Goal: Task Accomplishment & Management: Use online tool/utility

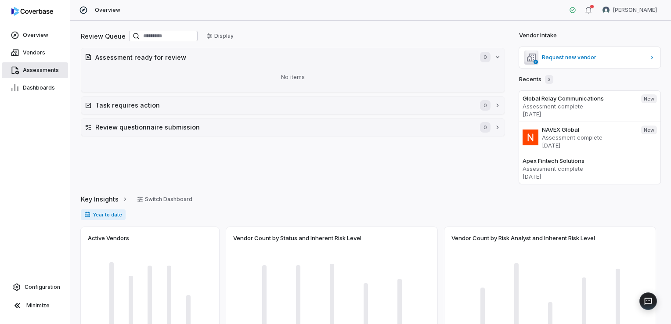
click at [46, 73] on span "Assessments" at bounding box center [41, 70] width 36 height 7
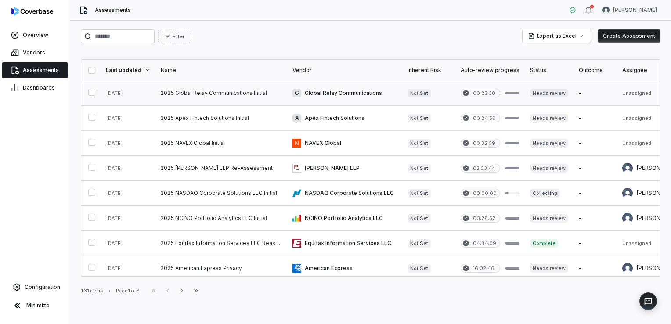
click at [188, 88] on link at bounding box center [221, 93] width 132 height 25
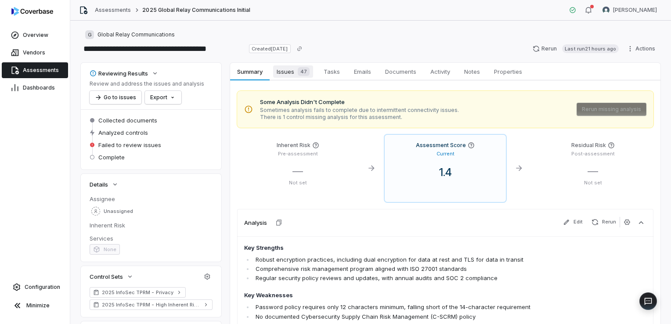
click at [297, 75] on div "47" at bounding box center [301, 71] width 15 height 9
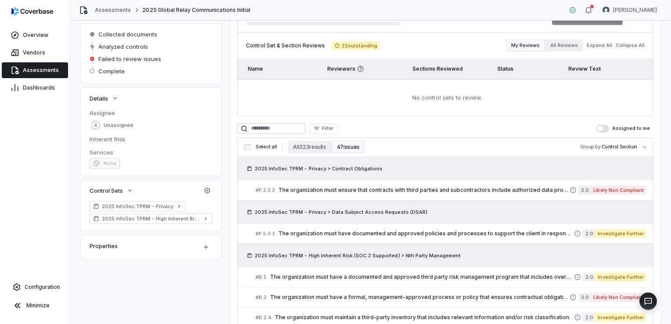
scroll to position [87, 0]
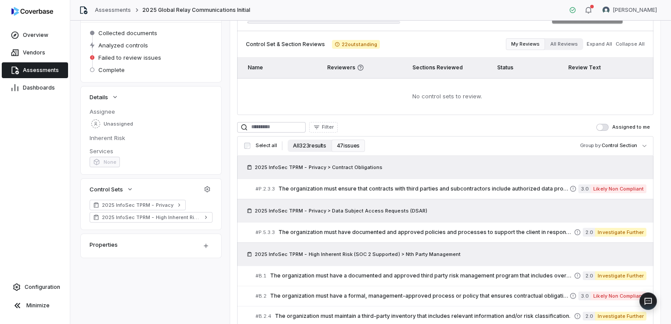
click at [317, 147] on button "All 323 results" at bounding box center [308, 146] width 43 height 12
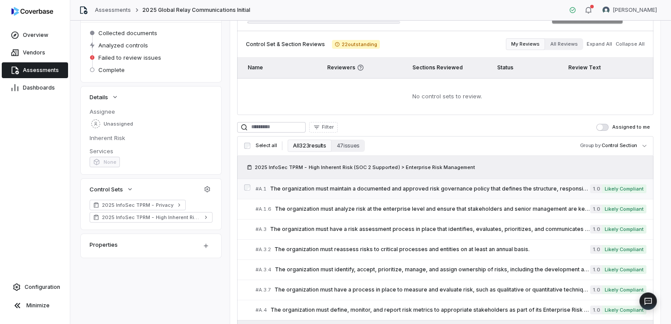
click at [442, 189] on span "The organization must maintain a documented and approved risk governance policy…" at bounding box center [430, 188] width 320 height 7
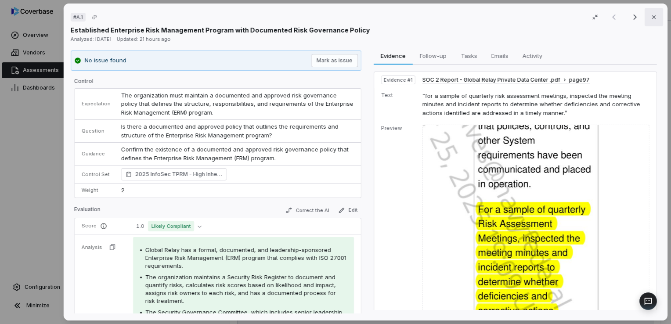
click at [650, 17] on icon "button" at bounding box center [653, 17] width 7 height 7
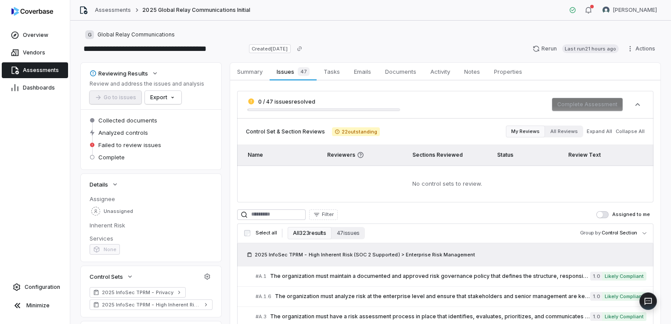
click at [299, 231] on button "All 323 results" at bounding box center [308, 233] width 43 height 12
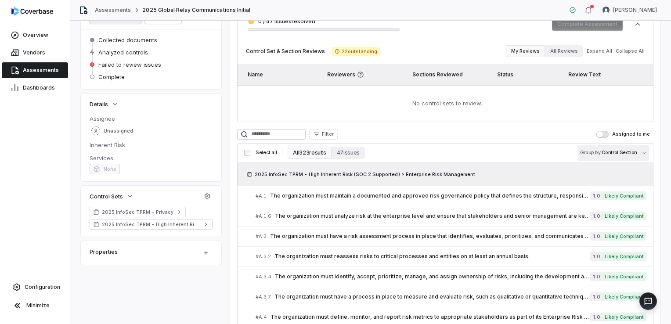
click at [599, 155] on body "**********" at bounding box center [335, 162] width 671 height 324
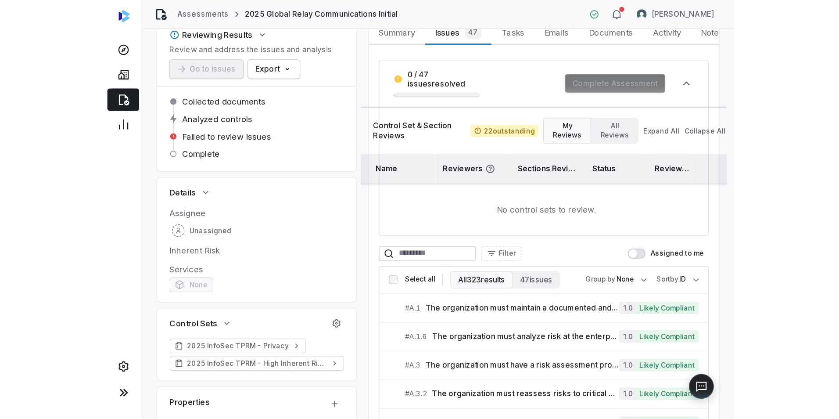
scroll to position [49, 0]
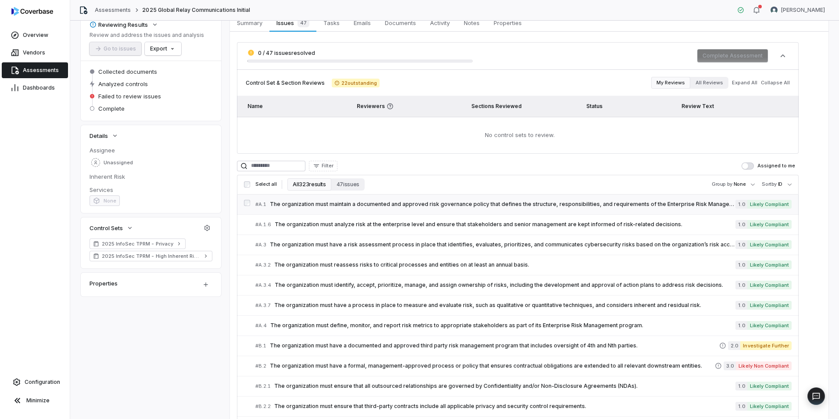
click at [306, 207] on span "The organization must maintain a documented and approved risk governance policy…" at bounding box center [503, 204] width 466 height 7
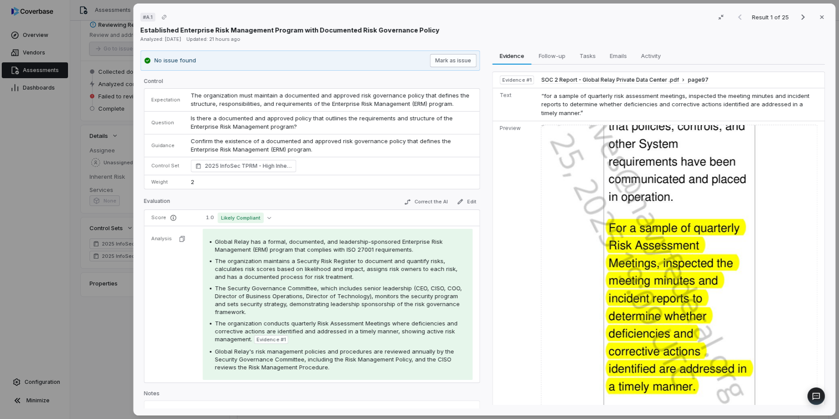
click at [457, 65] on button "Mark as issue" at bounding box center [453, 60] width 47 height 13
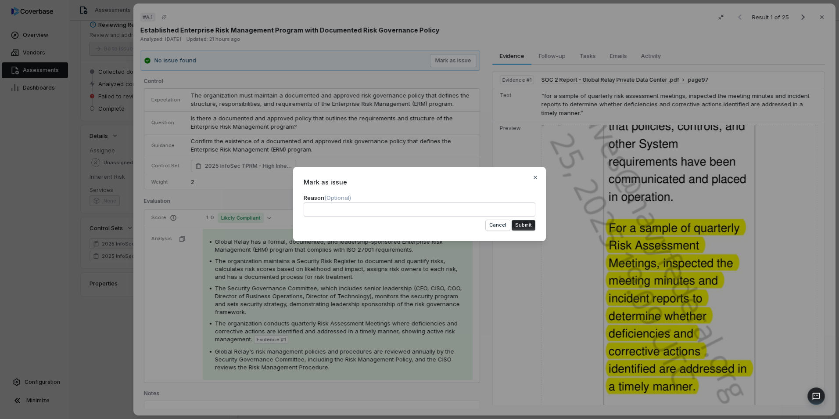
click at [520, 224] on button "Submit" at bounding box center [524, 225] width 24 height 11
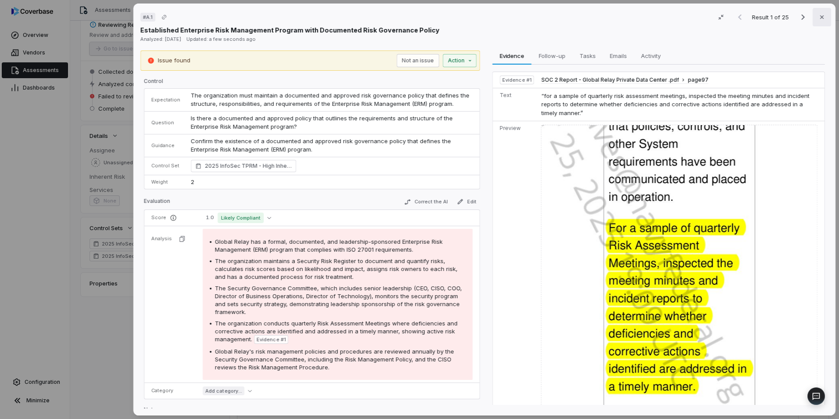
click at [670, 20] on button "Close" at bounding box center [822, 17] width 18 height 18
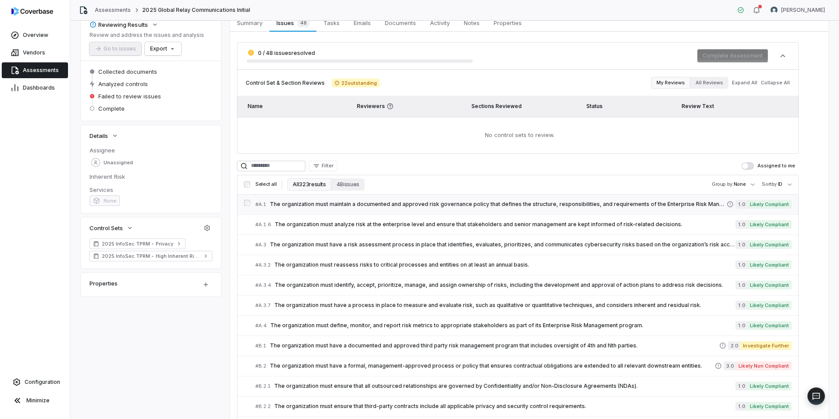
click at [440, 207] on span "The organization must maintain a documented and approved risk governance policy…" at bounding box center [498, 204] width 457 height 7
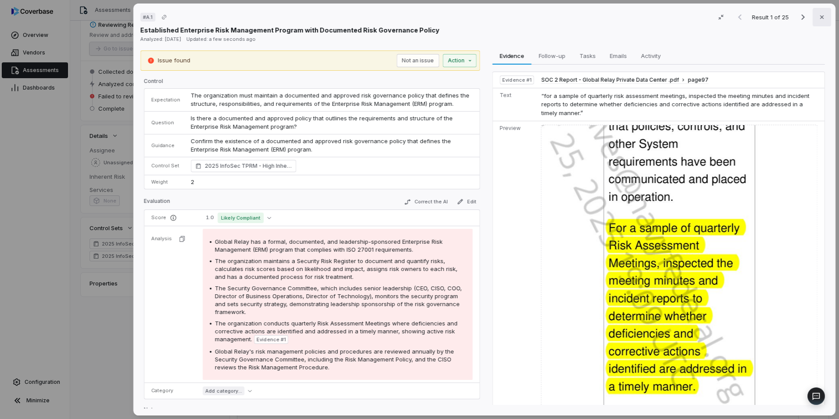
click at [670, 16] on icon "button" at bounding box center [821, 17] width 7 height 7
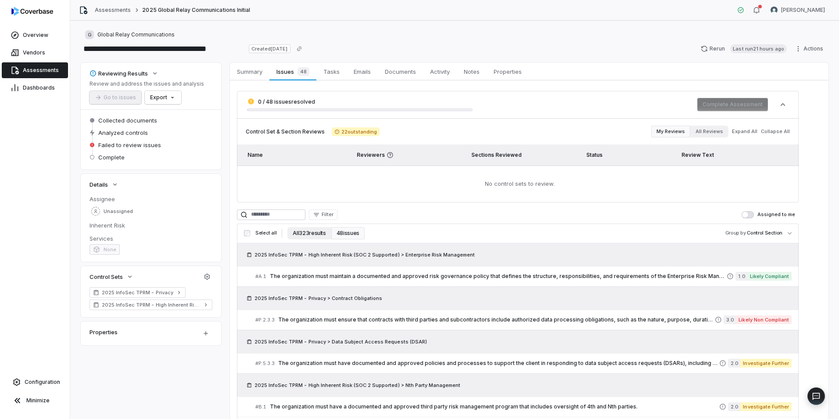
click at [305, 233] on button "All 323 results" at bounding box center [308, 233] width 43 height 12
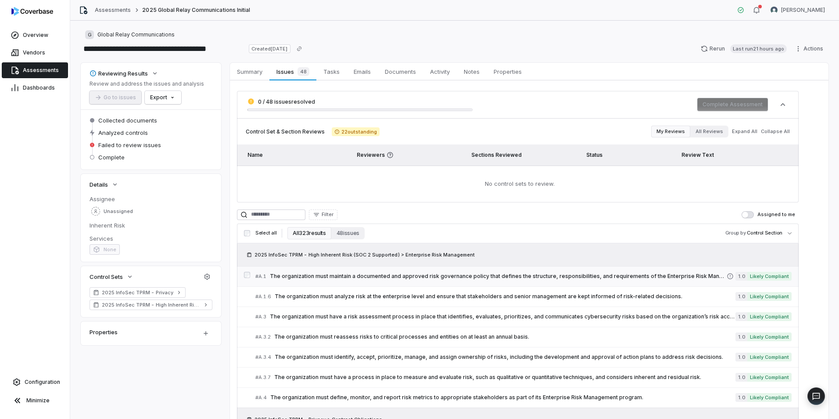
click at [630, 273] on span "The organization must maintain a documented and approved risk governance policy…" at bounding box center [498, 276] width 457 height 7
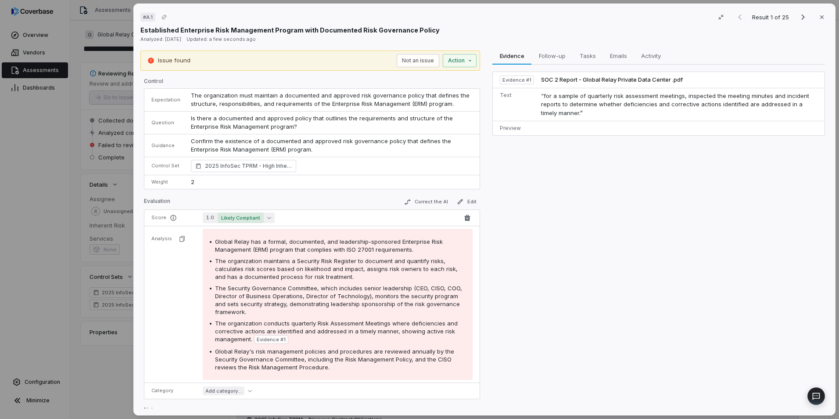
click at [252, 217] on span "Likely Compliant" at bounding box center [241, 217] width 46 height 11
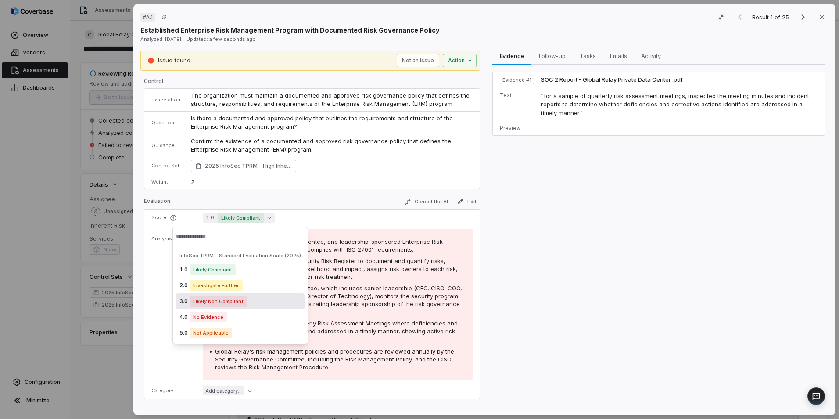
click at [231, 301] on span "Likely Non Compliant" at bounding box center [218, 301] width 57 height 11
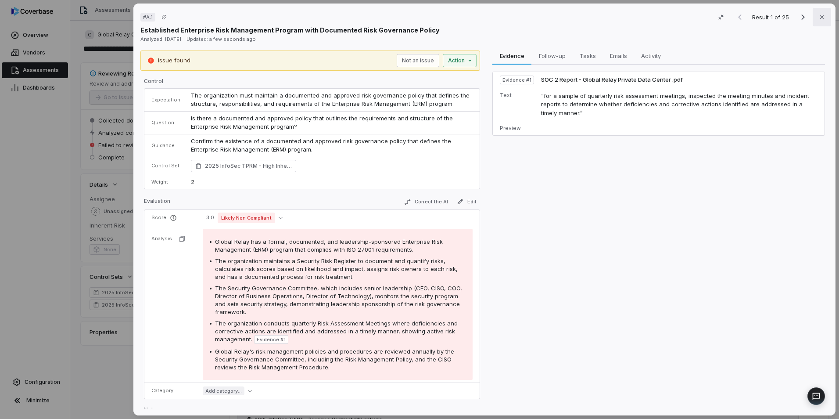
click at [823, 13] on button "Close" at bounding box center [822, 17] width 18 height 18
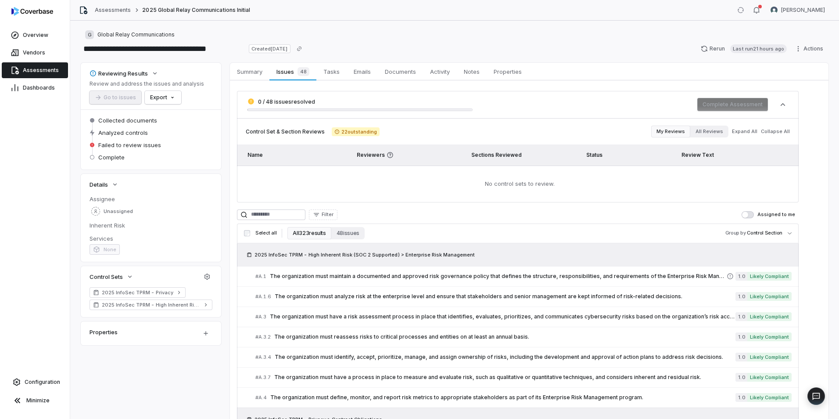
click at [29, 68] on span "Assessments" at bounding box center [41, 70] width 36 height 7
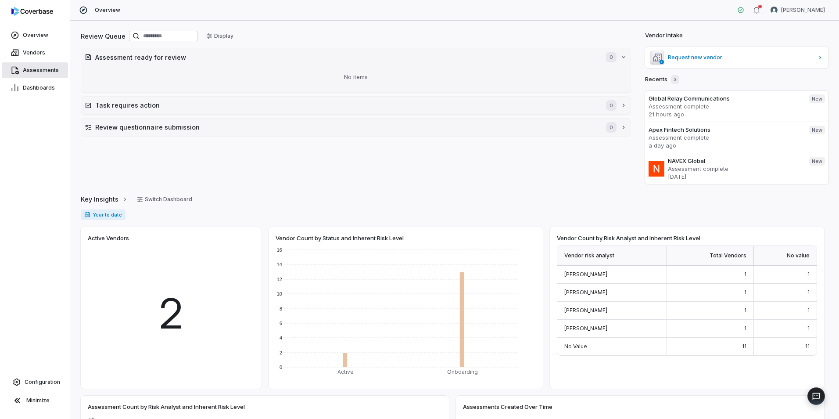
click at [53, 71] on span "Assessments" at bounding box center [41, 70] width 36 height 7
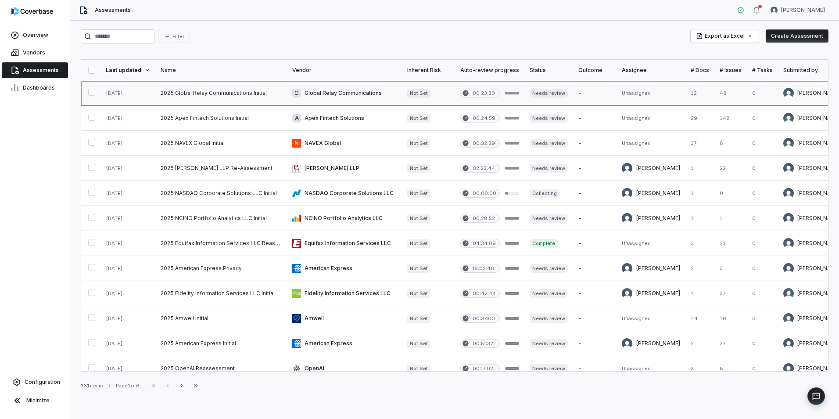
click at [202, 94] on link at bounding box center [221, 93] width 132 height 25
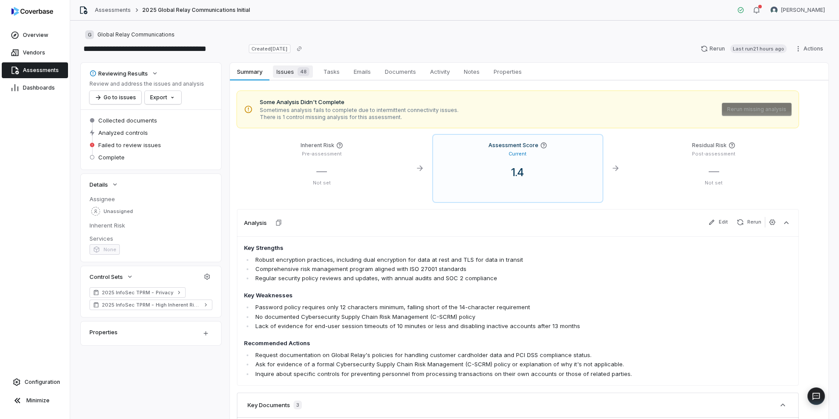
click at [278, 72] on span "Issues 48" at bounding box center [293, 71] width 40 height 12
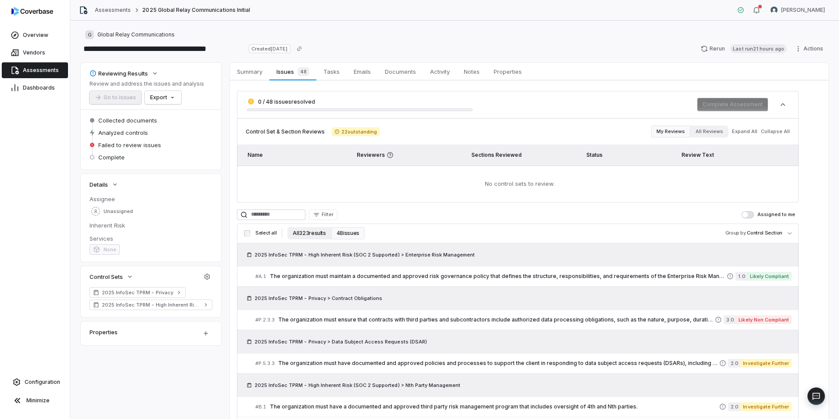
click at [293, 235] on button "All 323 results" at bounding box center [308, 233] width 43 height 12
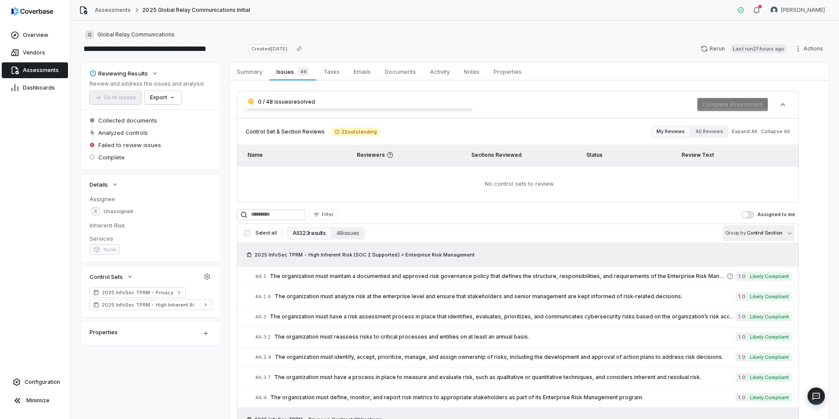
click at [762, 232] on body "**********" at bounding box center [419, 209] width 839 height 419
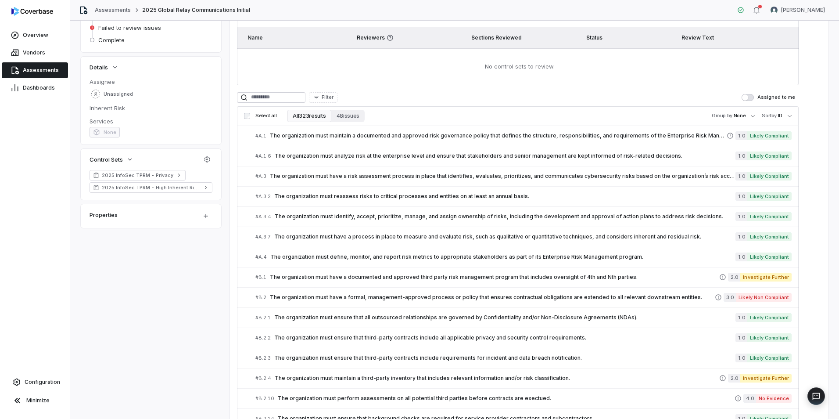
scroll to position [118, 0]
click at [398, 132] on span "The organization must maintain a documented and approved risk governance policy…" at bounding box center [498, 135] width 457 height 7
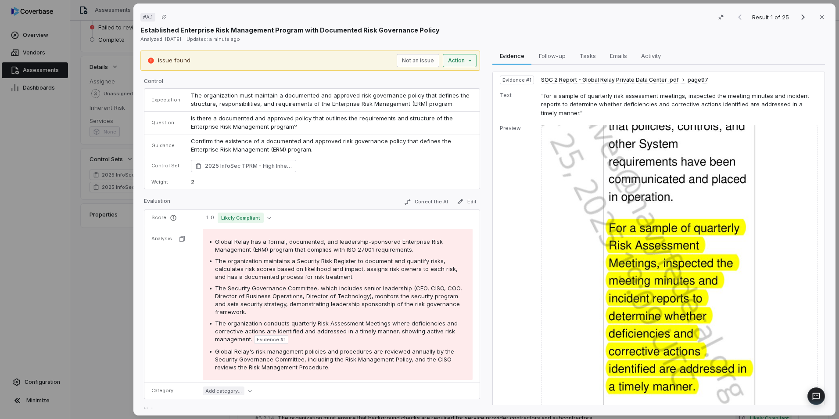
click at [459, 56] on div "# A.1 Result 1 of 25 Close Established Enterprise Risk Management Program with …" at bounding box center [419, 209] width 839 height 419
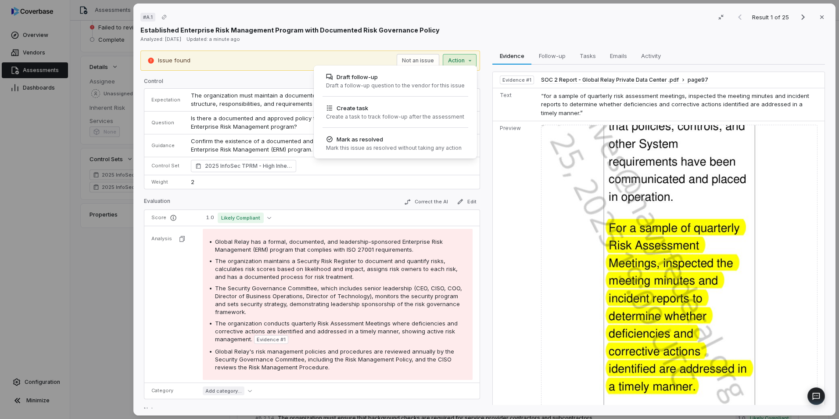
click at [265, 208] on div "# A.1 Result 1 of 25 Close Established Enterprise Risk Management Program with …" at bounding box center [419, 209] width 839 height 419
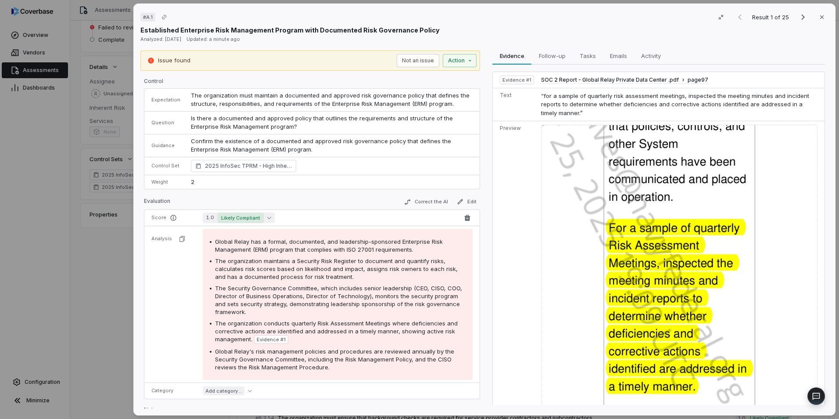
click at [267, 217] on icon "button" at bounding box center [269, 217] width 4 height 4
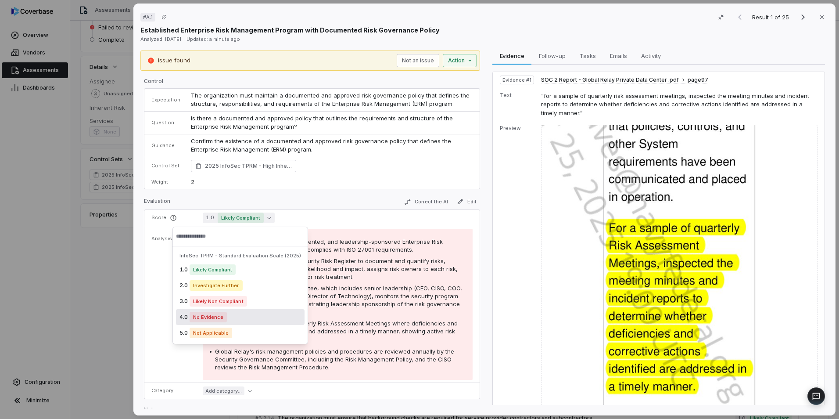
click at [239, 321] on div "4.0 No Evidence" at bounding box center [240, 317] width 129 height 16
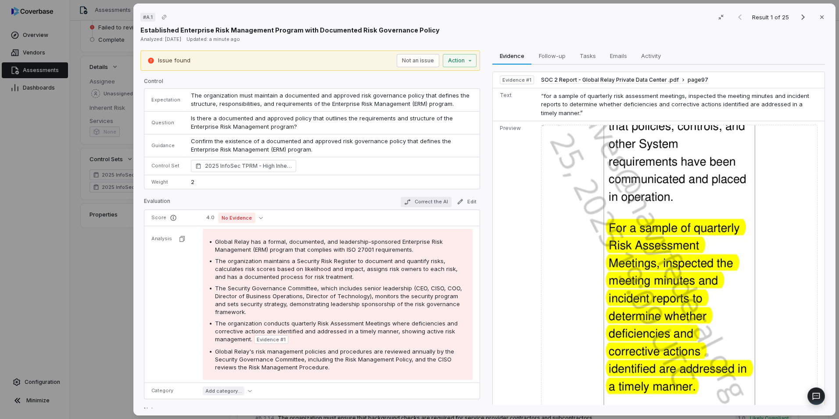
click at [428, 201] on button "Correct the AI" at bounding box center [426, 202] width 51 height 11
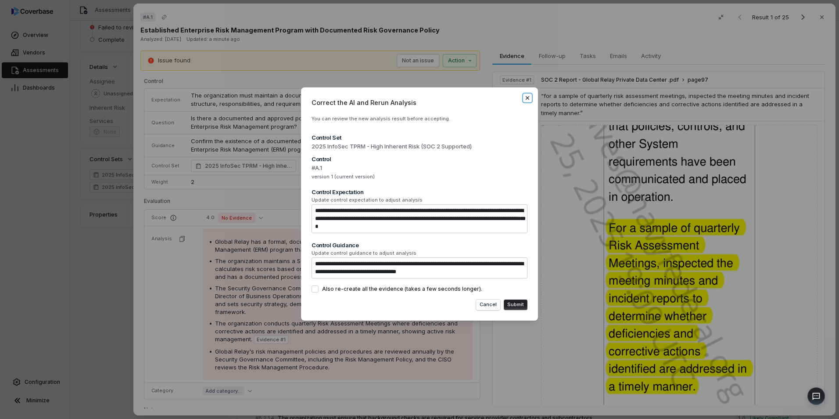
click at [525, 95] on icon "button" at bounding box center [527, 97] width 7 height 7
type textarea "*"
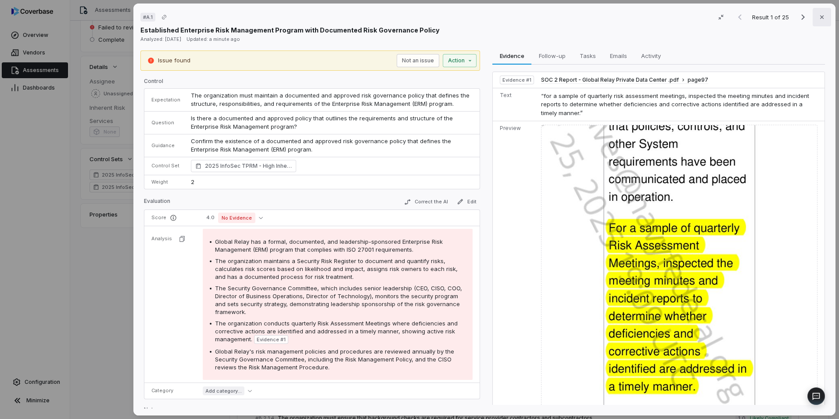
click at [823, 14] on button "Close" at bounding box center [822, 17] width 18 height 18
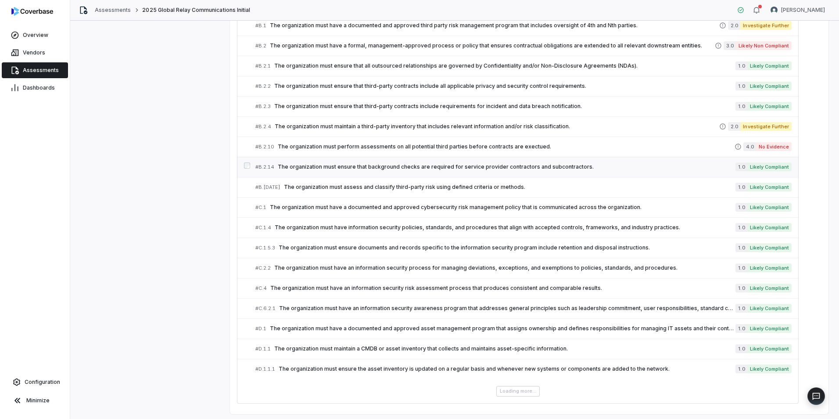
scroll to position [392, 0]
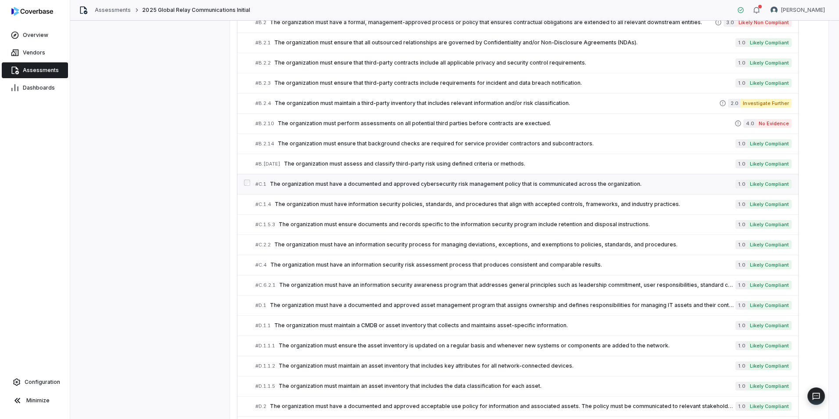
click at [366, 185] on span "The organization must have a documented and approved cybersecurity risk managem…" at bounding box center [503, 183] width 466 height 7
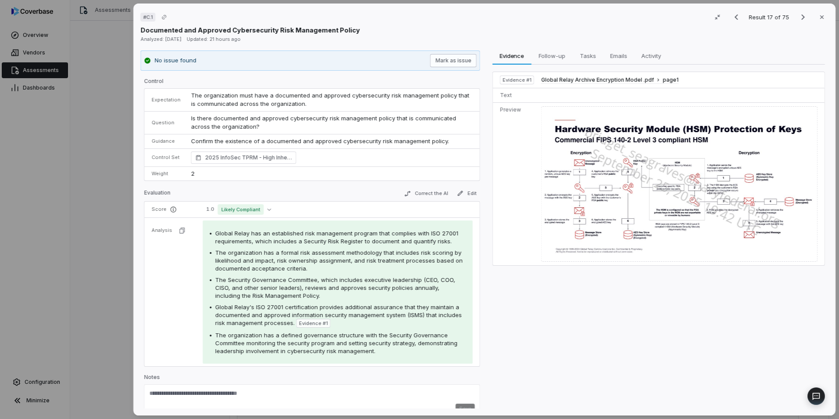
click at [452, 65] on button "Mark as issue" at bounding box center [453, 60] width 47 height 13
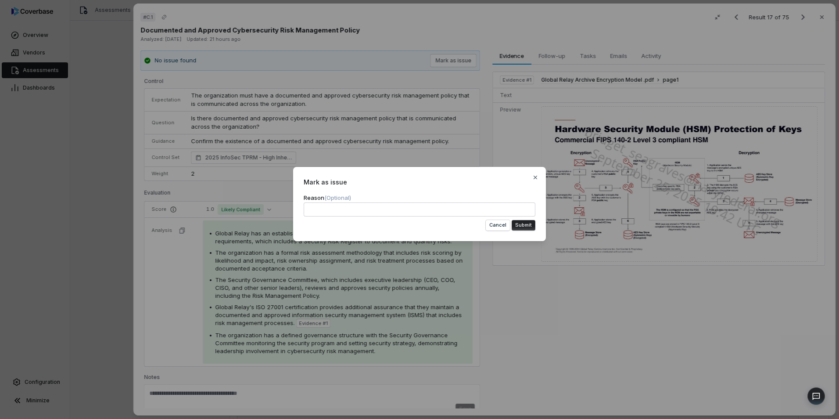
click at [527, 225] on button "Submit" at bounding box center [524, 225] width 24 height 11
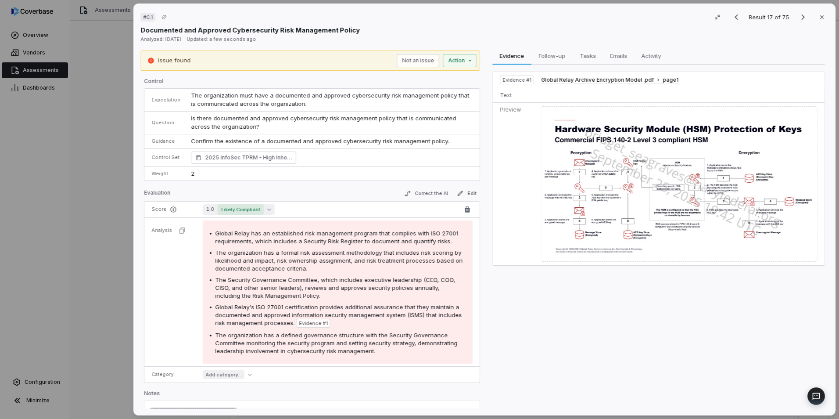
click at [262, 213] on button "1.0 Likely Compliant" at bounding box center [239, 209] width 72 height 11
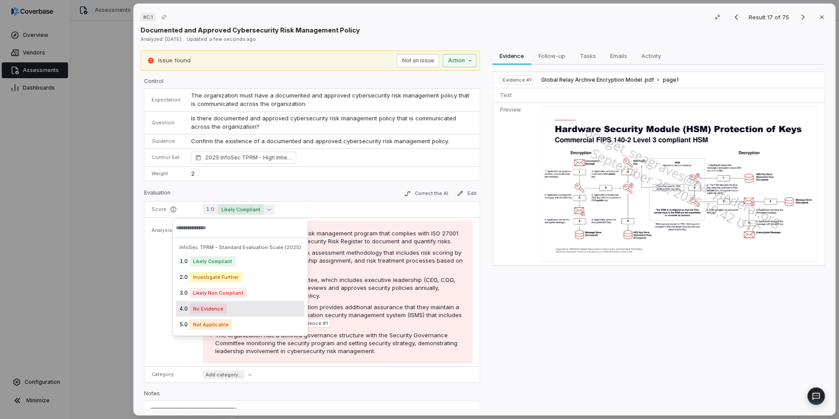
click at [230, 305] on div "4.0 No Evidence" at bounding box center [240, 309] width 129 height 16
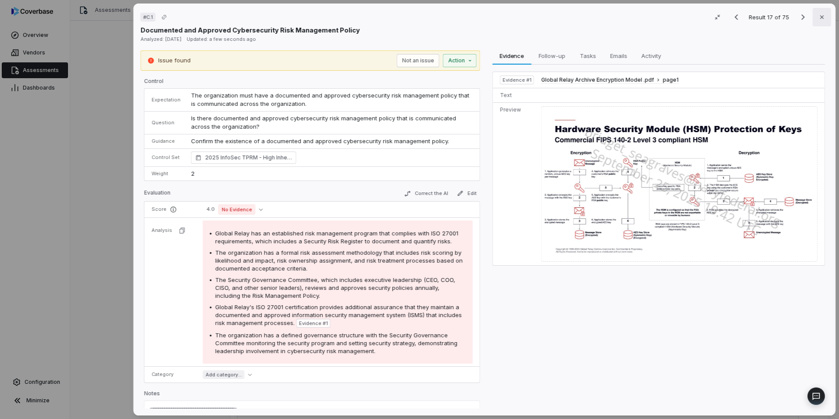
click at [821, 14] on icon "button" at bounding box center [821, 17] width 7 height 7
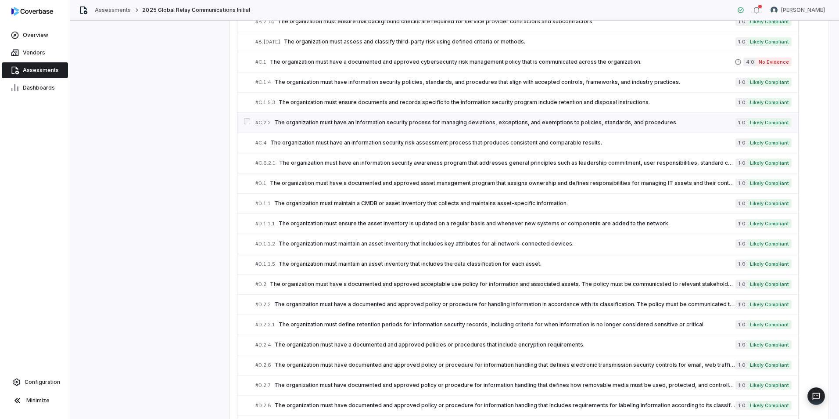
scroll to position [514, 0]
click at [341, 180] on span "The organization must have a documented and approved asset management program t…" at bounding box center [503, 182] width 466 height 7
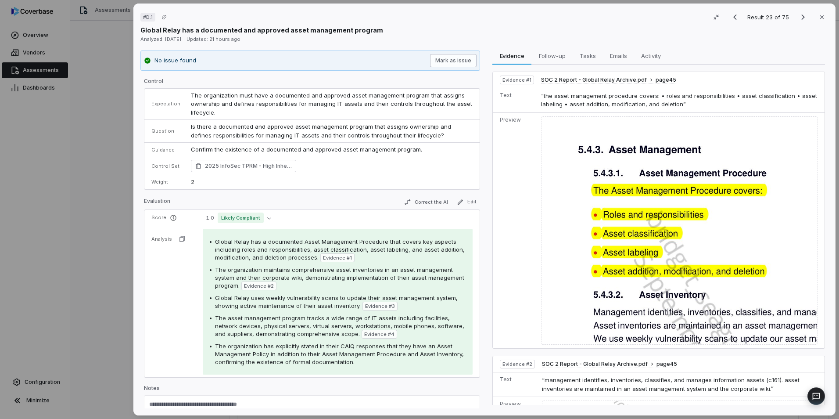
click at [456, 62] on button "Mark as issue" at bounding box center [453, 60] width 47 height 13
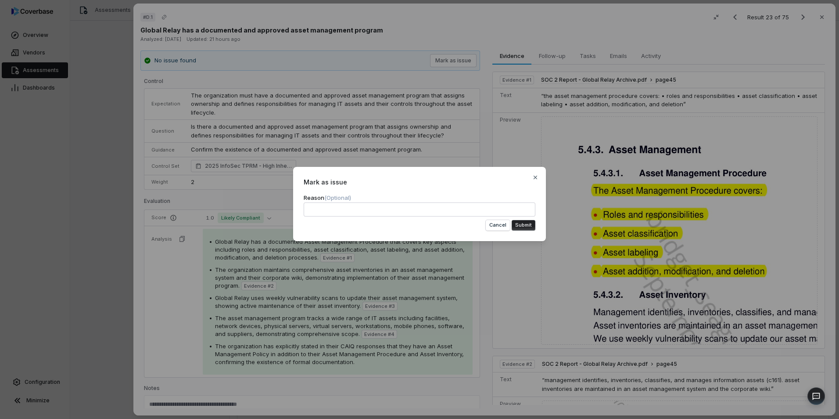
click at [518, 223] on button "Submit" at bounding box center [524, 225] width 24 height 11
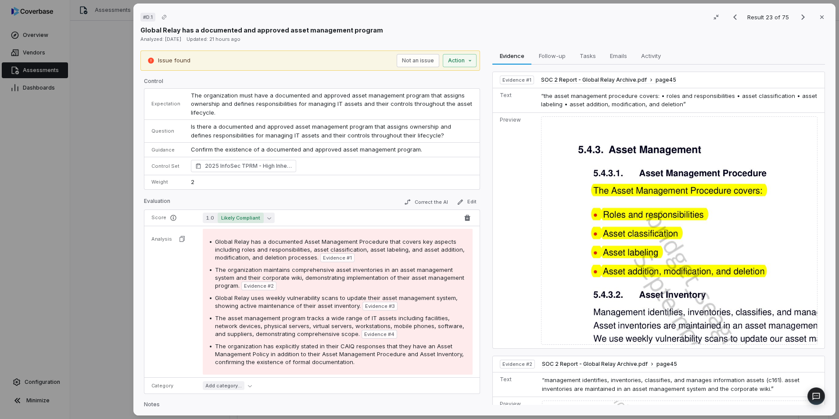
click at [265, 213] on button "1.0 Likely Compliant" at bounding box center [239, 217] width 72 height 11
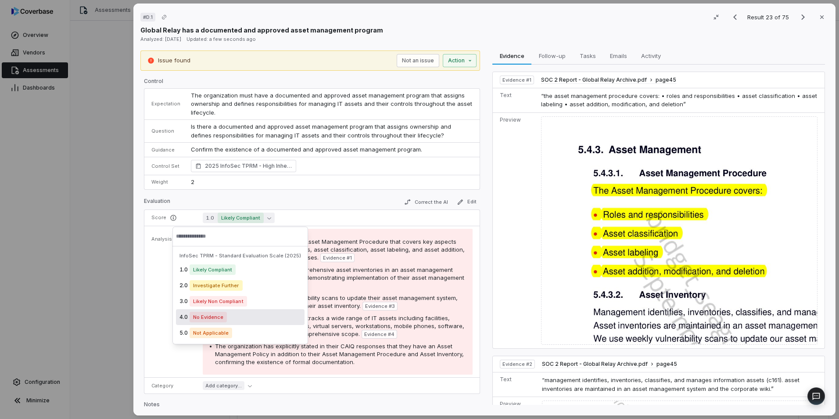
click at [231, 317] on div "4.0 No Evidence" at bounding box center [240, 317] width 129 height 16
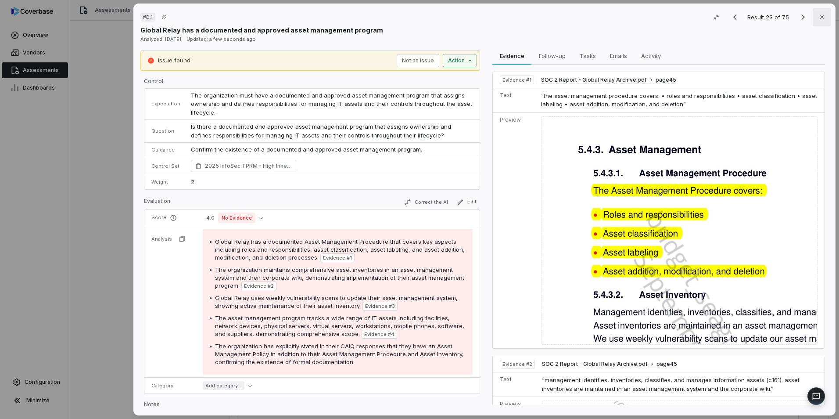
click at [818, 14] on icon "button" at bounding box center [821, 17] width 7 height 7
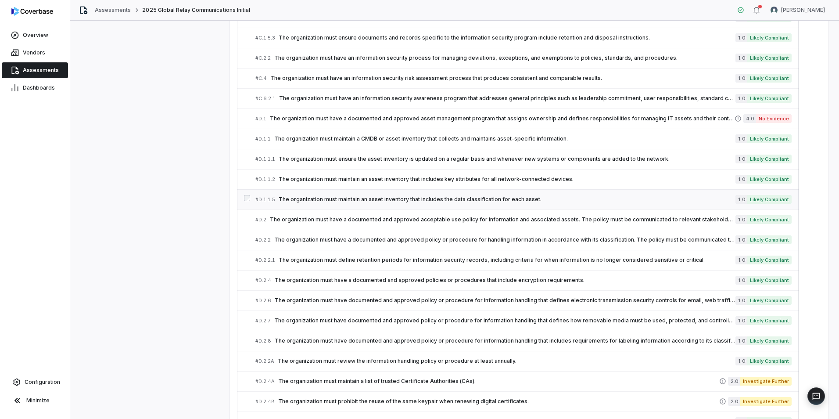
scroll to position [580, 0]
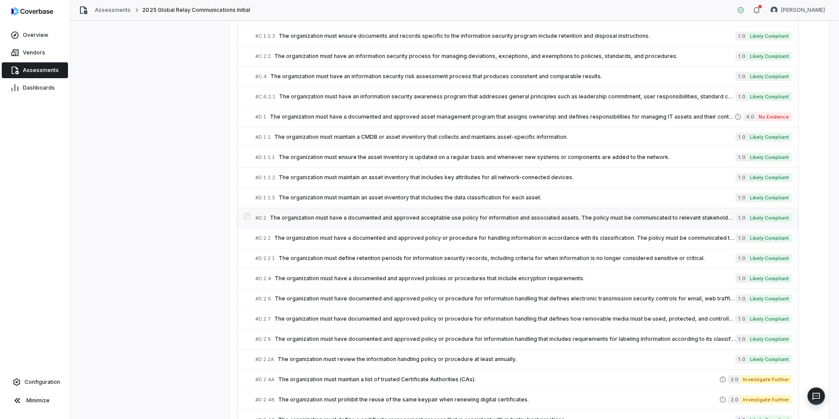
click at [341, 220] on span "The organization must have a documented and approved acceptable use policy for …" at bounding box center [503, 217] width 466 height 7
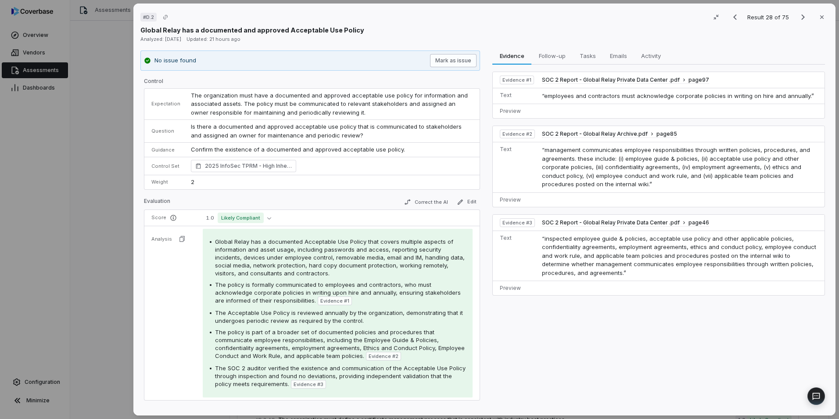
click at [441, 55] on button "Mark as issue" at bounding box center [453, 60] width 47 height 13
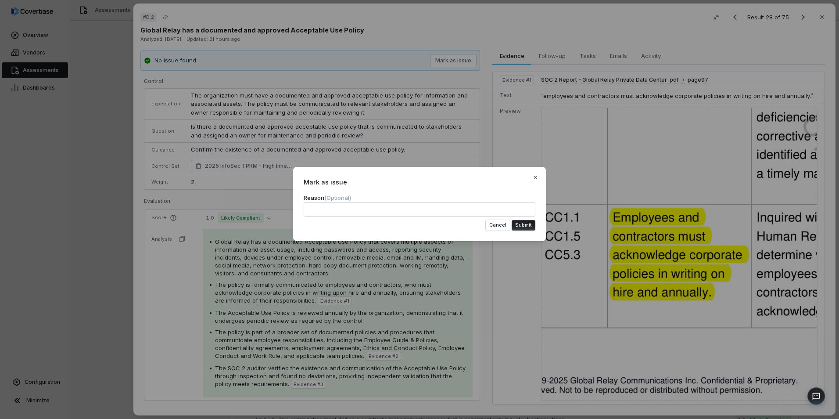
click at [520, 225] on button "Submit" at bounding box center [524, 225] width 24 height 11
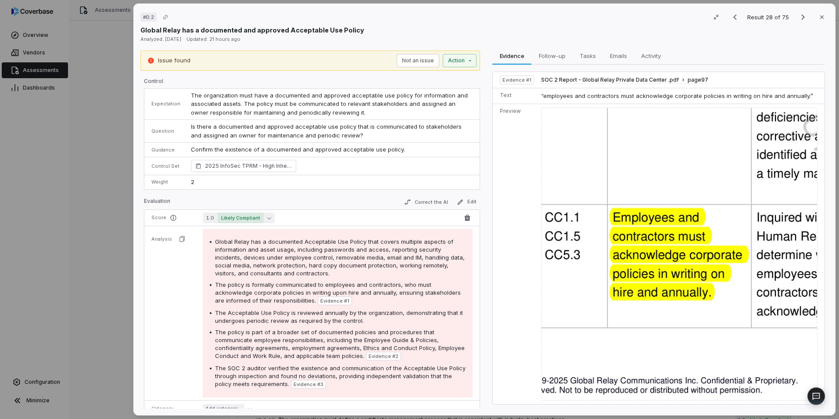
click at [257, 217] on span "Likely Compliant" at bounding box center [241, 217] width 46 height 11
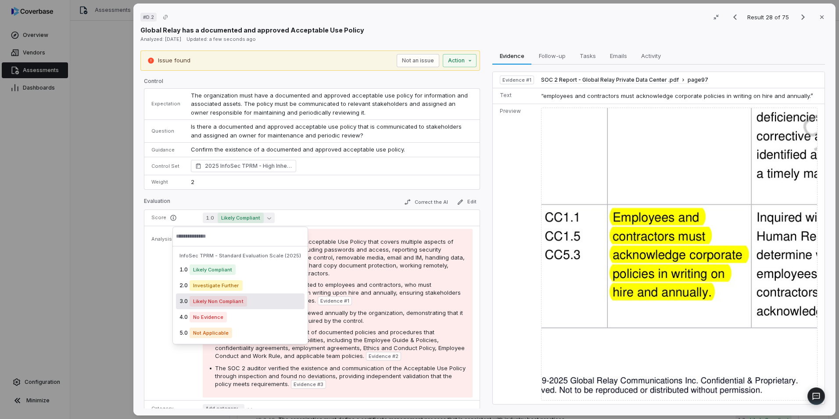
click at [242, 304] on span "Likely Non Compliant" at bounding box center [218, 301] width 57 height 11
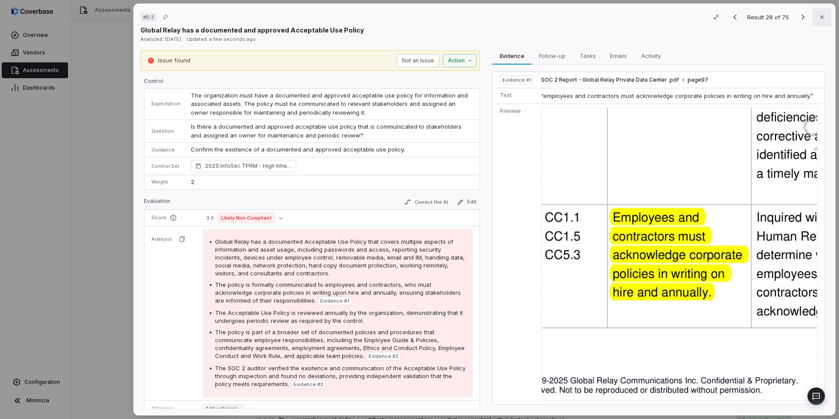
click at [818, 14] on icon "button" at bounding box center [821, 17] width 7 height 7
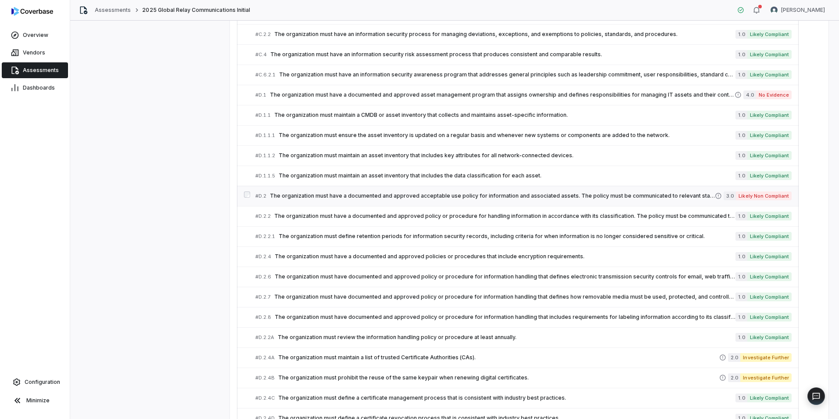
scroll to position [606, 0]
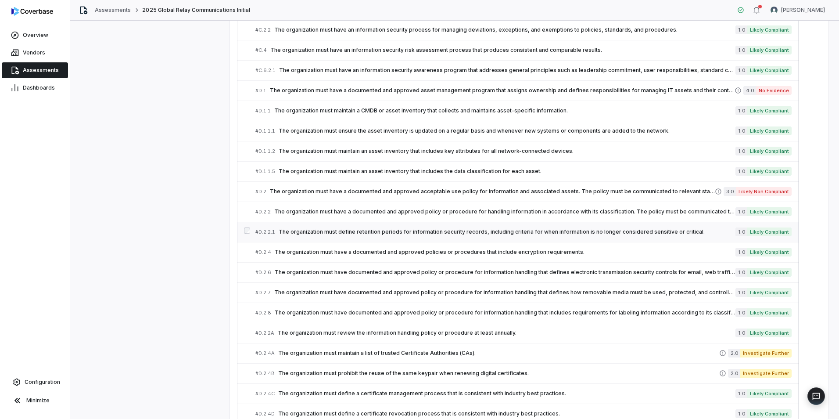
click at [344, 231] on span "The organization must define retention periods for information security records…" at bounding box center [507, 231] width 457 height 7
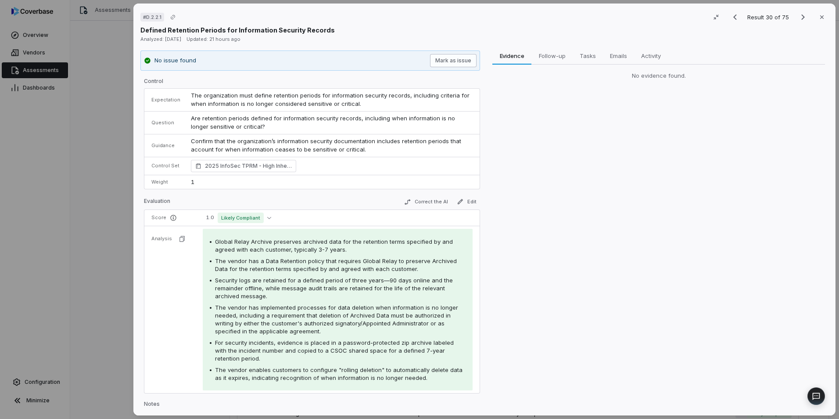
click at [463, 65] on button "Mark as issue" at bounding box center [453, 60] width 47 height 13
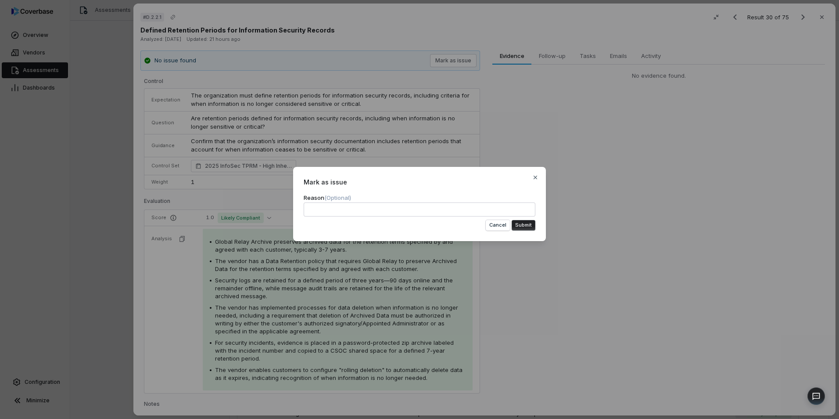
click at [519, 225] on button "Submit" at bounding box center [524, 225] width 24 height 11
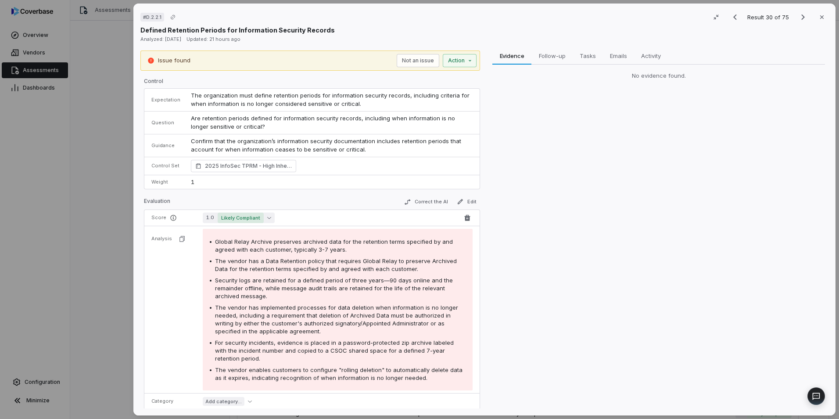
click at [260, 220] on span "Likely Compliant" at bounding box center [241, 217] width 46 height 11
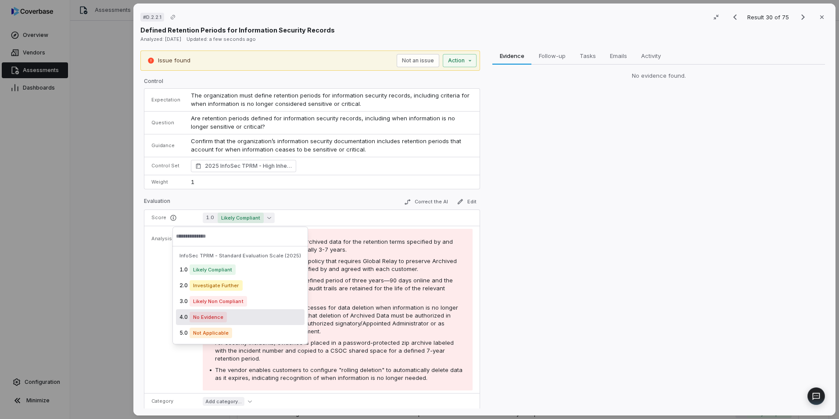
click at [248, 321] on div "4.0 No Evidence" at bounding box center [240, 317] width 129 height 16
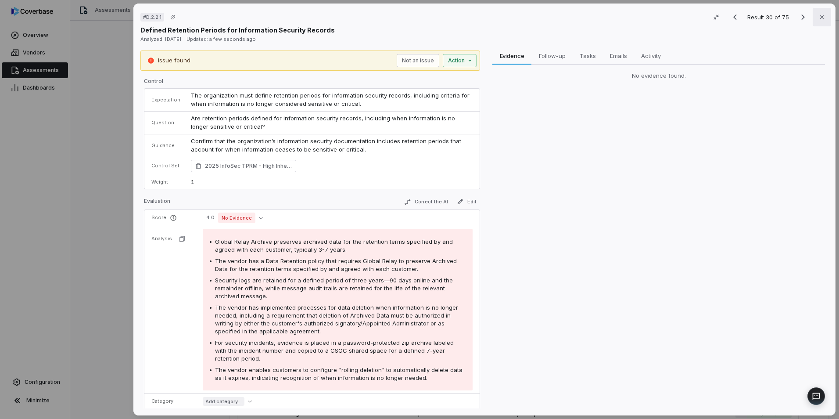
click at [823, 14] on button "Close" at bounding box center [822, 17] width 18 height 18
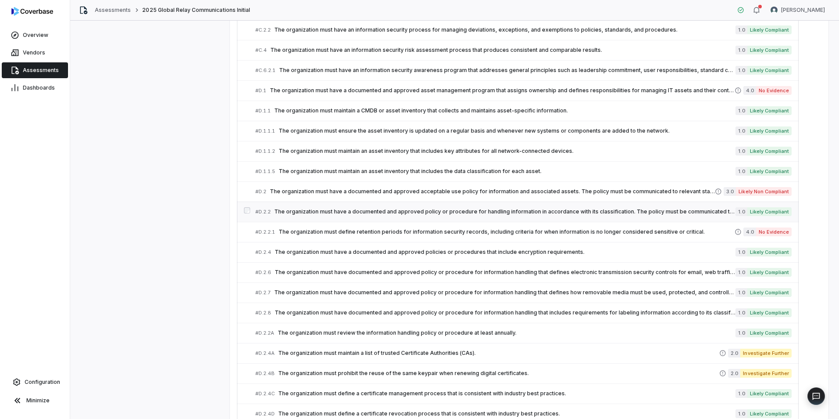
click at [319, 212] on span "The organization must have a documented and approved policy or procedure for ha…" at bounding box center [504, 211] width 461 height 7
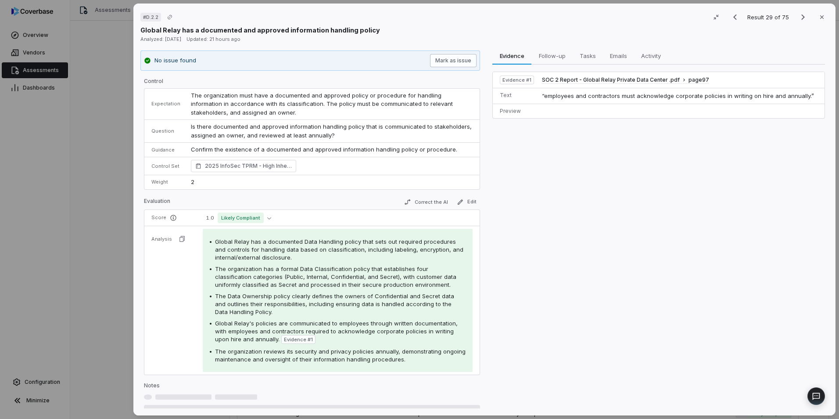
click at [439, 59] on button "Mark as issue" at bounding box center [453, 60] width 47 height 13
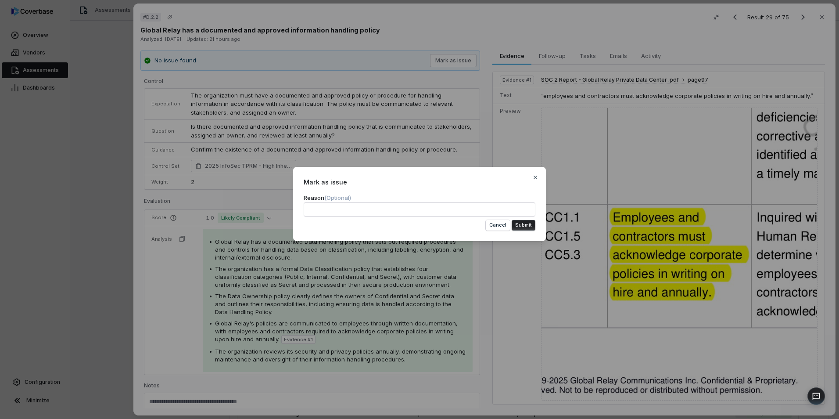
click at [527, 227] on button "Submit" at bounding box center [524, 225] width 24 height 11
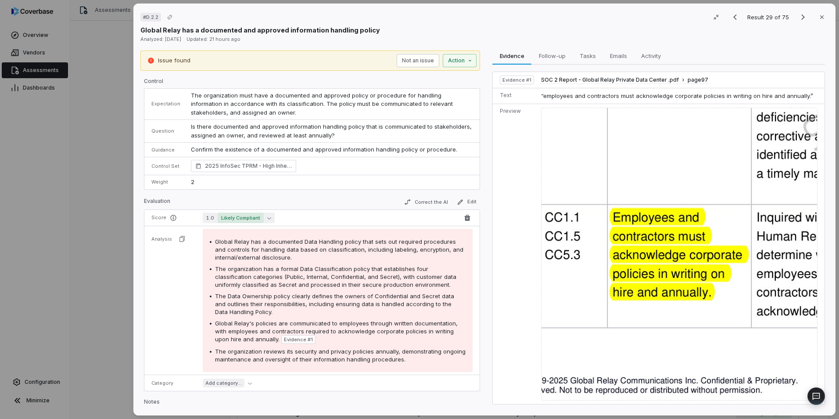
click at [267, 217] on icon "button" at bounding box center [269, 218] width 4 height 2
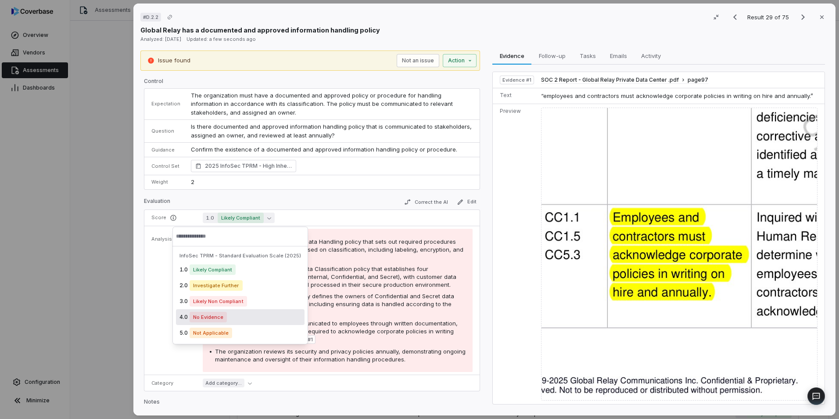
click at [239, 319] on div "4.0 No Evidence" at bounding box center [240, 317] width 129 height 16
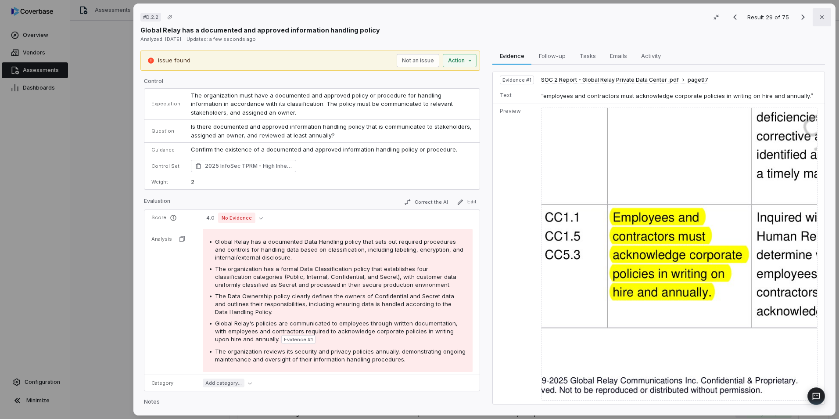
click at [822, 16] on button "Close" at bounding box center [822, 17] width 18 height 18
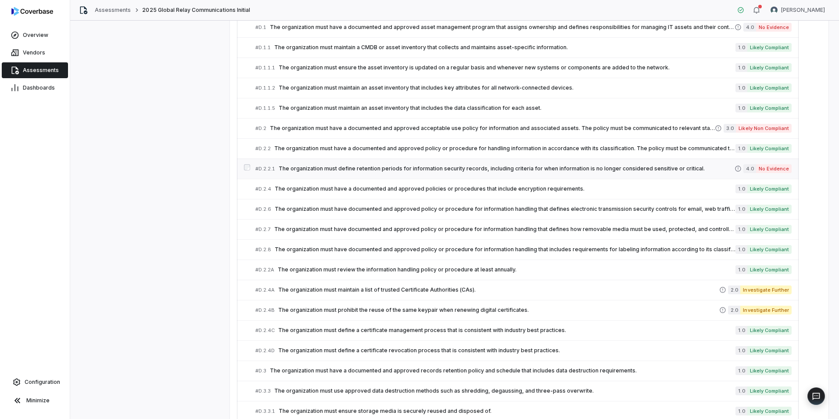
scroll to position [683, 0]
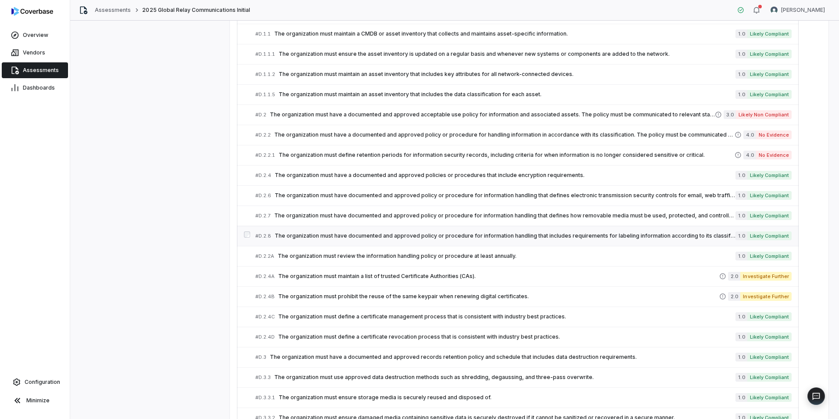
click at [349, 232] on span "The organization must have documented and approved policy or procedure for info…" at bounding box center [505, 235] width 461 height 7
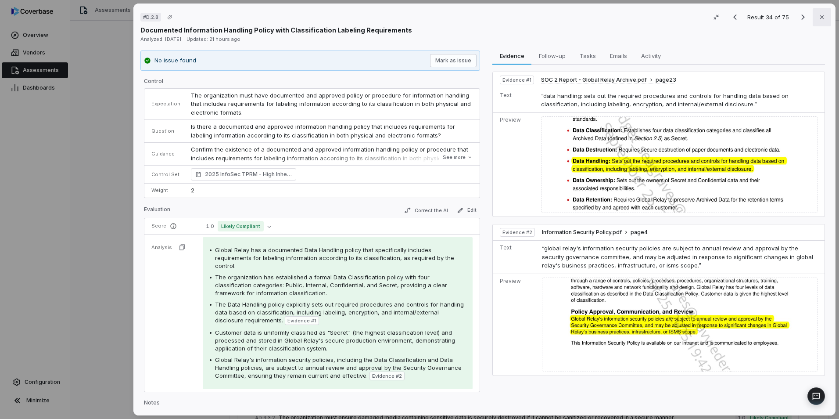
click at [818, 15] on icon "button" at bounding box center [821, 17] width 7 height 7
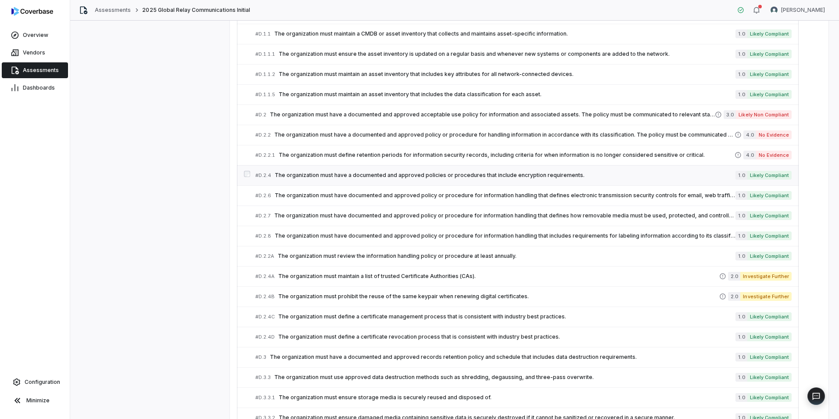
click at [320, 181] on link "# D.2.4 The organization must have a documented and approved policies or proced…" at bounding box center [523, 175] width 536 height 20
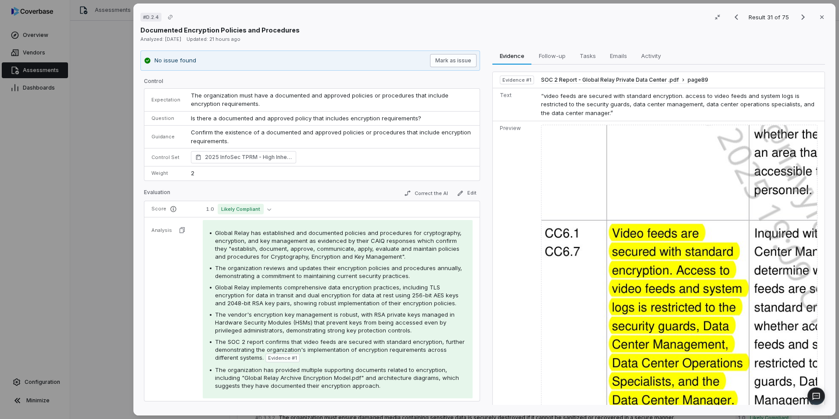
click at [440, 57] on button "Mark as issue" at bounding box center [453, 60] width 47 height 13
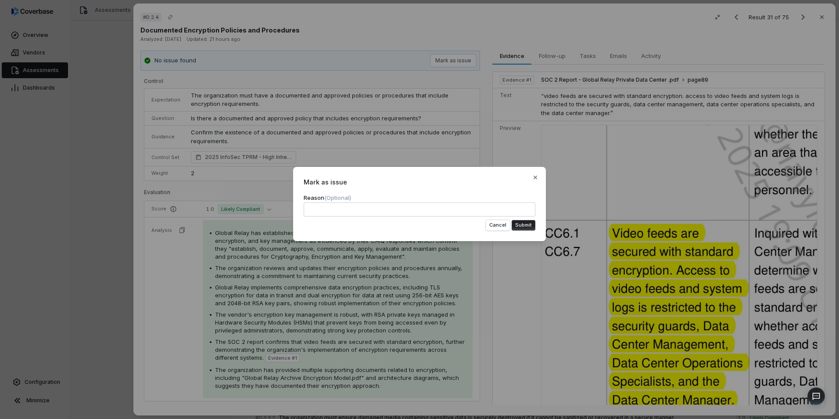
click at [528, 222] on button "Submit" at bounding box center [524, 225] width 24 height 11
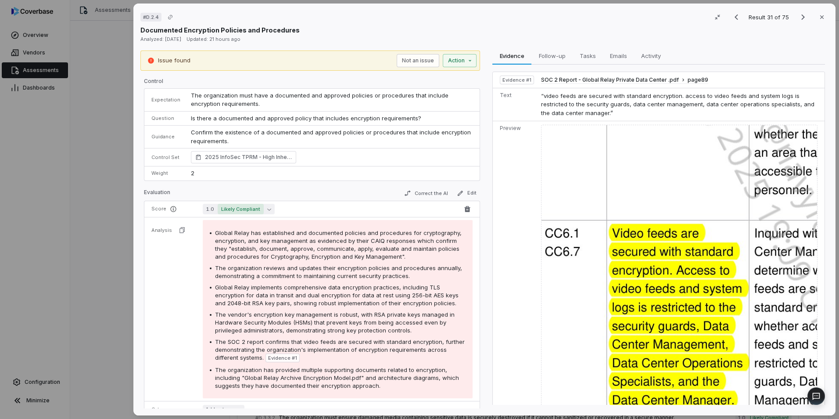
click at [244, 212] on span "Likely Compliant" at bounding box center [241, 209] width 46 height 11
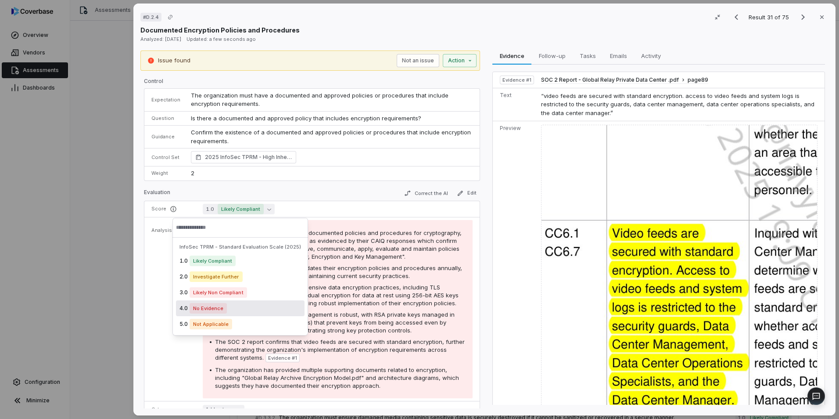
click at [234, 304] on div "4.0 No Evidence" at bounding box center [240, 308] width 129 height 16
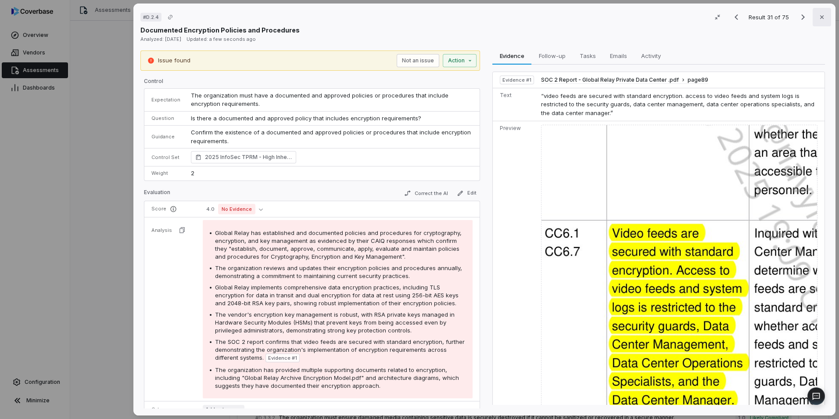
click at [818, 21] on button "Close" at bounding box center [822, 17] width 18 height 18
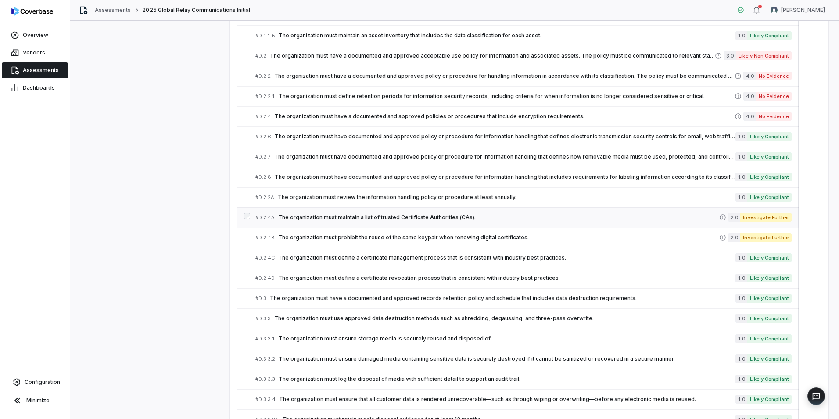
scroll to position [739, 0]
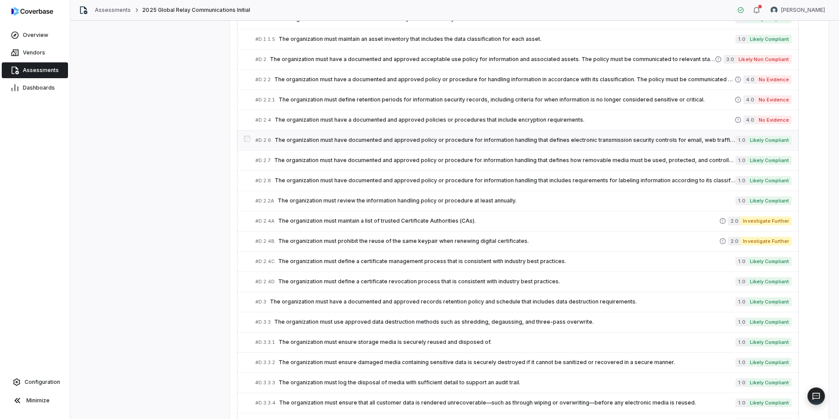
click at [348, 144] on div "# D.2.6 The organization must have documented and approved policy or procedure …" at bounding box center [495, 140] width 480 height 9
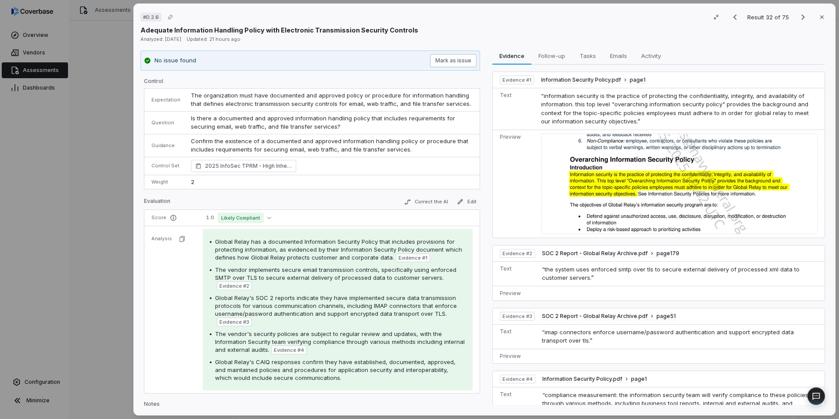
click at [458, 62] on button "Mark as issue" at bounding box center [453, 60] width 47 height 13
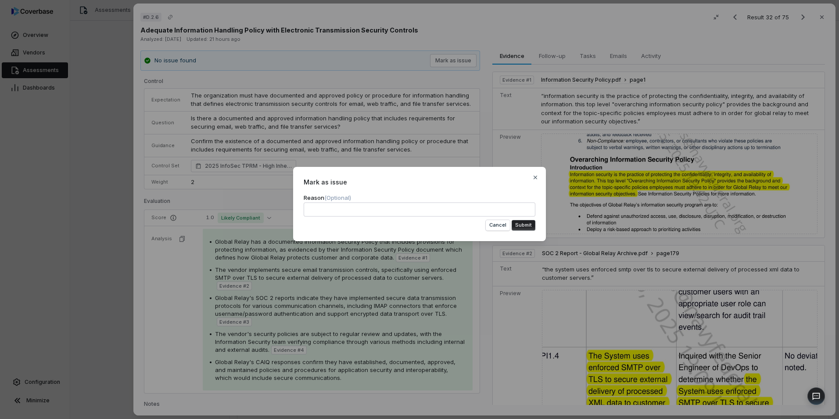
click at [527, 225] on button "Submit" at bounding box center [524, 225] width 24 height 11
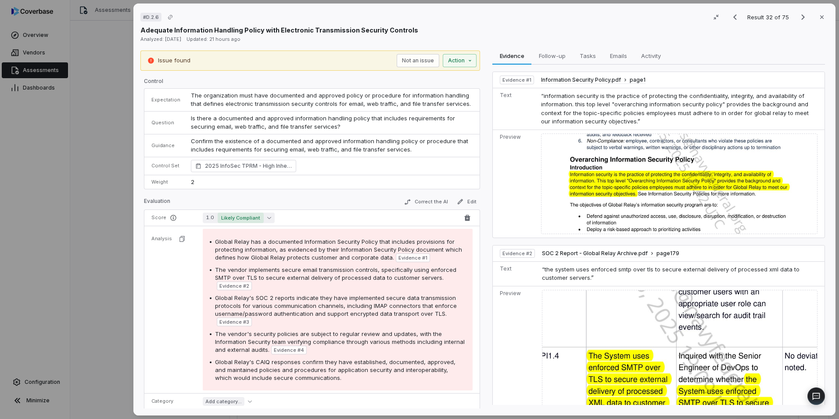
click at [267, 220] on button "1.0 Likely Compliant" at bounding box center [239, 217] width 72 height 11
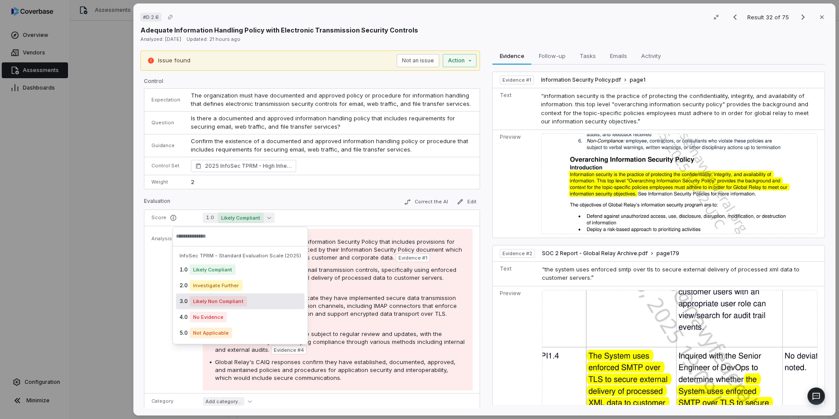
click at [255, 306] on div "3.0 Likely Non Compliant" at bounding box center [240, 301] width 129 height 16
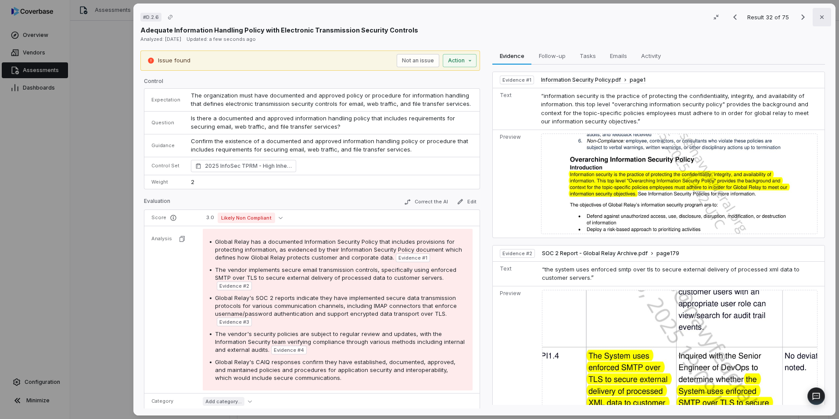
click at [818, 14] on icon "button" at bounding box center [821, 17] width 7 height 7
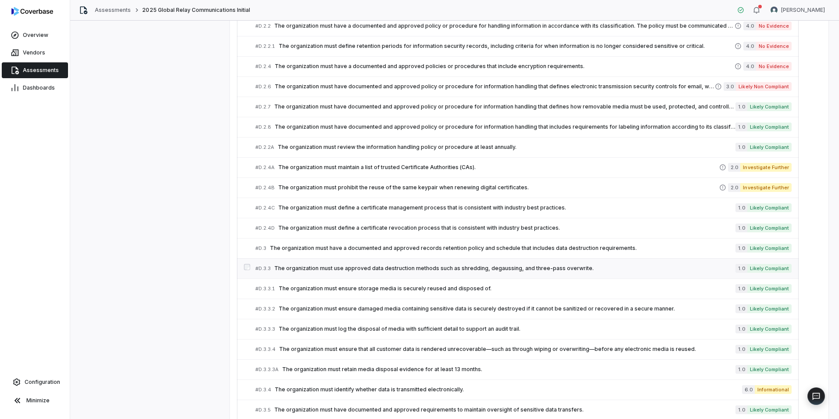
scroll to position [792, 0]
click at [340, 128] on span "The organization must have documented and approved policy or procedure for info…" at bounding box center [505, 127] width 461 height 7
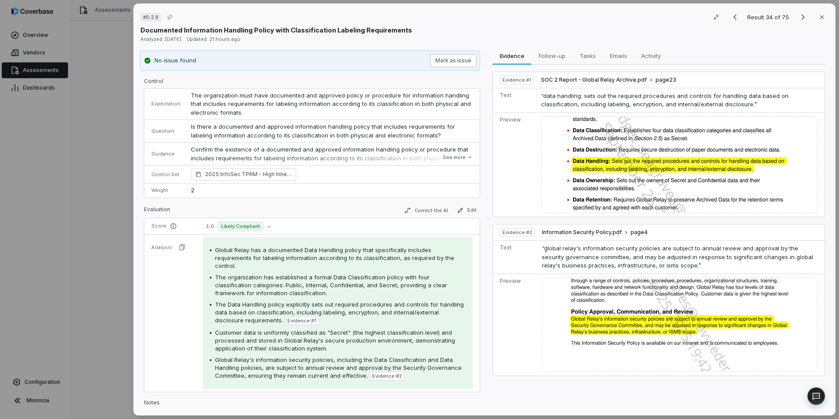
click at [463, 60] on button "Mark as issue" at bounding box center [453, 60] width 47 height 13
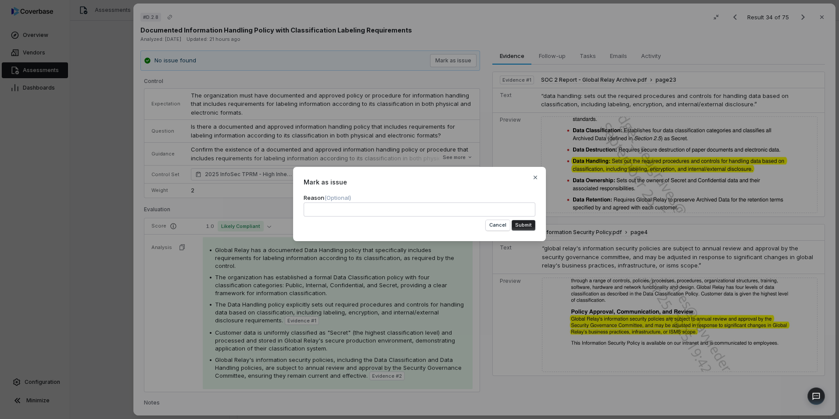
click at [519, 221] on button "Submit" at bounding box center [524, 225] width 24 height 11
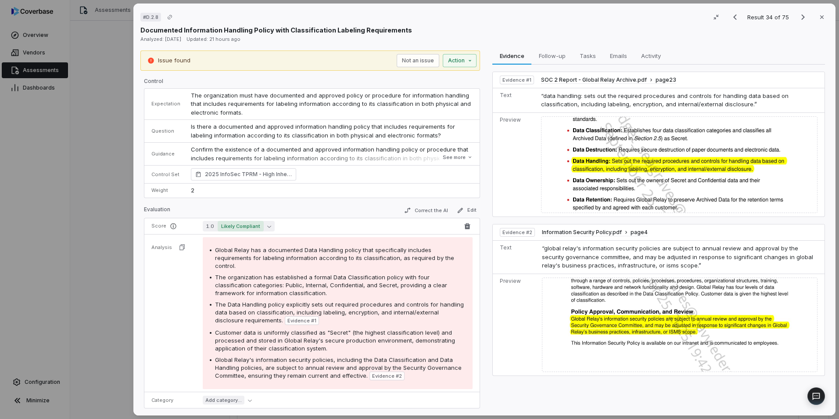
click at [267, 227] on icon "button" at bounding box center [269, 226] width 4 height 4
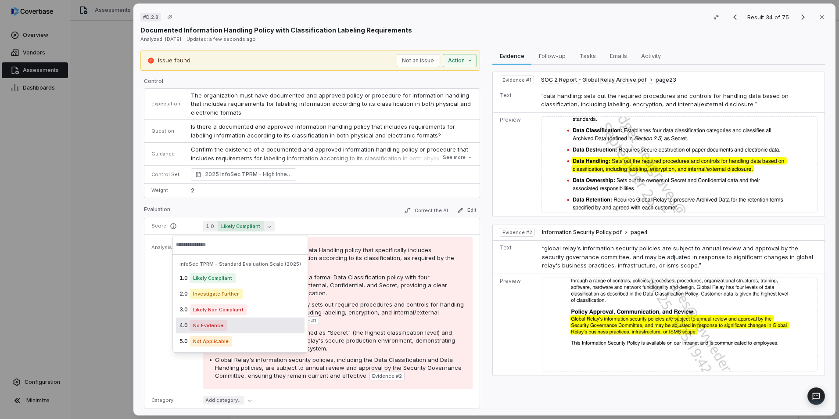
click at [248, 332] on div "4.0 No Evidence" at bounding box center [240, 325] width 129 height 16
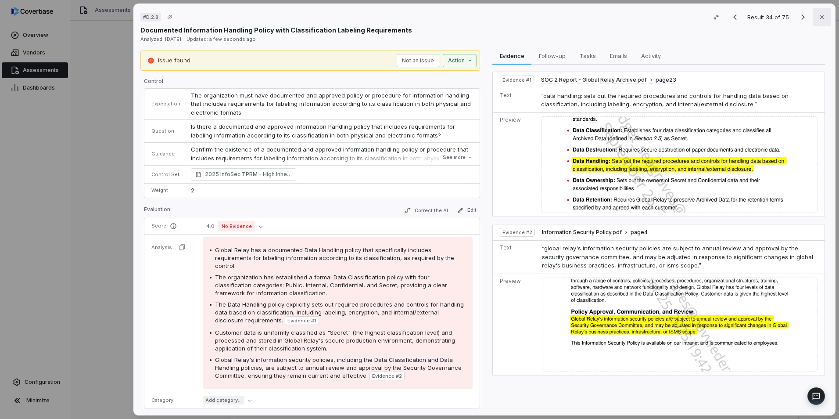
click at [822, 13] on button "Close" at bounding box center [822, 17] width 18 height 18
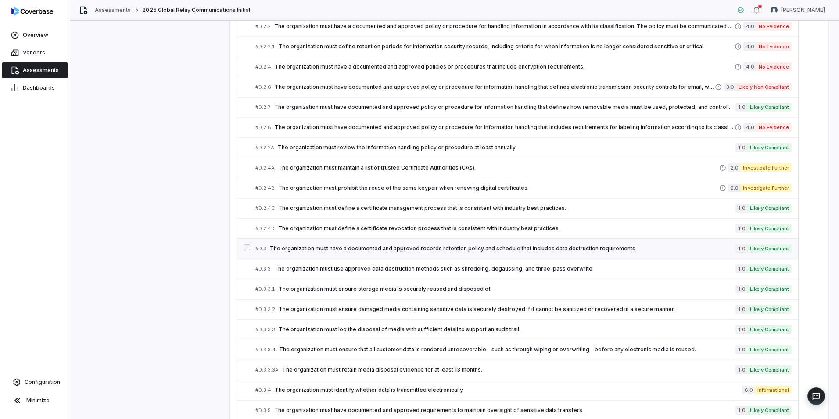
click at [316, 248] on span "The organization must have a documented and approved records retention policy a…" at bounding box center [503, 248] width 466 height 7
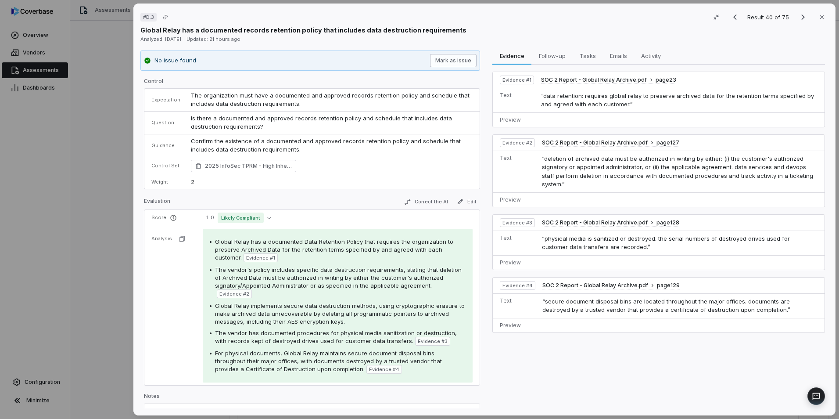
click at [445, 64] on button "Mark as issue" at bounding box center [453, 60] width 47 height 13
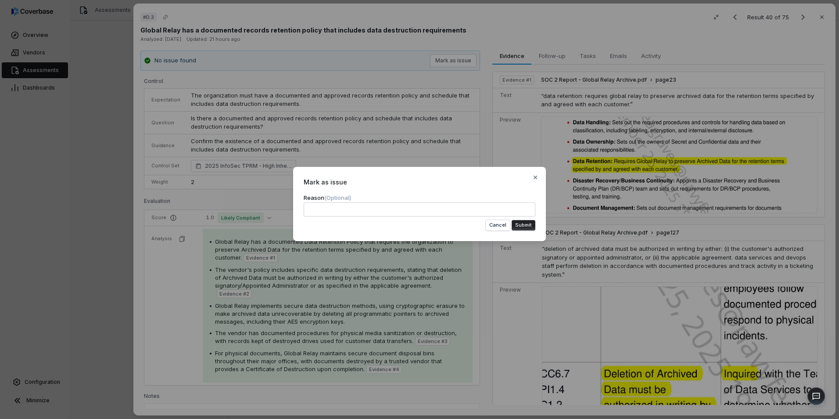
click at [525, 223] on button "Submit" at bounding box center [524, 225] width 24 height 11
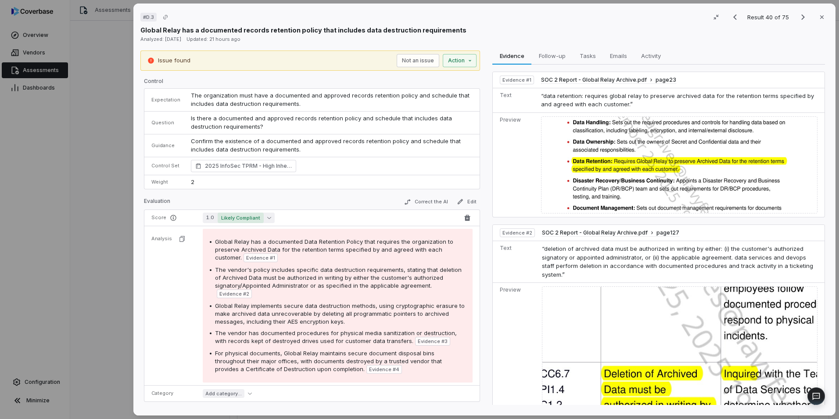
click at [260, 218] on span "Likely Compliant" at bounding box center [241, 217] width 46 height 11
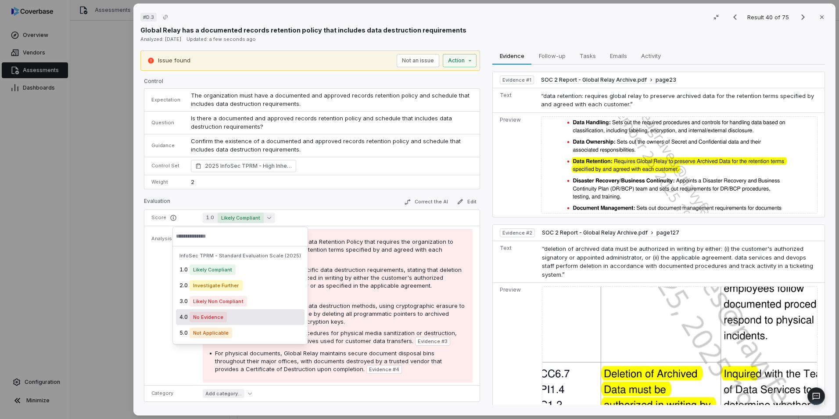
click at [240, 317] on div "4.0 No Evidence" at bounding box center [240, 317] width 129 height 16
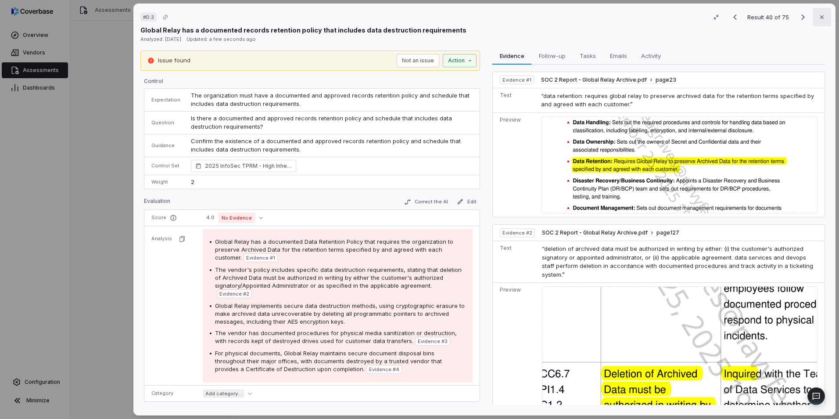
click at [822, 18] on button "Close" at bounding box center [822, 17] width 18 height 18
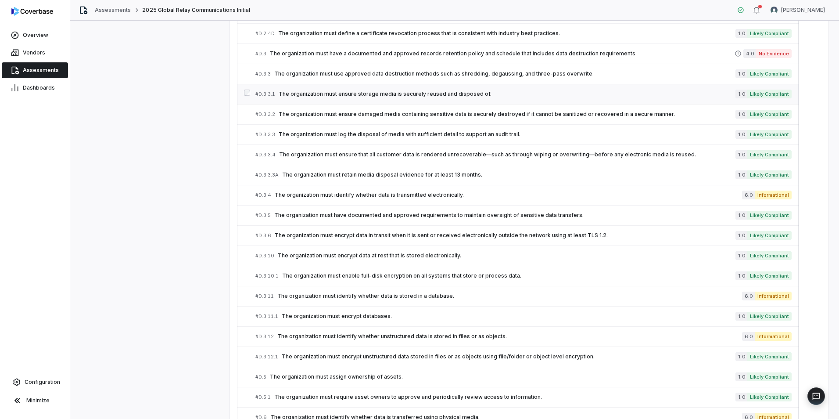
scroll to position [987, 0]
click at [332, 278] on span "The organization must enable full-disk encryption on all systems that store or …" at bounding box center [508, 275] width 453 height 7
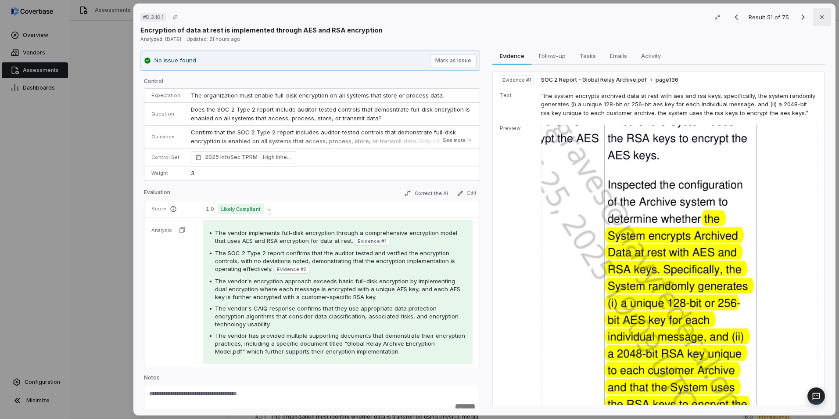
click at [821, 19] on button "Close" at bounding box center [822, 17] width 18 height 18
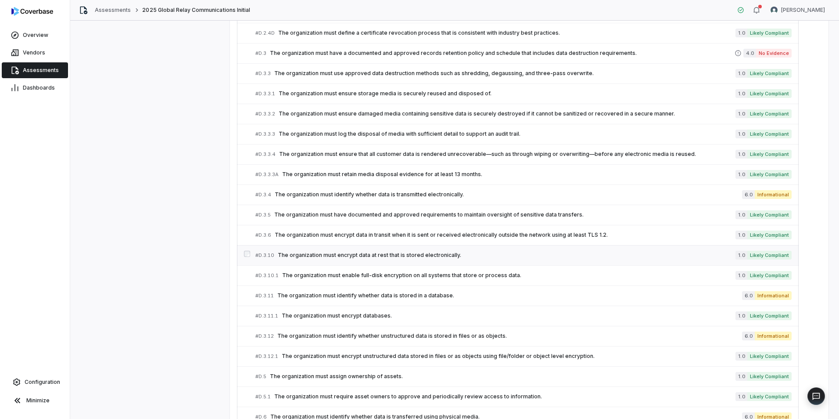
click at [353, 262] on link "# D.3.10 The organization must encrypt data at rest that is stored electronical…" at bounding box center [523, 255] width 536 height 20
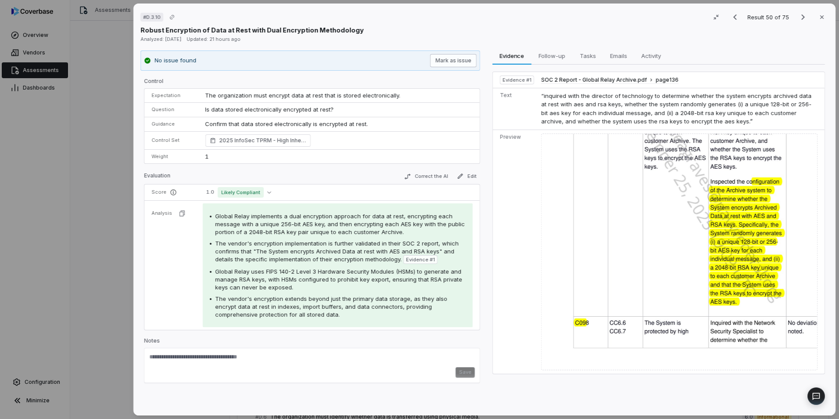
click at [441, 61] on button "Mark as issue" at bounding box center [453, 60] width 47 height 13
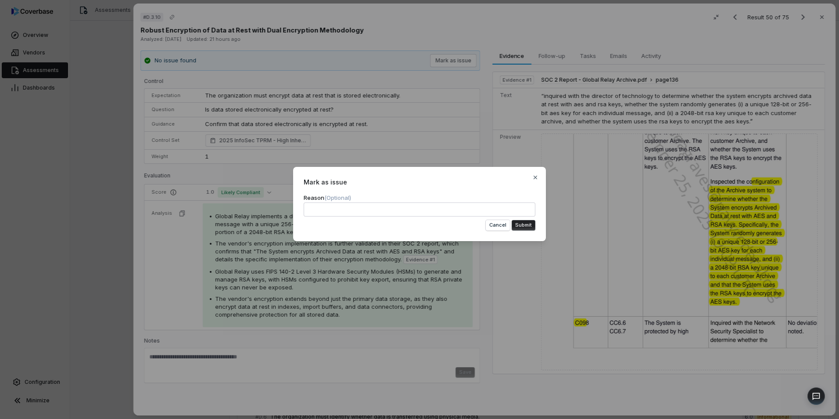
click at [523, 232] on div "Mark as issue Reason (Optional) Cancel Submit Close" at bounding box center [419, 204] width 253 height 74
click at [522, 224] on button "Submit" at bounding box center [524, 225] width 24 height 11
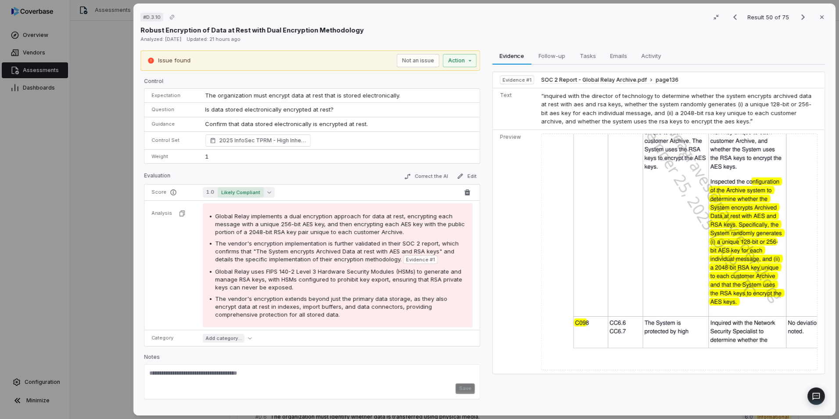
click at [267, 194] on button "1.0 Likely Compliant" at bounding box center [239, 192] width 72 height 11
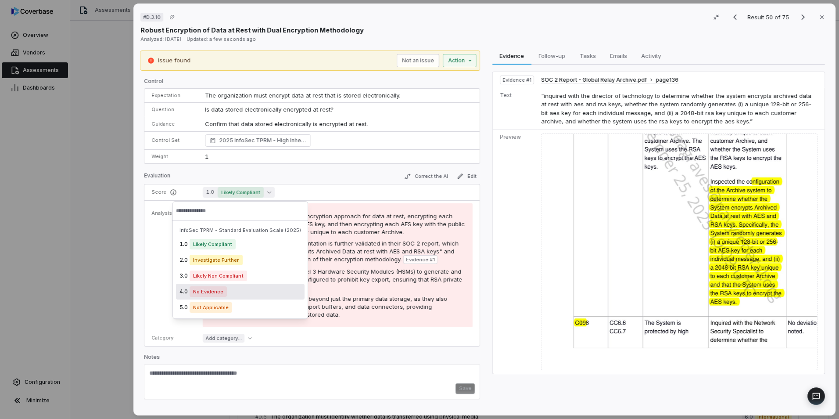
click at [247, 293] on div "4.0 No Evidence" at bounding box center [240, 291] width 129 height 16
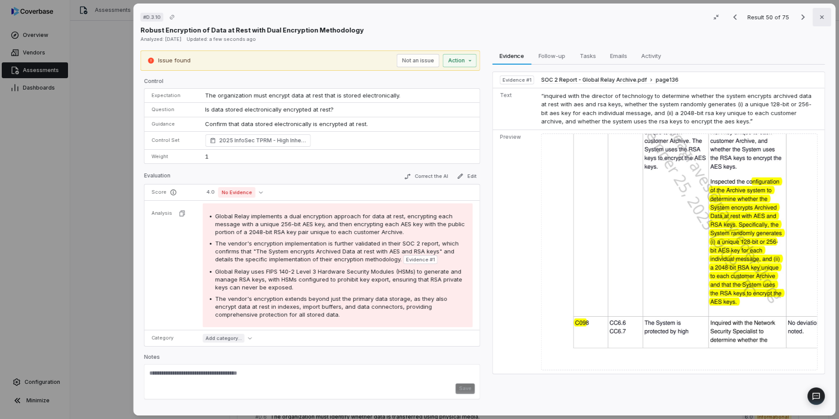
click at [815, 12] on button "Close" at bounding box center [822, 17] width 18 height 18
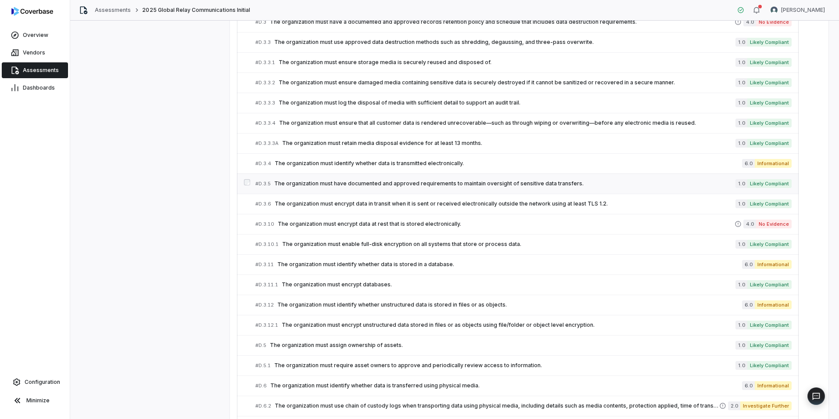
scroll to position [1019, 0]
click at [407, 251] on link "# D.3.10.1 The organization must enable full-disk encryption on all systems tha…" at bounding box center [523, 244] width 536 height 20
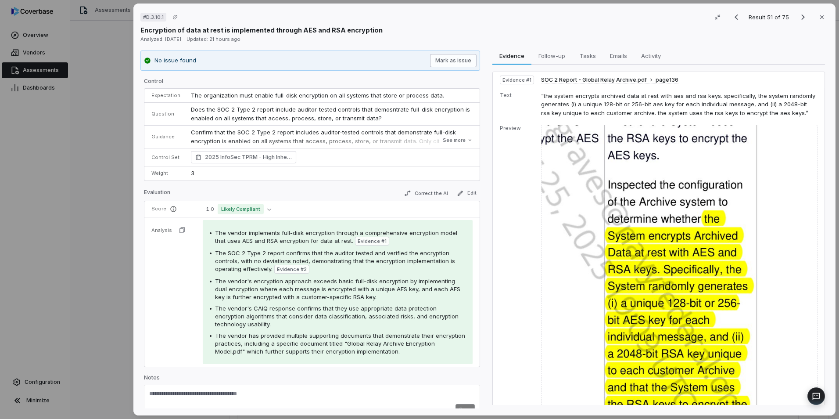
click at [441, 61] on button "Mark as issue" at bounding box center [453, 60] width 47 height 13
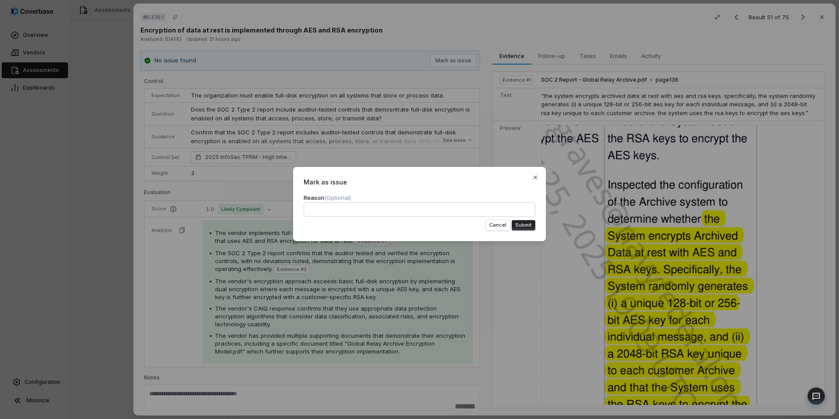
click at [517, 221] on button "Submit" at bounding box center [524, 225] width 24 height 11
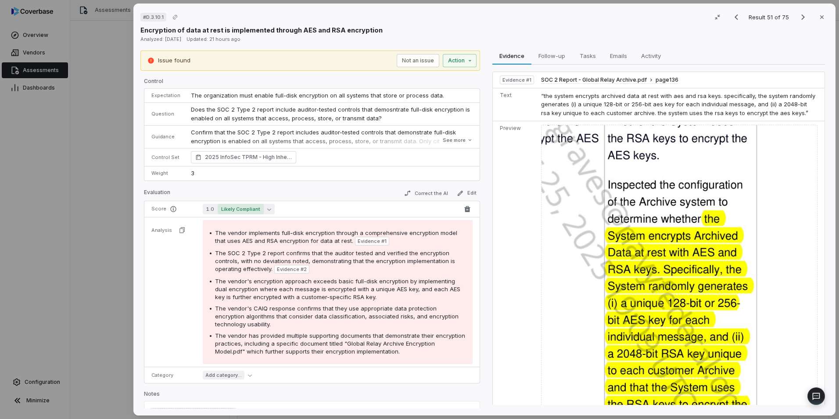
click at [269, 212] on button "1.0 Likely Compliant" at bounding box center [239, 209] width 72 height 11
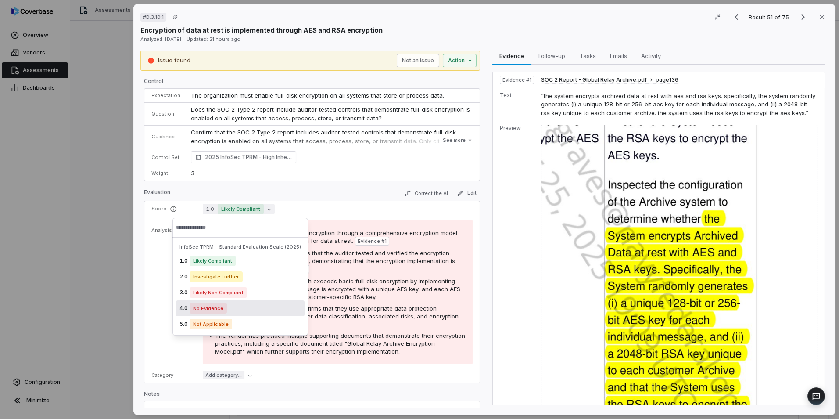
click at [242, 308] on div "4.0 No Evidence" at bounding box center [240, 308] width 129 height 16
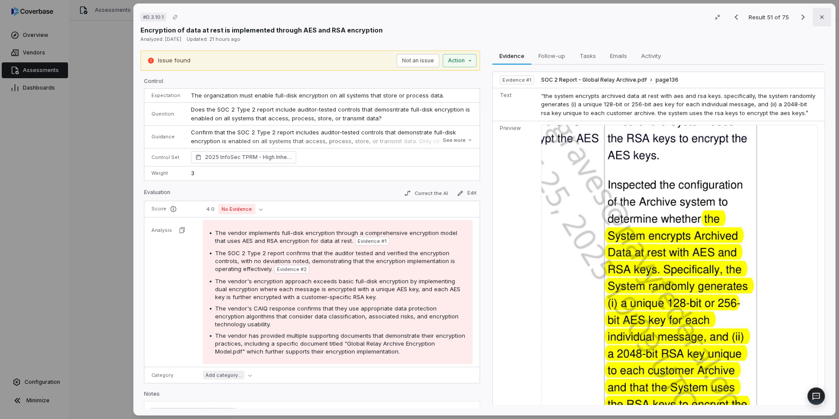
click at [824, 16] on button "Close" at bounding box center [822, 17] width 18 height 18
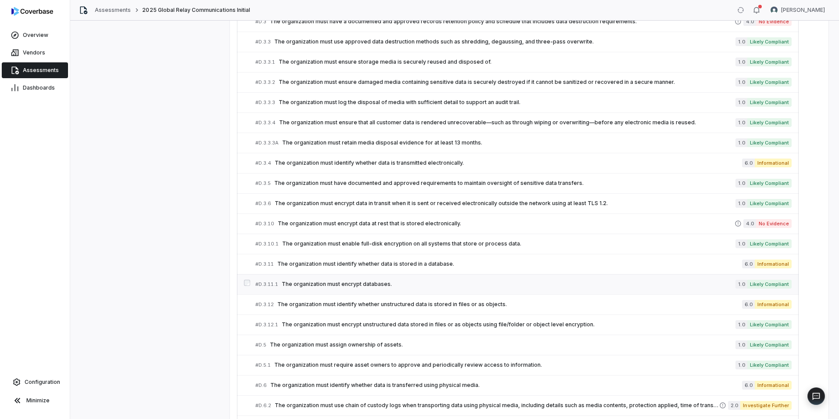
click at [395, 287] on span "The organization must encrypt databases." at bounding box center [509, 283] width 454 height 7
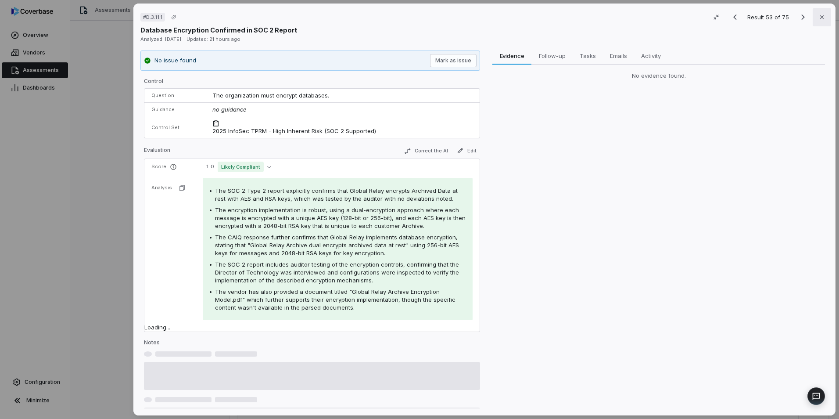
click at [820, 13] on button "Close" at bounding box center [822, 17] width 18 height 18
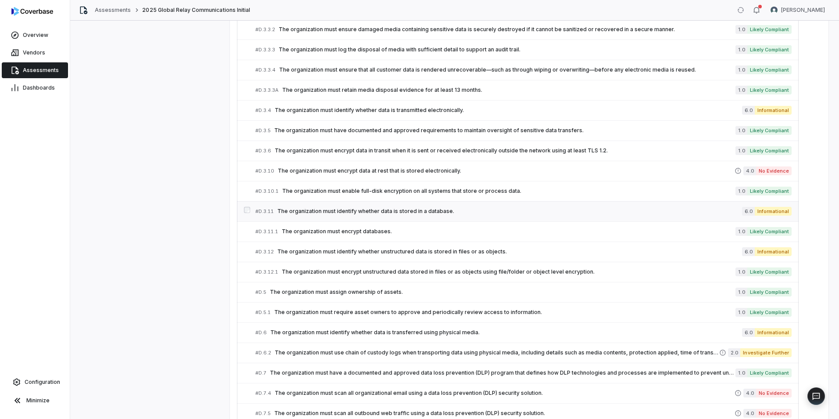
scroll to position [1072, 0]
click at [458, 275] on div "# D.3.12.1 The organization must encrypt unstructured data stored in files or a…" at bounding box center [495, 271] width 480 height 9
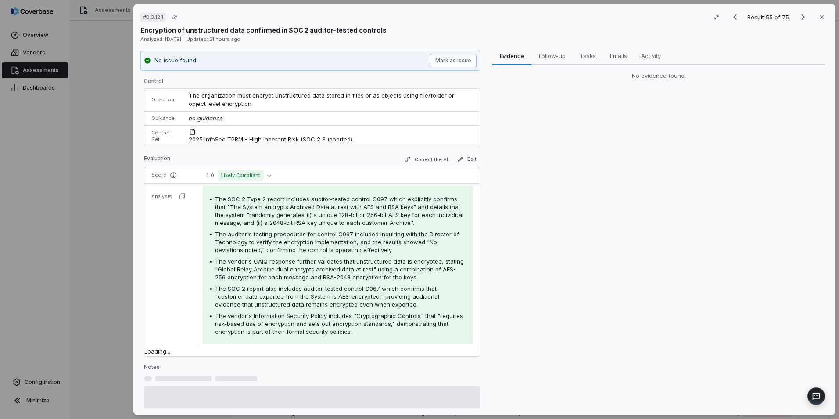
click at [457, 63] on button "Mark as issue" at bounding box center [453, 60] width 47 height 13
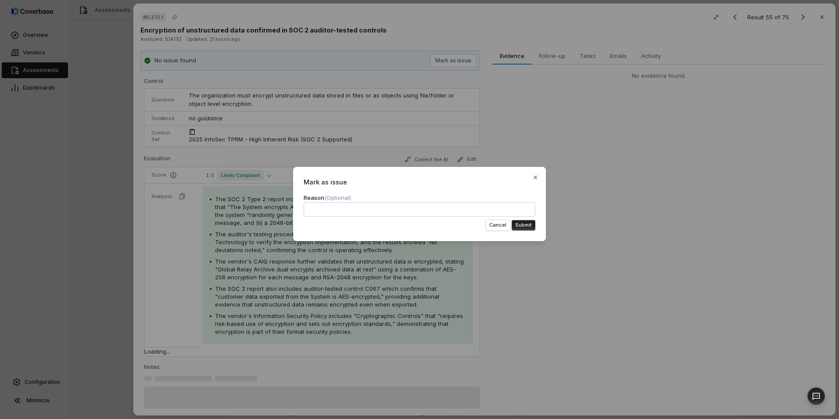
click at [527, 222] on button "Submit" at bounding box center [524, 225] width 24 height 11
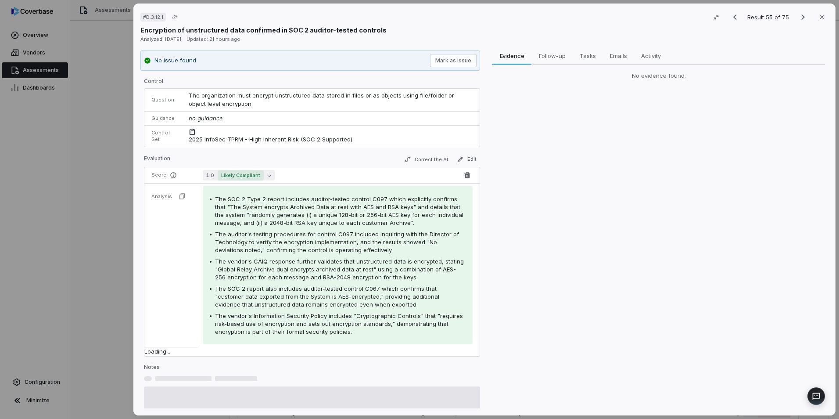
click at [264, 177] on button "1.0 Likely Compliant" at bounding box center [239, 175] width 72 height 11
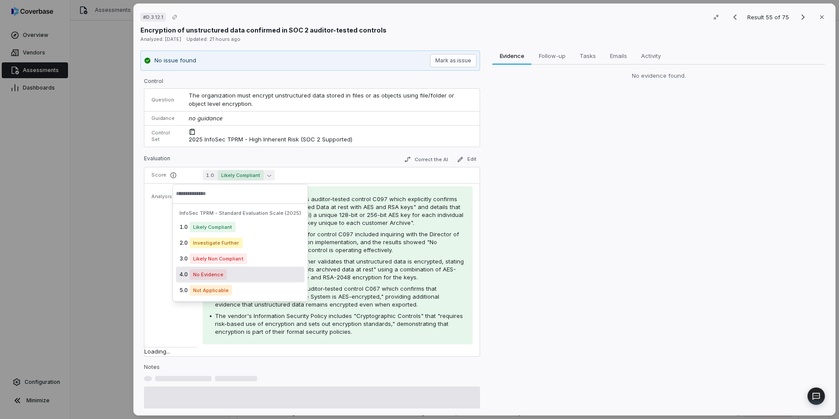
click at [244, 275] on div "4.0 No Evidence" at bounding box center [240, 274] width 129 height 16
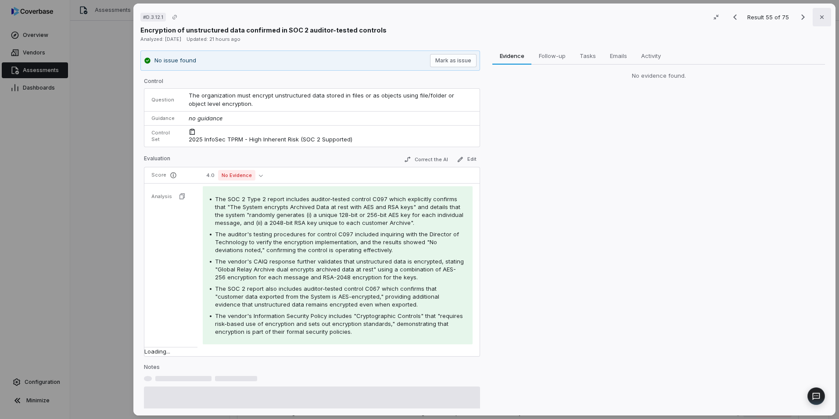
click at [818, 17] on icon "button" at bounding box center [821, 17] width 7 height 7
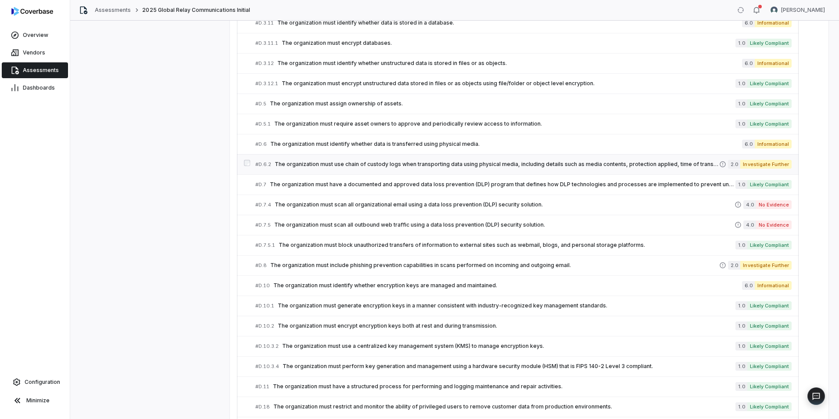
scroll to position [1260, 0]
click at [357, 188] on div "# D.7 The organization must have a documented and approved data loss prevention…" at bounding box center [495, 183] width 480 height 9
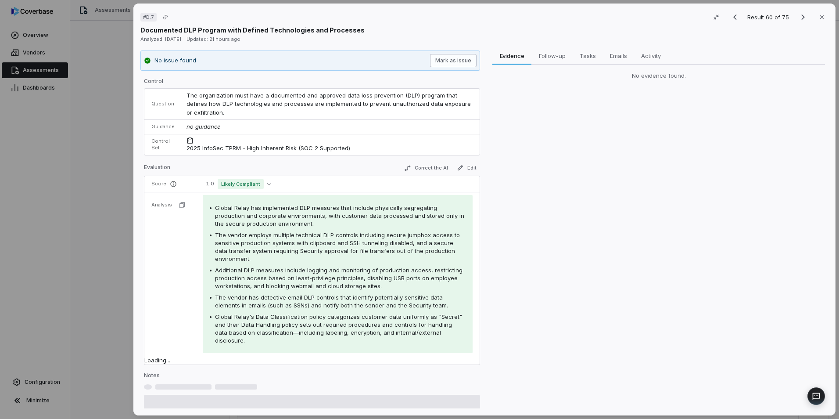
click at [452, 58] on button "Mark as issue" at bounding box center [453, 60] width 47 height 13
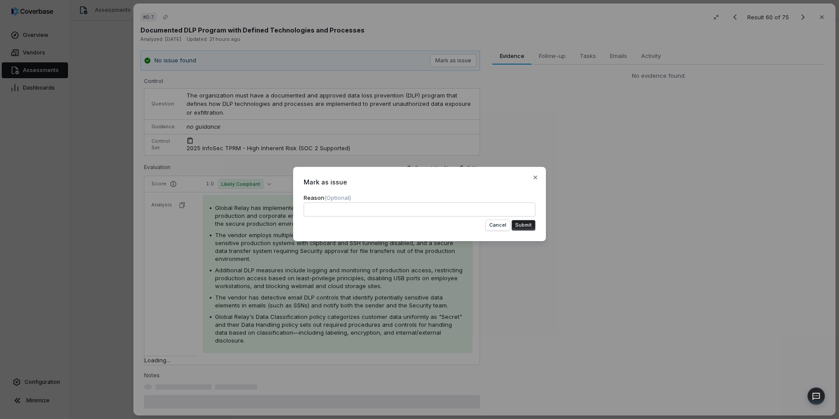
click at [525, 227] on button "Submit" at bounding box center [524, 225] width 24 height 11
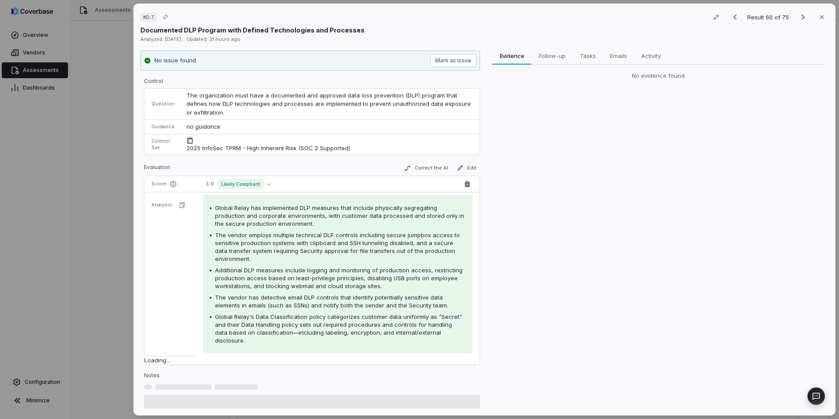
click at [273, 187] on span "1.0 Likely Compliant" at bounding box center [331, 184] width 256 height 11
click at [265, 186] on button "1.0 Likely Compliant" at bounding box center [239, 184] width 72 height 11
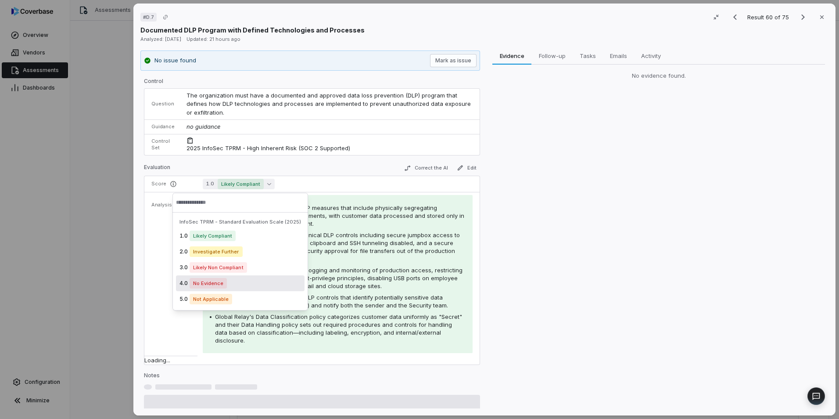
click at [247, 286] on div "4.0 No Evidence" at bounding box center [240, 283] width 129 height 16
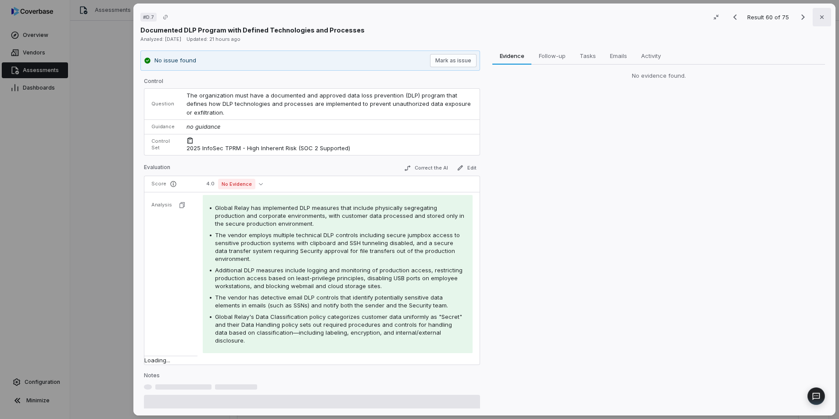
click at [818, 18] on icon "button" at bounding box center [821, 17] width 7 height 7
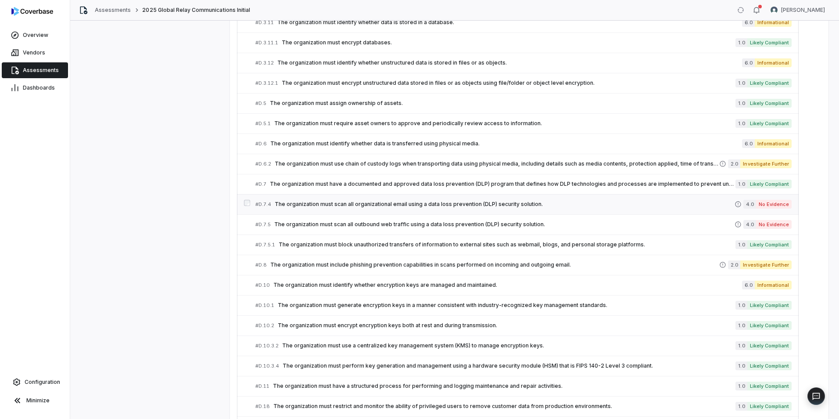
click at [340, 203] on span "The organization must scan all organizational email using a data loss preventio…" at bounding box center [505, 204] width 460 height 7
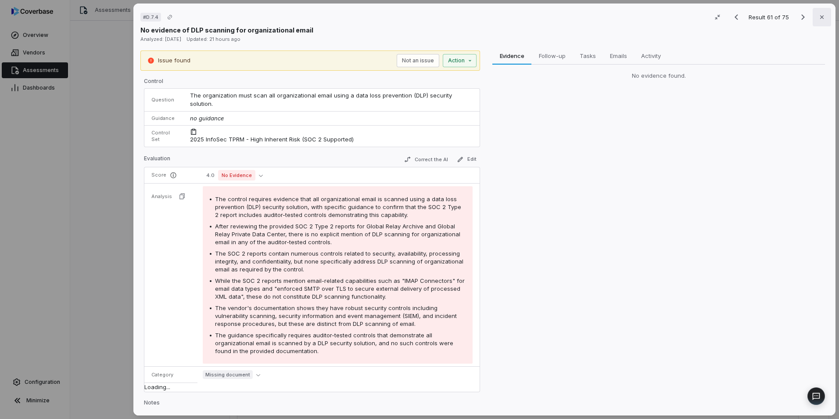
click at [822, 18] on button "Close" at bounding box center [822, 17] width 18 height 18
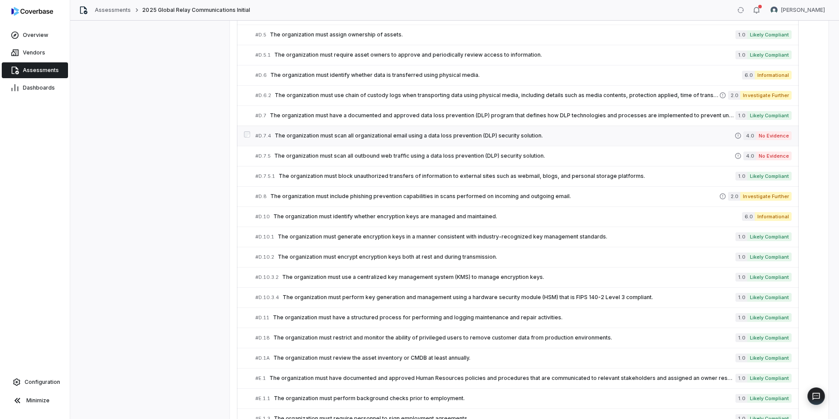
scroll to position [1329, 0]
click at [421, 182] on link "# D.7.5.1 The organization must block unauthorized transfers of information to …" at bounding box center [523, 176] width 536 height 20
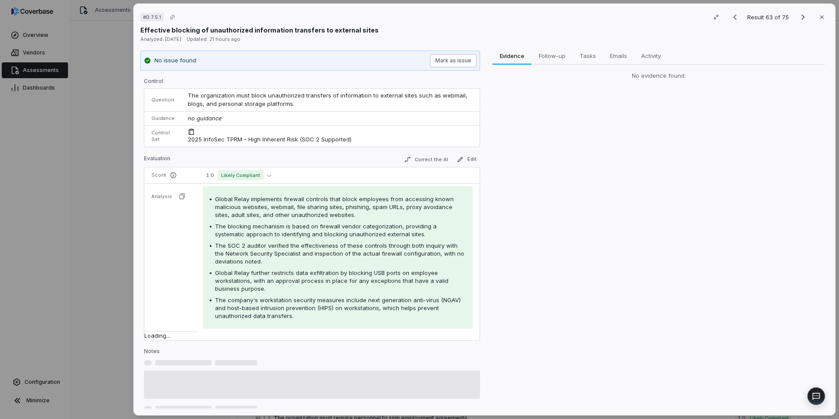
click at [463, 61] on button "Mark as issue" at bounding box center [453, 60] width 47 height 13
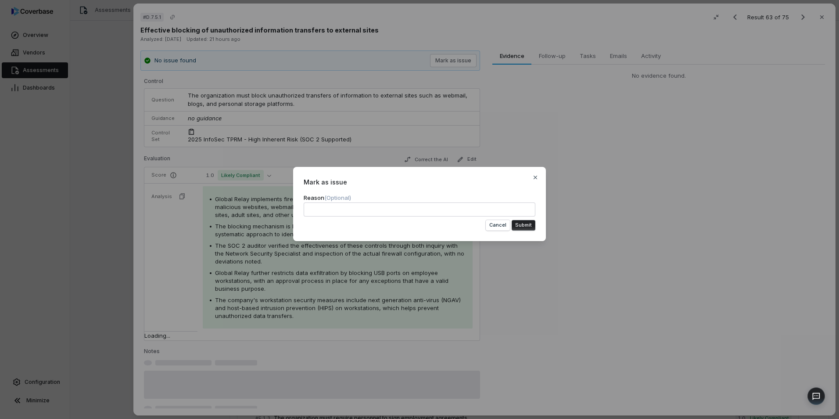
click at [524, 225] on button "Submit" at bounding box center [524, 225] width 24 height 11
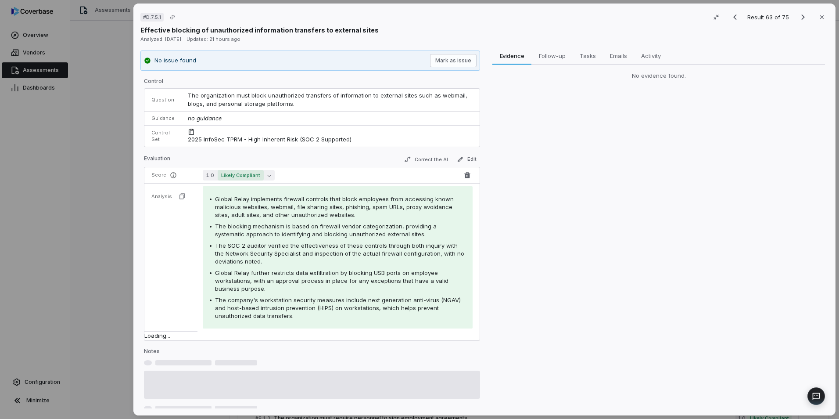
click at [252, 176] on span "Likely Compliant" at bounding box center [241, 175] width 46 height 11
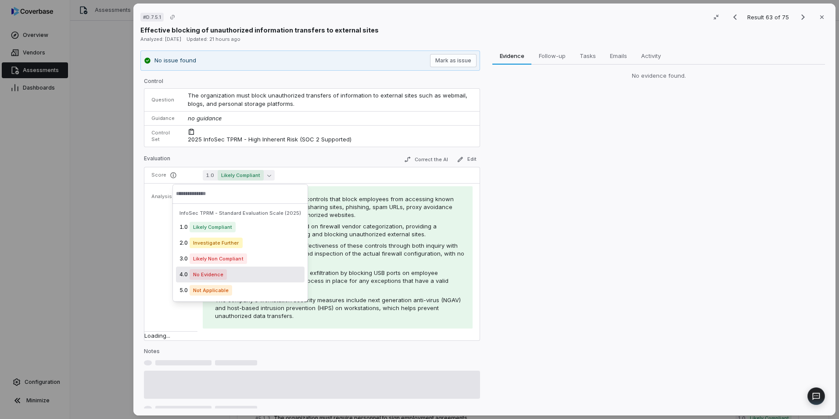
click at [238, 273] on div "4.0 No Evidence" at bounding box center [240, 274] width 129 height 16
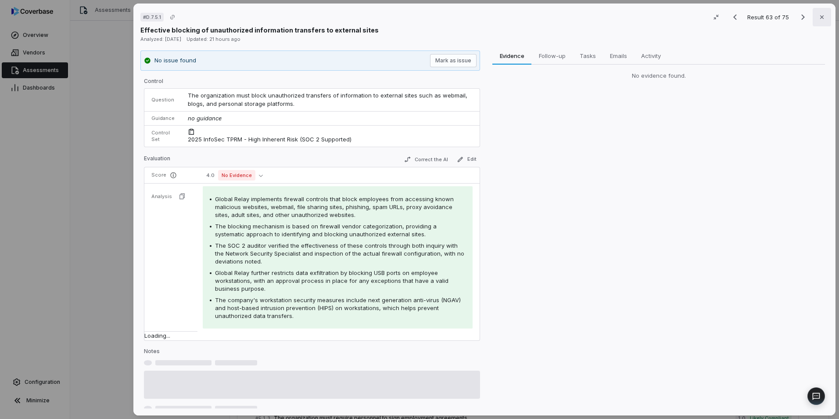
click at [818, 19] on icon "button" at bounding box center [821, 17] width 7 height 7
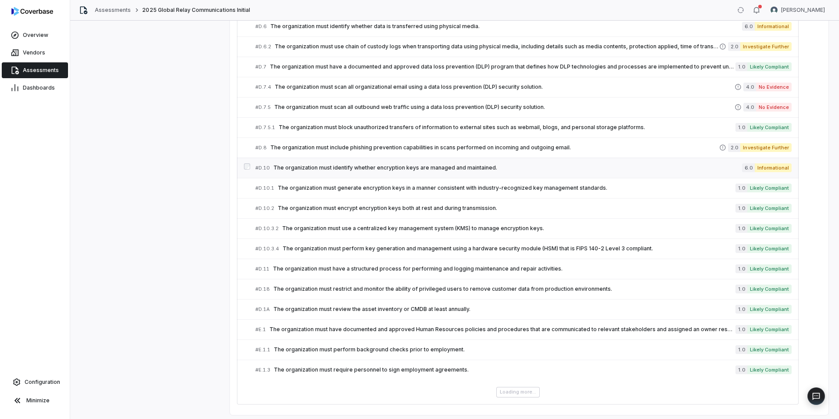
scroll to position [1383, 0]
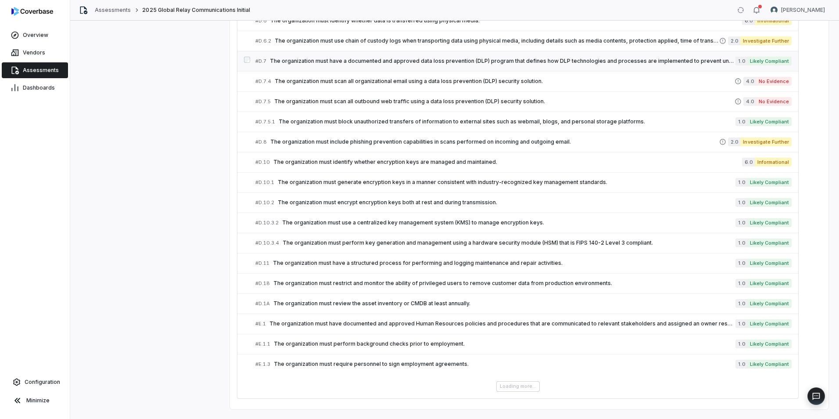
click at [410, 60] on span "The organization must have a documented and approved data loss prevention (DLP)…" at bounding box center [503, 60] width 466 height 7
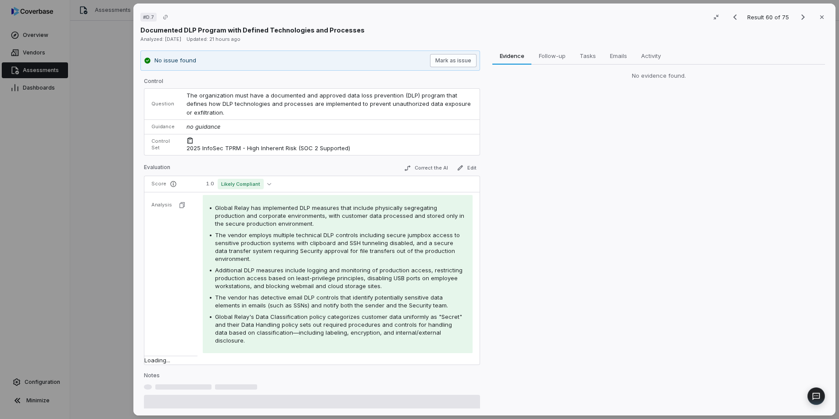
click at [452, 64] on button "Mark as issue" at bounding box center [453, 60] width 47 height 13
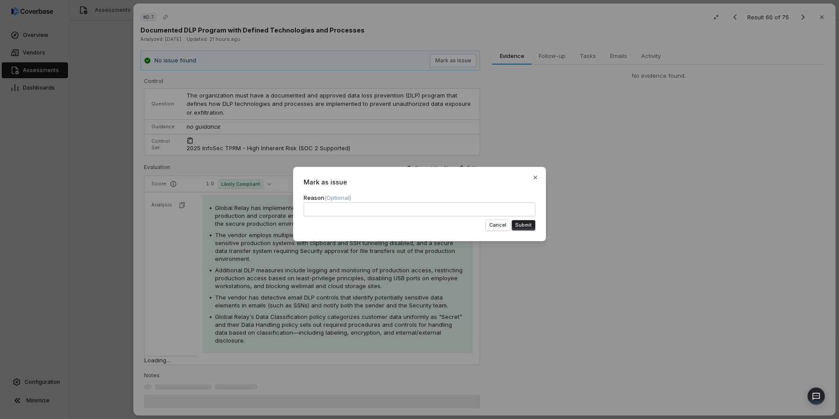
click at [538, 225] on div "Mark as issue Reason (Optional) Cancel Submit Close" at bounding box center [419, 204] width 253 height 74
click at [538, 226] on div "Mark as issue Reason (Optional) Cancel Submit Close" at bounding box center [419, 204] width 253 height 74
click at [535, 226] on button "Submit" at bounding box center [524, 225] width 24 height 11
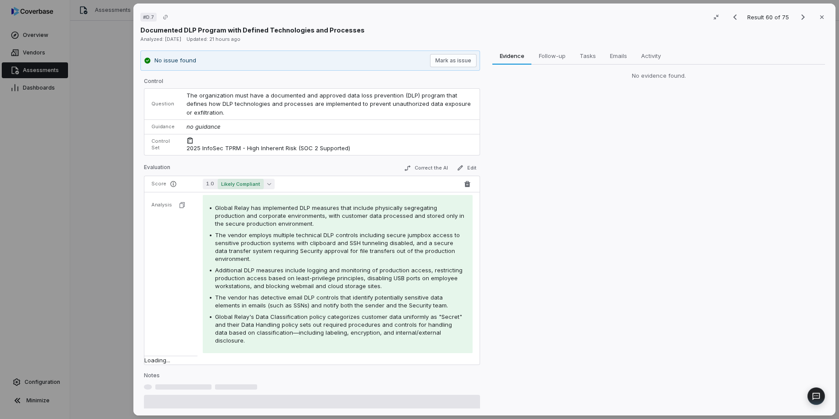
click at [255, 186] on span "Likely Compliant" at bounding box center [241, 184] width 46 height 11
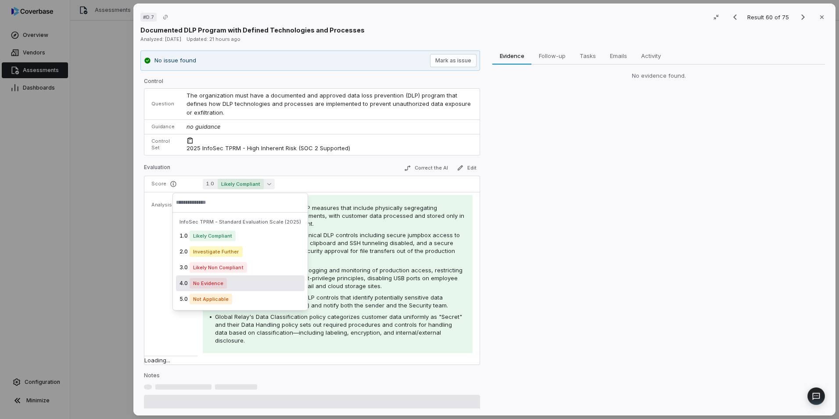
click at [236, 279] on div "4.0 No Evidence" at bounding box center [240, 283] width 129 height 16
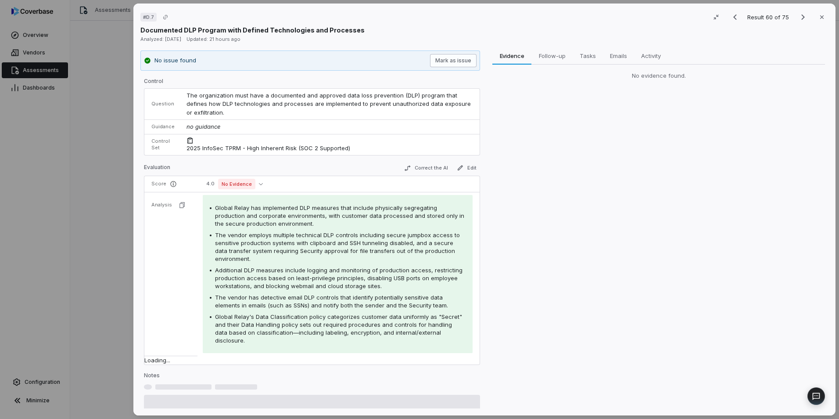
click at [438, 55] on button "Mark as issue" at bounding box center [453, 60] width 47 height 13
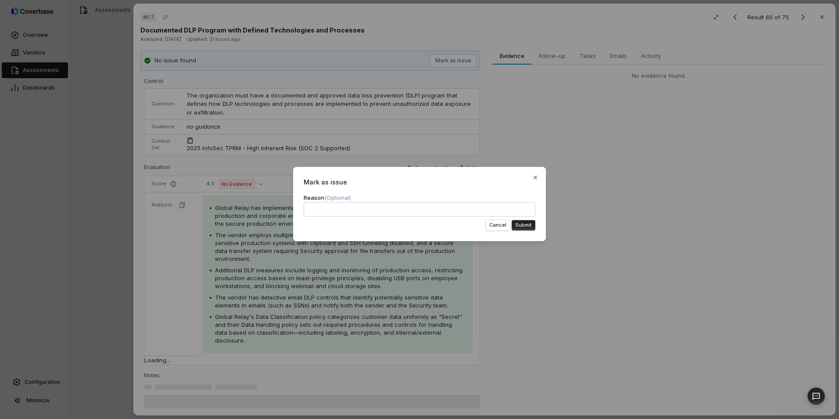
click at [524, 225] on button "Submit" at bounding box center [524, 225] width 24 height 11
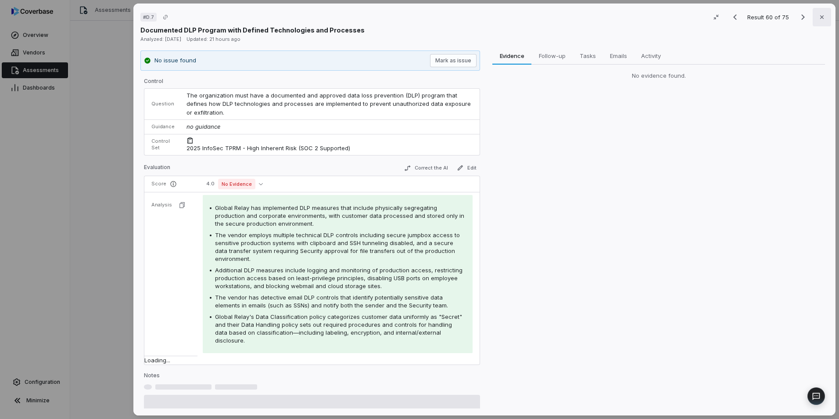
click at [818, 16] on icon "button" at bounding box center [821, 17] width 7 height 7
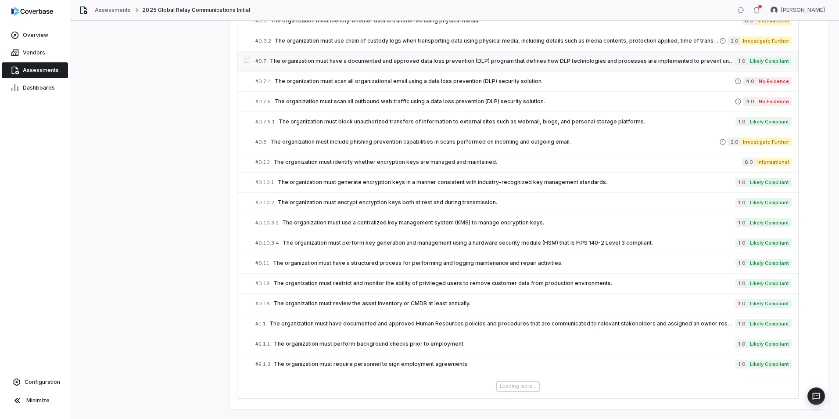
click at [373, 58] on span "The organization must have a documented and approved data loss prevention (DLP)…" at bounding box center [503, 60] width 466 height 7
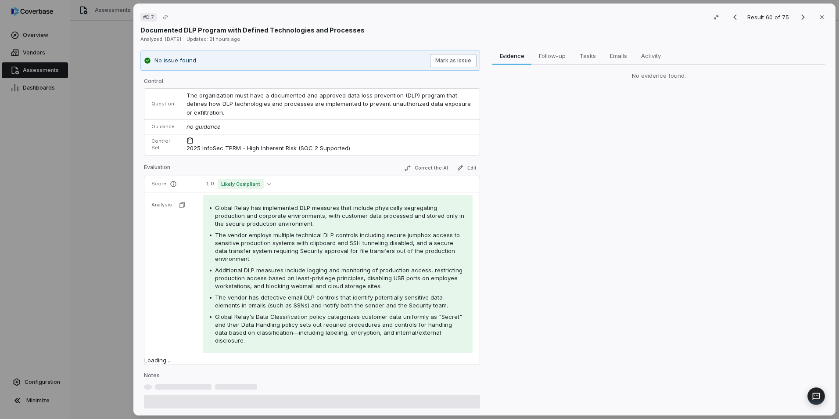
click at [435, 63] on button "Mark as issue" at bounding box center [453, 60] width 47 height 13
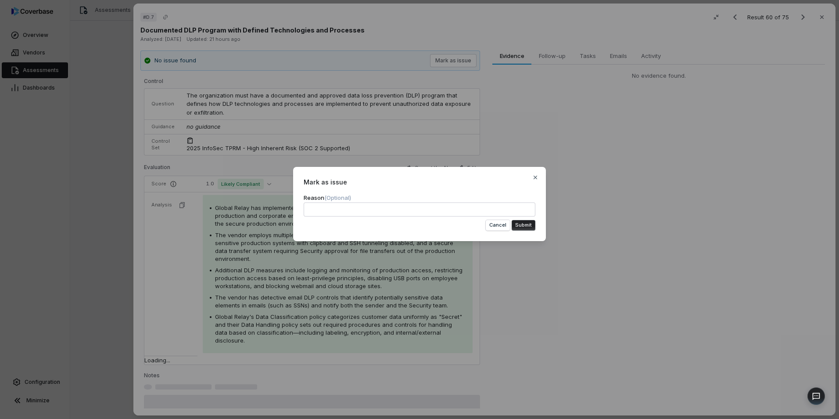
click at [514, 224] on button "Submit" at bounding box center [524, 225] width 24 height 11
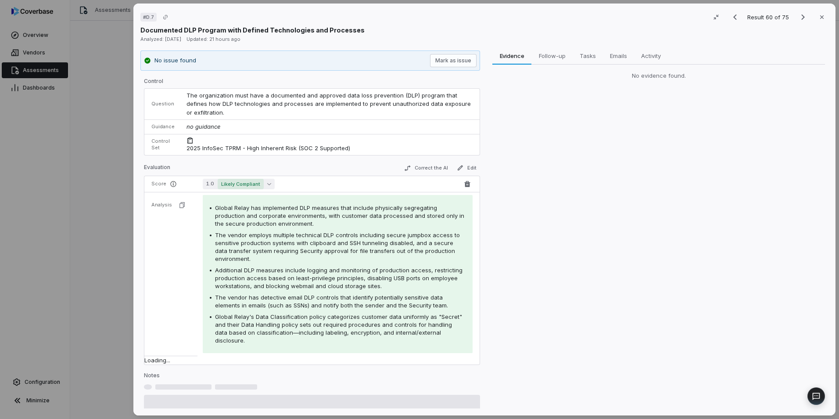
click at [269, 185] on button "1.0 Likely Compliant" at bounding box center [239, 184] width 72 height 11
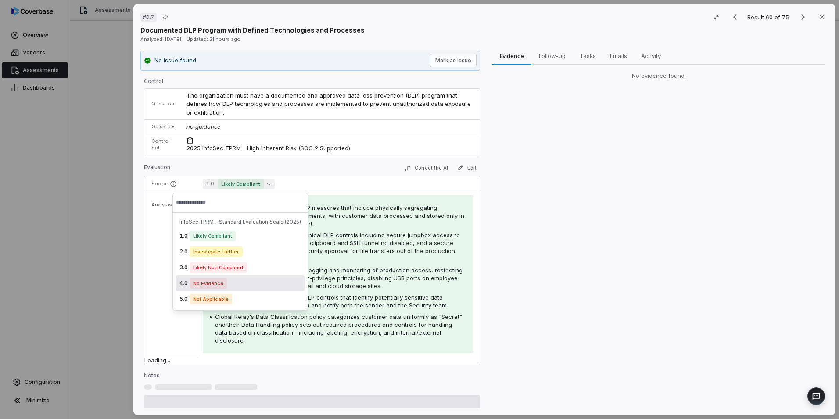
click at [237, 285] on div "4.0 No Evidence" at bounding box center [240, 283] width 129 height 16
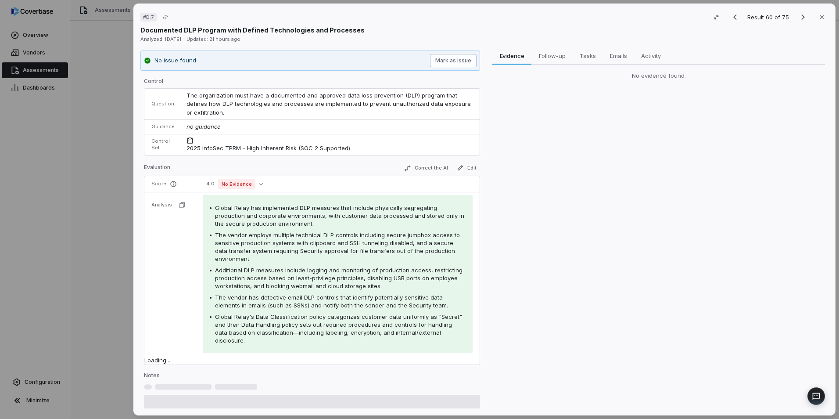
click at [449, 65] on button "Mark as issue" at bounding box center [453, 60] width 47 height 13
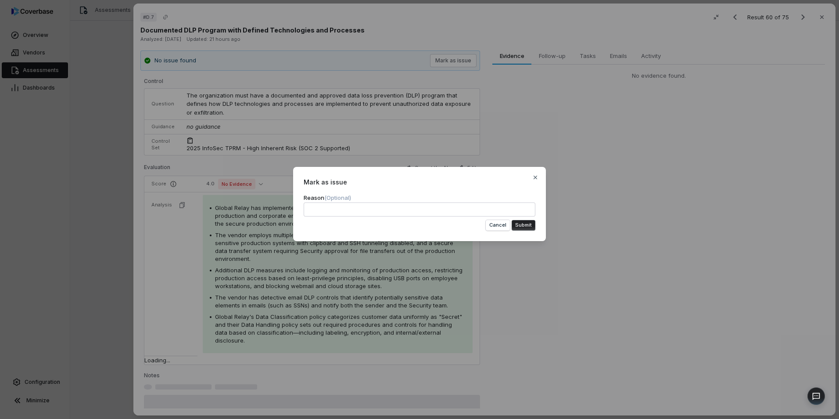
click at [522, 223] on button "Submit" at bounding box center [524, 225] width 24 height 11
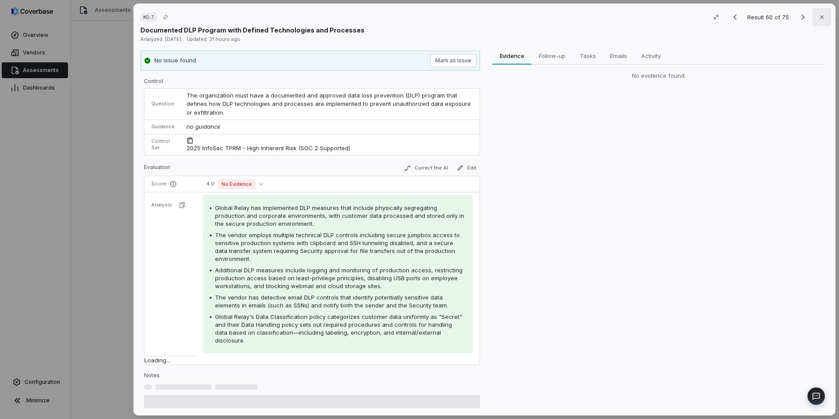
click at [813, 19] on button "Close" at bounding box center [822, 17] width 18 height 18
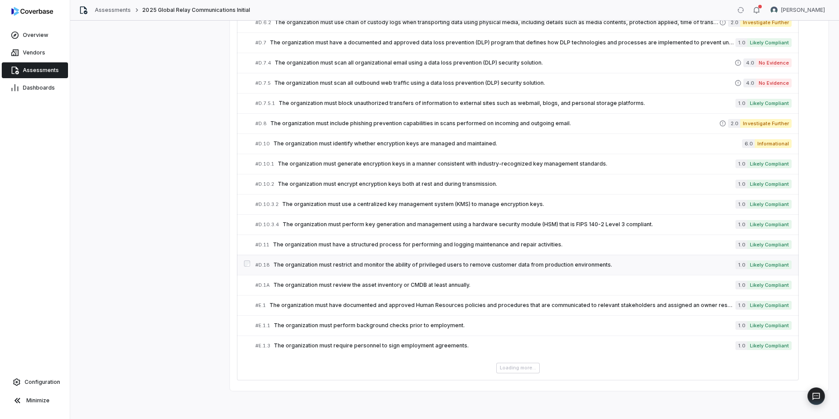
scroll to position [1401, 0]
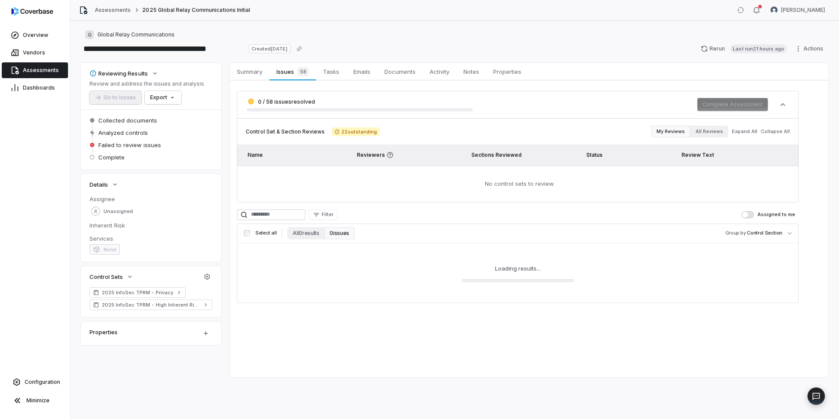
click at [36, 66] on link "Assessments" at bounding box center [35, 70] width 66 height 16
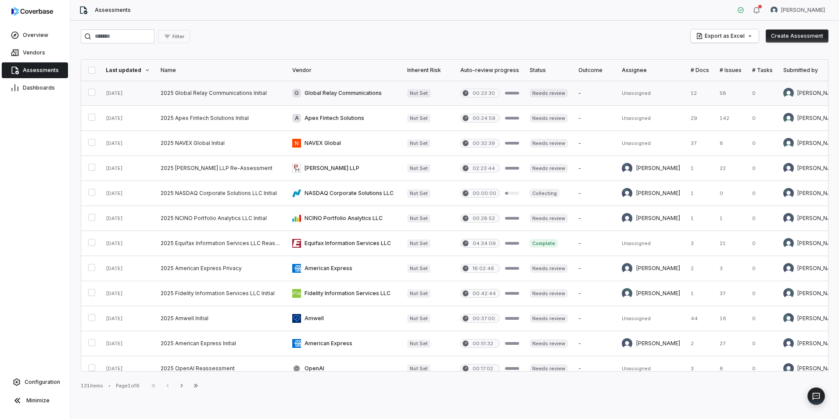
click at [227, 93] on link at bounding box center [221, 93] width 132 height 25
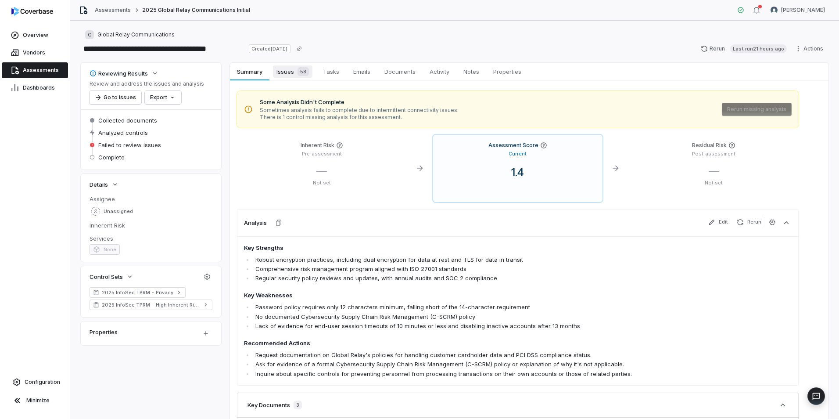
click at [291, 68] on span "Issues 58" at bounding box center [292, 71] width 39 height 12
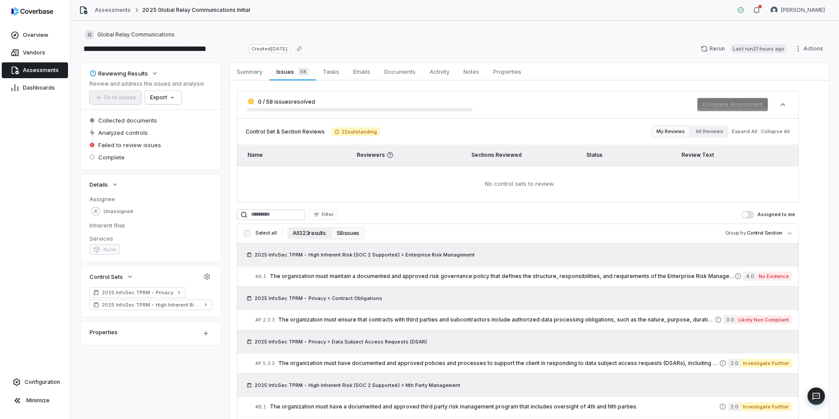
click at [301, 232] on button "All 323 results" at bounding box center [308, 233] width 43 height 12
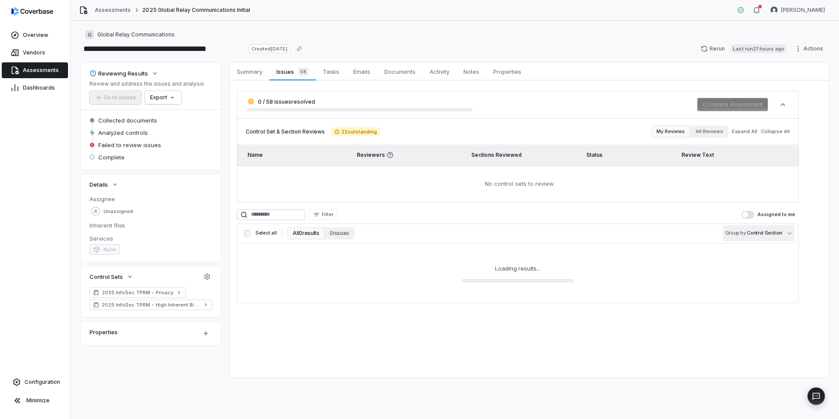
click at [775, 234] on body "**********" at bounding box center [419, 209] width 839 height 419
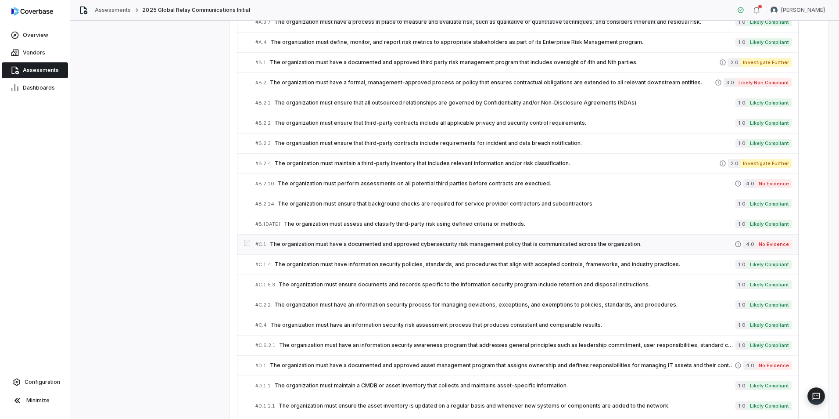
scroll to position [392, 0]
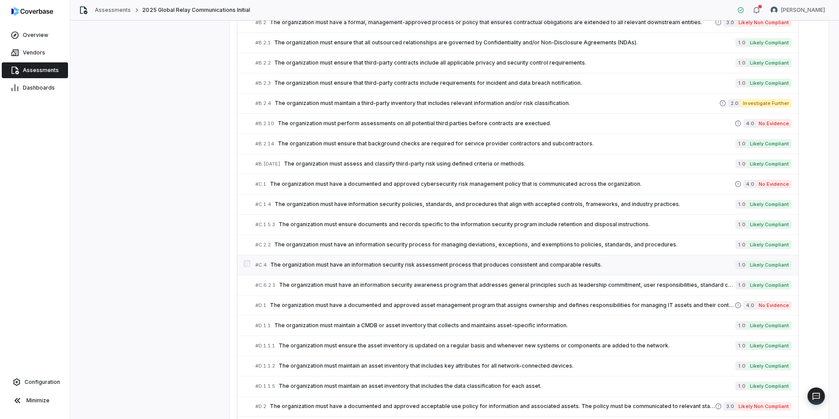
click at [312, 266] on span "The organization must have an information security risk assessment process that…" at bounding box center [502, 264] width 465 height 7
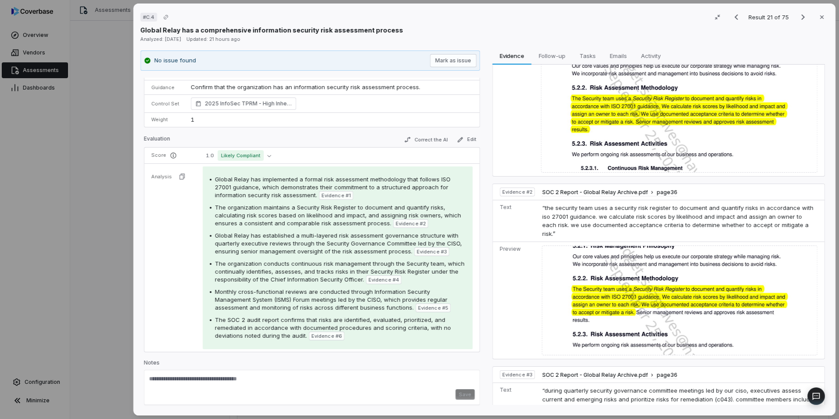
scroll to position [79, 0]
click at [461, 62] on button "Mark as issue" at bounding box center [453, 60] width 47 height 13
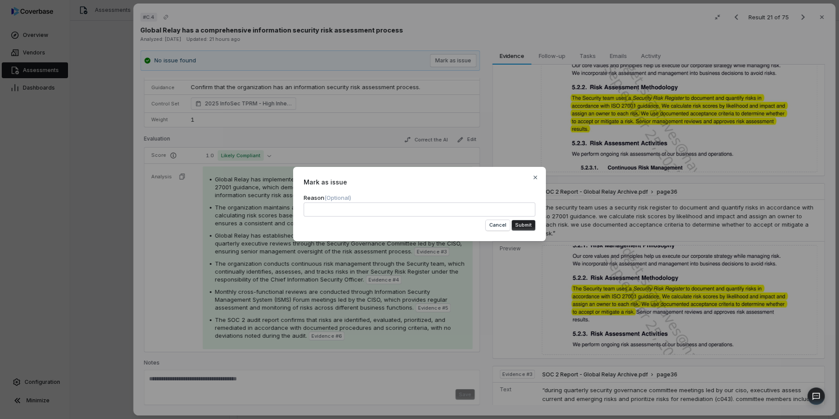
click at [513, 228] on button "Submit" at bounding box center [524, 225] width 24 height 11
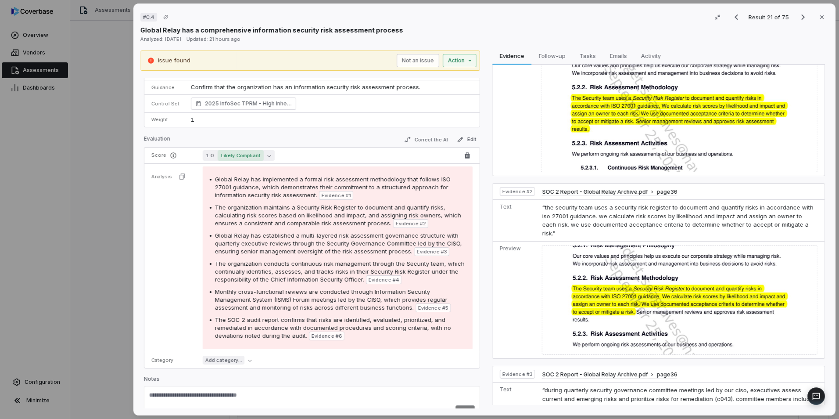
click at [257, 155] on span "Likely Compliant" at bounding box center [241, 155] width 46 height 11
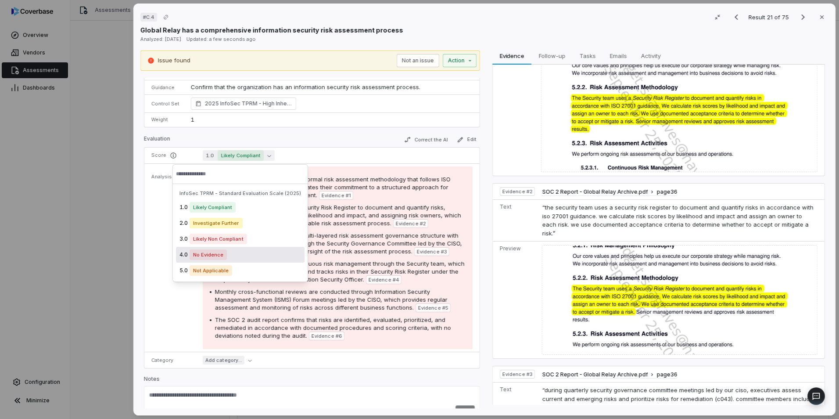
click at [244, 254] on div "4.0 No Evidence" at bounding box center [240, 255] width 129 height 16
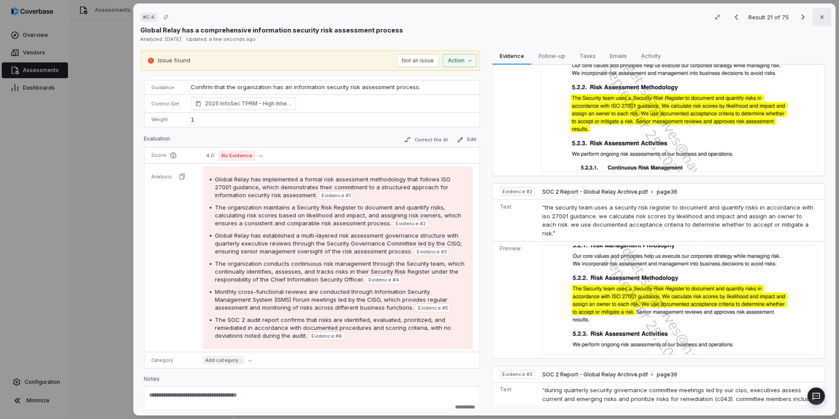
click at [820, 22] on button "Close" at bounding box center [822, 17] width 18 height 18
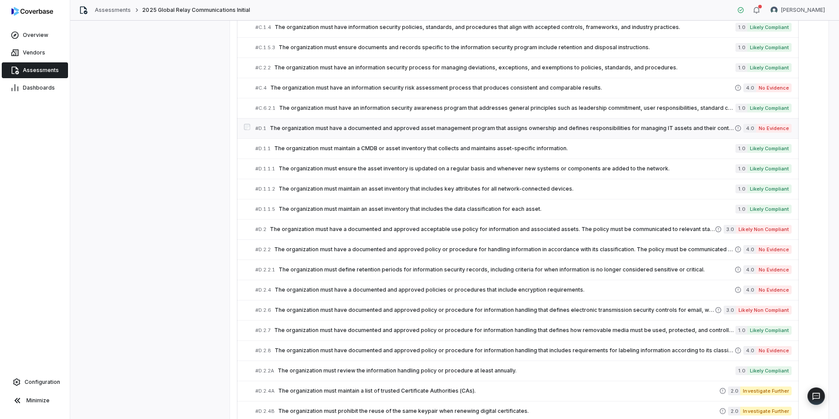
scroll to position [569, 0]
click at [349, 148] on span "The organization must maintain a CMDB or asset inventory that collects and main…" at bounding box center [504, 147] width 461 height 7
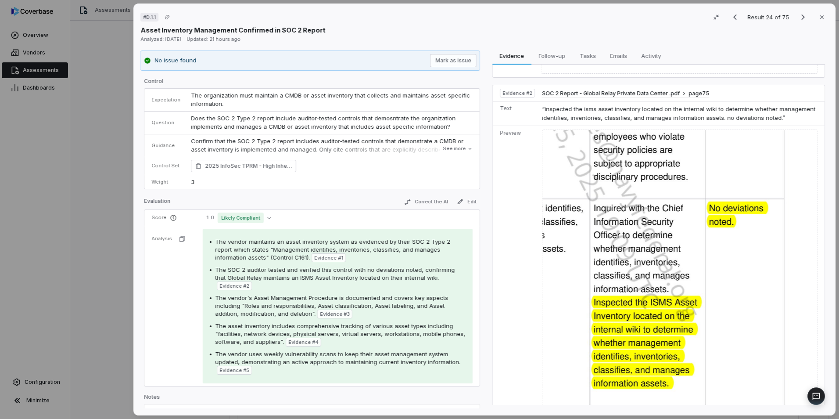
scroll to position [310, 0]
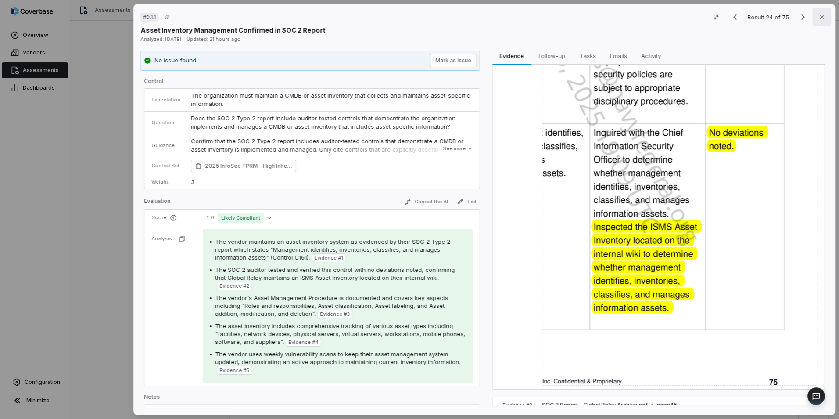
click at [824, 15] on button "Close" at bounding box center [822, 17] width 18 height 18
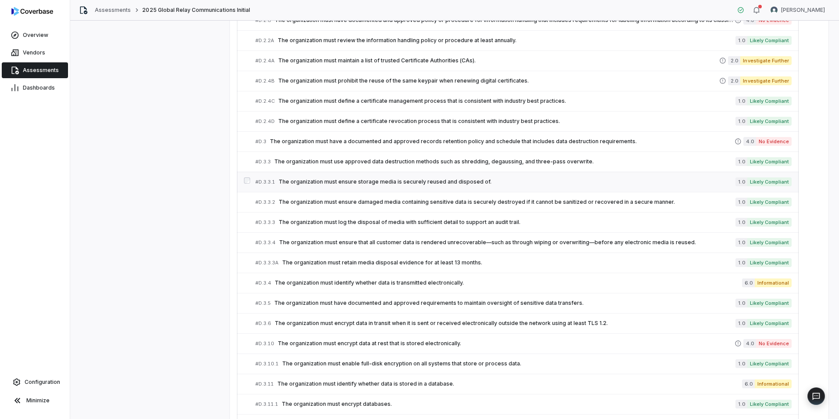
scroll to position [935, 0]
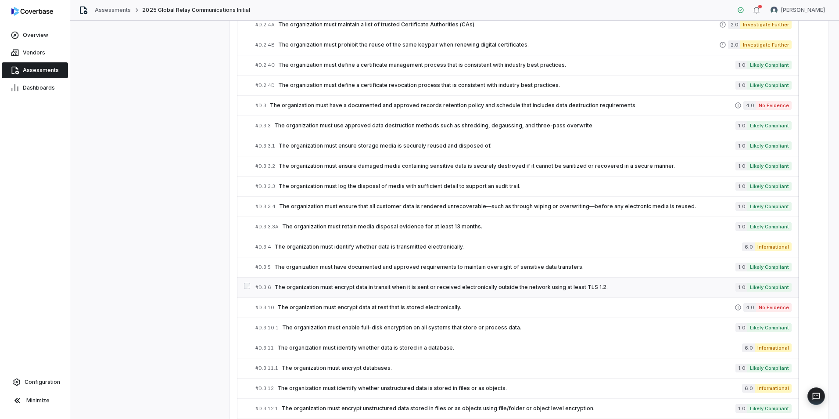
click at [343, 288] on span "The organization must encrypt data in transit when it is sent or received elect…" at bounding box center [505, 286] width 461 height 7
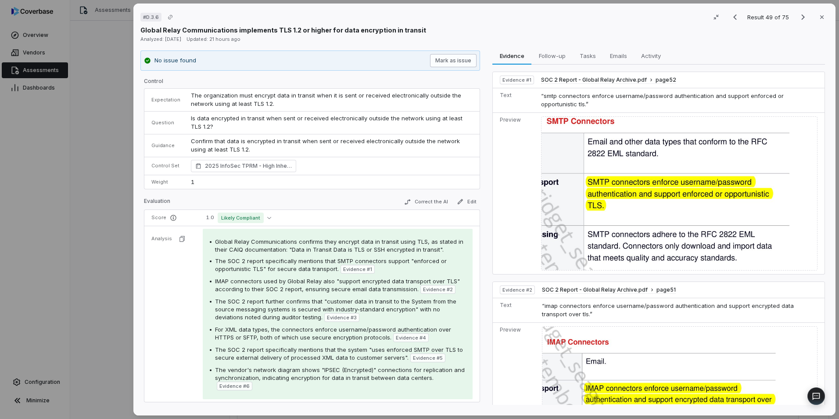
click at [459, 59] on button "Mark as issue" at bounding box center [453, 60] width 47 height 13
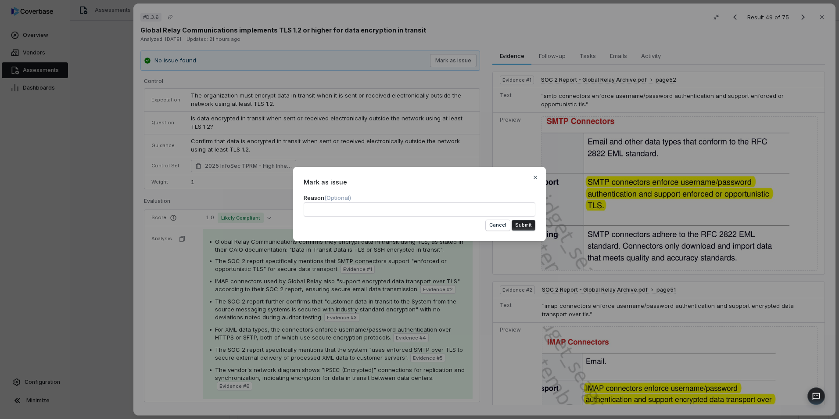
click at [521, 225] on button "Submit" at bounding box center [524, 225] width 24 height 11
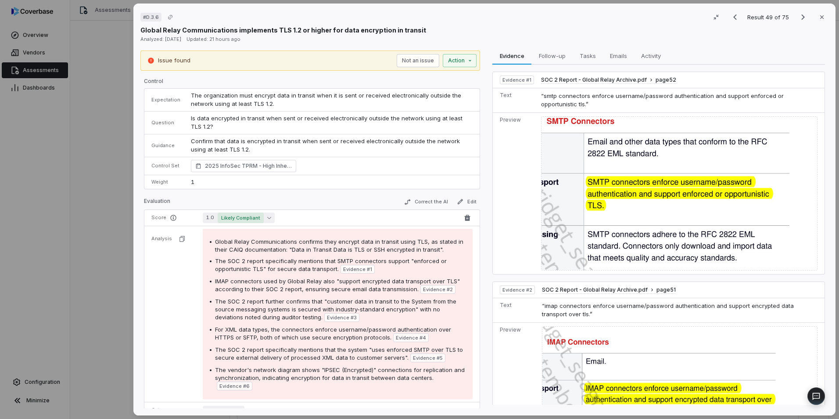
click at [252, 212] on span "Likely Compliant" at bounding box center [241, 217] width 46 height 11
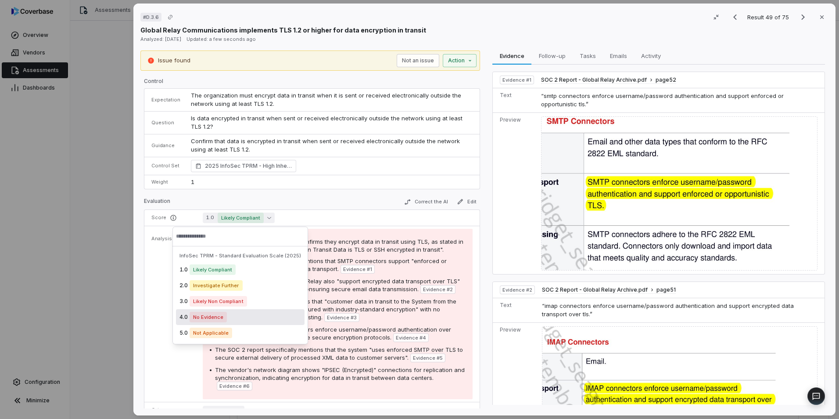
click at [239, 315] on div "4.0 No Evidence" at bounding box center [240, 317] width 129 height 16
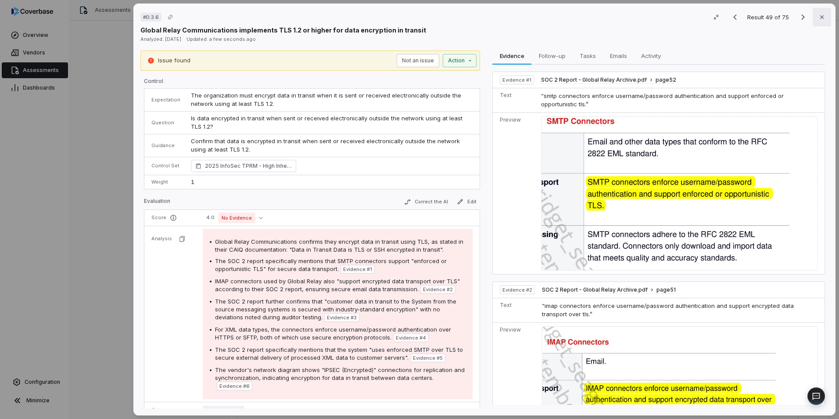
click at [823, 11] on button "Close" at bounding box center [822, 17] width 18 height 18
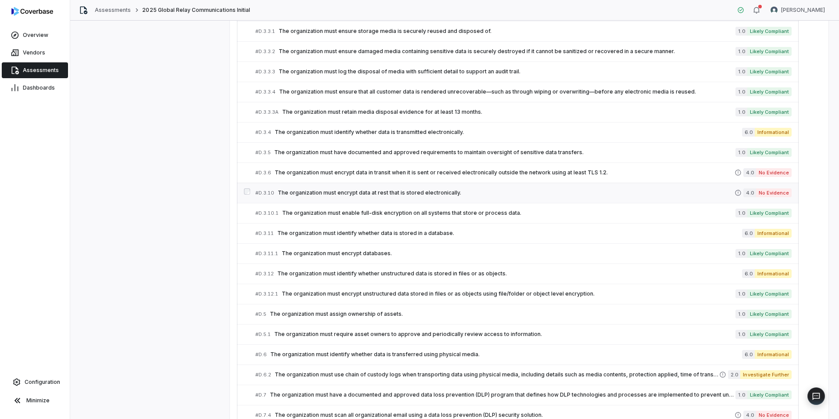
scroll to position [1058, 0]
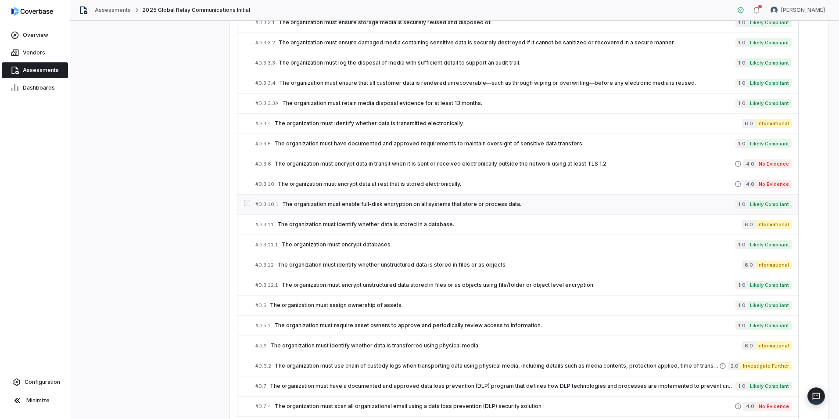
click at [331, 206] on span "The organization must enable full-disk encryption on all systems that store or …" at bounding box center [508, 204] width 453 height 7
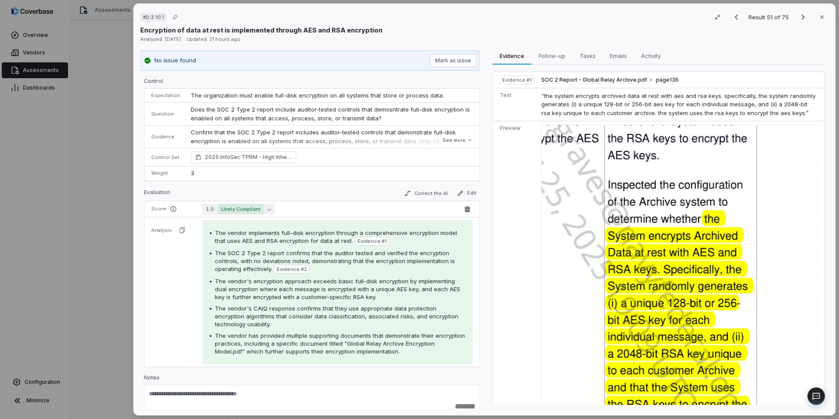
click at [244, 209] on span "Likely Compliant" at bounding box center [241, 209] width 46 height 11
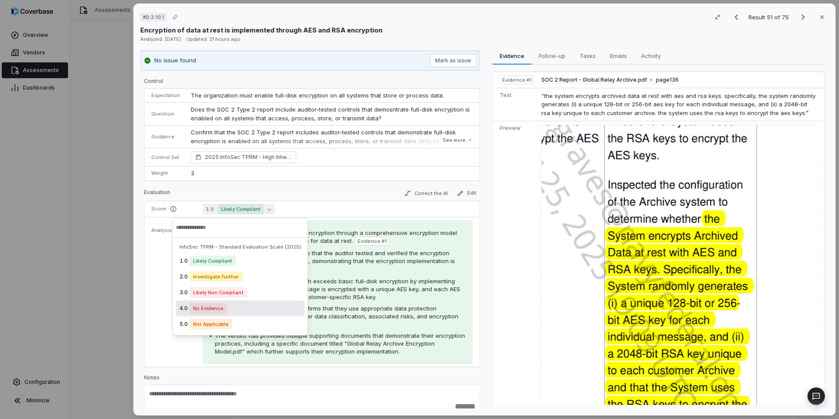
click at [242, 308] on div "4.0 No Evidence" at bounding box center [240, 308] width 129 height 16
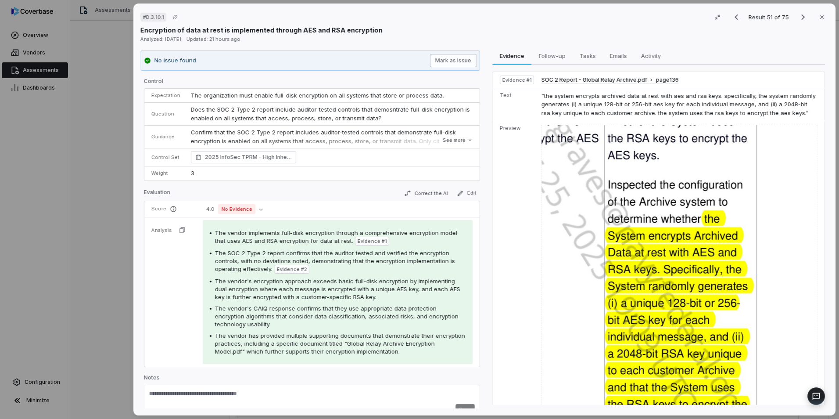
click at [446, 58] on button "Mark as issue" at bounding box center [453, 60] width 47 height 13
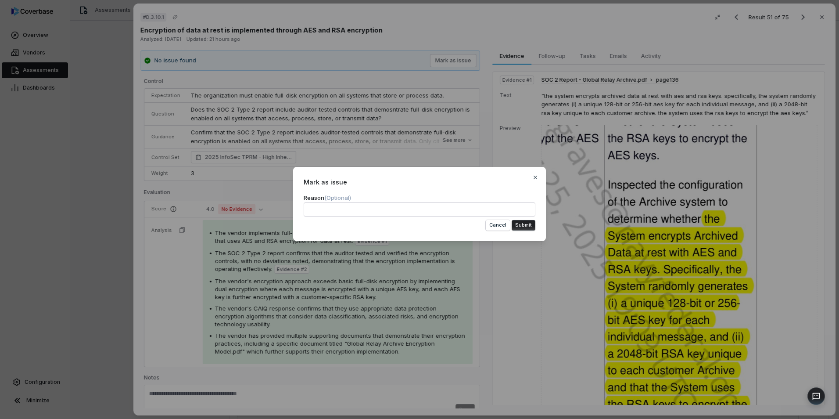
click at [528, 227] on button "Submit" at bounding box center [524, 225] width 24 height 11
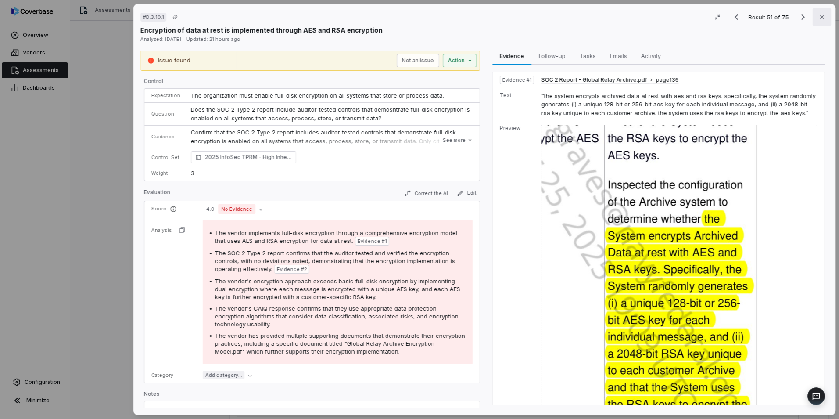
click at [813, 17] on button "Close" at bounding box center [822, 17] width 18 height 18
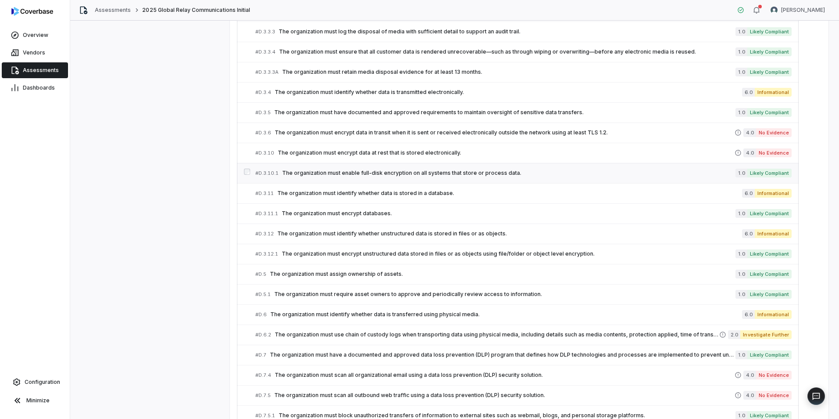
scroll to position [1089, 0]
click at [325, 180] on link "# D.3.10.1 The organization must enable full-disk encryption on all systems tha…" at bounding box center [523, 173] width 536 height 20
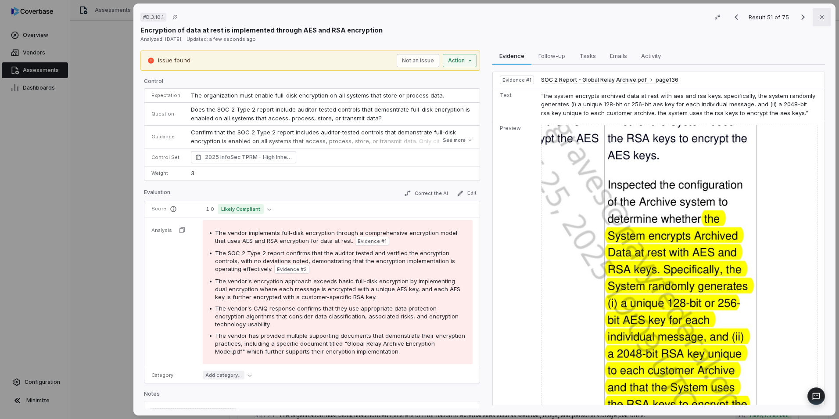
click at [823, 19] on button "Close" at bounding box center [822, 17] width 18 height 18
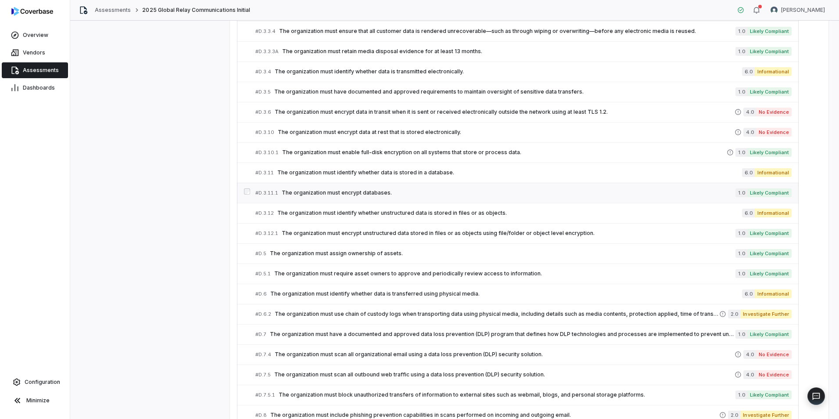
scroll to position [1110, 0]
click at [369, 196] on div "# D.3.11.1 The organization must encrypt databases." at bounding box center [495, 192] width 480 height 9
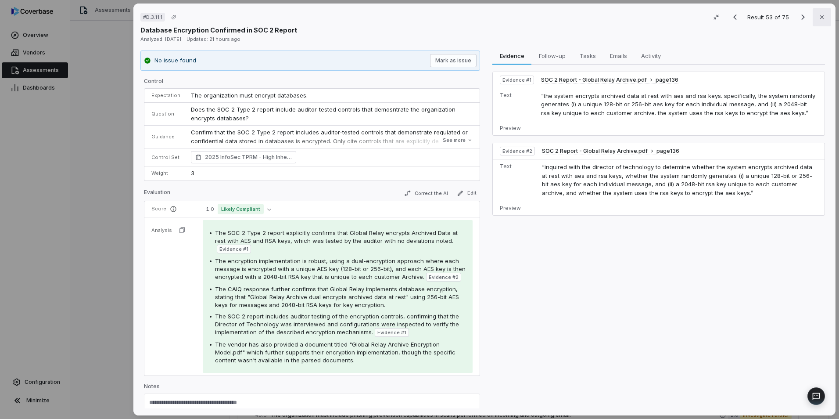
click at [822, 19] on button "Close" at bounding box center [822, 17] width 18 height 18
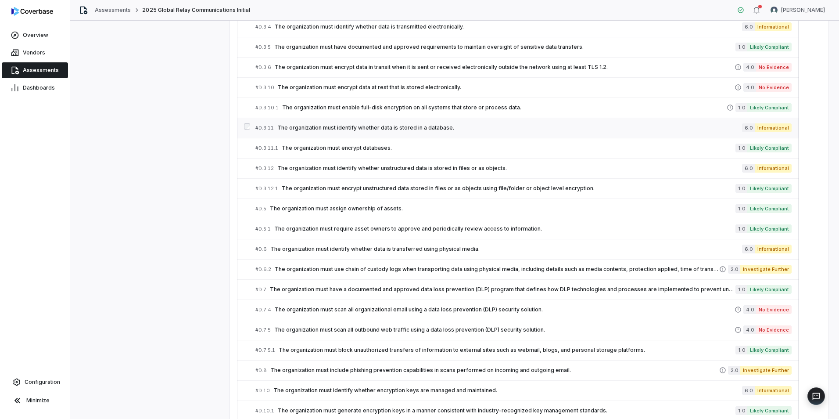
scroll to position [1155, 0]
click at [452, 153] on link "# D.3.11.1 The organization must encrypt databases. 1.0 Likely Compliant" at bounding box center [523, 148] width 536 height 20
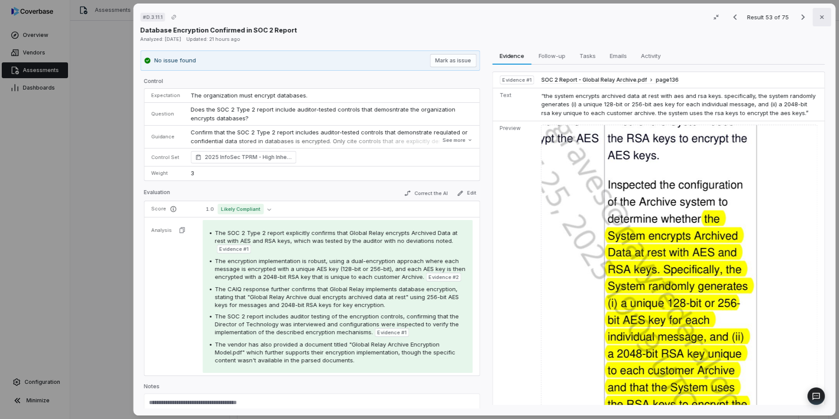
click at [813, 19] on button "Close" at bounding box center [822, 17] width 18 height 18
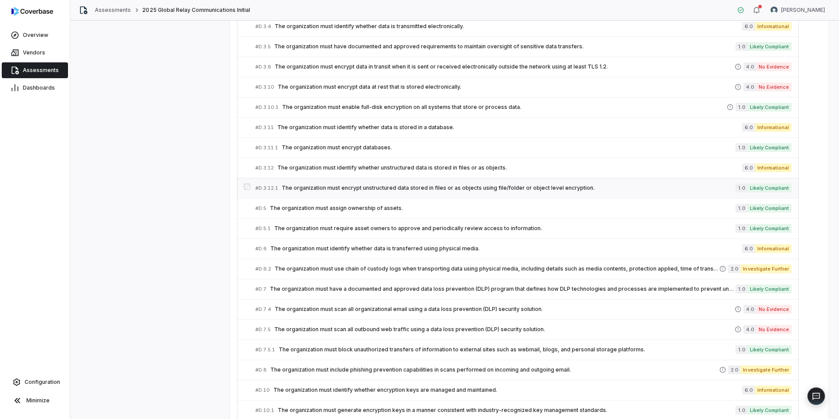
click at [344, 189] on span "The organization must encrypt unstructured data stored in files or as objects u…" at bounding box center [509, 187] width 454 height 7
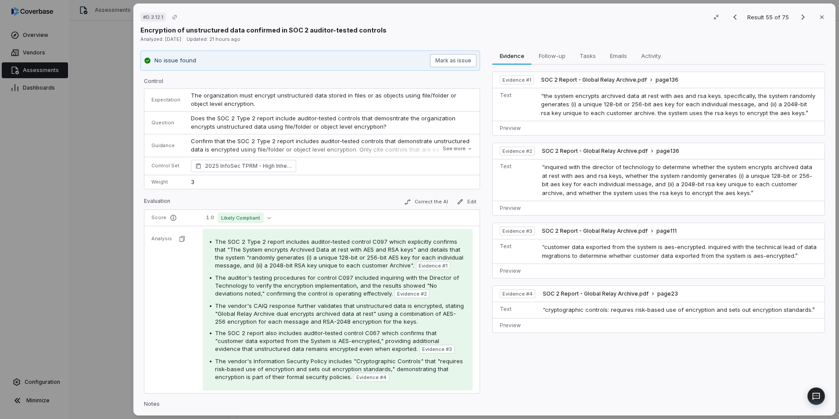
click at [462, 64] on button "Mark as issue" at bounding box center [453, 60] width 47 height 13
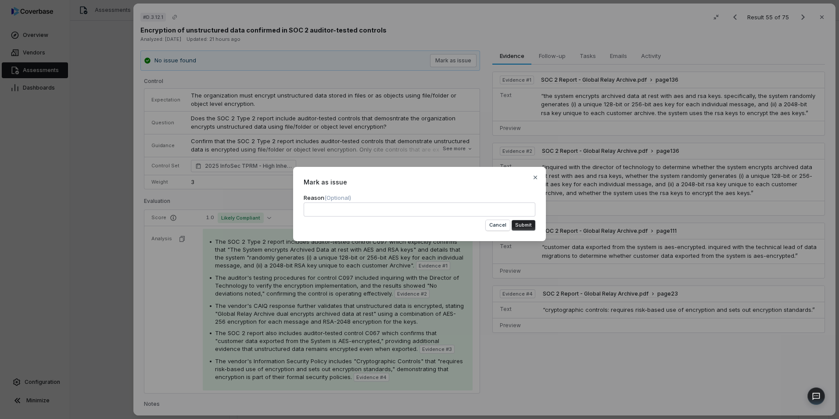
click at [524, 226] on button "Submit" at bounding box center [524, 225] width 24 height 11
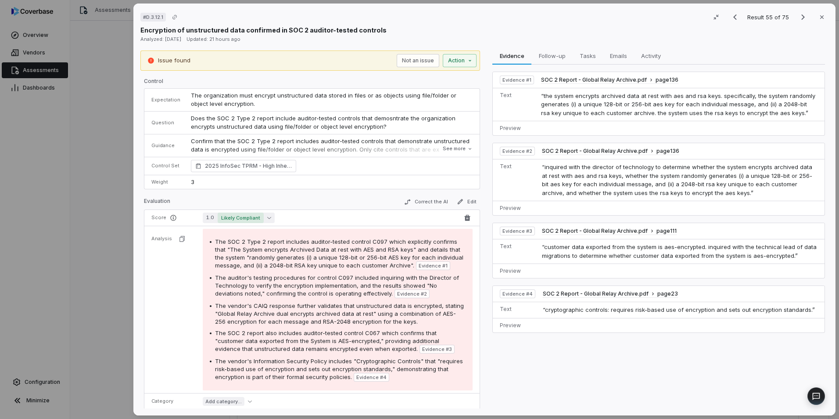
click at [262, 219] on button "1.0 Likely Compliant" at bounding box center [239, 217] width 72 height 11
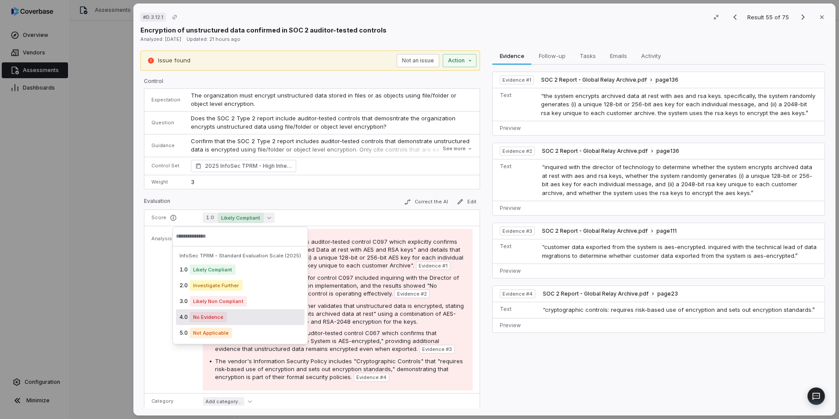
click at [231, 316] on div "4.0 No Evidence" at bounding box center [240, 317] width 129 height 16
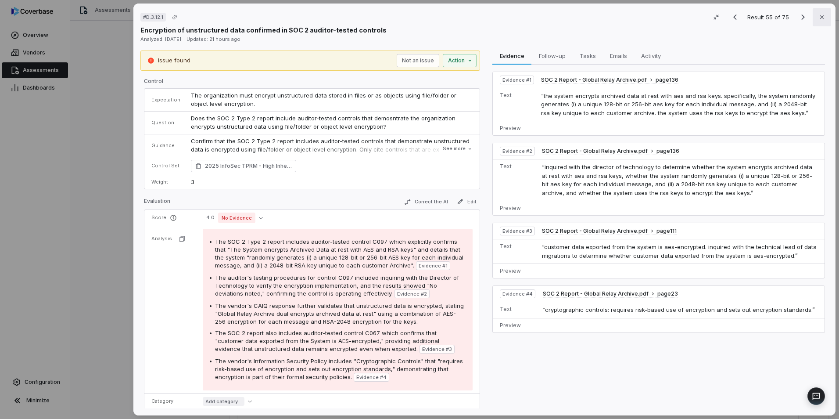
click at [813, 15] on button "Close" at bounding box center [822, 17] width 18 height 18
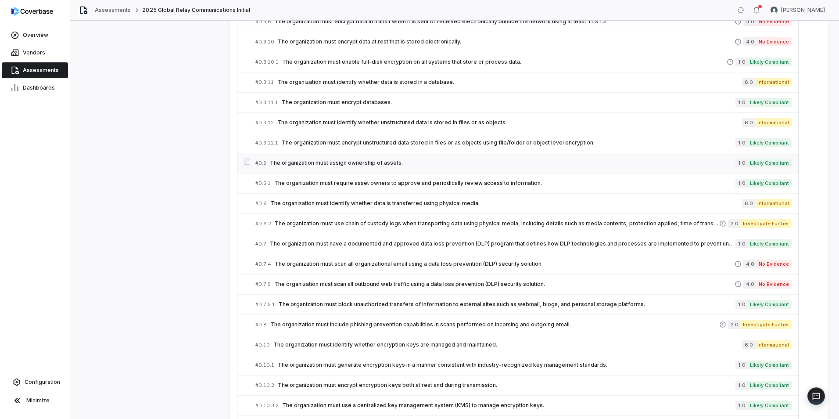
scroll to position [1201, 0]
click at [391, 202] on span "The organization must identify whether data is transferred using physical media." at bounding box center [506, 202] width 472 height 7
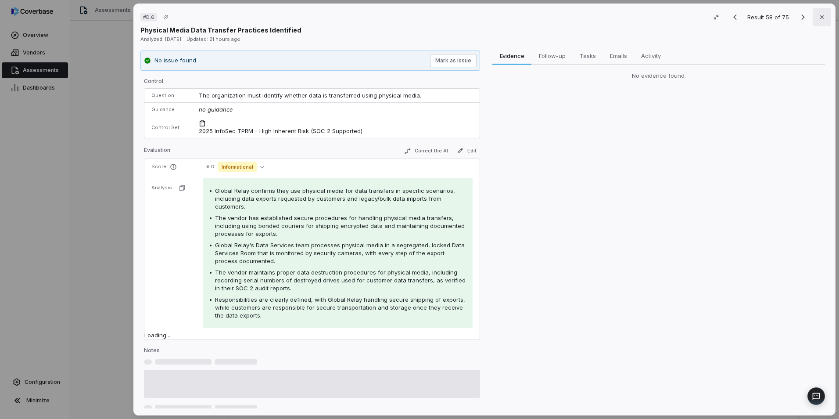
click at [819, 13] on button "Close" at bounding box center [822, 17] width 18 height 18
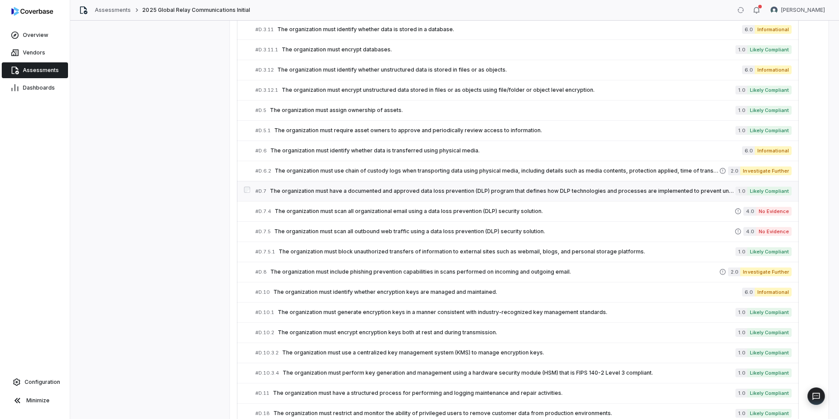
scroll to position [1280, 0]
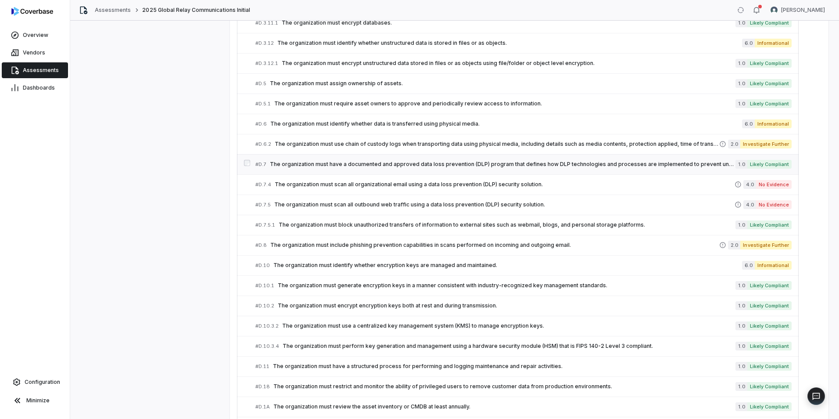
click at [306, 163] on span "The organization must have a documented and approved data loss prevention (DLP)…" at bounding box center [503, 164] width 466 height 7
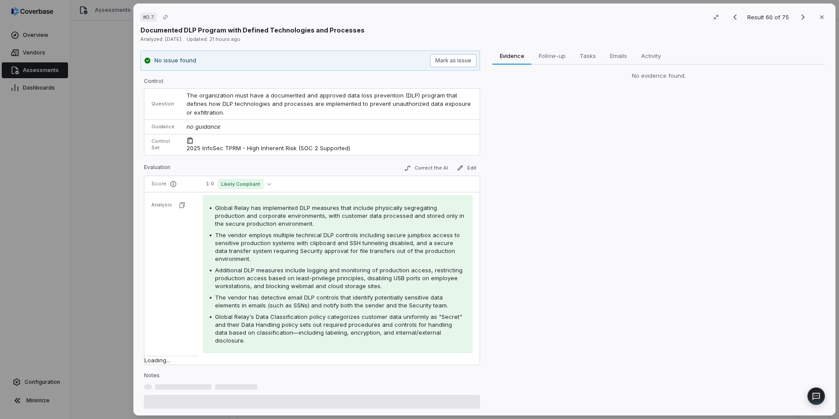
click at [453, 58] on button "Mark as issue" at bounding box center [453, 60] width 47 height 13
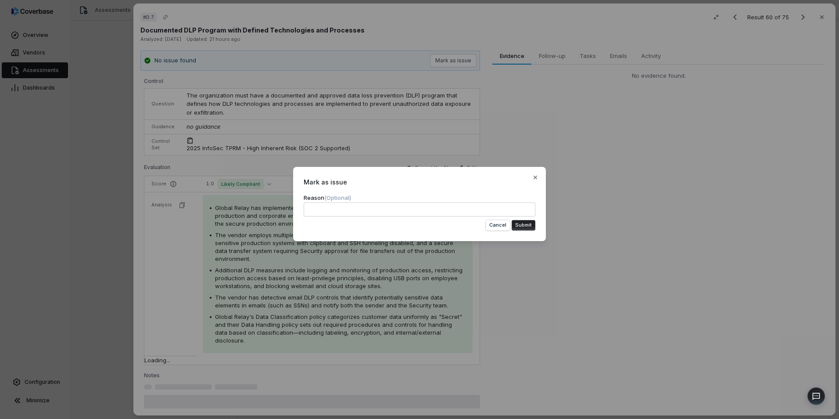
click at [519, 224] on button "Submit" at bounding box center [524, 225] width 24 height 11
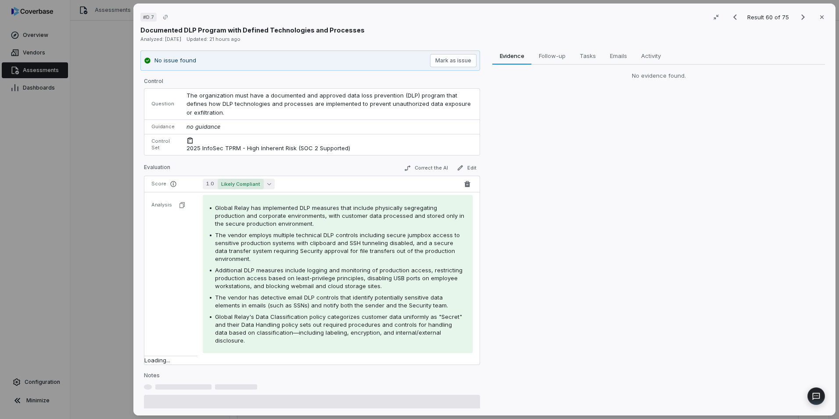
click at [270, 185] on button "1.0 Likely Compliant" at bounding box center [239, 184] width 72 height 11
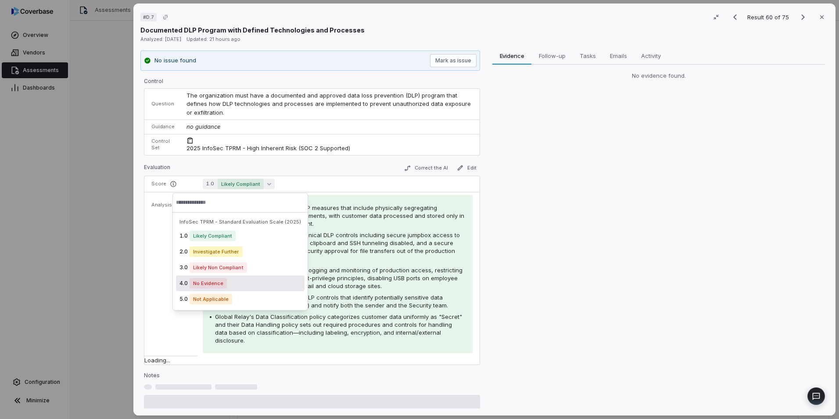
click at [242, 285] on div "4.0 No Evidence" at bounding box center [240, 283] width 129 height 16
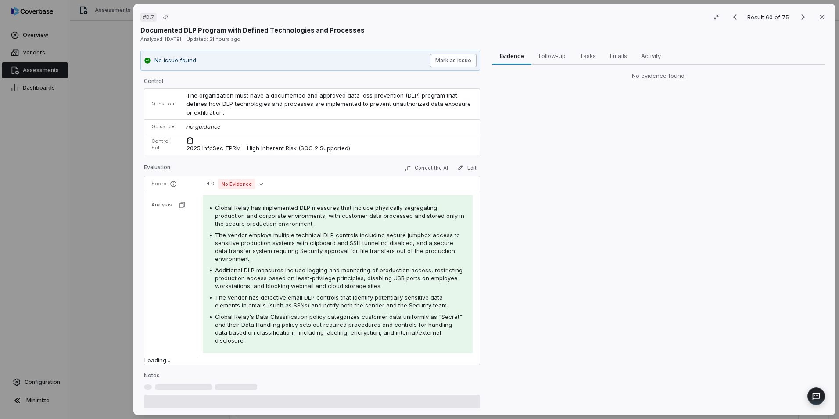
click at [453, 61] on button "Mark as issue" at bounding box center [453, 60] width 47 height 13
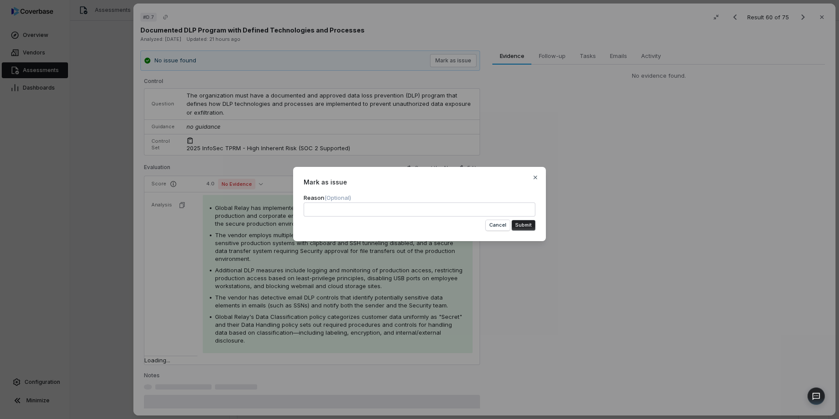
click at [529, 223] on button "Submit" at bounding box center [524, 225] width 24 height 11
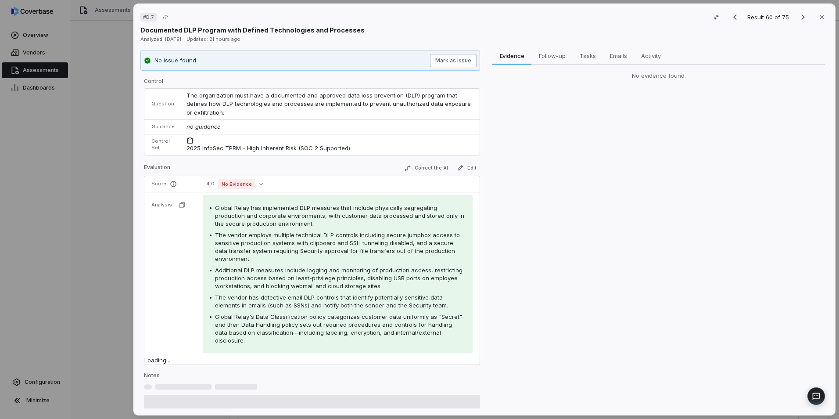
click at [443, 62] on button "Mark as issue" at bounding box center [453, 60] width 47 height 13
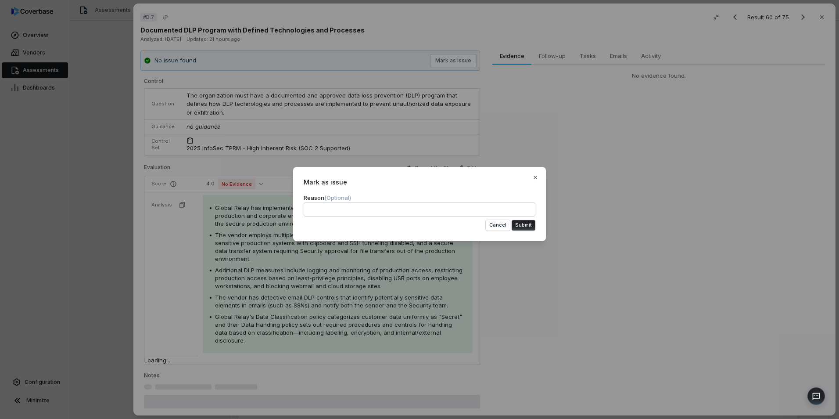
click at [513, 222] on button "Submit" at bounding box center [524, 225] width 24 height 11
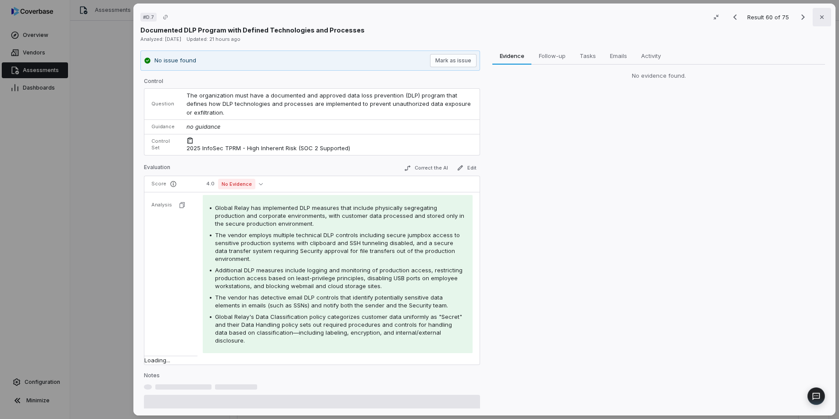
click at [821, 18] on icon "button" at bounding box center [821, 17] width 7 height 7
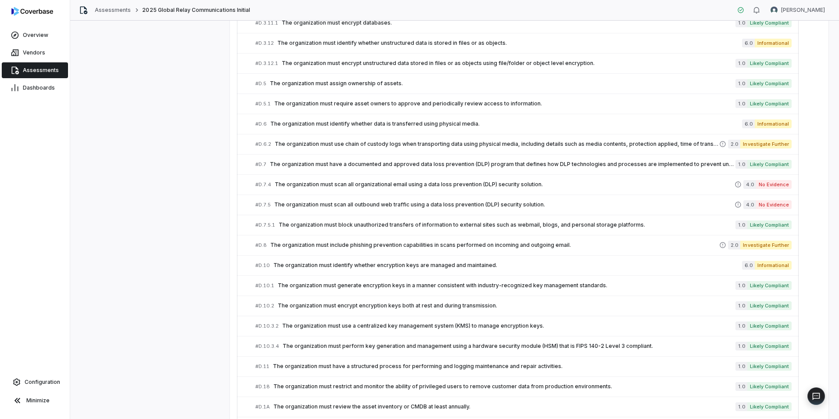
click at [390, 166] on span "The organization must have a documented and approved data loss prevention (DLP)…" at bounding box center [503, 164] width 466 height 7
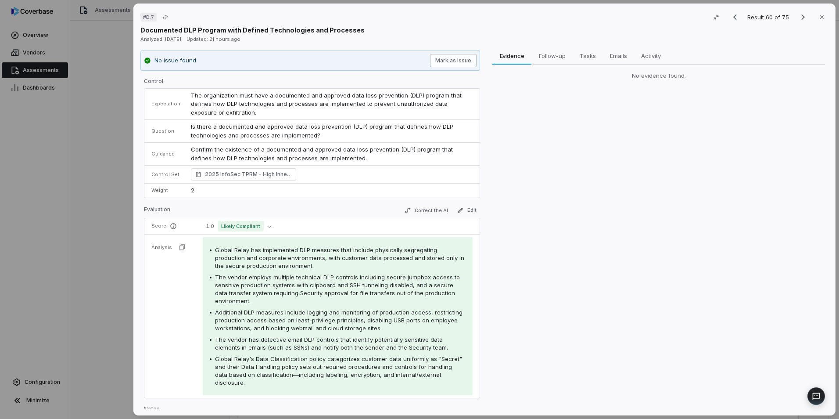
click at [443, 57] on button "Mark as issue" at bounding box center [453, 60] width 47 height 13
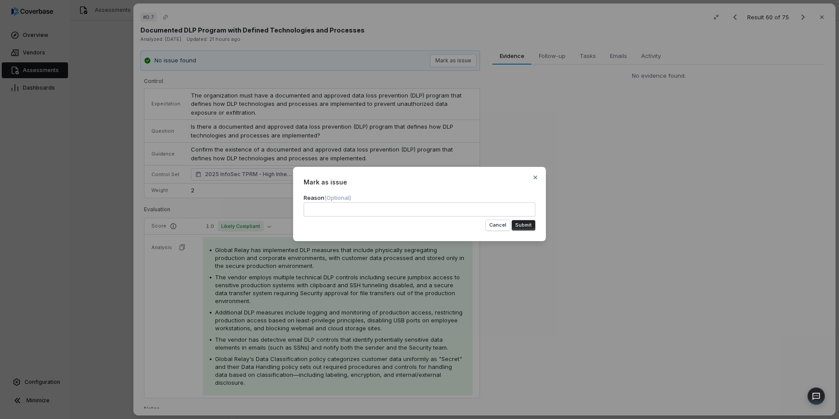
click at [525, 226] on button "Submit" at bounding box center [524, 225] width 24 height 11
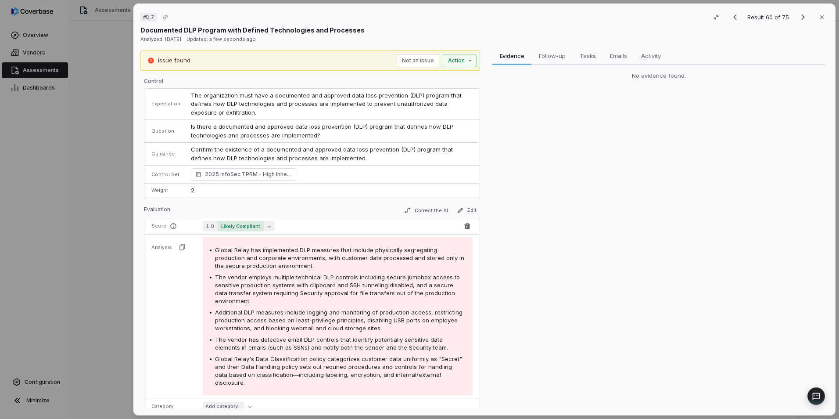
click at [266, 229] on button "1.0 Likely Compliant" at bounding box center [239, 226] width 72 height 11
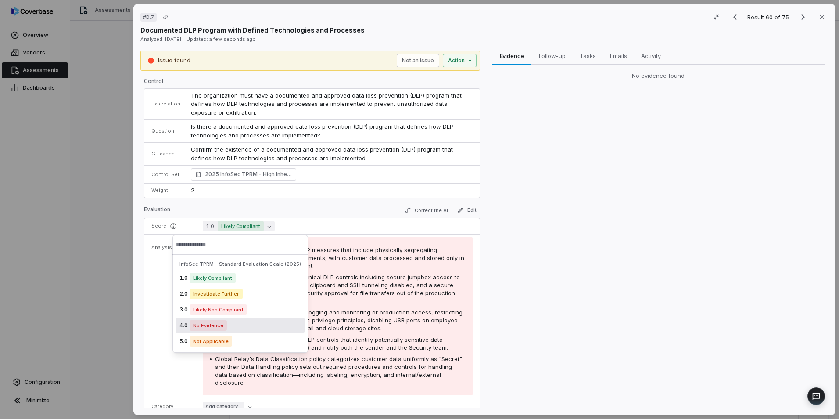
click at [230, 329] on div "4.0 No Evidence" at bounding box center [240, 325] width 129 height 16
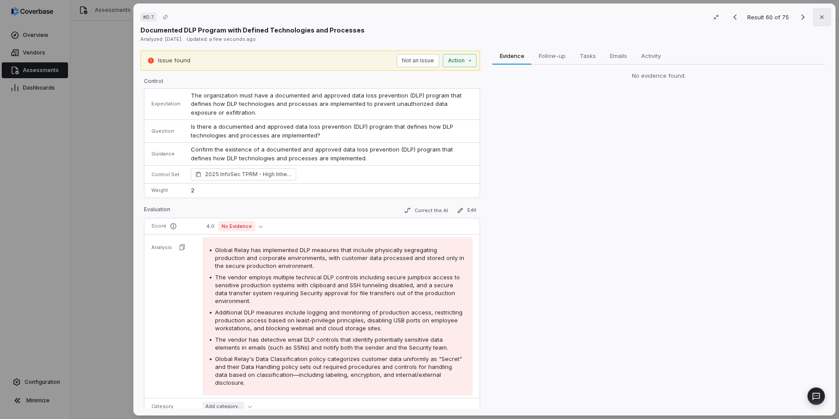
click at [818, 17] on icon "button" at bounding box center [821, 17] width 7 height 7
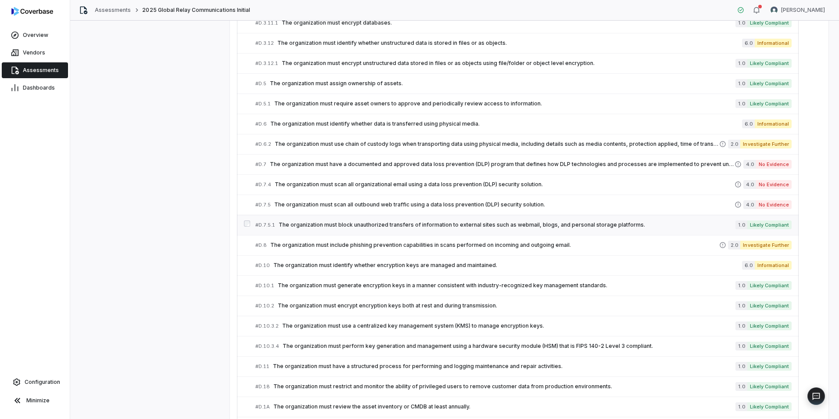
click at [397, 229] on div "# D.7.5.1 The organization must block unauthorized transfers of information to …" at bounding box center [495, 224] width 480 height 9
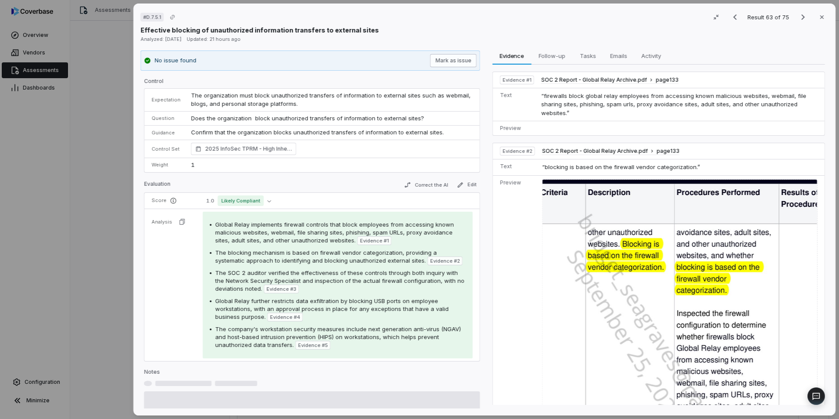
click at [449, 60] on button "Mark as issue" at bounding box center [453, 60] width 47 height 13
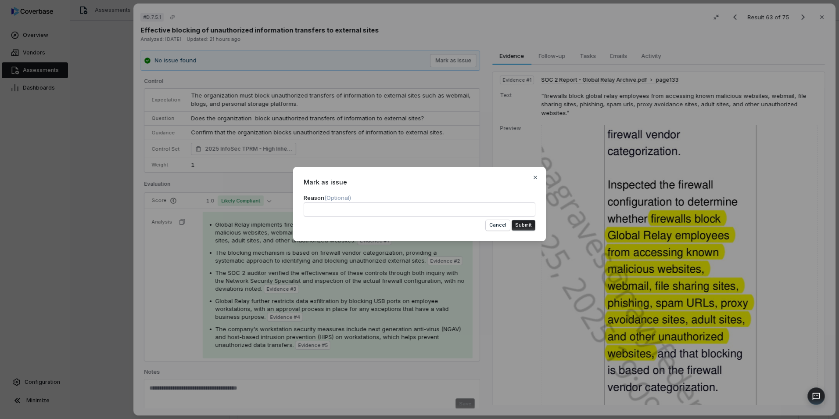
click at [522, 230] on div "Mark as issue Reason (Optional) Cancel Submit Close" at bounding box center [419, 204] width 253 height 74
click at [518, 224] on button "Submit" at bounding box center [524, 225] width 24 height 11
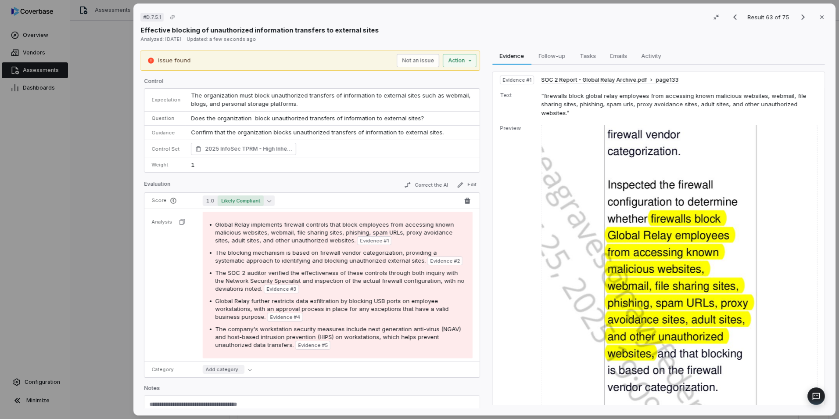
click at [268, 203] on button "1.0 Likely Compliant" at bounding box center [239, 200] width 72 height 11
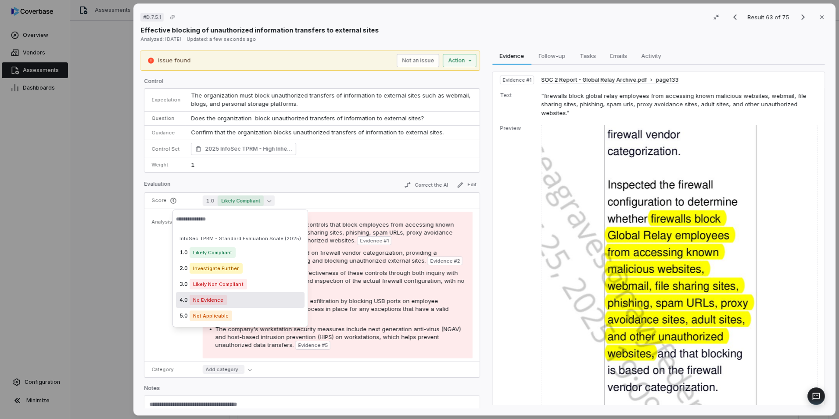
click at [249, 300] on div "4.0 No Evidence" at bounding box center [240, 300] width 129 height 16
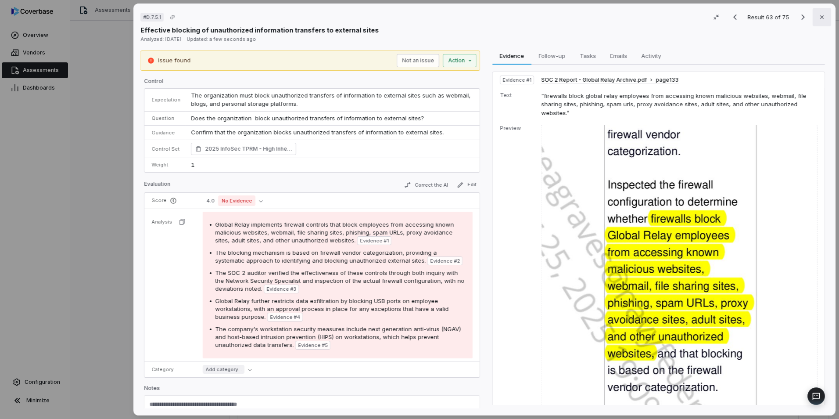
click at [813, 17] on button "Close" at bounding box center [822, 17] width 18 height 18
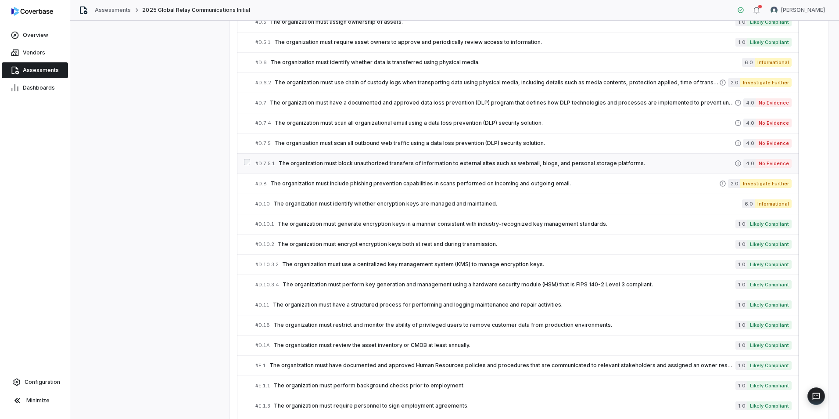
scroll to position [1342, 0]
click at [356, 218] on div "# D.10.1 The organization must generate encryption keys in a manner consistent …" at bounding box center [495, 222] width 480 height 9
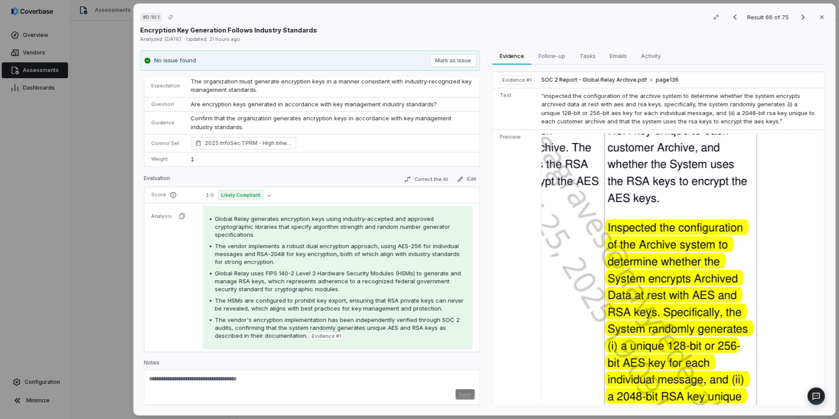
scroll to position [154, 0]
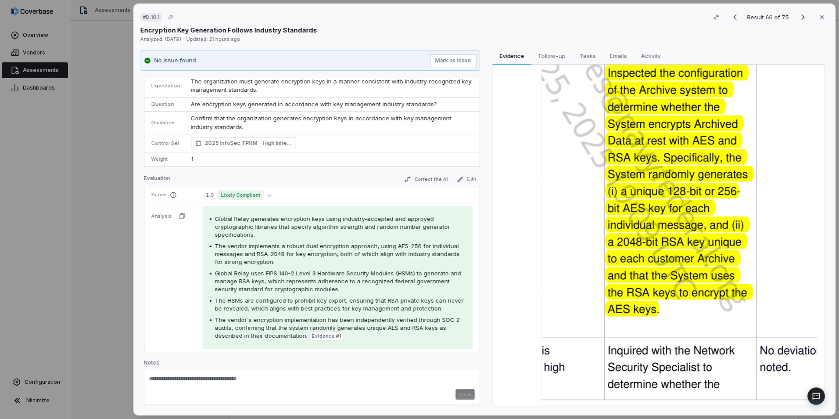
click at [457, 61] on button "Mark as issue" at bounding box center [453, 60] width 47 height 13
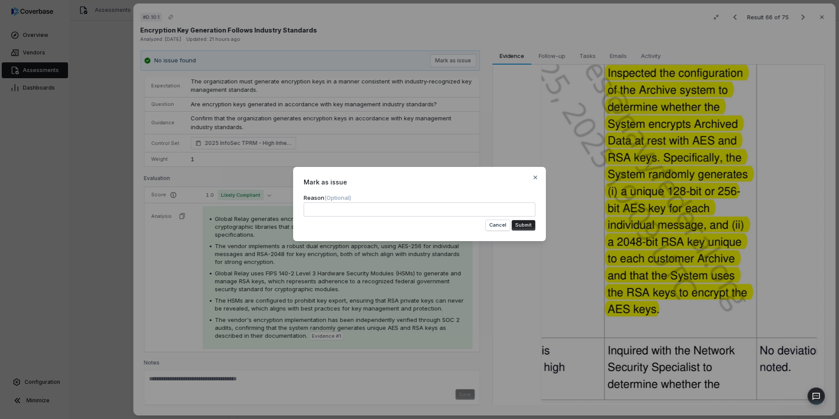
click at [517, 225] on button "Submit" at bounding box center [524, 225] width 24 height 11
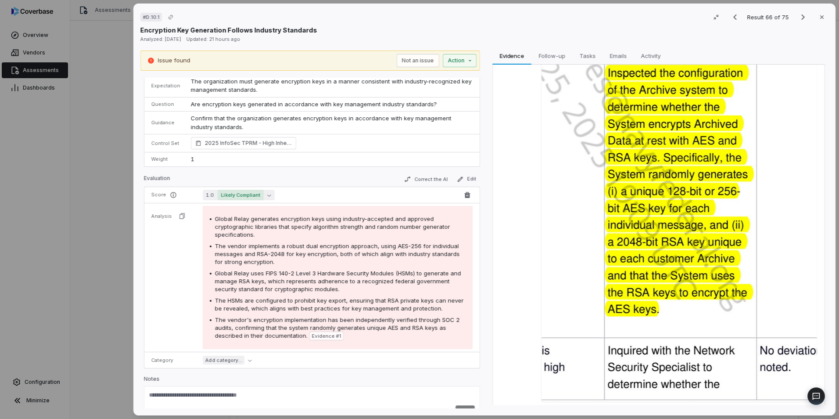
click at [264, 197] on button "1.0 Likely Compliant" at bounding box center [239, 195] width 72 height 11
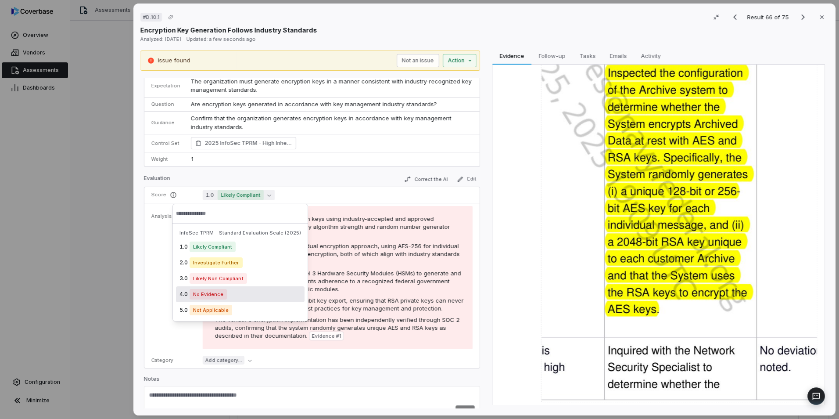
click at [245, 288] on div "4.0 No Evidence" at bounding box center [240, 294] width 129 height 16
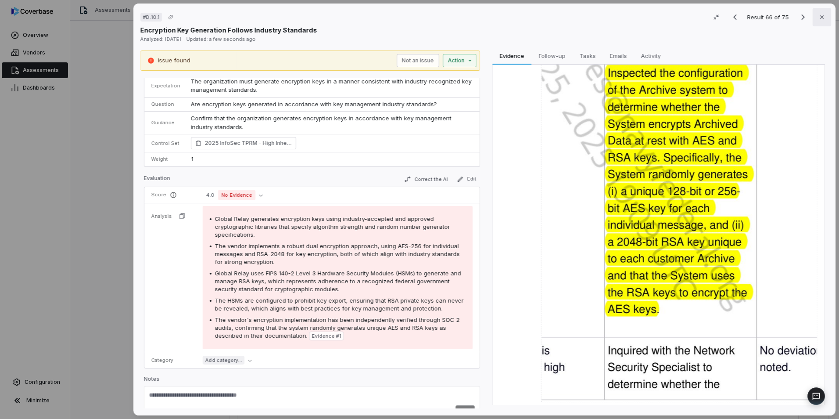
click at [821, 19] on button "Close" at bounding box center [822, 17] width 18 height 18
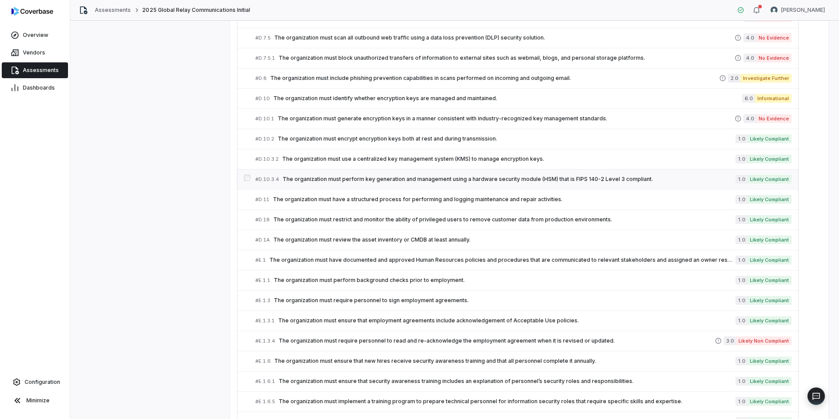
scroll to position [1447, 0]
click at [396, 262] on span "The organization must have documented and approved Human Resources policies and…" at bounding box center [502, 259] width 466 height 7
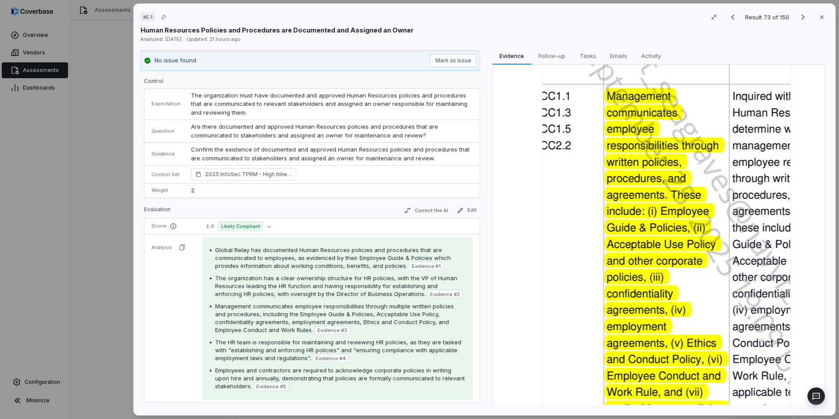
scroll to position [530, 0]
click at [680, 333] on img at bounding box center [666, 267] width 249 height 527
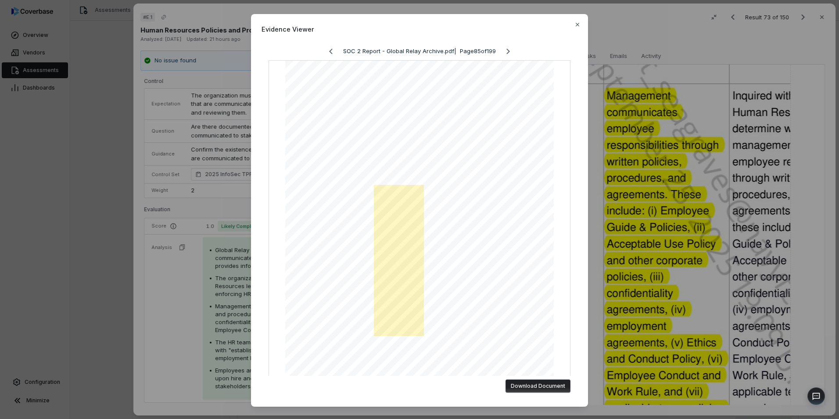
scroll to position [37, 0]
click at [576, 23] on icon "button" at bounding box center [577, 24] width 7 height 7
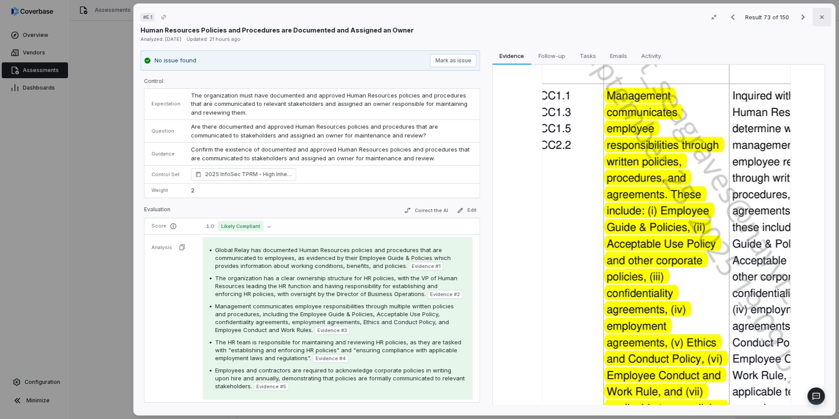
click at [823, 17] on button "Close" at bounding box center [822, 17] width 18 height 18
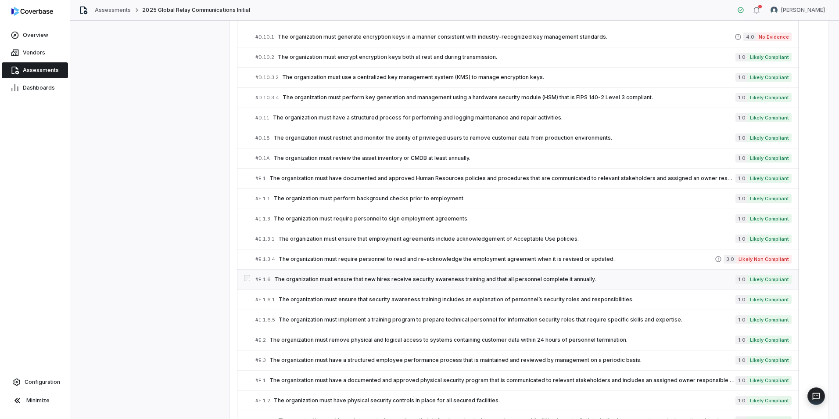
scroll to position [1530, 0]
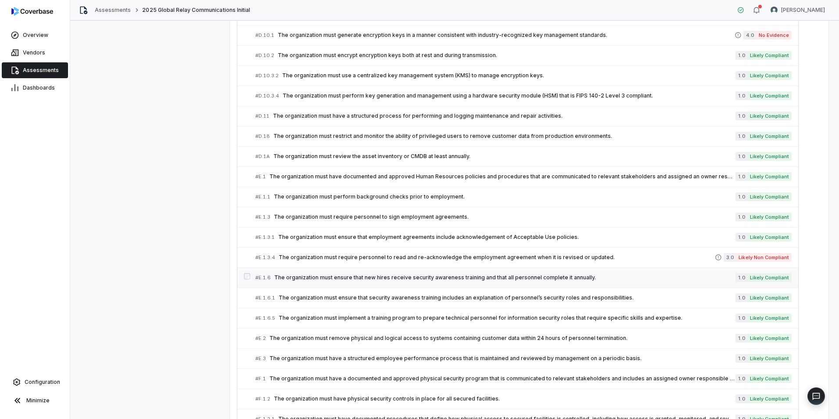
click at [408, 279] on span "The organization must ensure that new hires receive security awareness training…" at bounding box center [504, 277] width 461 height 7
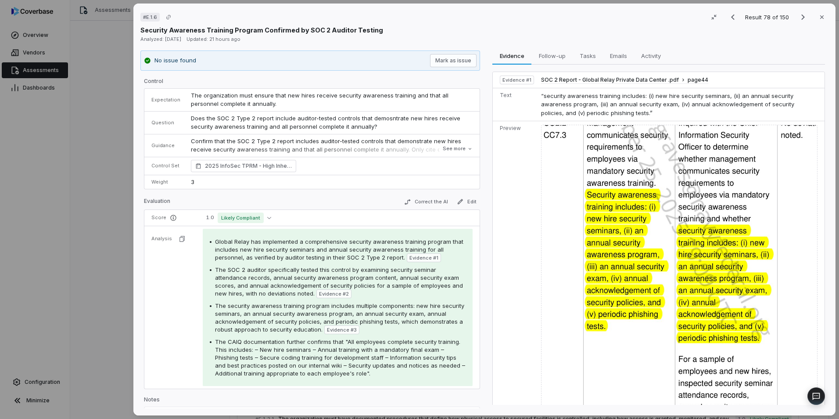
click at [683, 246] on img at bounding box center [679, 266] width 276 height 282
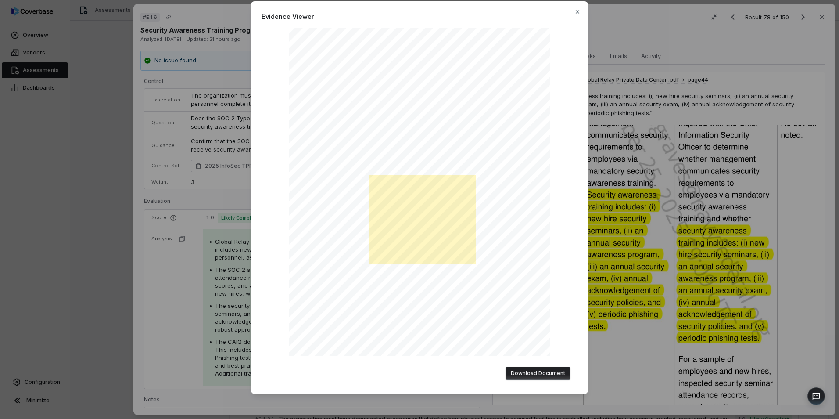
scroll to position [12, 0]
click at [574, 11] on icon "button" at bounding box center [577, 12] width 7 height 7
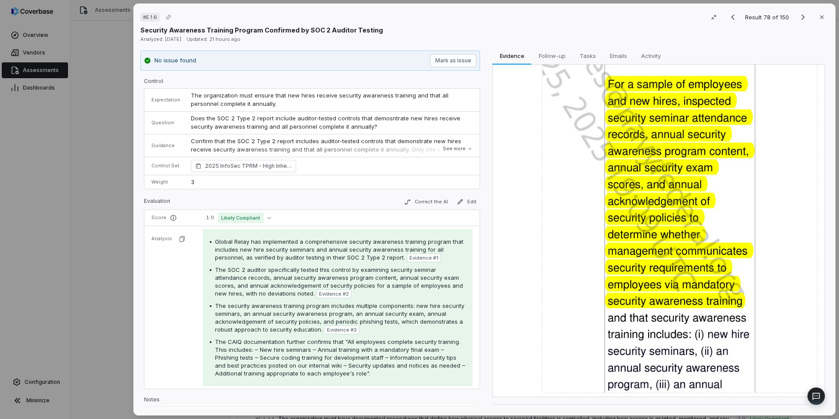
scroll to position [489, 0]
click at [685, 267] on img at bounding box center [680, 192] width 276 height 402
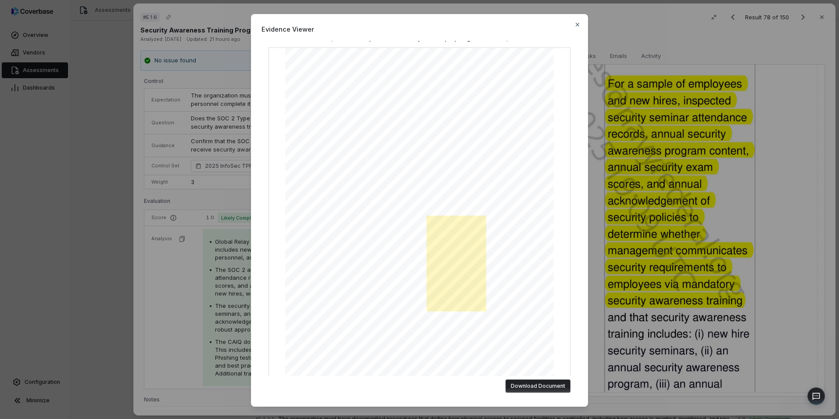
scroll to position [70, 0]
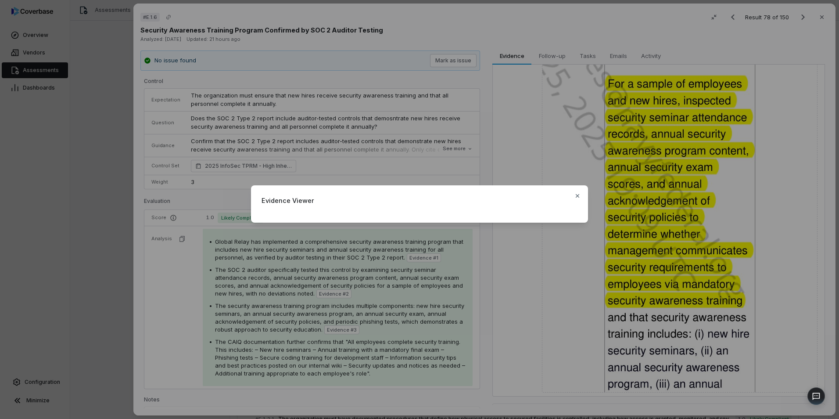
click at [667, 311] on div "Evidence Viewer Close" at bounding box center [419, 209] width 839 height 419
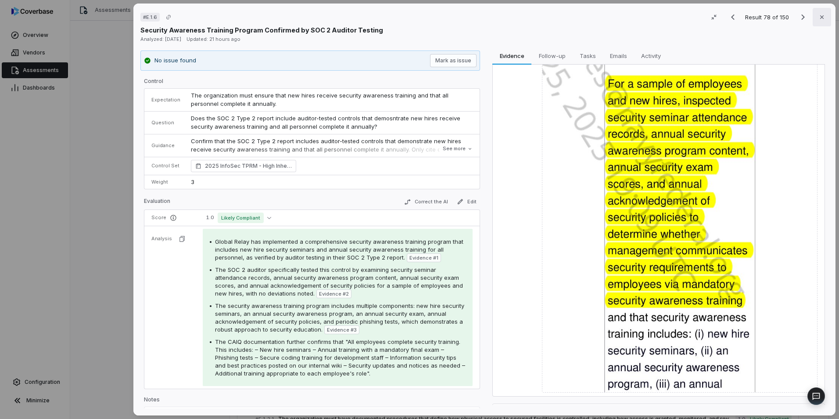
click at [815, 12] on button "Close" at bounding box center [822, 17] width 18 height 18
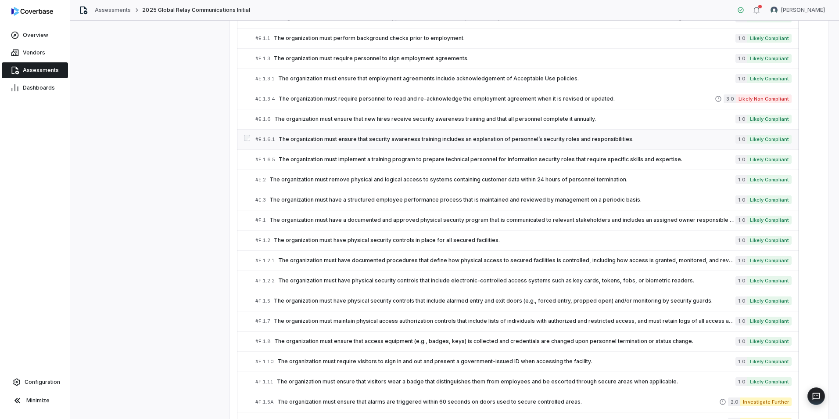
scroll to position [1690, 0]
click at [366, 178] on span "The organization must remove physical and logical access to systems containing …" at bounding box center [502, 178] width 466 height 7
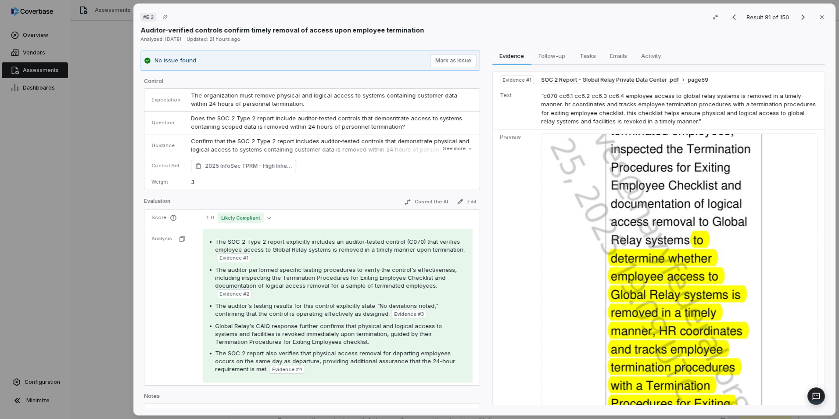
click at [642, 208] on img at bounding box center [679, 384] width 276 height 502
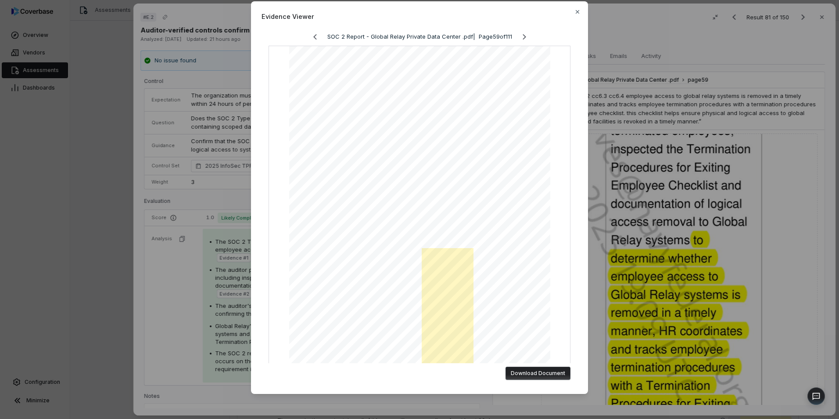
scroll to position [39, 0]
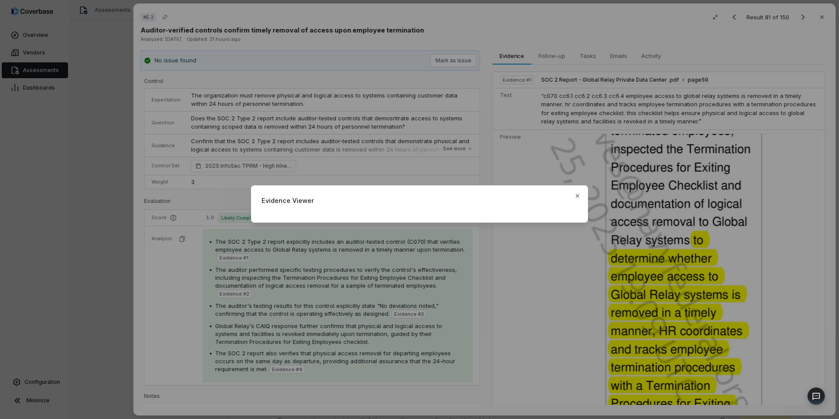
click at [650, 203] on div "Evidence Viewer Close" at bounding box center [419, 209] width 839 height 76
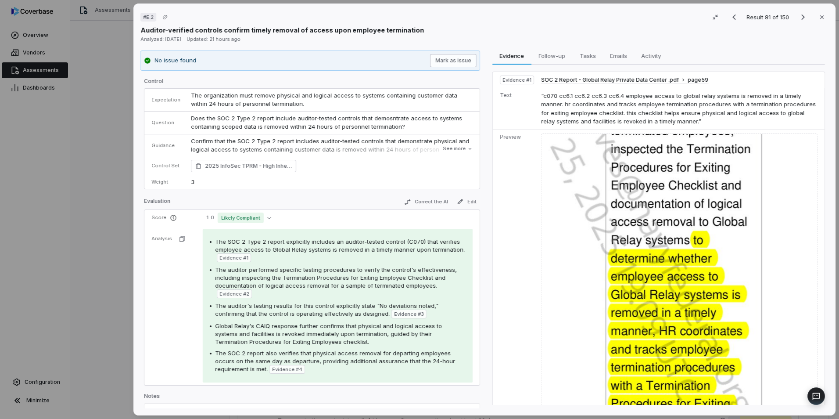
click at [445, 60] on button "Mark as issue" at bounding box center [453, 60] width 47 height 13
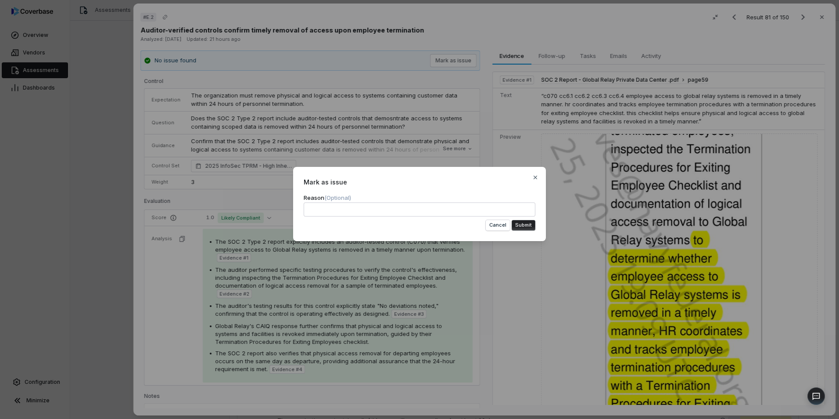
click at [517, 220] on button "Submit" at bounding box center [524, 225] width 24 height 11
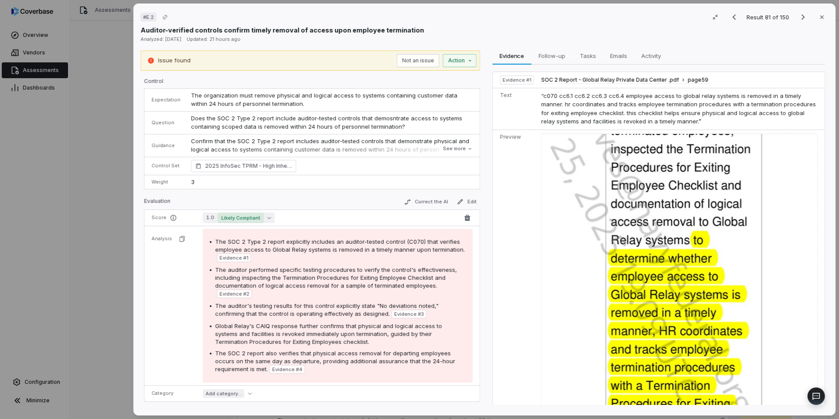
click at [264, 219] on button "1.0 Likely Compliant" at bounding box center [239, 217] width 72 height 11
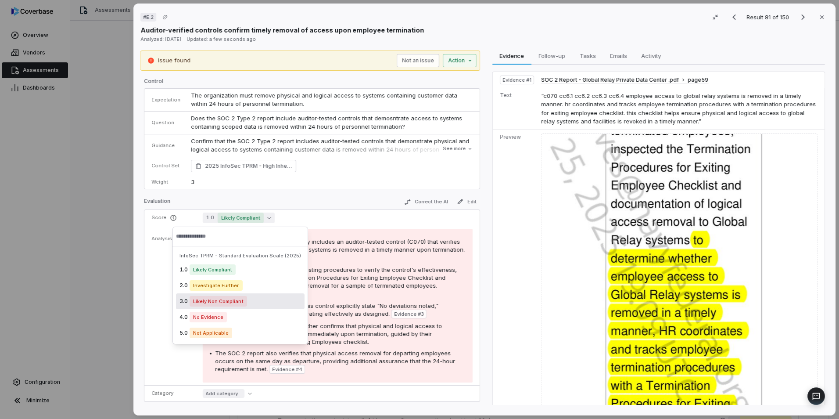
click at [247, 290] on div "2.0 Investigate Further" at bounding box center [240, 285] width 129 height 16
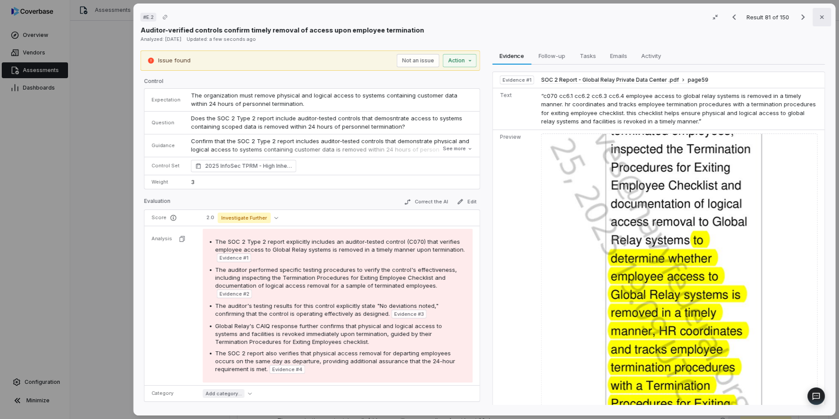
click at [822, 16] on button "Close" at bounding box center [822, 17] width 18 height 18
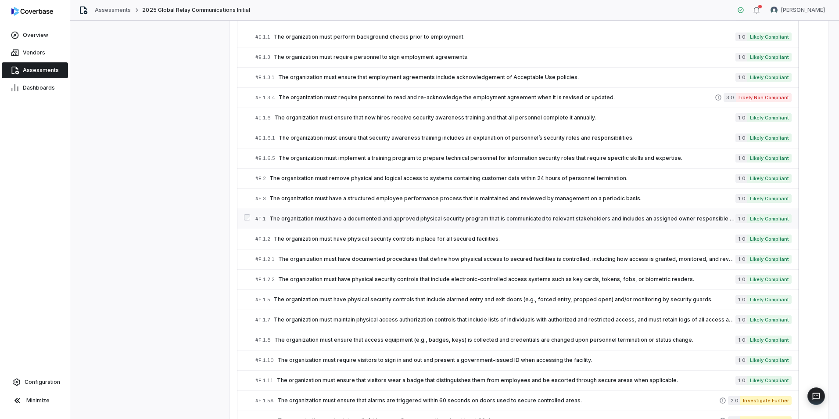
click at [419, 216] on span "The organization must have a documented and approved physical security program …" at bounding box center [502, 218] width 466 height 7
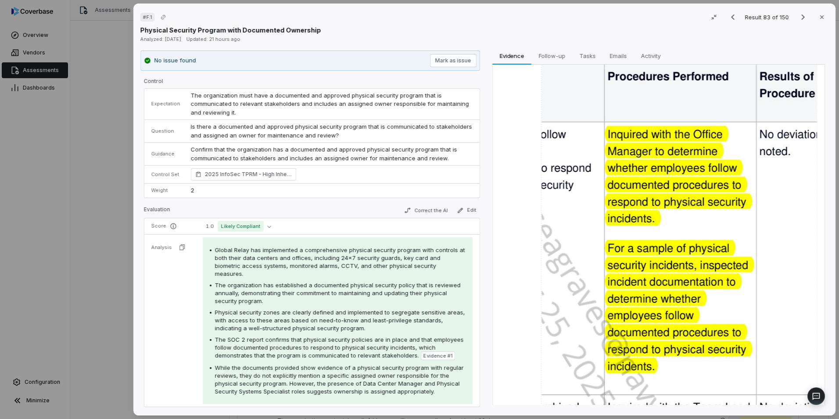
scroll to position [150, 0]
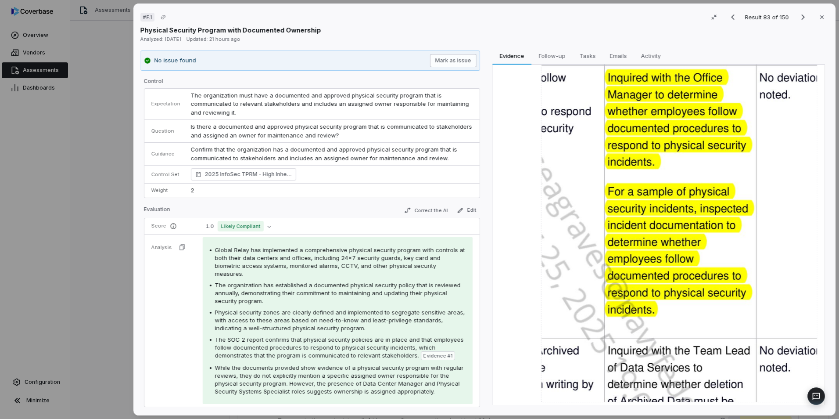
click at [457, 61] on button "Mark as issue" at bounding box center [453, 60] width 47 height 13
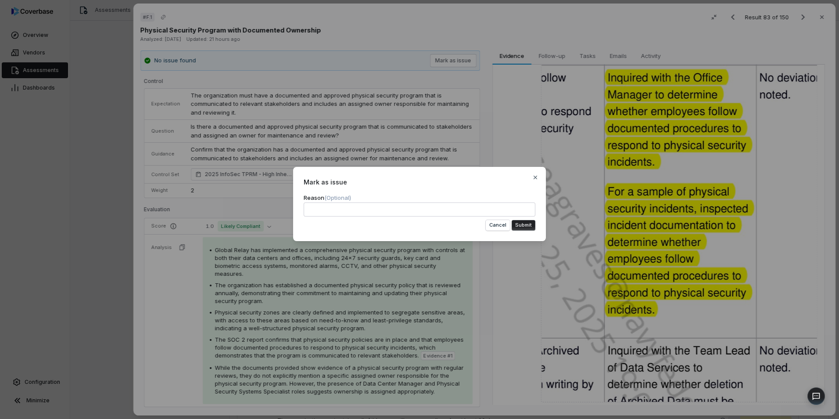
click at [526, 226] on button "Submit" at bounding box center [524, 225] width 24 height 11
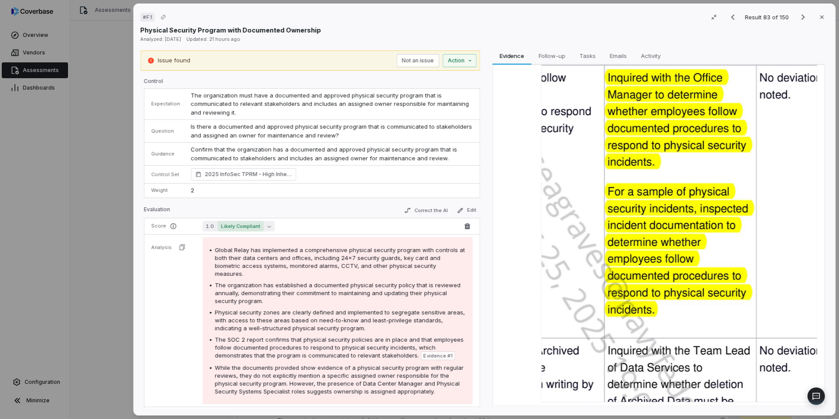
click at [254, 226] on span "Likely Compliant" at bounding box center [241, 226] width 46 height 11
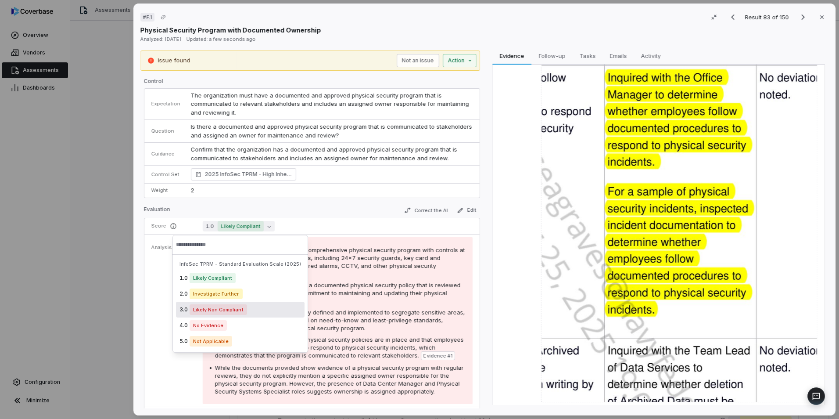
click at [249, 310] on div "3.0 Likely Non Compliant" at bounding box center [240, 309] width 129 height 16
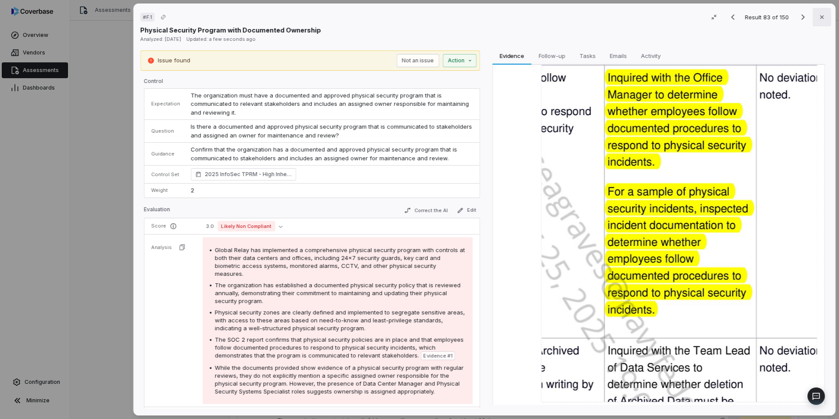
click at [818, 17] on icon "button" at bounding box center [821, 17] width 7 height 7
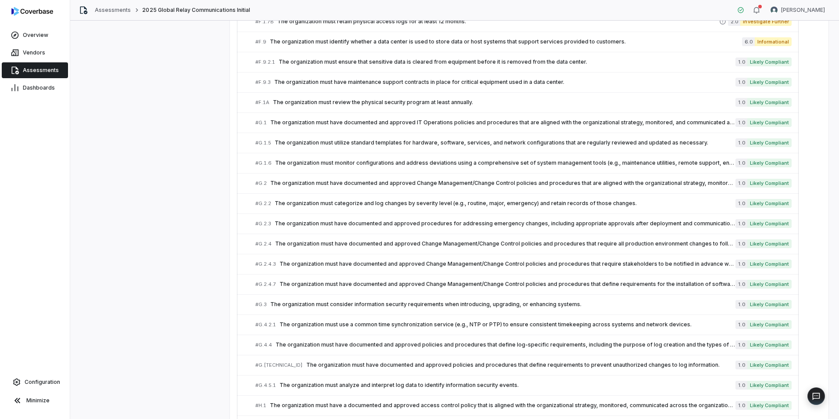
scroll to position [2109, 0]
click at [357, 180] on span "The organization must have documented and approved Change Management/Change Con…" at bounding box center [502, 182] width 465 height 7
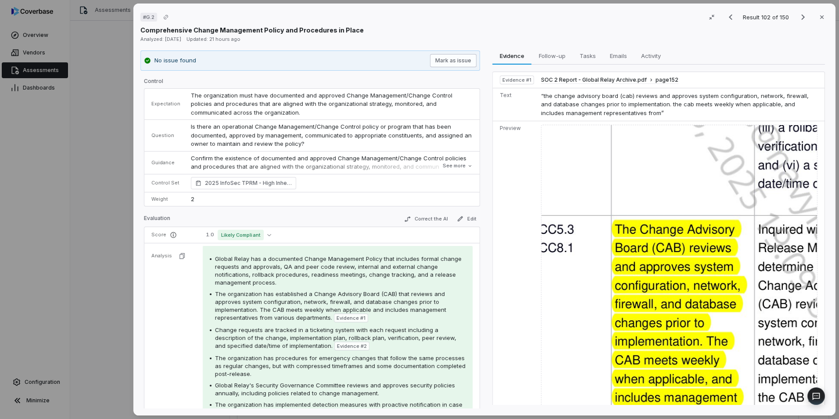
click at [450, 61] on button "Mark as issue" at bounding box center [453, 60] width 47 height 13
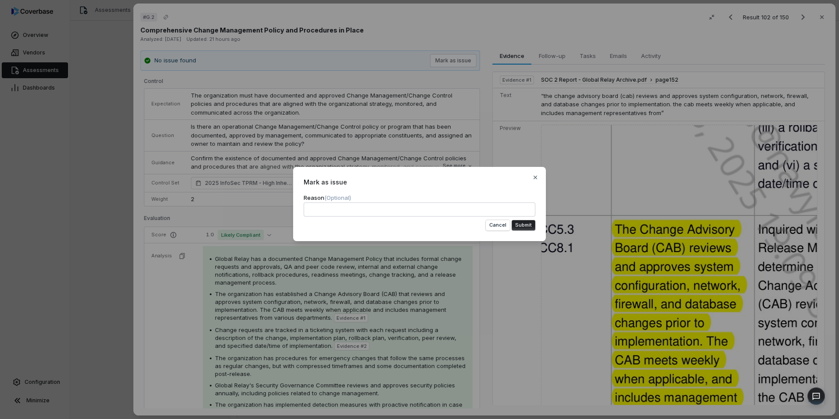
click at [521, 225] on button "Submit" at bounding box center [524, 225] width 24 height 11
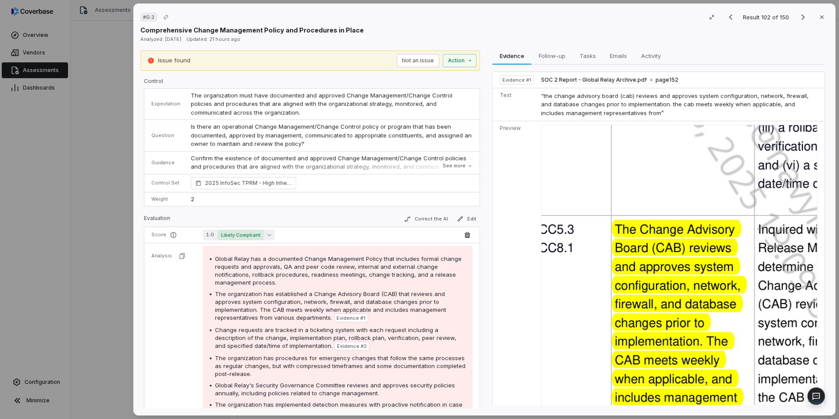
click at [263, 235] on button "1.0 Likely Compliant" at bounding box center [239, 235] width 72 height 11
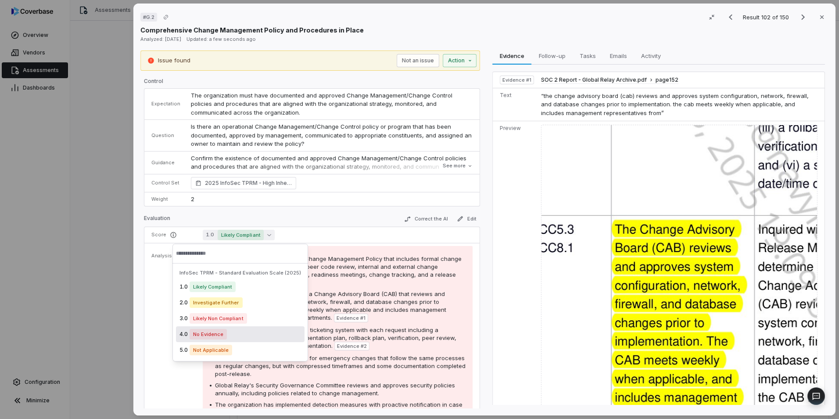
click at [251, 331] on div "4.0 No Evidence" at bounding box center [240, 334] width 129 height 16
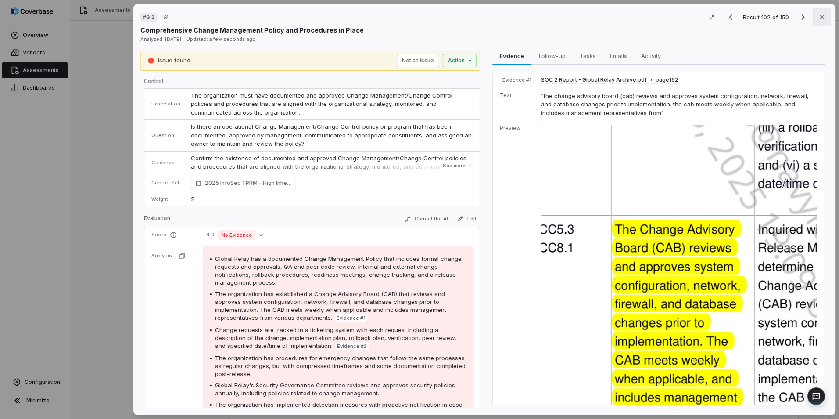
click at [813, 16] on button "Close" at bounding box center [822, 17] width 18 height 18
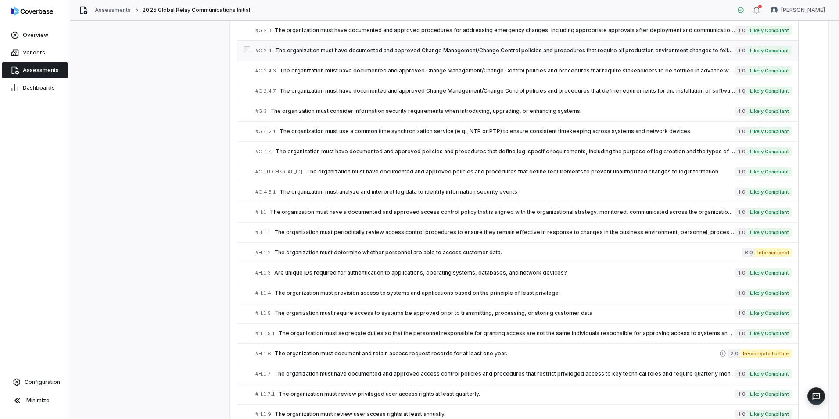
scroll to position [2302, 0]
click at [352, 206] on link "# H.1 The organization must have a documented and approved access control polic…" at bounding box center [523, 212] width 536 height 20
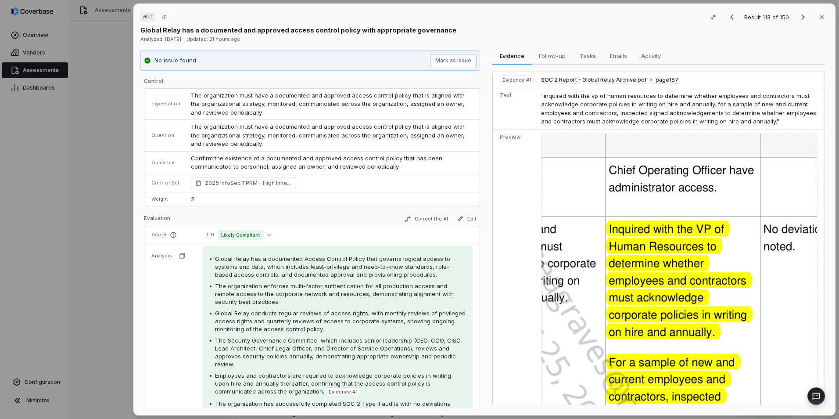
click at [453, 65] on button "Mark as issue" at bounding box center [453, 60] width 47 height 13
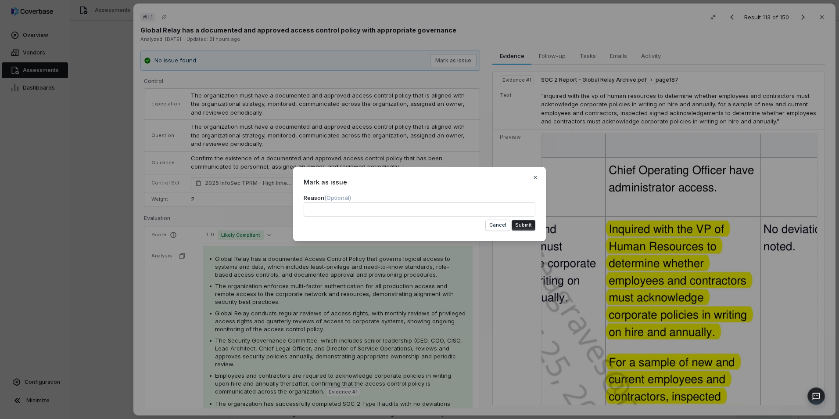
click at [529, 225] on button "Submit" at bounding box center [524, 225] width 24 height 11
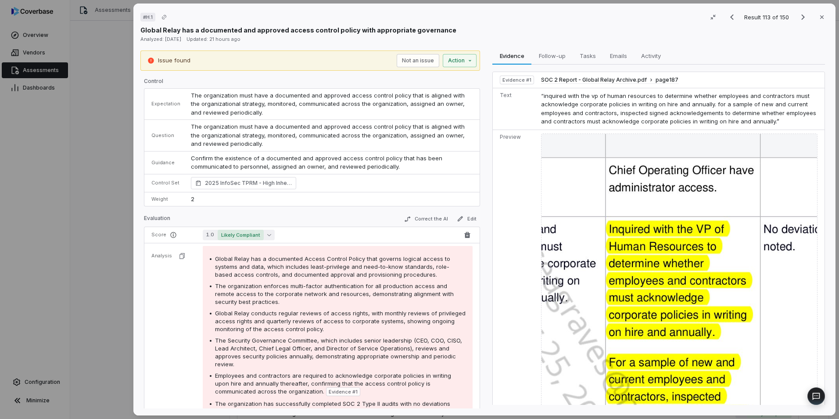
click at [271, 232] on button "1.0 Likely Compliant" at bounding box center [239, 235] width 72 height 11
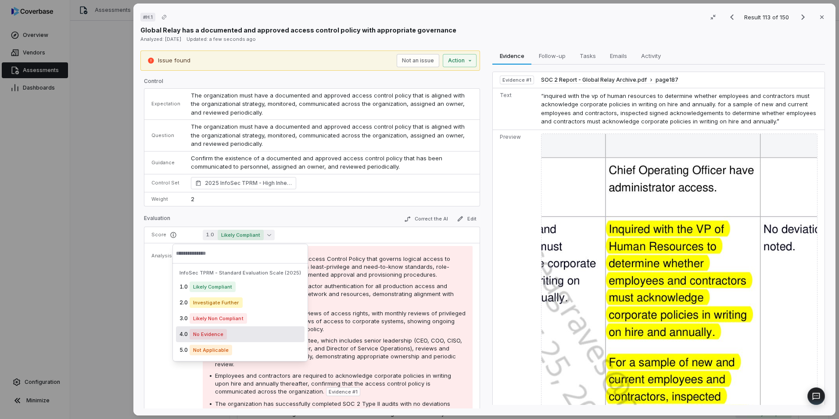
click at [250, 333] on div "4.0 No Evidence" at bounding box center [240, 334] width 129 height 16
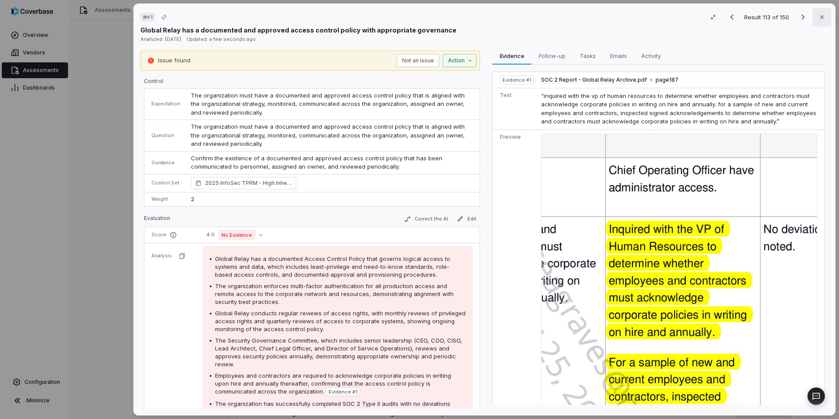
click at [813, 15] on button "Close" at bounding box center [822, 17] width 18 height 18
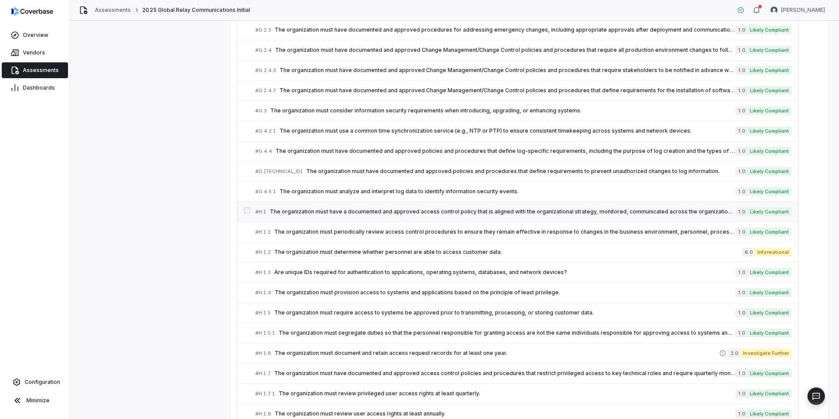
click at [517, 211] on span "The organization must have a documented and approved access control policy that…" at bounding box center [503, 211] width 466 height 7
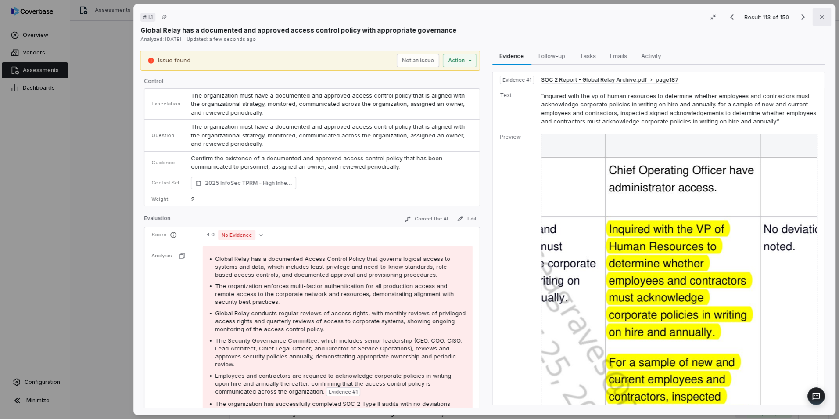
click at [813, 22] on button "Close" at bounding box center [822, 17] width 18 height 18
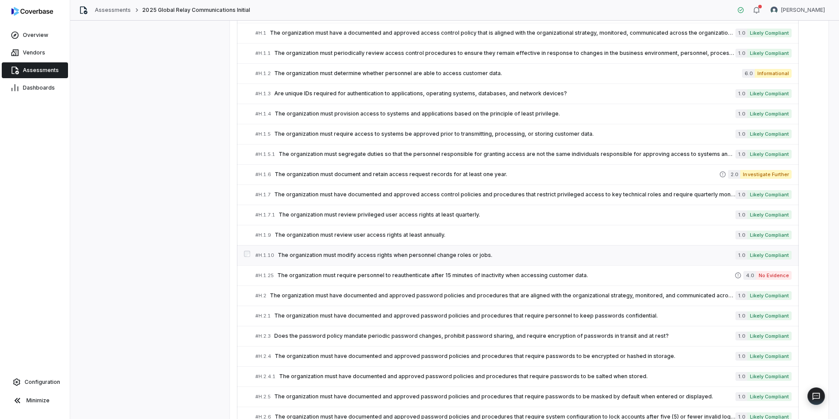
scroll to position [2483, 0]
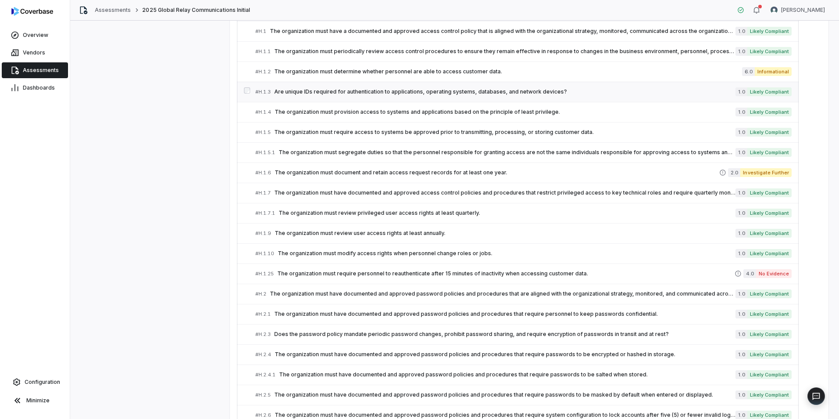
click at [382, 93] on span "Are unique IDs required for authentication to applications, operating systems, …" at bounding box center [504, 91] width 461 height 7
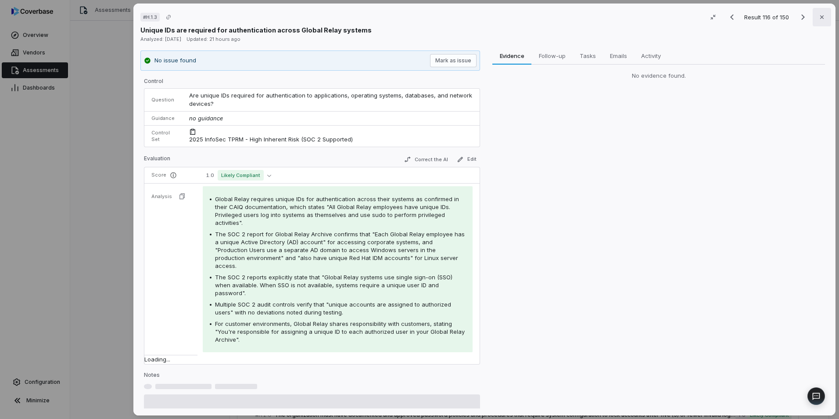
click at [821, 17] on button "Close" at bounding box center [822, 17] width 18 height 18
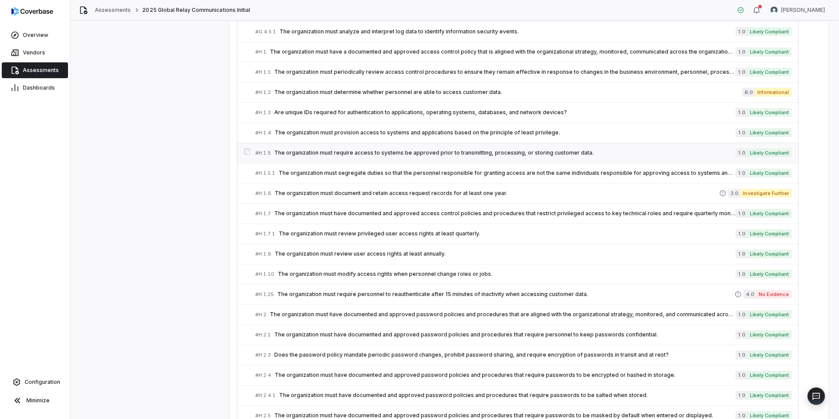
scroll to position [2461, 0]
click at [381, 95] on span "The organization must determine whether personnel are able to access customer d…" at bounding box center [508, 92] width 468 height 7
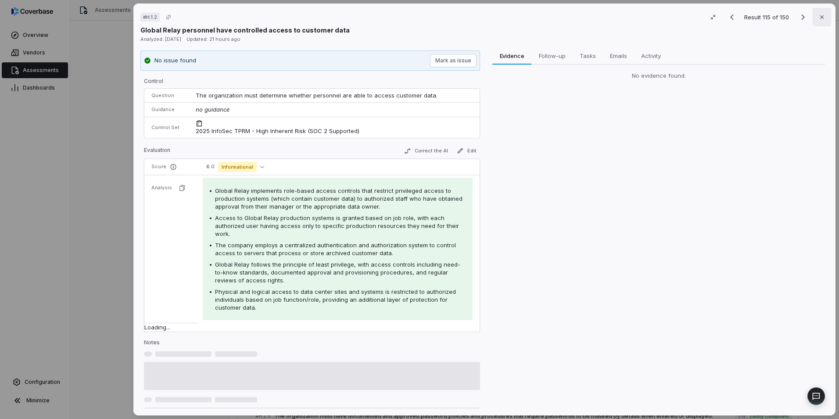
click at [818, 19] on icon "button" at bounding box center [821, 17] width 7 height 7
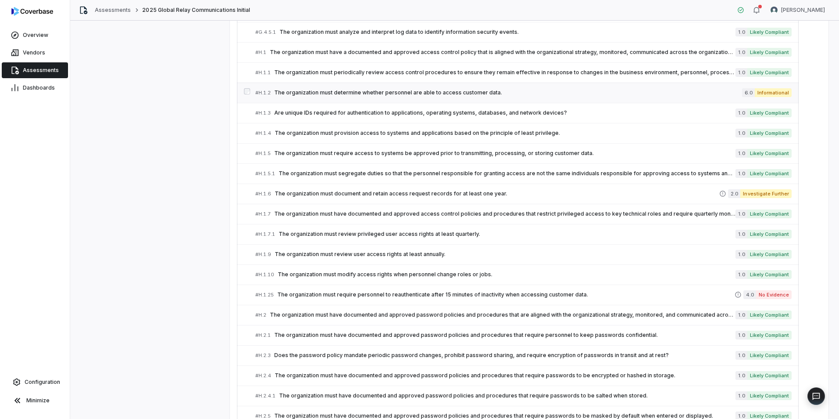
click at [521, 97] on link "# H.1.2 The organization must determine whether personnel are able to access cu…" at bounding box center [523, 93] width 536 height 20
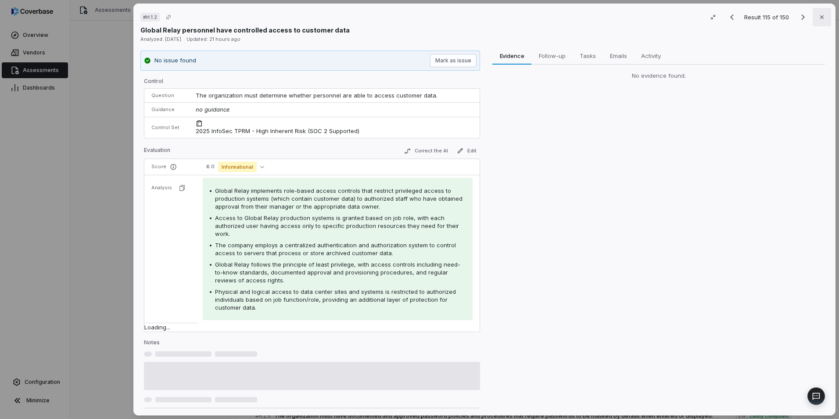
click at [818, 14] on icon "button" at bounding box center [821, 17] width 7 height 7
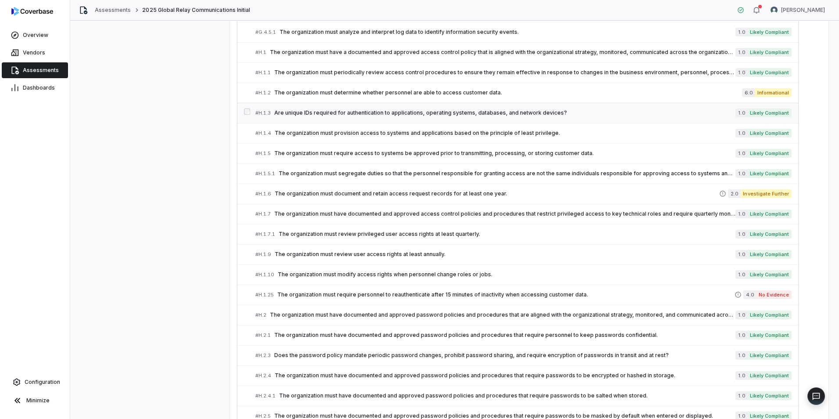
click at [461, 118] on link "# H.1.3 Are unique IDs required for authentication to applications, operating s…" at bounding box center [523, 113] width 536 height 20
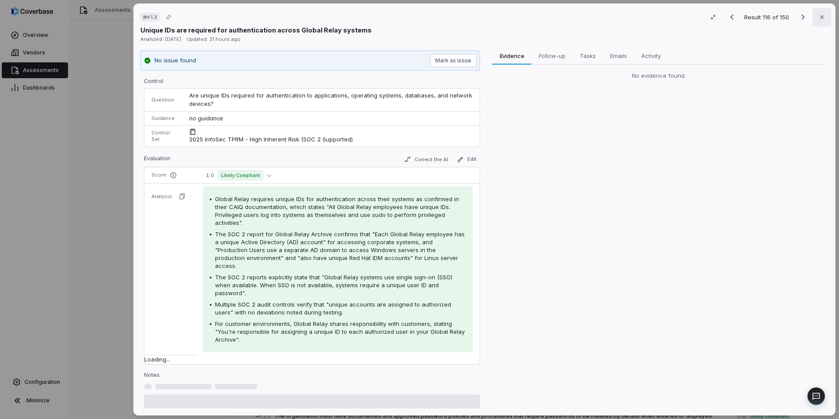
click at [823, 13] on button "Close" at bounding box center [822, 17] width 18 height 18
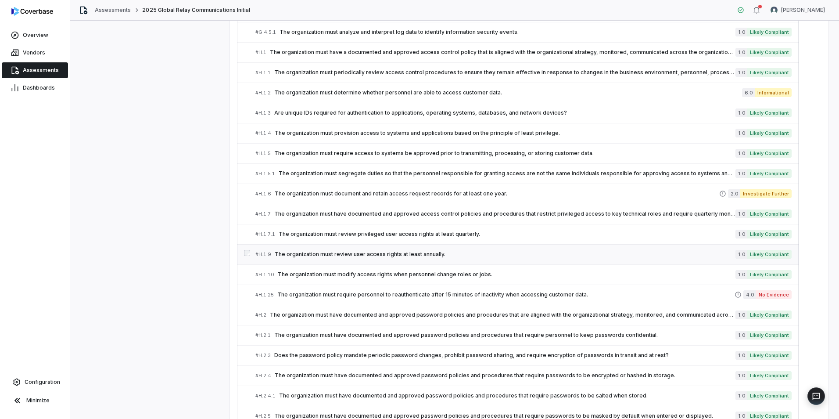
click at [431, 257] on span "The organization must review user access rights at least annually." at bounding box center [505, 254] width 461 height 7
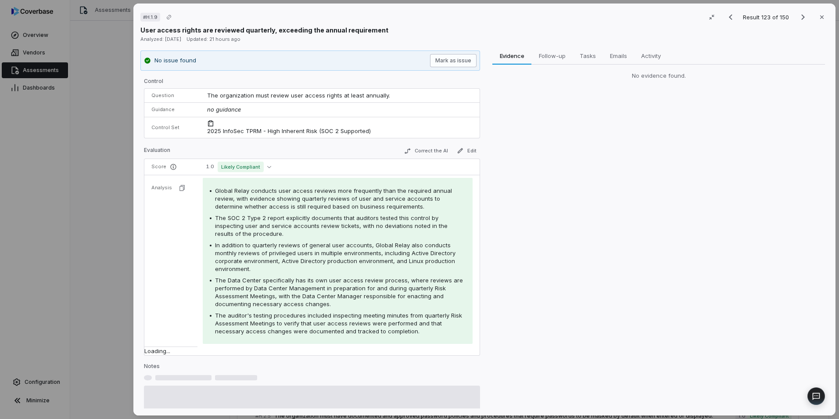
click at [459, 61] on button "Mark as issue" at bounding box center [453, 60] width 47 height 13
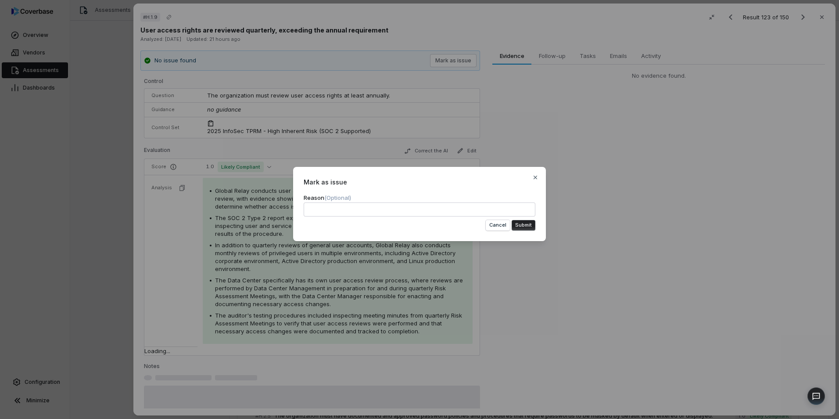
click at [523, 220] on button "Submit" at bounding box center [524, 225] width 24 height 11
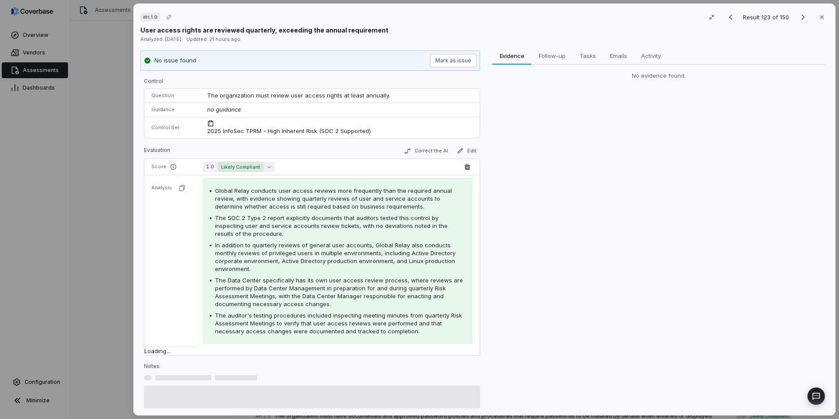
click at [251, 168] on span "Likely Compliant" at bounding box center [241, 166] width 46 height 11
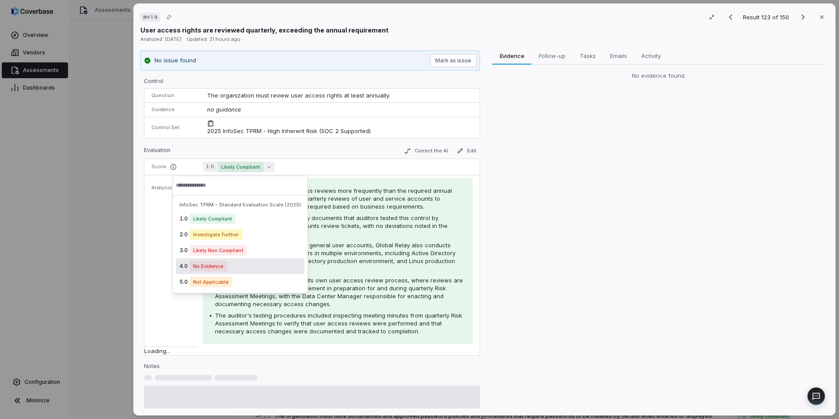
click at [254, 269] on div "4.0 No Evidence" at bounding box center [240, 266] width 129 height 16
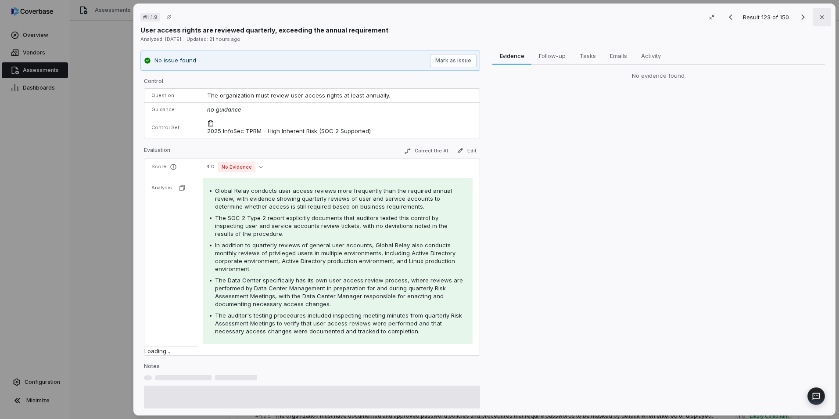
click at [819, 15] on icon "button" at bounding box center [821, 17] width 7 height 7
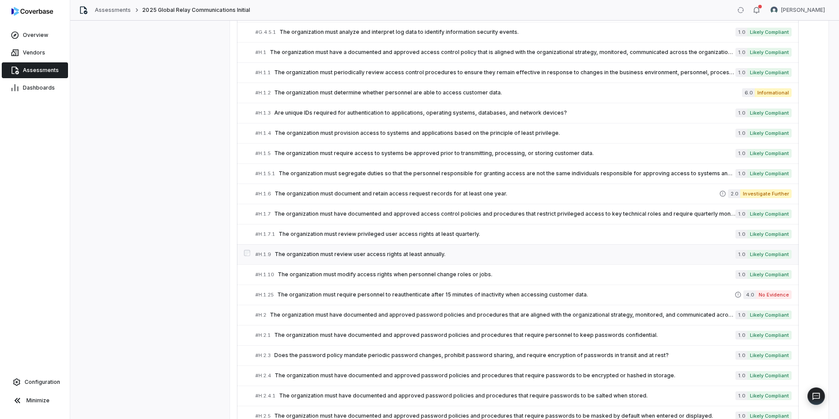
click at [510, 258] on div "# H.1.9 The organization must review user access rights at least annually." at bounding box center [495, 254] width 480 height 9
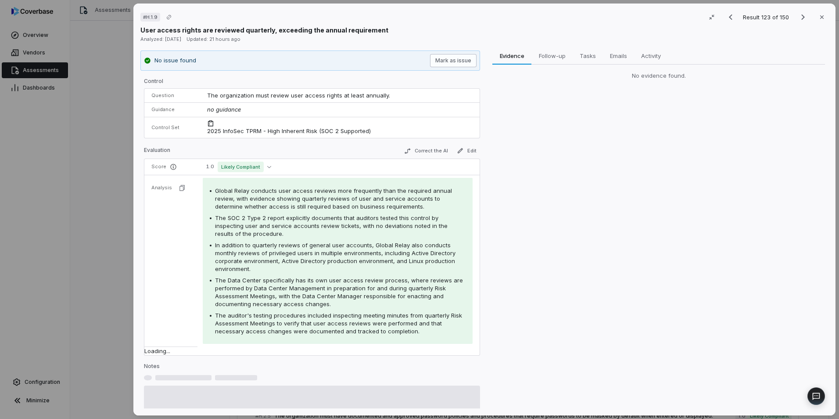
click at [455, 59] on button "Mark as issue" at bounding box center [453, 60] width 47 height 13
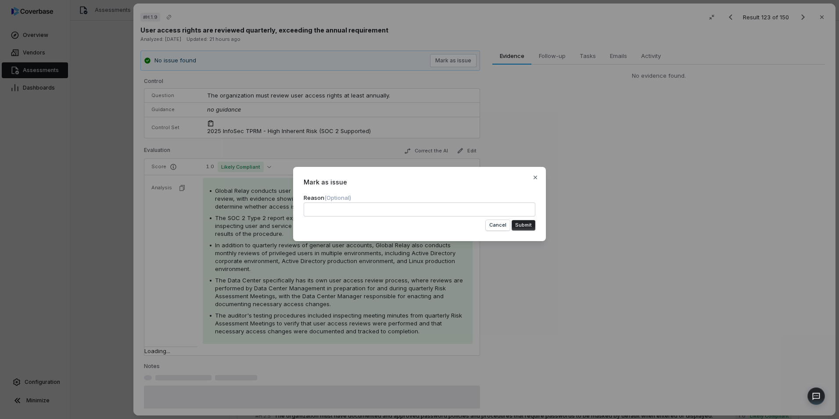
click at [520, 223] on button "Submit" at bounding box center [524, 225] width 24 height 11
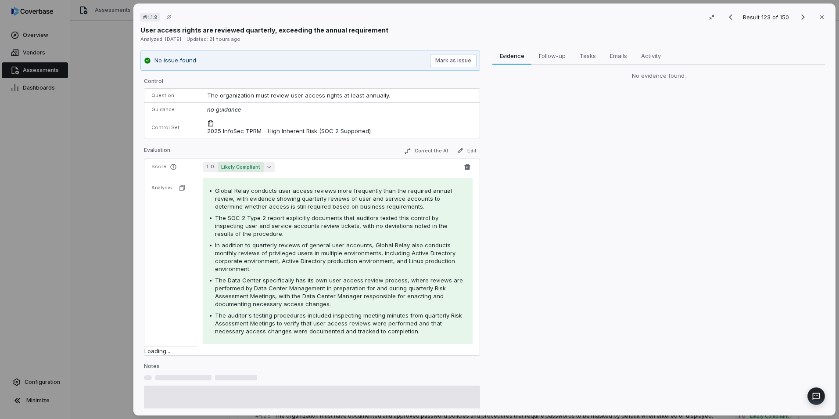
click at [262, 167] on button "1.0 Likely Compliant" at bounding box center [239, 166] width 72 height 11
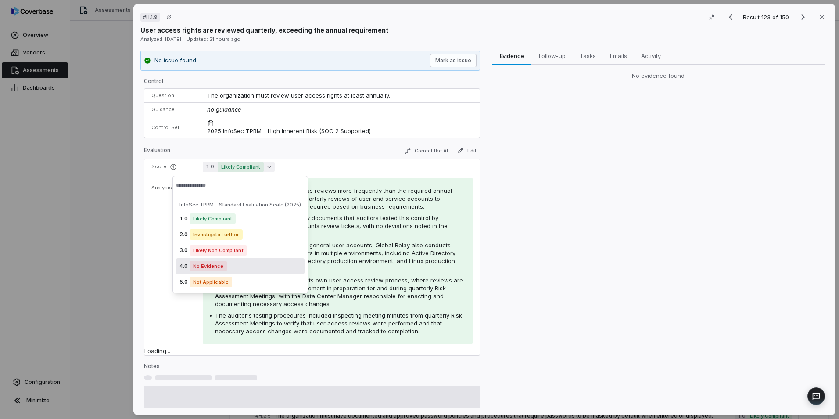
click at [242, 267] on div "4.0 No Evidence" at bounding box center [240, 266] width 129 height 16
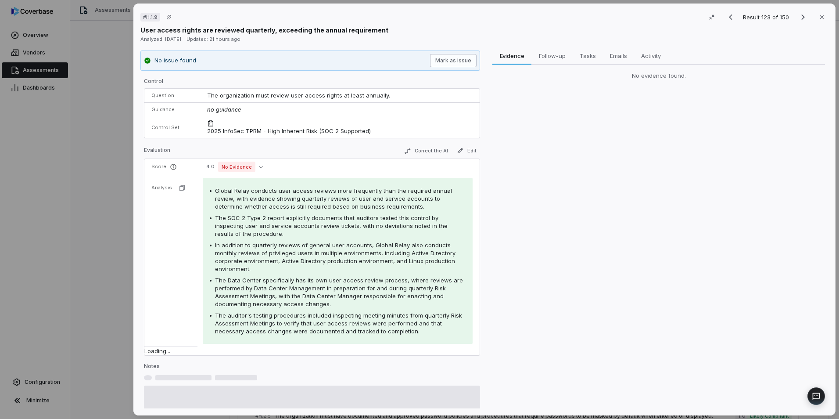
click at [452, 60] on button "Mark as issue" at bounding box center [453, 60] width 47 height 13
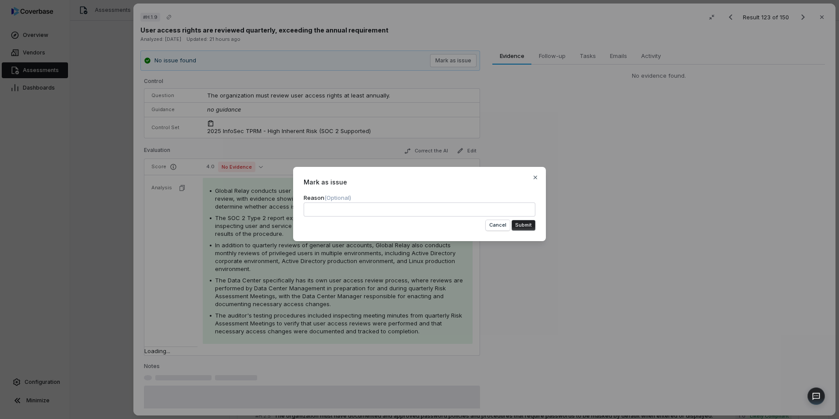
click at [519, 226] on button "Submit" at bounding box center [524, 225] width 24 height 11
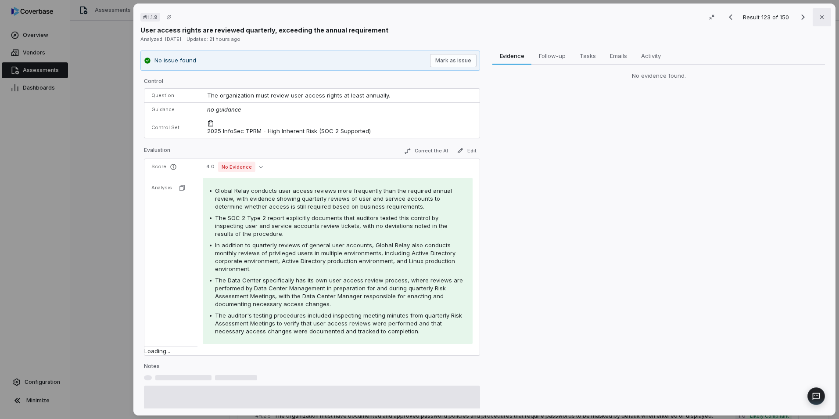
click at [820, 12] on button "Close" at bounding box center [822, 17] width 18 height 18
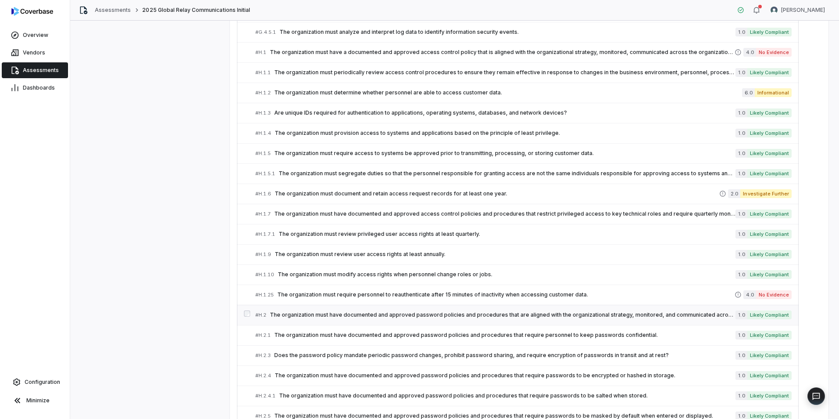
click at [344, 319] on div "# H.2 The organization must have documented and approved password policies and …" at bounding box center [495, 314] width 480 height 9
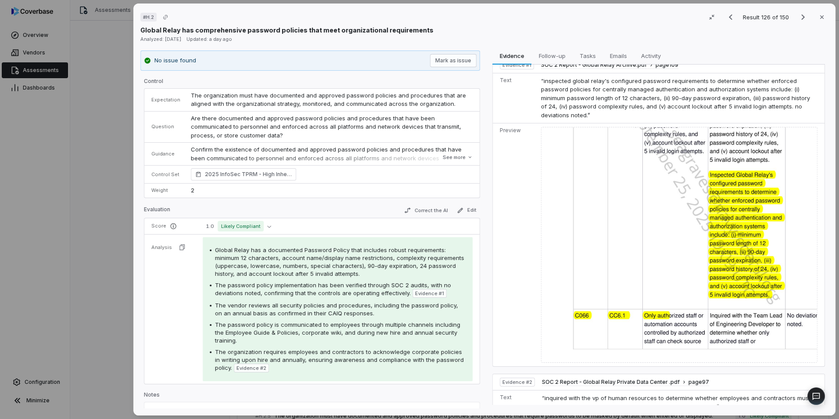
scroll to position [14, 0]
click at [818, 20] on icon "button" at bounding box center [821, 17] width 7 height 7
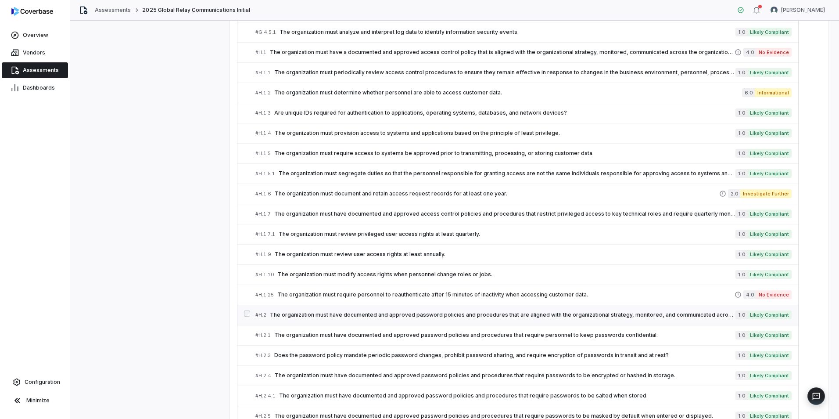
click at [376, 318] on span "The organization must have documented and approved password policies and proced…" at bounding box center [503, 314] width 466 height 7
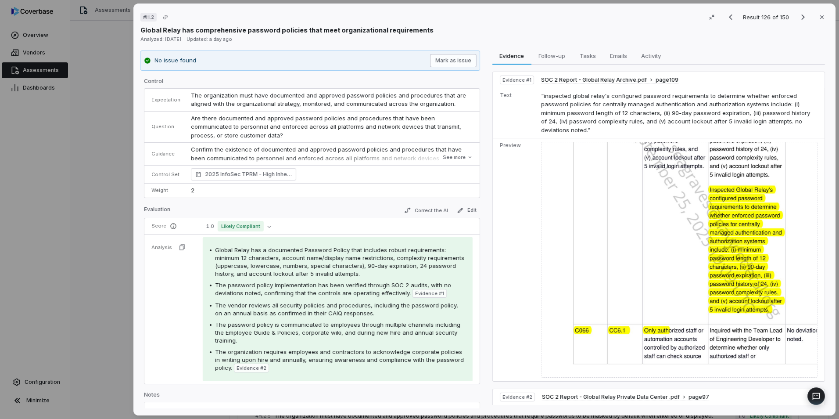
click at [461, 58] on button "Mark as issue" at bounding box center [453, 60] width 47 height 13
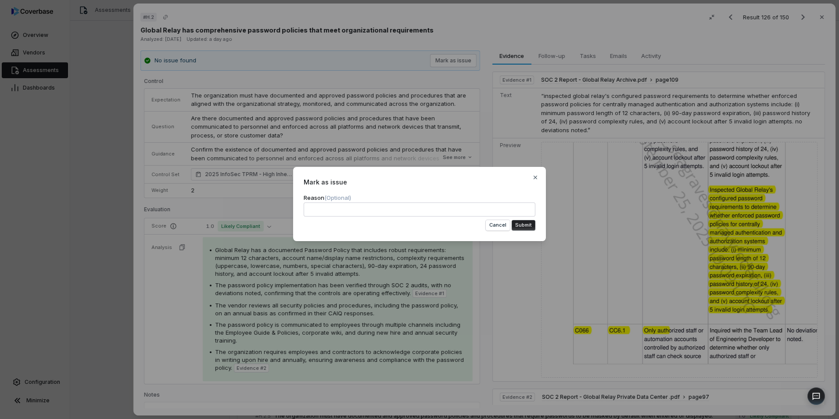
click at [526, 228] on button "Submit" at bounding box center [524, 225] width 24 height 11
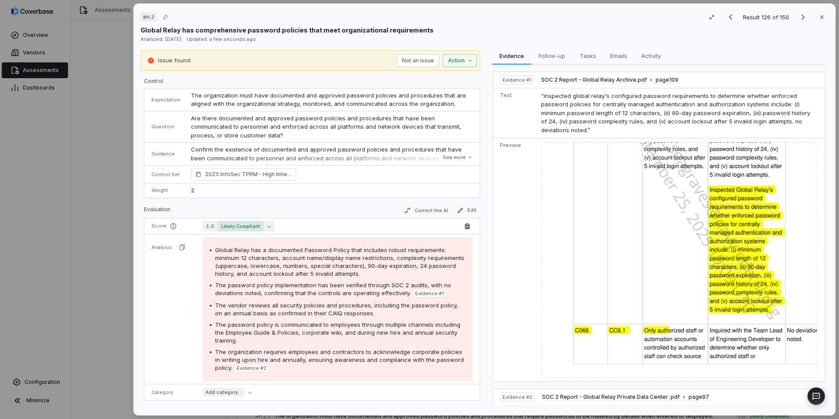
click at [251, 226] on span "Likely Compliant" at bounding box center [241, 226] width 46 height 11
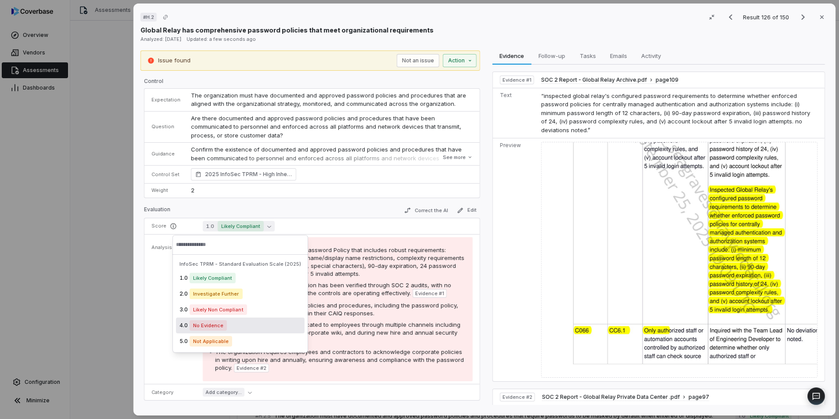
click at [256, 324] on div "4.0 No Evidence" at bounding box center [240, 325] width 129 height 16
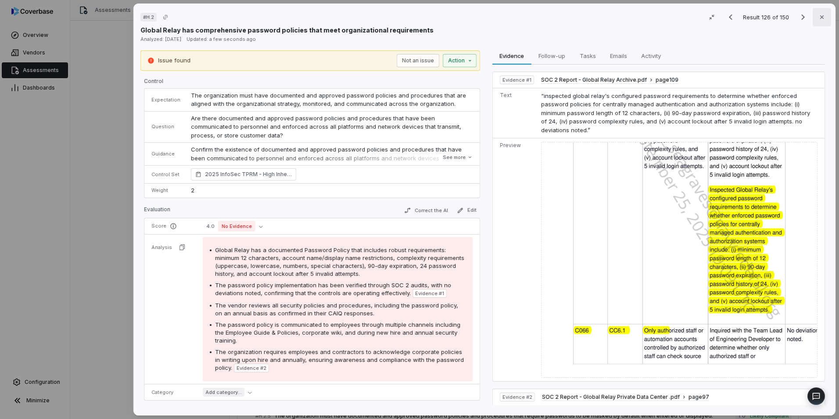
click at [818, 20] on icon "button" at bounding box center [821, 17] width 7 height 7
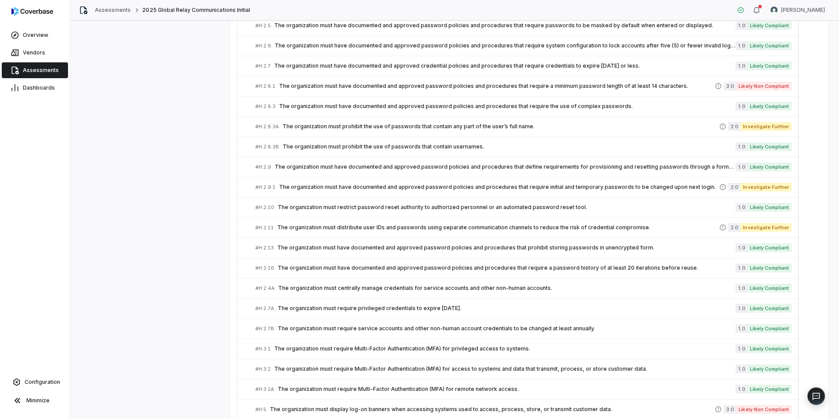
scroll to position [2915, 0]
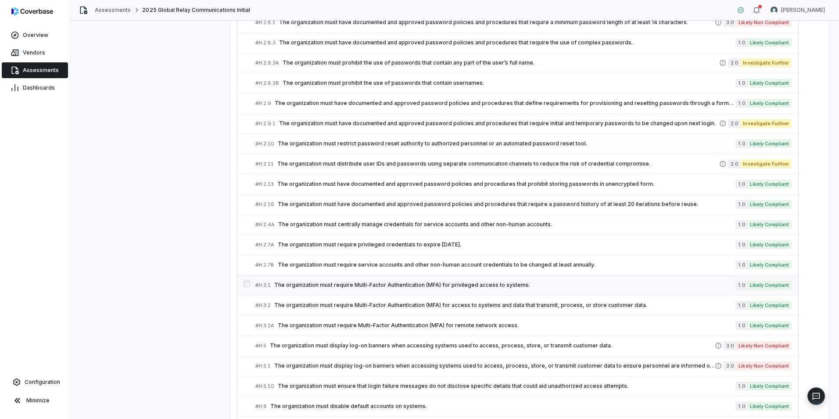
drag, startPoint x: 365, startPoint y: 288, endPoint x: 359, endPoint y: 287, distance: 6.3
drag, startPoint x: 359, startPoint y: 287, endPoint x: 352, endPoint y: 284, distance: 6.7
click at [352, 284] on span "The organization must require Multi-Factor Authentication (MFA) for privileged …" at bounding box center [504, 284] width 461 height 7
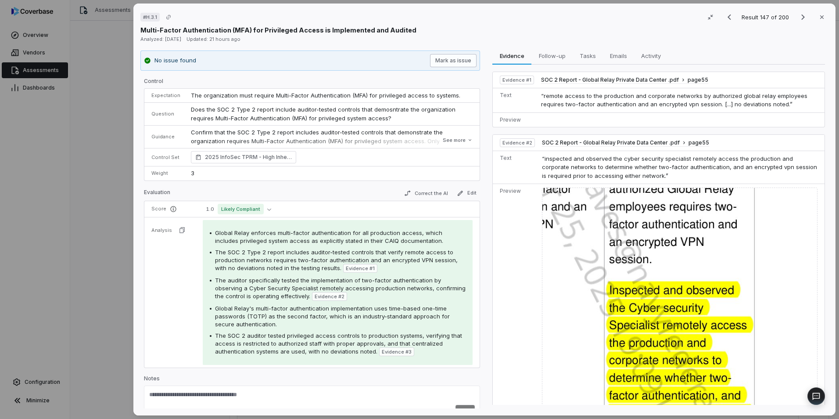
click at [457, 61] on button "Mark as issue" at bounding box center [453, 60] width 47 height 13
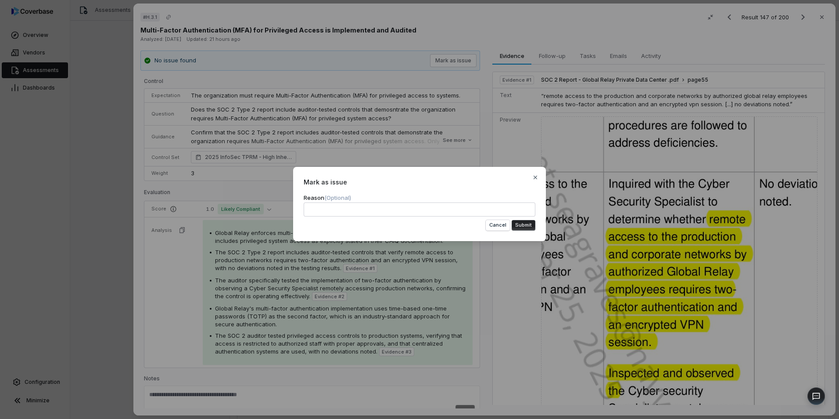
click at [518, 226] on button "Submit" at bounding box center [524, 225] width 24 height 11
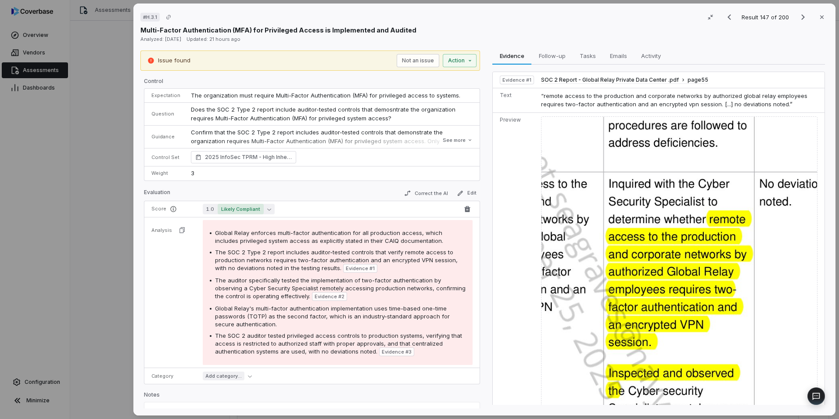
click at [265, 212] on button "1.0 Likely Compliant" at bounding box center [239, 209] width 72 height 11
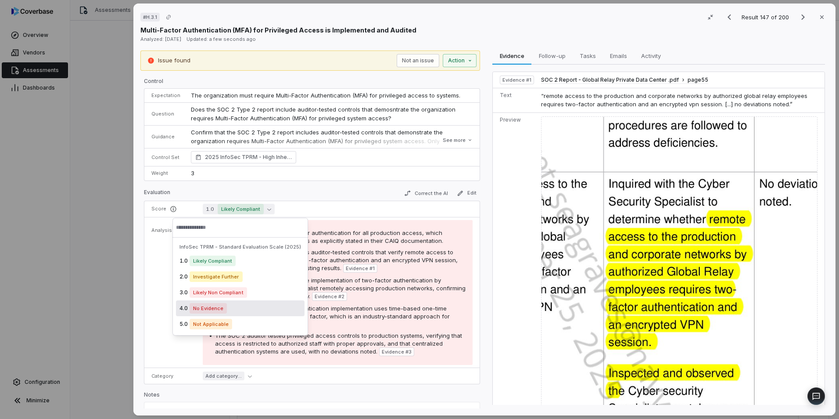
click at [250, 313] on div "4.0 No Evidence" at bounding box center [240, 308] width 129 height 16
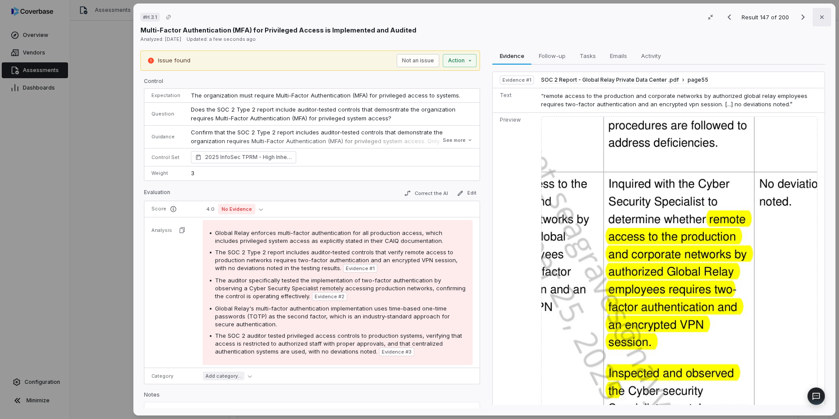
click at [818, 18] on icon "button" at bounding box center [821, 17] width 7 height 7
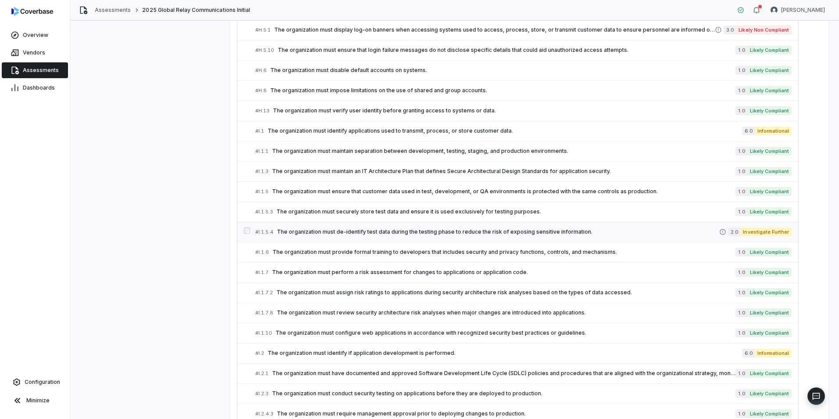
scroll to position [3251, 0]
click at [411, 252] on span "The organization must provide formal training to developers that includes secur…" at bounding box center [504, 251] width 463 height 7
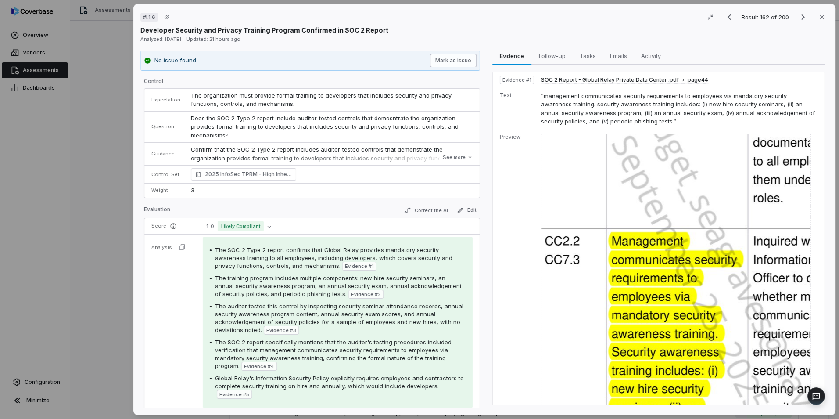
click at [452, 58] on button "Mark as issue" at bounding box center [453, 60] width 47 height 13
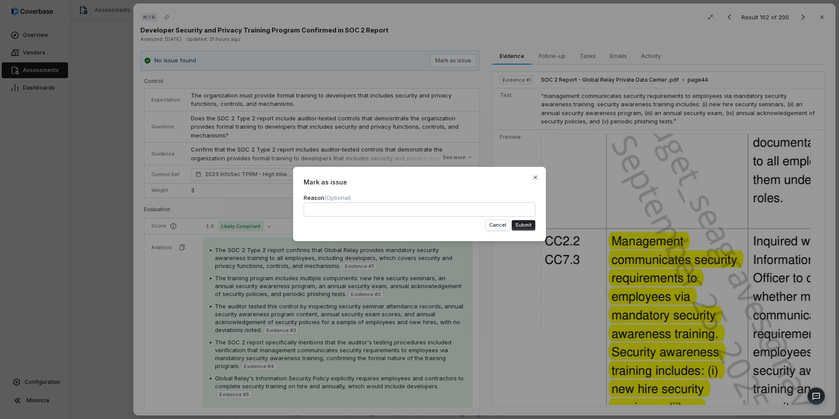
click at [525, 220] on button "Submit" at bounding box center [524, 225] width 24 height 11
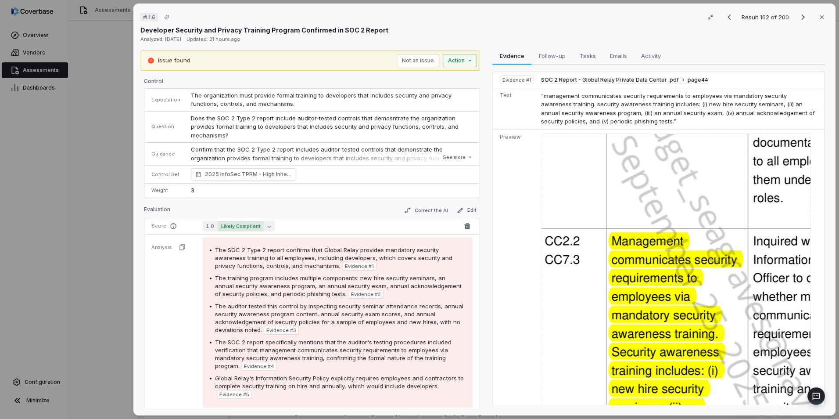
click at [266, 222] on button "1.0 Likely Compliant" at bounding box center [239, 226] width 72 height 11
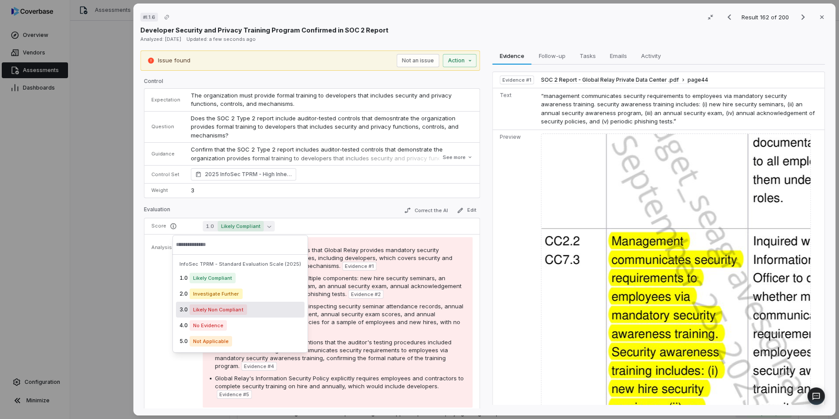
click at [236, 313] on span "Likely Non Compliant" at bounding box center [218, 309] width 57 height 11
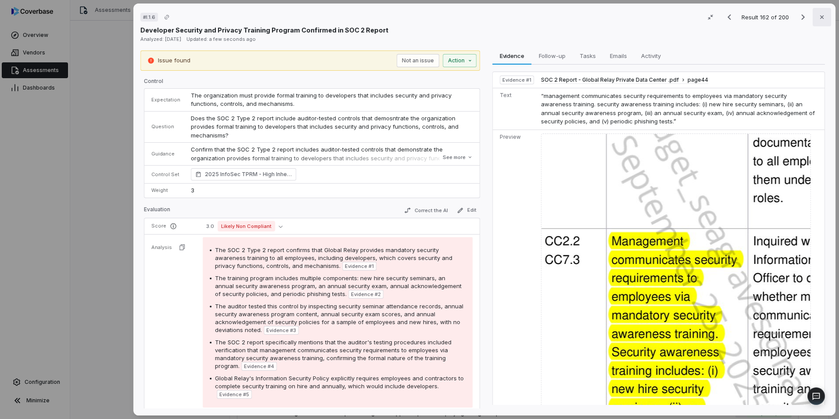
click at [819, 17] on icon "button" at bounding box center [821, 17] width 7 height 7
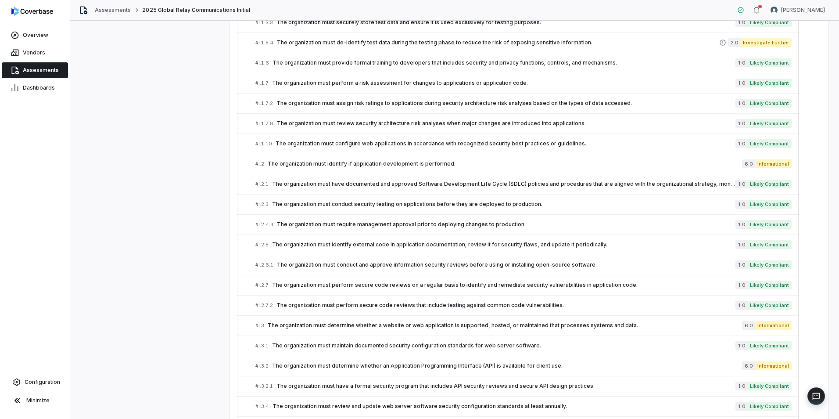
scroll to position [3441, 0]
click at [515, 145] on span "The organization must configure web applications in accordance with recognized …" at bounding box center [506, 142] width 460 height 7
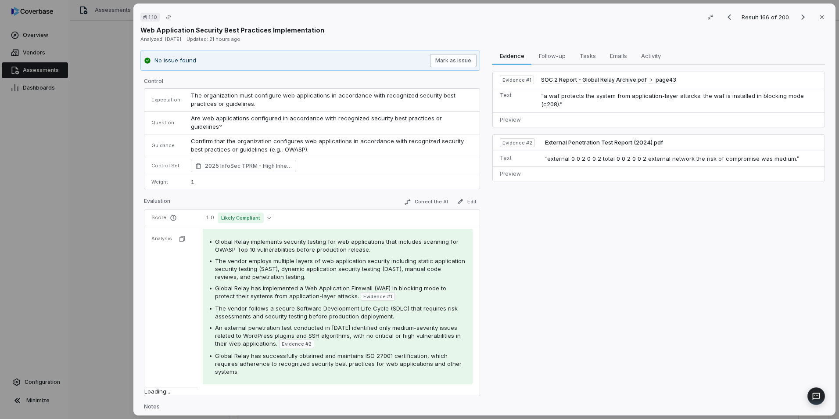
click at [460, 61] on button "Mark as issue" at bounding box center [453, 60] width 47 height 13
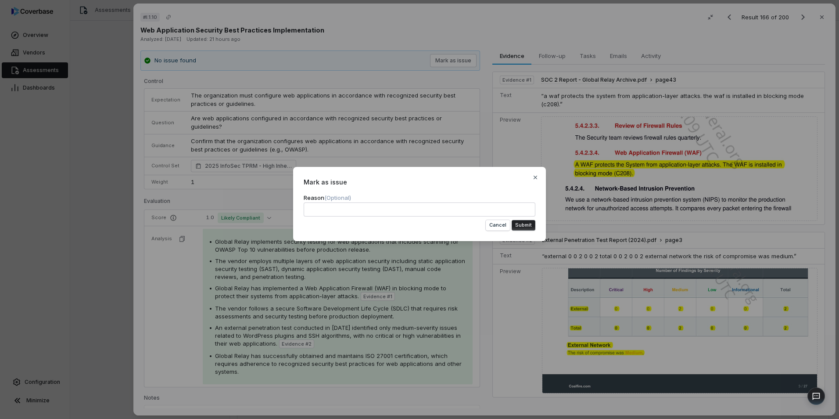
click at [523, 224] on button "Submit" at bounding box center [524, 225] width 24 height 11
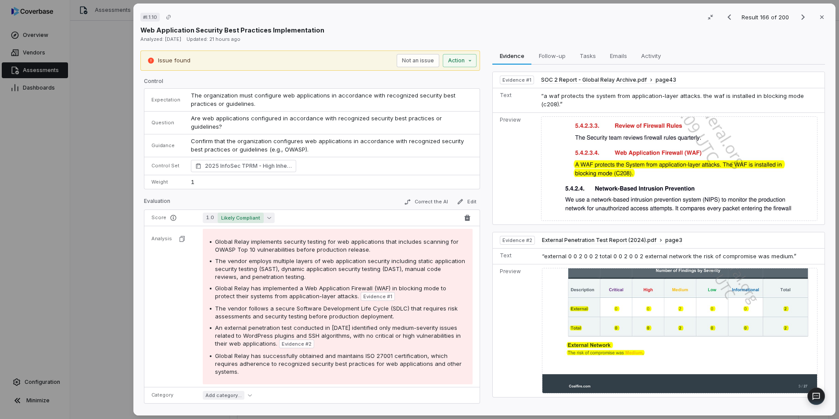
click at [260, 212] on span "Likely Compliant" at bounding box center [241, 217] width 46 height 11
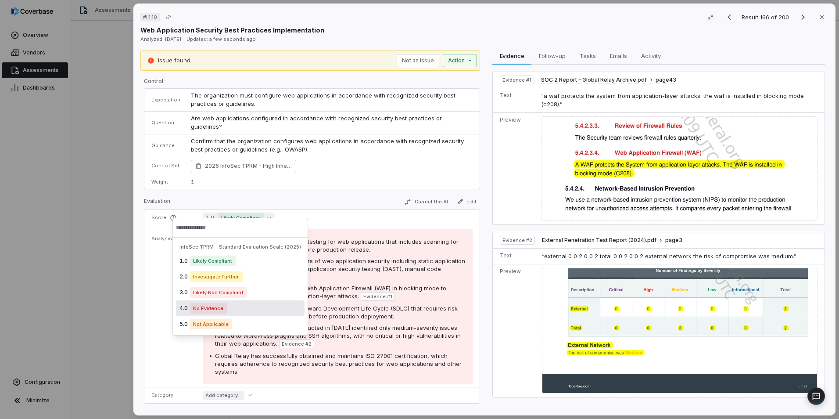
click at [253, 308] on div "4.0 No Evidence" at bounding box center [240, 308] width 129 height 16
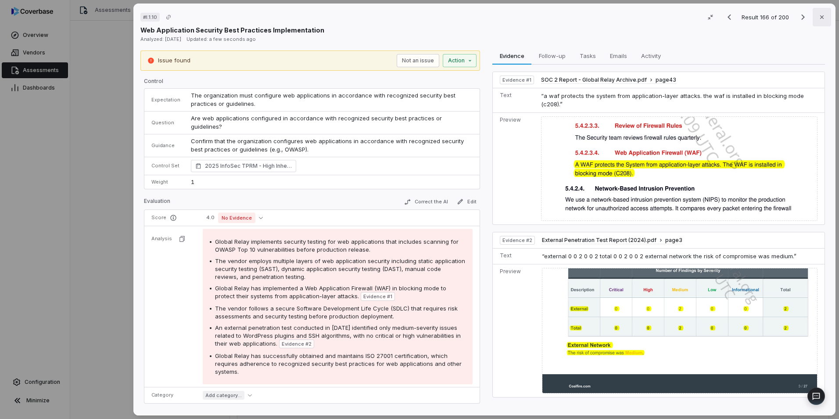
click at [818, 15] on icon "button" at bounding box center [821, 17] width 7 height 7
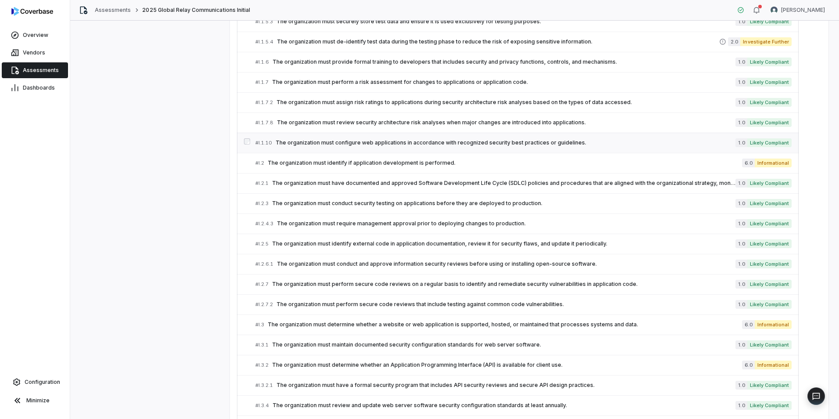
click at [348, 140] on span "The organization must configure web applications in accordance with recognized …" at bounding box center [506, 142] width 460 height 7
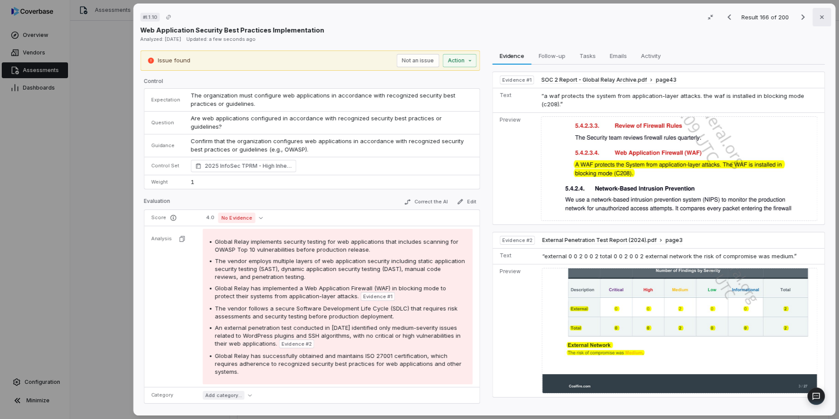
click at [821, 17] on button "Close" at bounding box center [822, 17] width 18 height 18
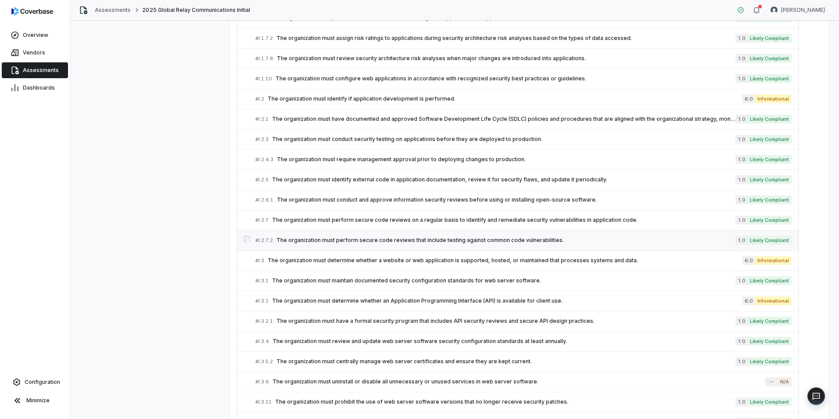
scroll to position [3506, 0]
click at [388, 123] on link "# I.2.1 The organization must have documented and approved Software Development…" at bounding box center [523, 118] width 536 height 20
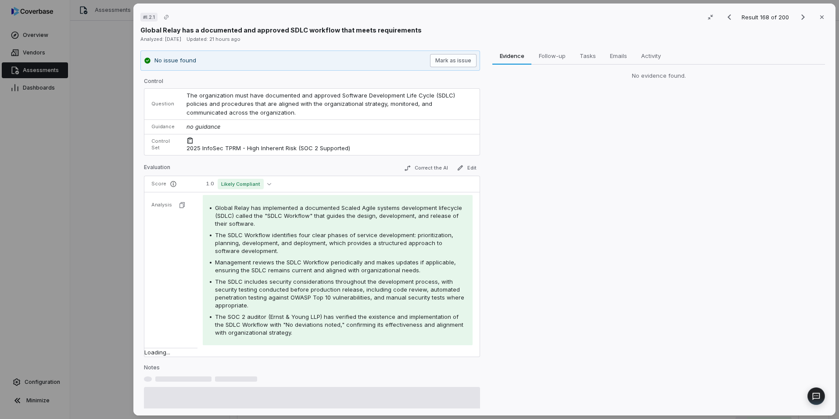
click at [449, 59] on button "Mark as issue" at bounding box center [453, 60] width 47 height 13
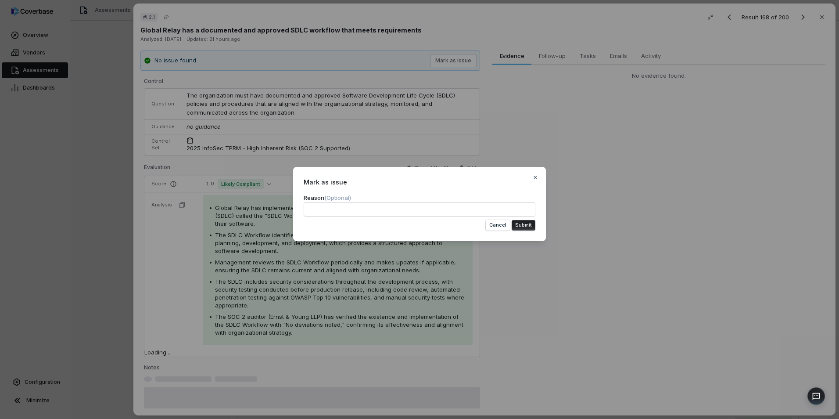
click at [524, 221] on button "Submit" at bounding box center [524, 225] width 24 height 11
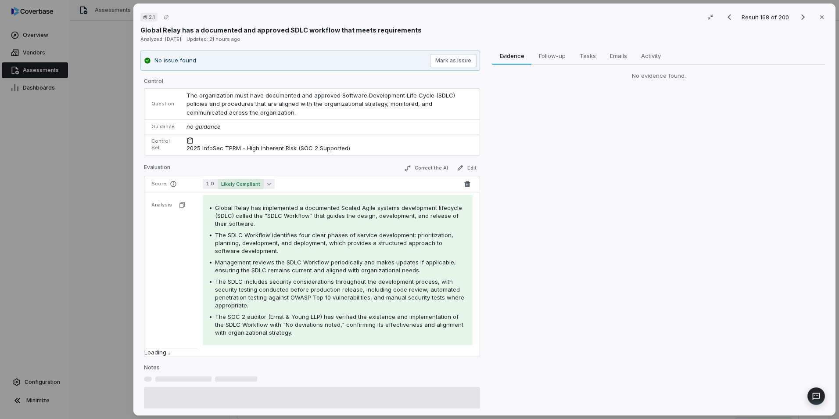
click at [268, 185] on icon "button" at bounding box center [269, 184] width 4 height 4
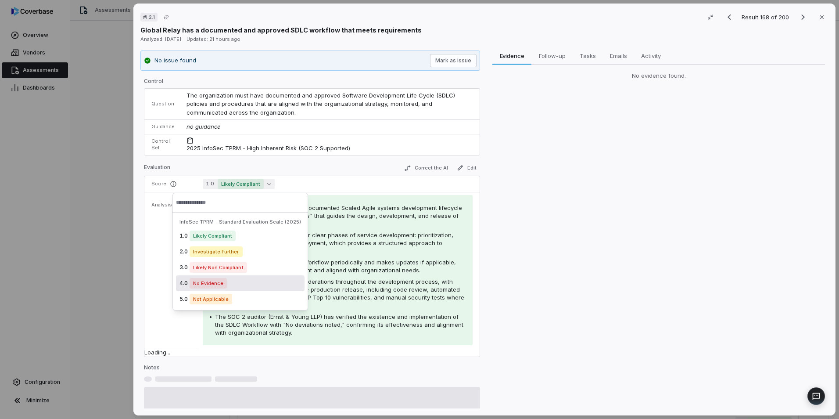
click at [257, 282] on div "4.0 No Evidence" at bounding box center [240, 283] width 129 height 16
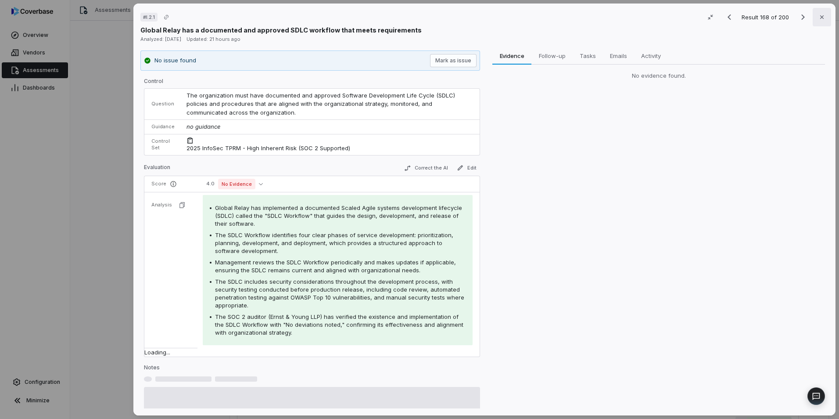
click at [818, 20] on icon "button" at bounding box center [821, 17] width 7 height 7
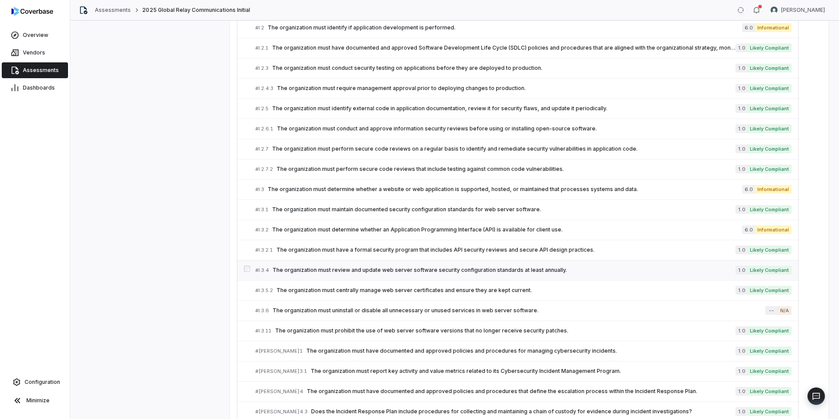
scroll to position [3577, 0]
click at [536, 306] on span "The organization must uninstall or disable all unnecessary or unused services i…" at bounding box center [519, 309] width 493 height 7
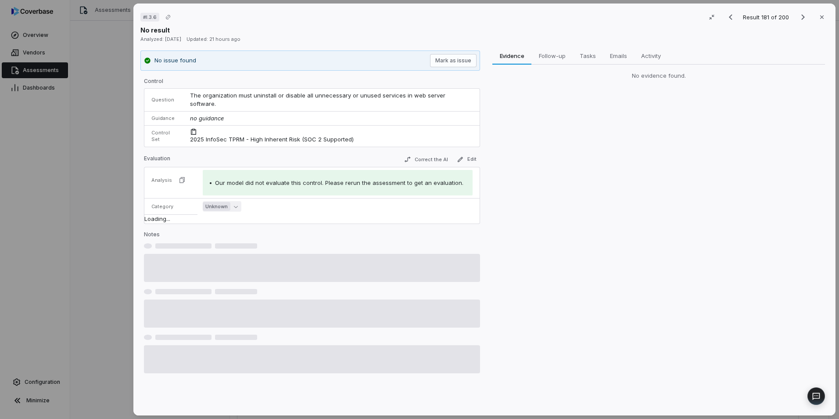
click at [234, 205] on icon "button" at bounding box center [236, 207] width 4 height 4
click at [255, 253] on span "Missing document" at bounding box center [233, 251] width 50 height 9
click at [446, 59] on button "Mark as issue" at bounding box center [453, 60] width 47 height 13
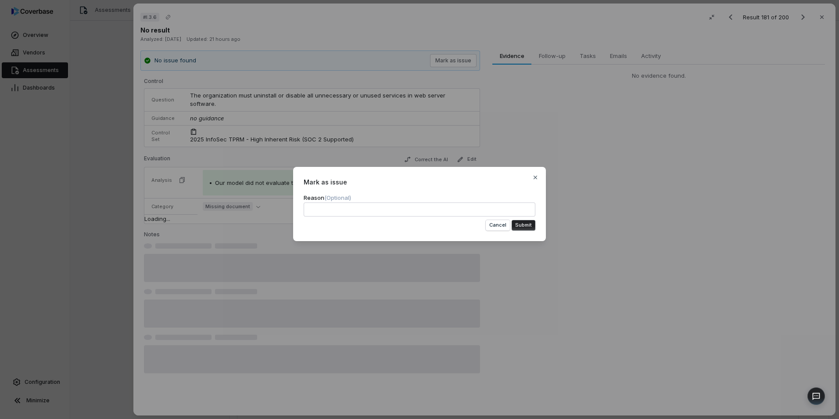
click at [527, 222] on button "Submit" at bounding box center [524, 225] width 24 height 11
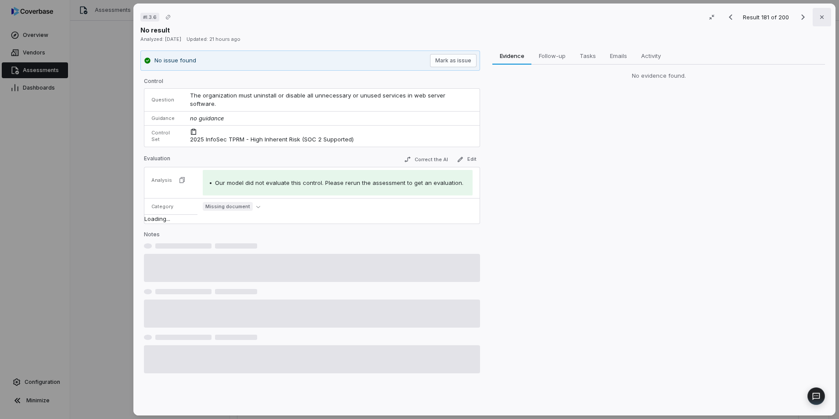
click at [818, 18] on icon "button" at bounding box center [821, 17] width 7 height 7
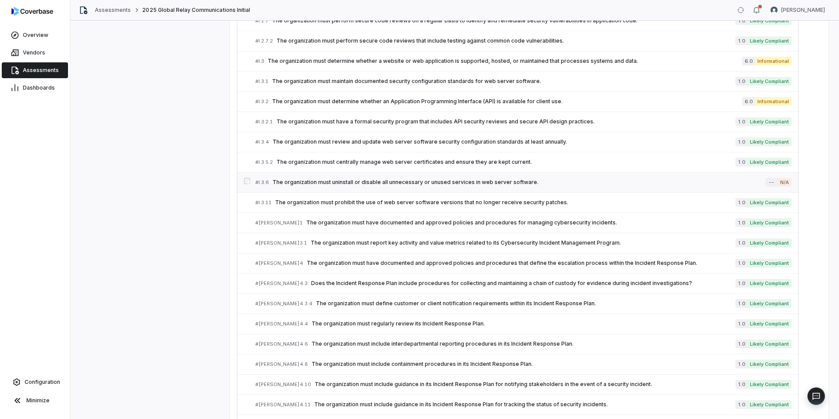
scroll to position [3699, 0]
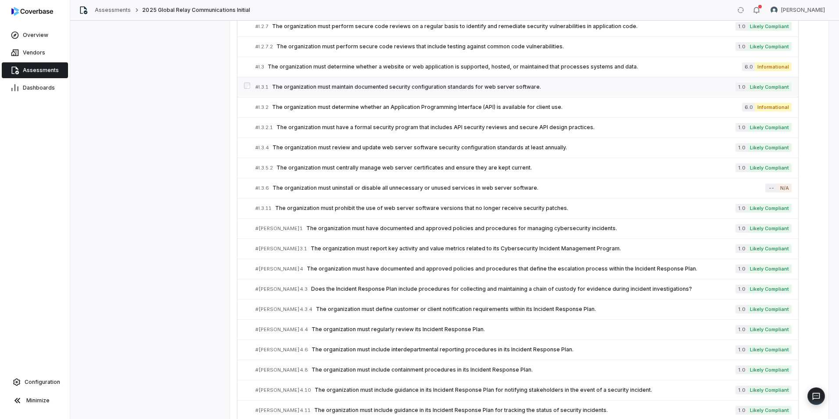
click at [377, 89] on span "The organization must maintain documented security configuration standards for …" at bounding box center [503, 86] width 463 height 7
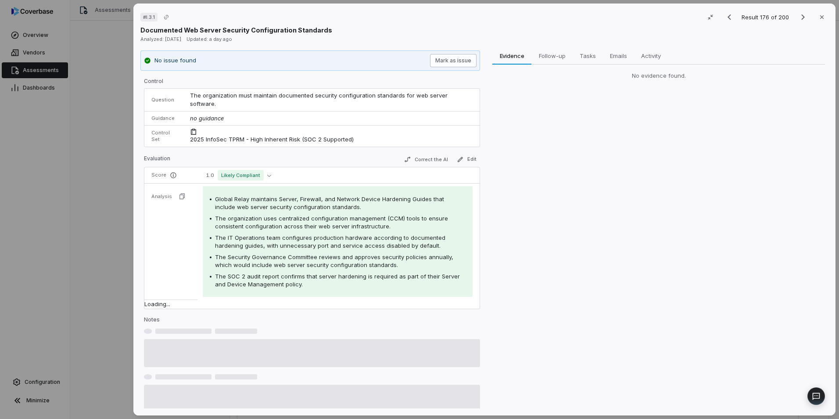
click at [452, 65] on button "Mark as issue" at bounding box center [453, 60] width 47 height 13
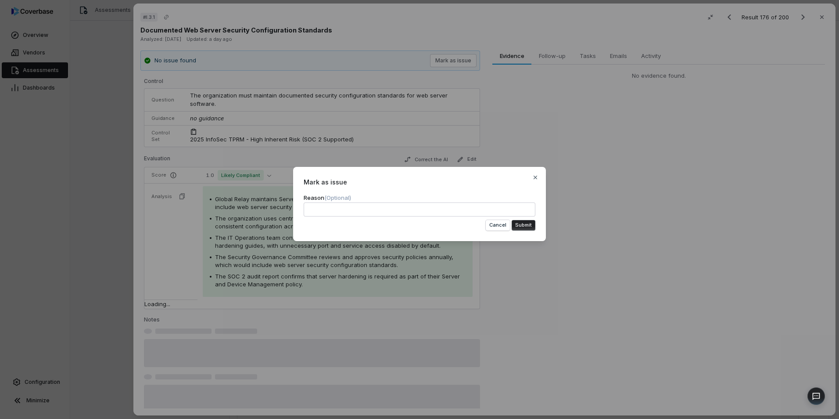
click at [525, 226] on button "Submit" at bounding box center [524, 225] width 24 height 11
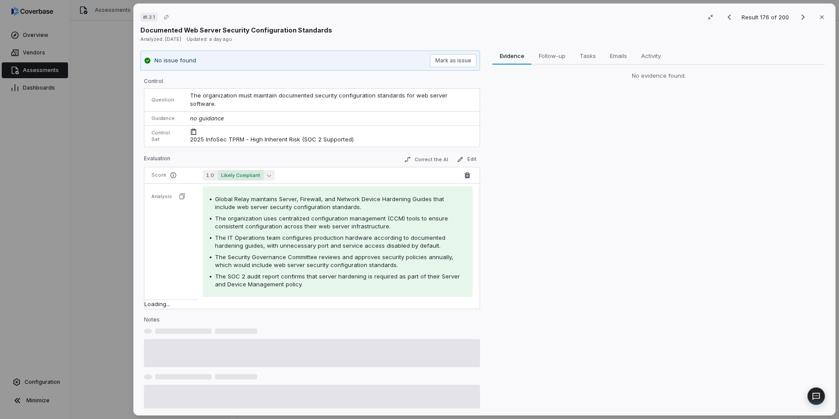
click at [263, 170] on button "1.0 Likely Compliant" at bounding box center [239, 175] width 72 height 11
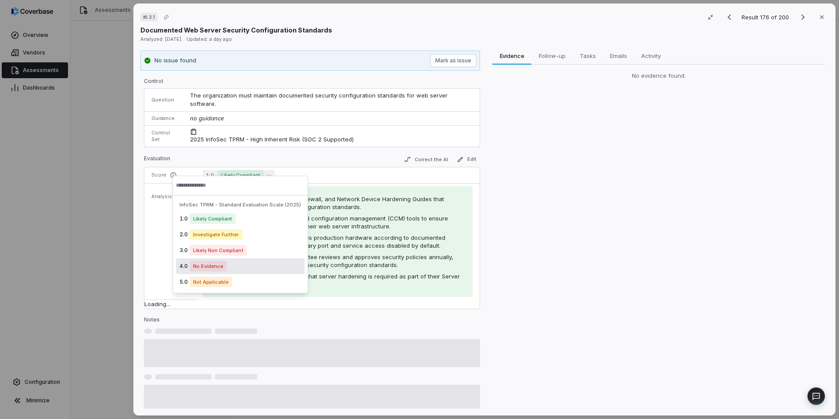
click at [244, 262] on div "4.0 No Evidence" at bounding box center [240, 266] width 129 height 16
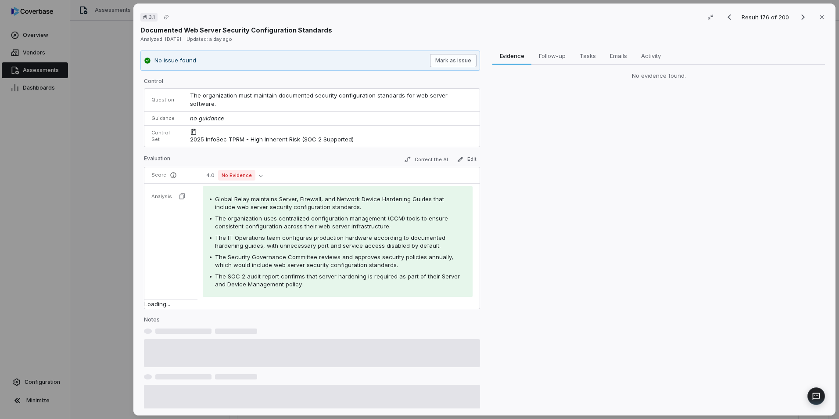
click at [455, 60] on button "Mark as issue" at bounding box center [453, 60] width 47 height 13
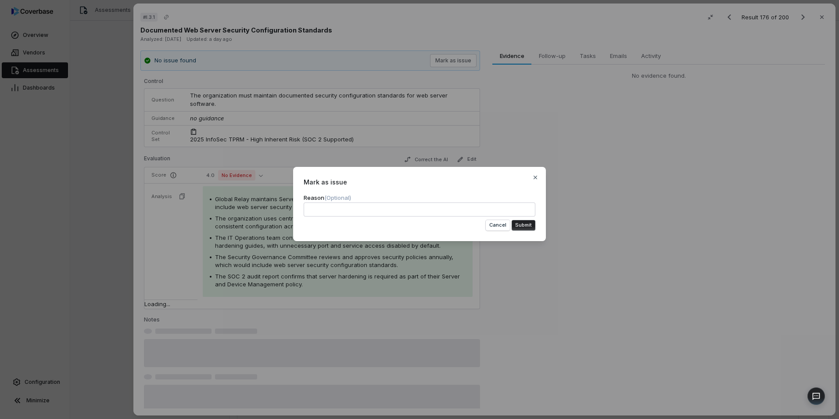
click at [529, 220] on button "Submit" at bounding box center [524, 225] width 24 height 11
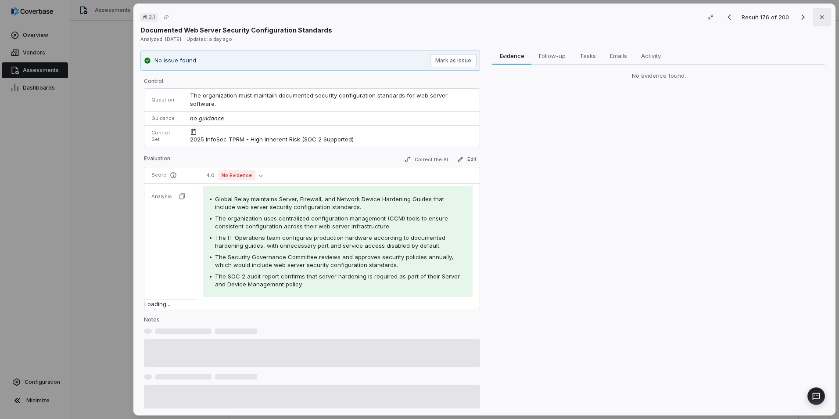
click at [818, 12] on button "Close" at bounding box center [822, 17] width 18 height 18
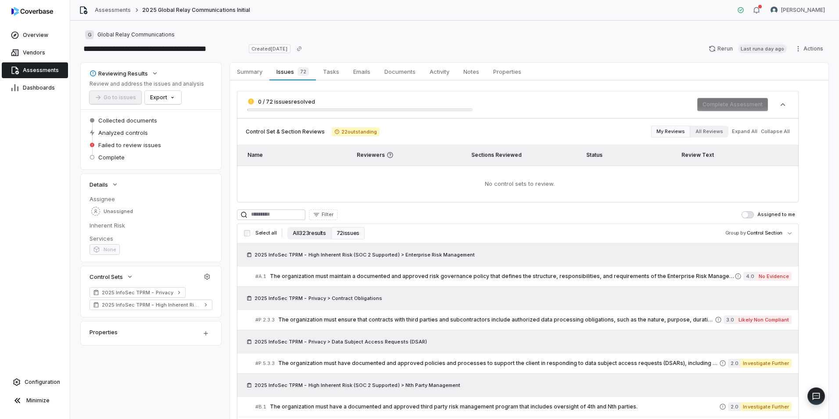
click at [303, 237] on button "All 323 results" at bounding box center [308, 233] width 43 height 12
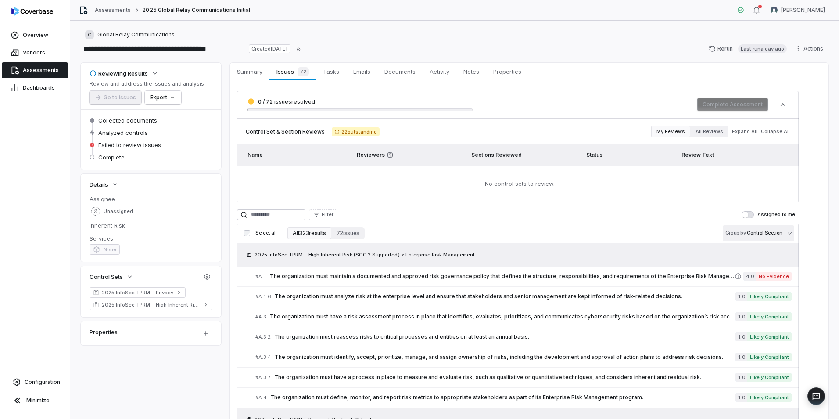
click at [760, 230] on body "**********" at bounding box center [419, 209] width 839 height 419
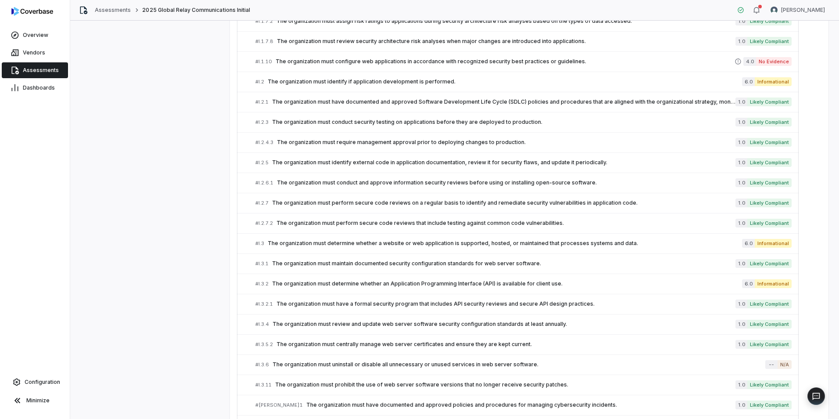
scroll to position [3523, 0]
click at [371, 265] on span "The organization must maintain documented security configuration standards for …" at bounding box center [503, 262] width 463 height 7
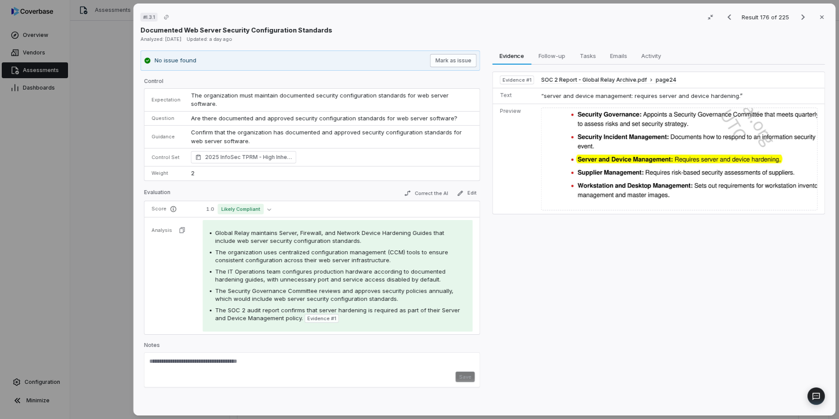
click at [461, 65] on button "Mark as issue" at bounding box center [453, 60] width 47 height 13
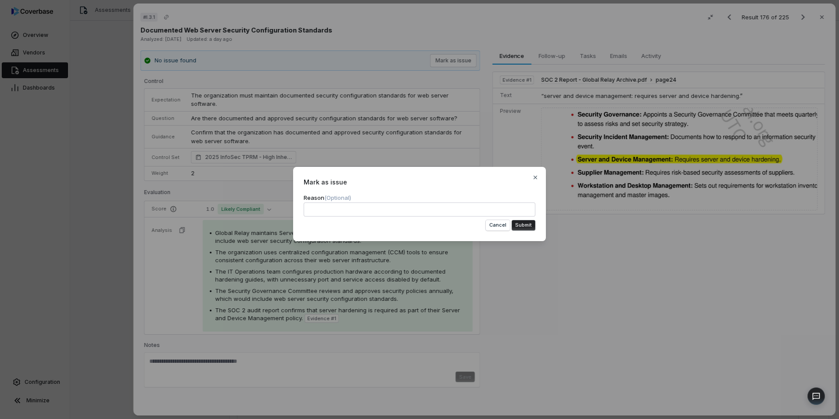
click at [529, 224] on button "Submit" at bounding box center [524, 225] width 24 height 11
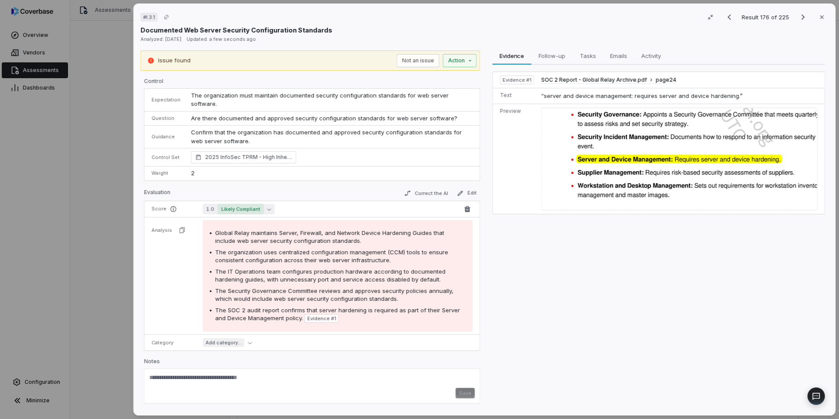
click at [267, 207] on icon "button" at bounding box center [269, 209] width 4 height 4
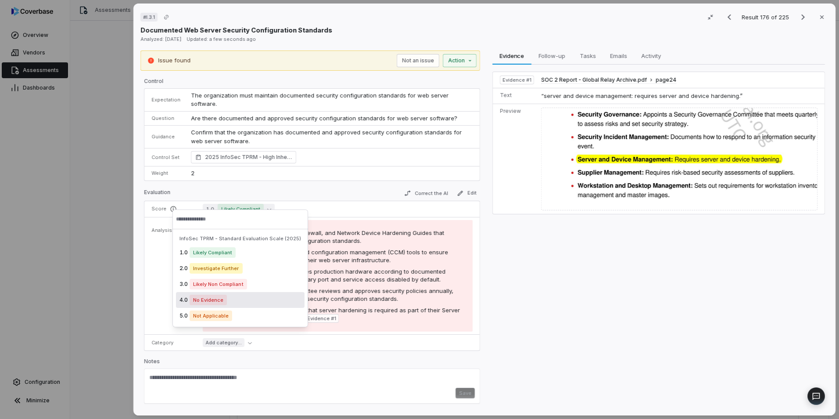
click at [240, 294] on div "4.0 No Evidence" at bounding box center [240, 300] width 129 height 16
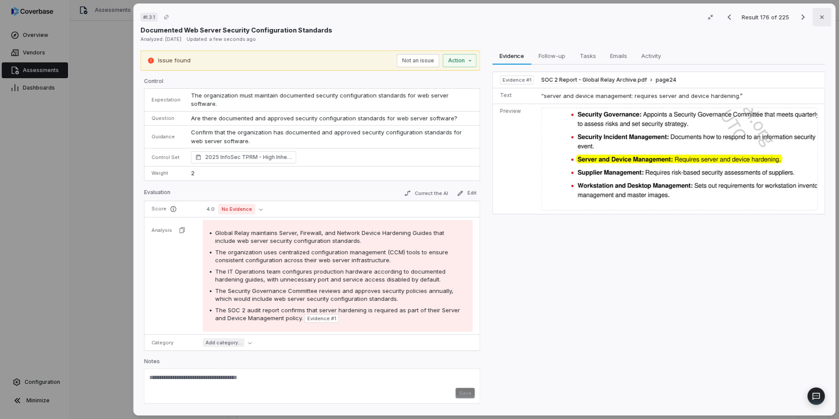
click at [824, 18] on button "Close" at bounding box center [822, 17] width 18 height 18
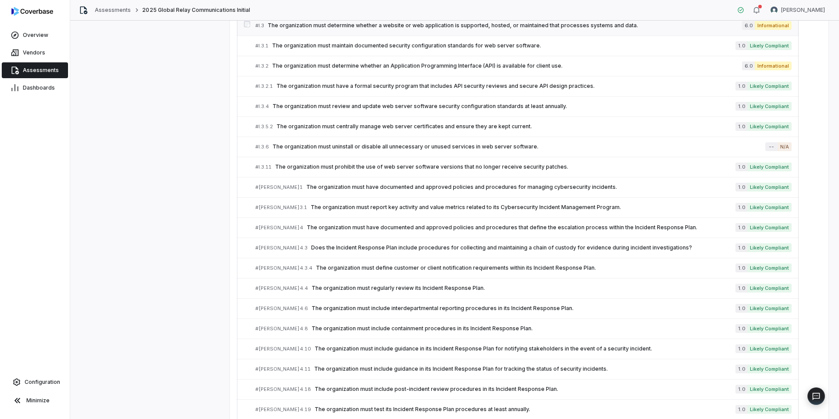
scroll to position [3740, 0]
click at [348, 187] on span "The organization must have documented and approved policies and procedures for …" at bounding box center [520, 186] width 429 height 7
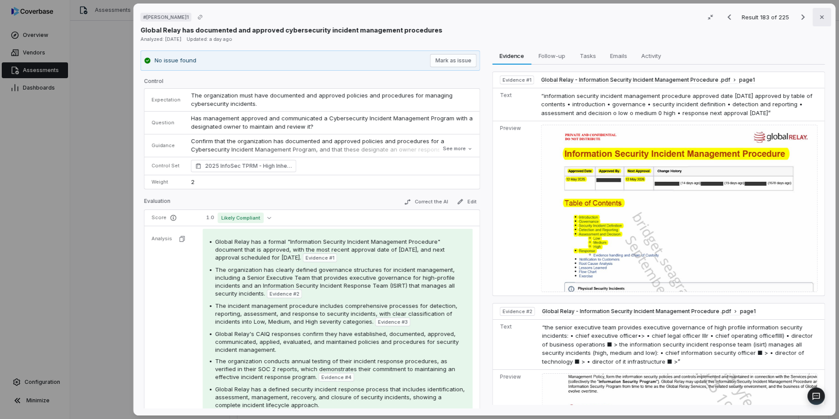
click at [818, 20] on icon "button" at bounding box center [821, 17] width 7 height 7
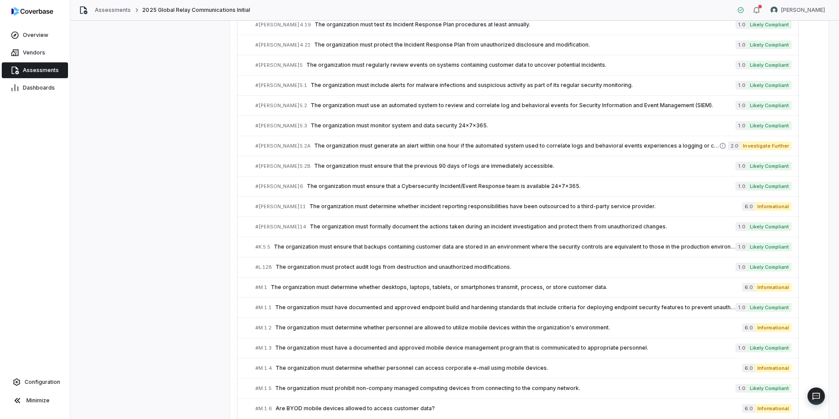
scroll to position [4126, 0]
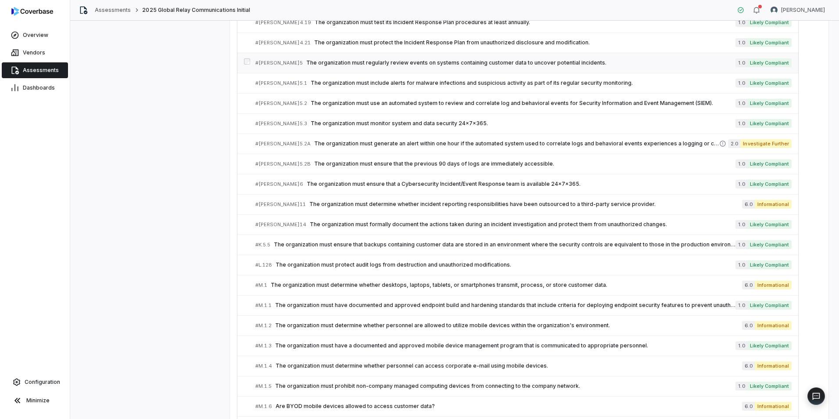
click at [391, 67] on div "# [PERSON_NAME]5 The organization must regularly review events on systems conta…" at bounding box center [495, 62] width 480 height 9
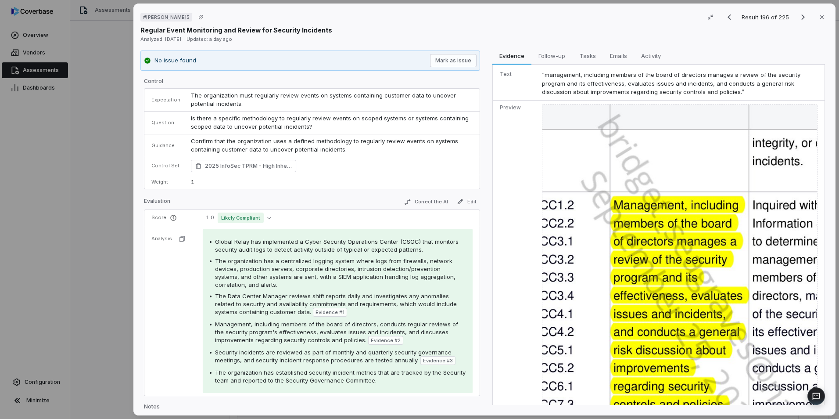
scroll to position [414, 0]
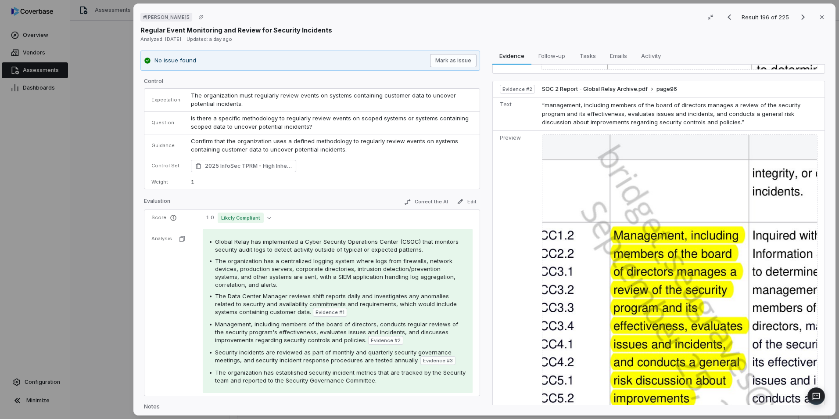
click at [464, 59] on button "Mark as issue" at bounding box center [453, 60] width 47 height 13
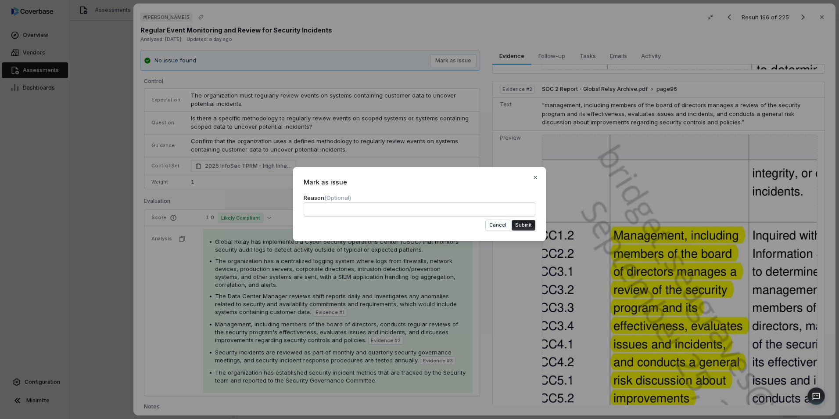
click at [529, 230] on button "Submit" at bounding box center [524, 225] width 24 height 11
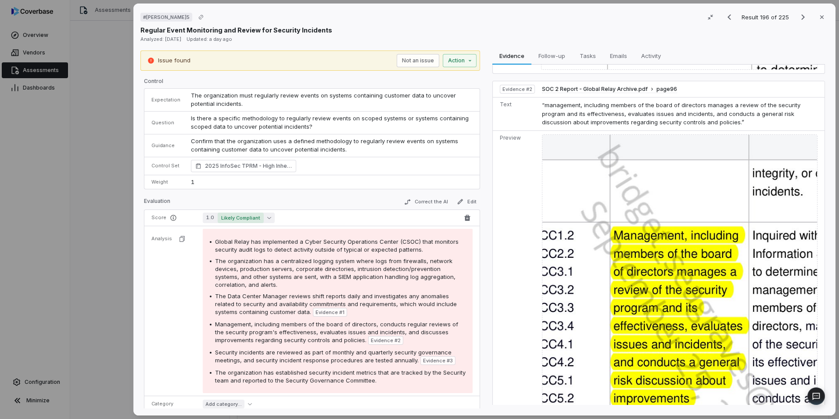
click at [263, 218] on button "1.0 Likely Compliant" at bounding box center [239, 217] width 72 height 11
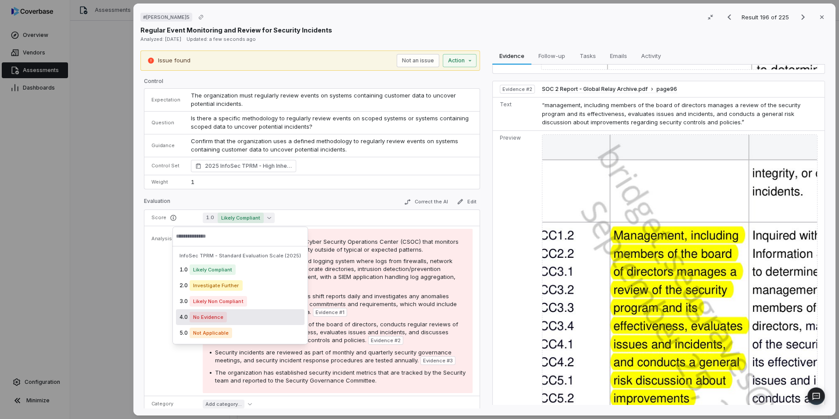
click at [252, 312] on div "4.0 No Evidence" at bounding box center [240, 317] width 129 height 16
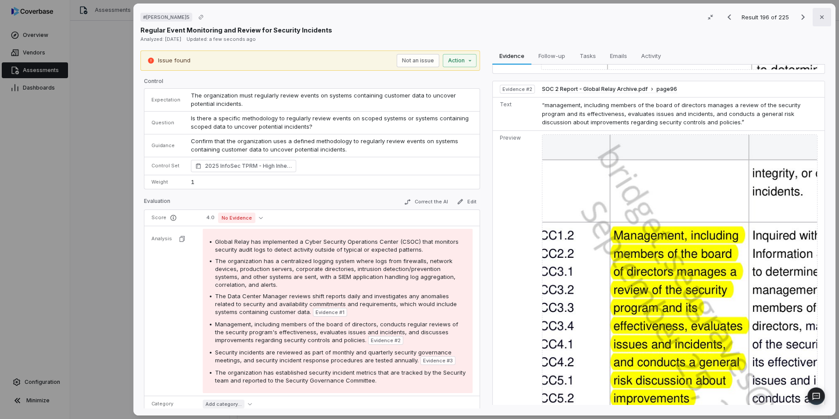
click at [818, 19] on icon "button" at bounding box center [821, 17] width 7 height 7
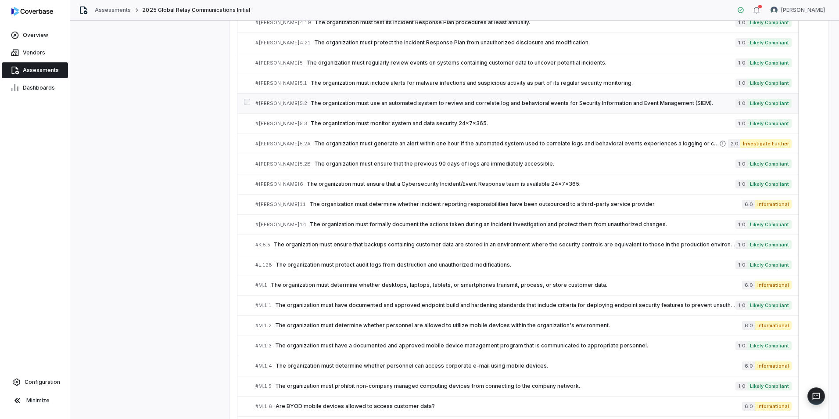
click at [356, 105] on span "The organization must use an automated system to review and correlate log and b…" at bounding box center [523, 103] width 425 height 7
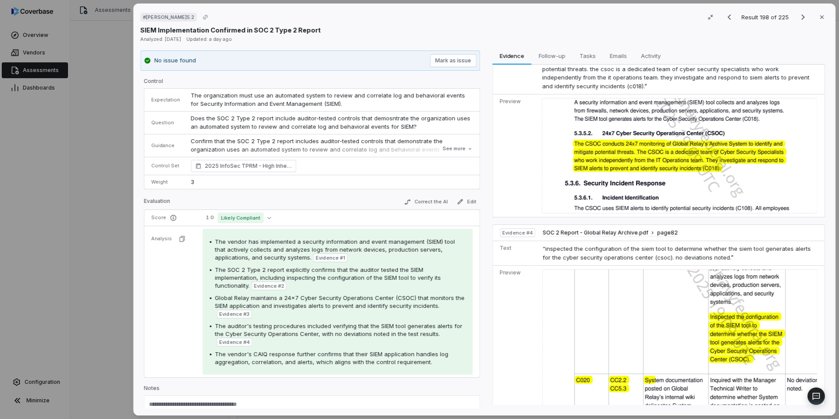
scroll to position [636, 0]
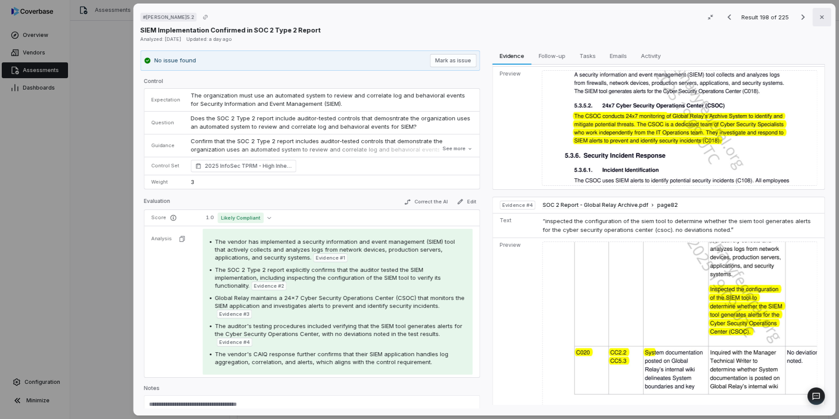
click at [813, 18] on button "Close" at bounding box center [822, 17] width 18 height 18
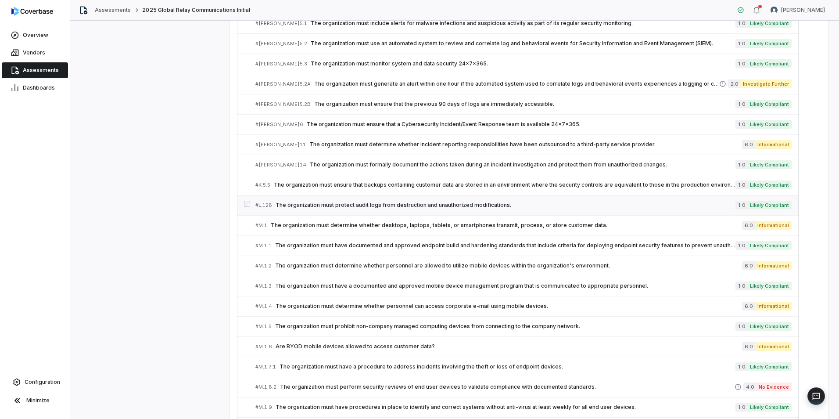
scroll to position [4187, 0]
click at [402, 246] on span "The organization must have documented and approved endpoint build and hardening…" at bounding box center [505, 244] width 460 height 7
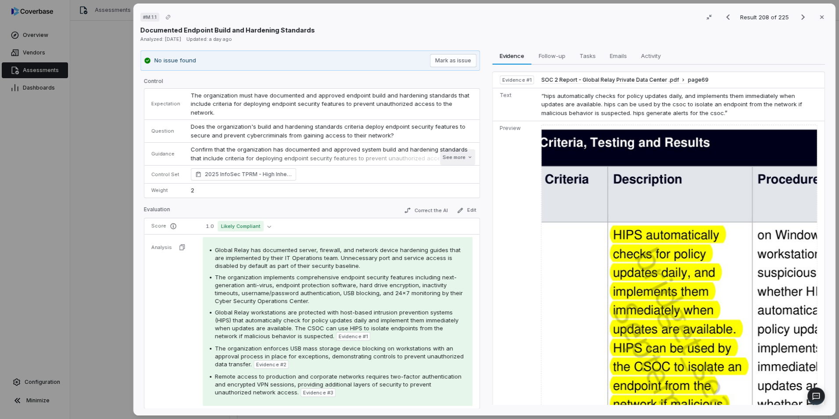
click at [449, 155] on button "See more" at bounding box center [457, 157] width 35 height 16
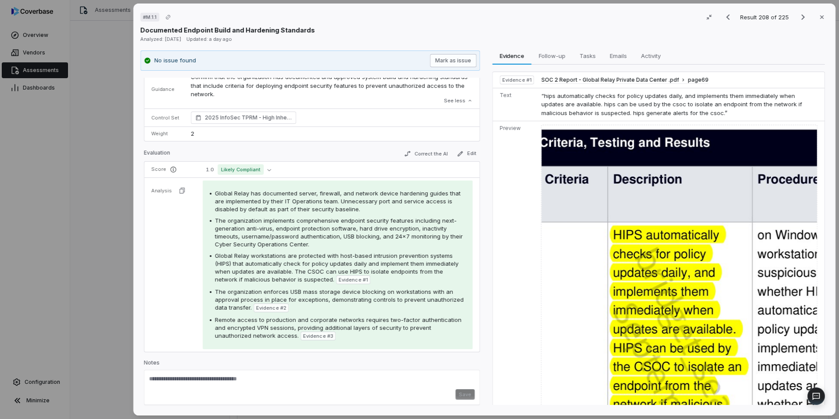
click at [456, 61] on button "Mark as issue" at bounding box center [453, 60] width 47 height 13
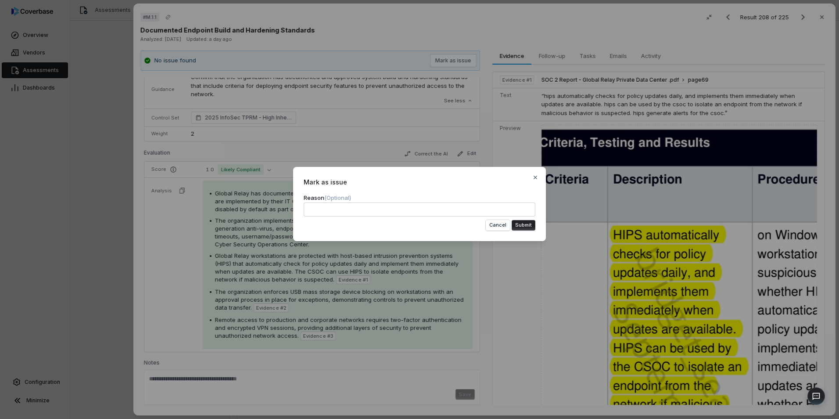
click at [519, 228] on button "Submit" at bounding box center [524, 225] width 24 height 11
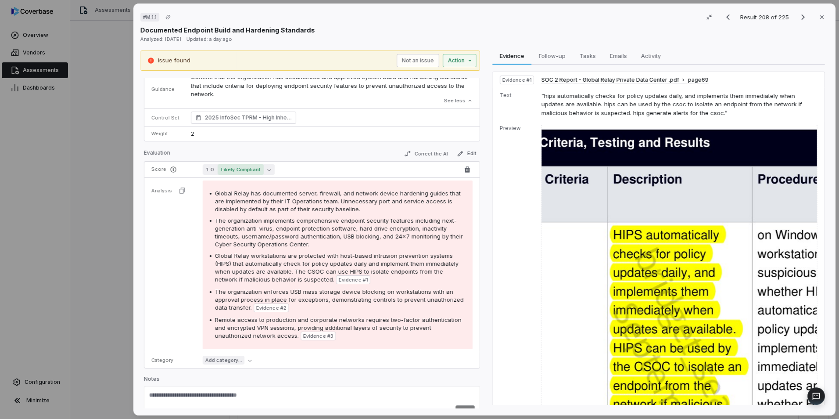
click at [264, 170] on button "1.0 Likely Compliant" at bounding box center [239, 169] width 72 height 11
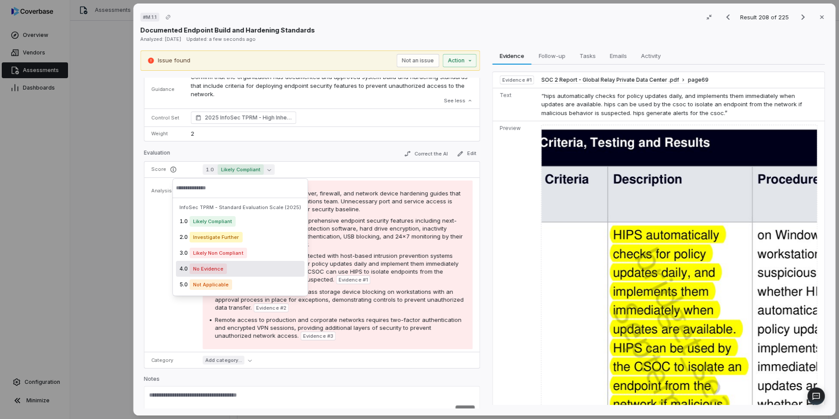
click at [243, 266] on div "4.0 No Evidence" at bounding box center [240, 269] width 129 height 16
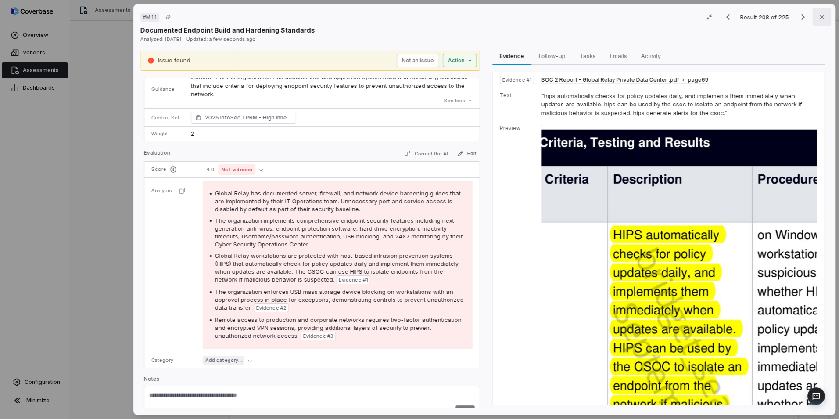
click at [818, 20] on icon "button" at bounding box center [821, 17] width 7 height 7
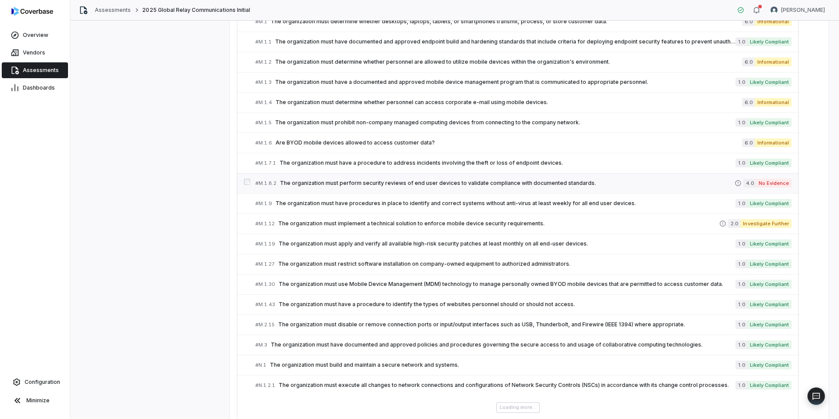
scroll to position [4391, 0]
click at [423, 206] on div "# M.1.9 The organization must have procedures in place to identify and correct …" at bounding box center [495, 202] width 480 height 9
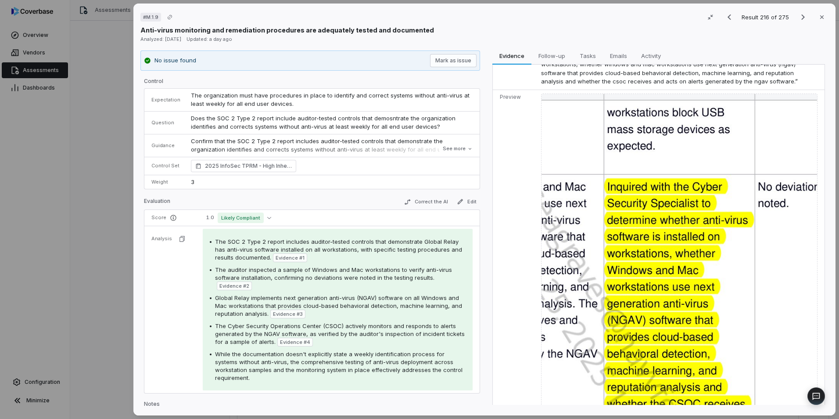
scroll to position [40, 0]
click at [820, 18] on icon "button" at bounding box center [821, 17] width 7 height 7
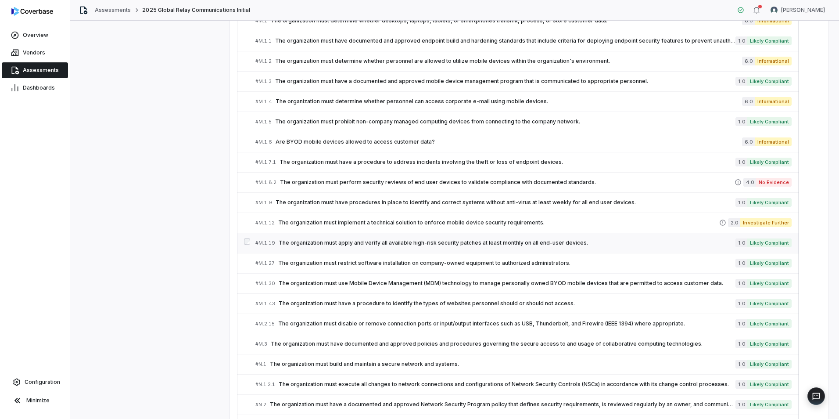
click at [424, 248] on link "# M.1.19 The organization must apply and verify all available high-risk securit…" at bounding box center [523, 243] width 536 height 20
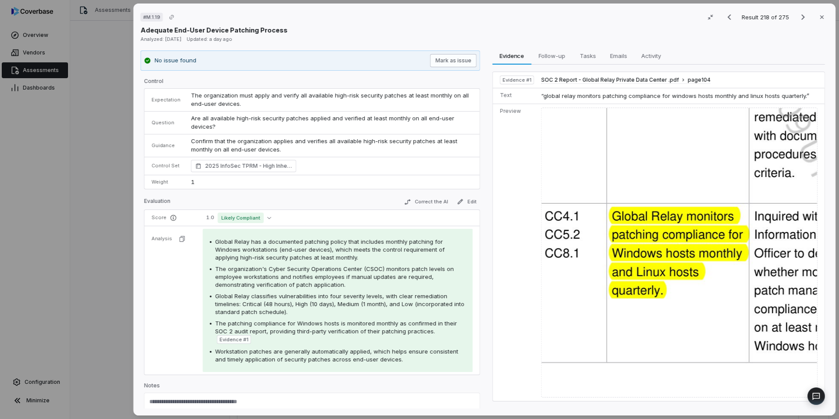
click at [459, 60] on button "Mark as issue" at bounding box center [453, 60] width 47 height 13
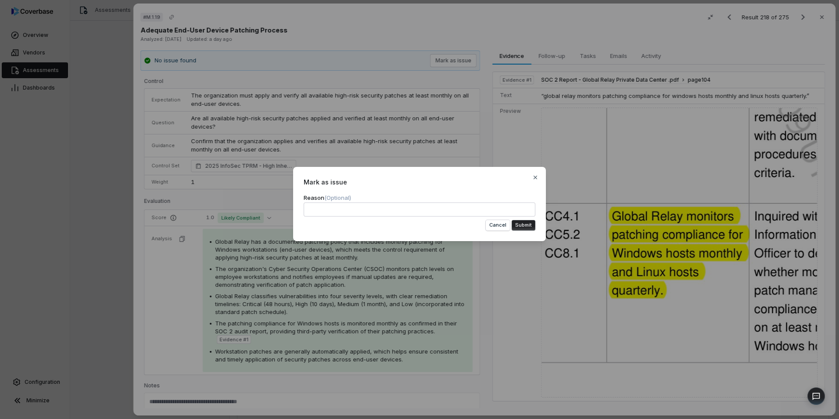
click at [523, 226] on button "Submit" at bounding box center [524, 225] width 24 height 11
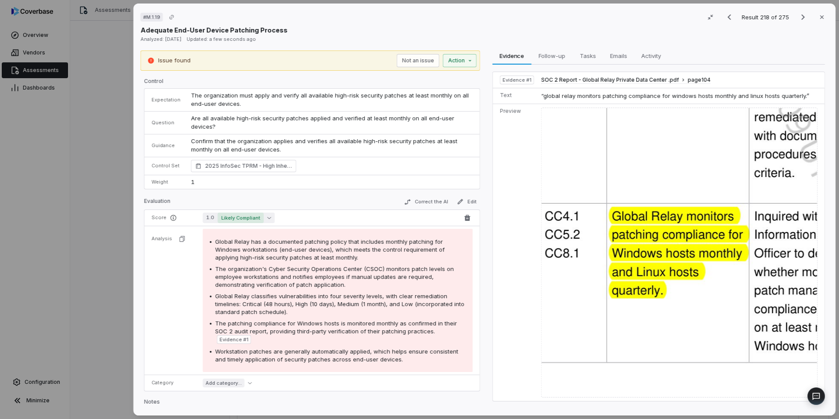
click at [269, 217] on button "1.0 Likely Compliant" at bounding box center [239, 217] width 72 height 11
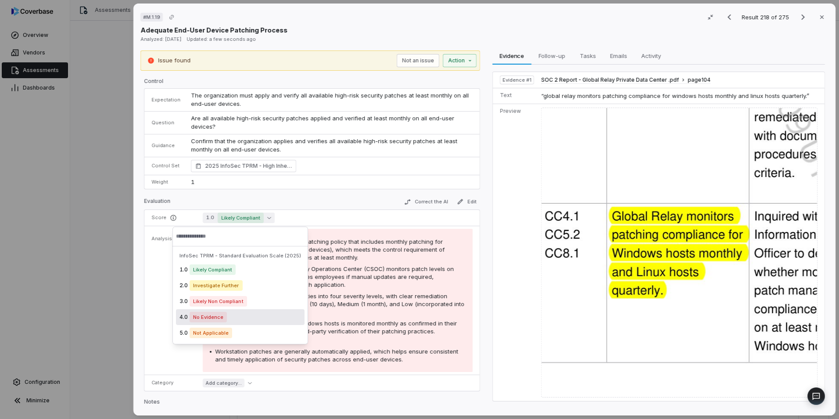
click at [240, 319] on div "4.0 No Evidence" at bounding box center [240, 317] width 129 height 16
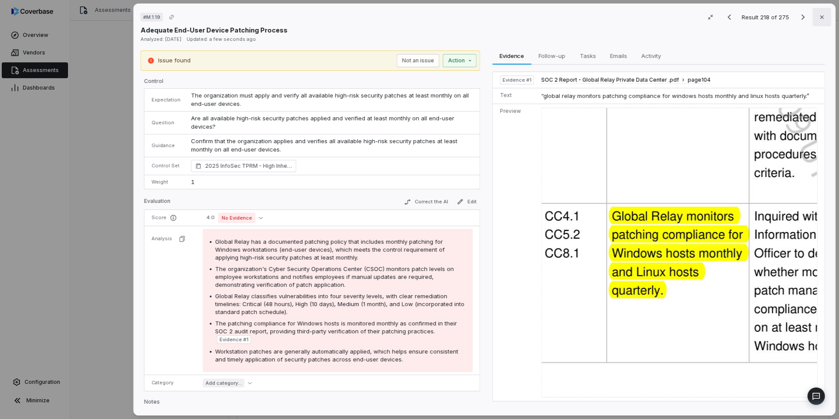
click at [818, 17] on icon "button" at bounding box center [821, 17] width 7 height 7
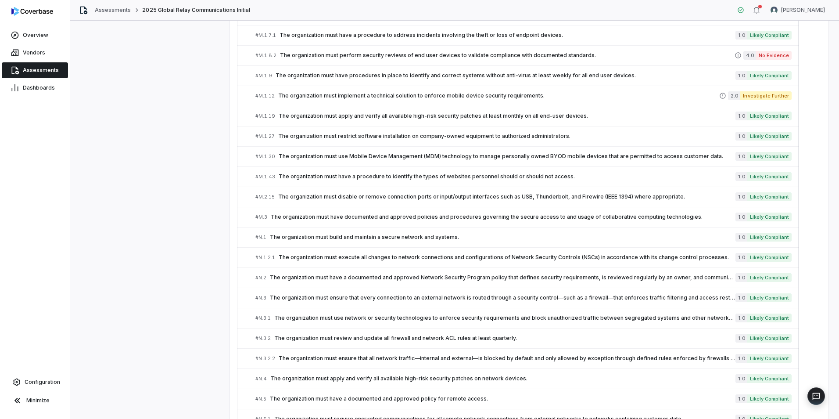
scroll to position [4518, 0]
click at [364, 158] on span "The organization must use Mobile Device Management (MDM) technology to manage p…" at bounding box center [507, 155] width 457 height 7
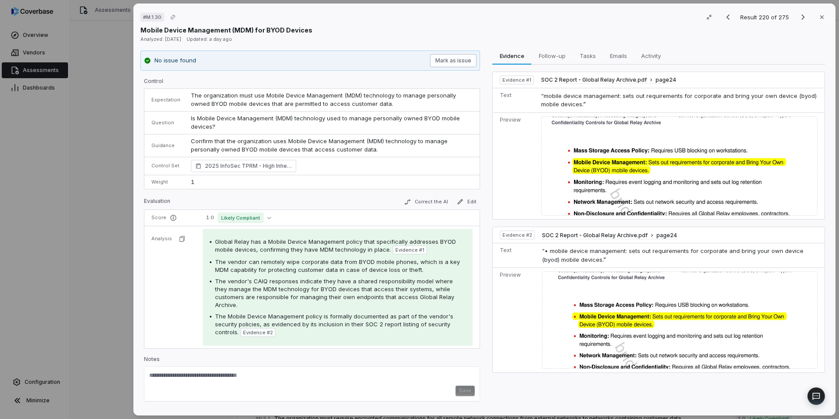
click at [453, 63] on button "Mark as issue" at bounding box center [453, 60] width 47 height 13
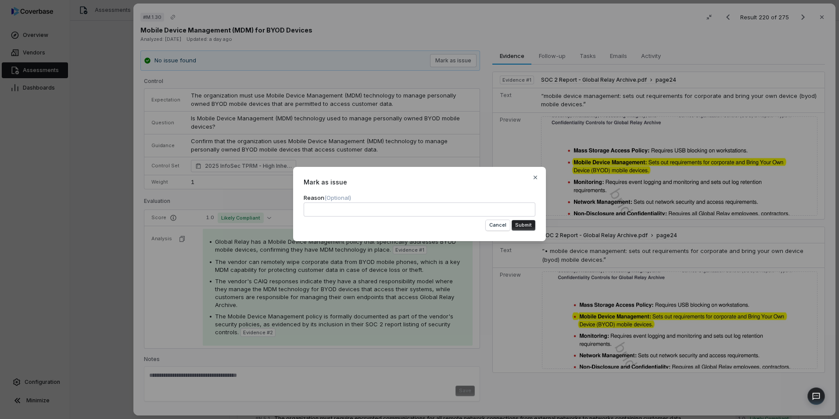
click at [523, 221] on button "Submit" at bounding box center [524, 225] width 24 height 11
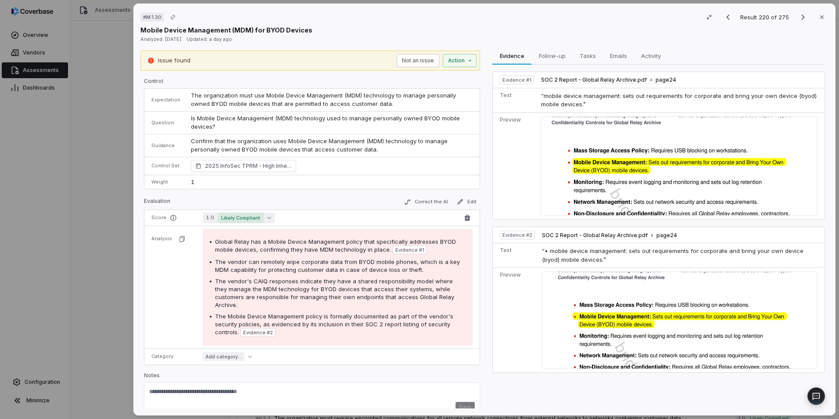
click at [268, 218] on icon "button" at bounding box center [269, 218] width 4 height 2
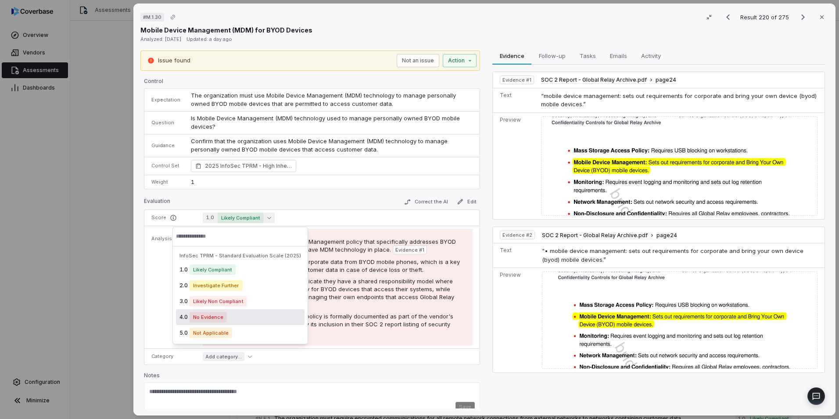
click at [238, 319] on div "4.0 No Evidence" at bounding box center [240, 317] width 129 height 16
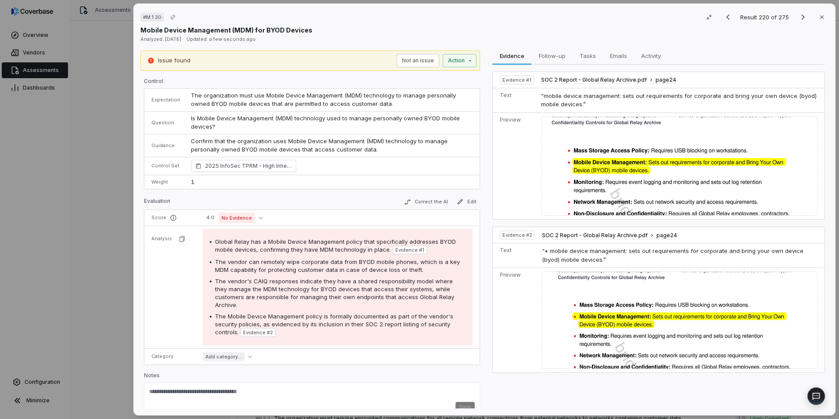
drag, startPoint x: 823, startPoint y: 16, endPoint x: 653, endPoint y: 152, distance: 218.3
click at [653, 152] on div "# M.1.30 Result 220 of 275 Close Mobile Device Management (MDM) for BYOD Device…" at bounding box center [484, 210] width 702 height 412
click at [818, 14] on icon "button" at bounding box center [821, 17] width 7 height 7
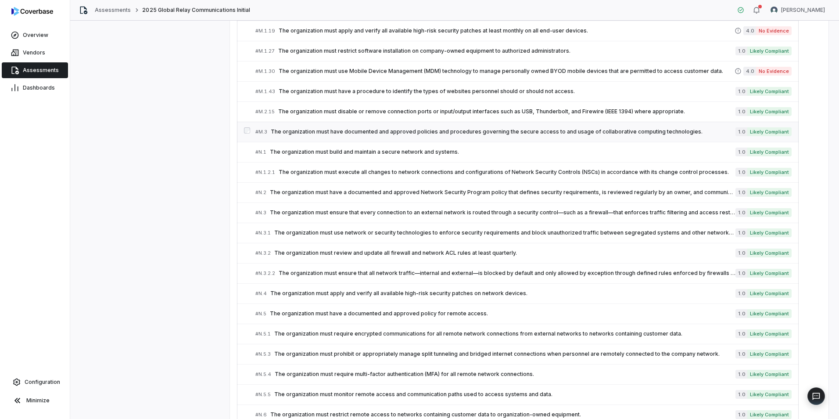
scroll to position [4603, 0]
click at [367, 194] on span "The organization must have a documented and approved Network Security Program p…" at bounding box center [503, 191] width 466 height 7
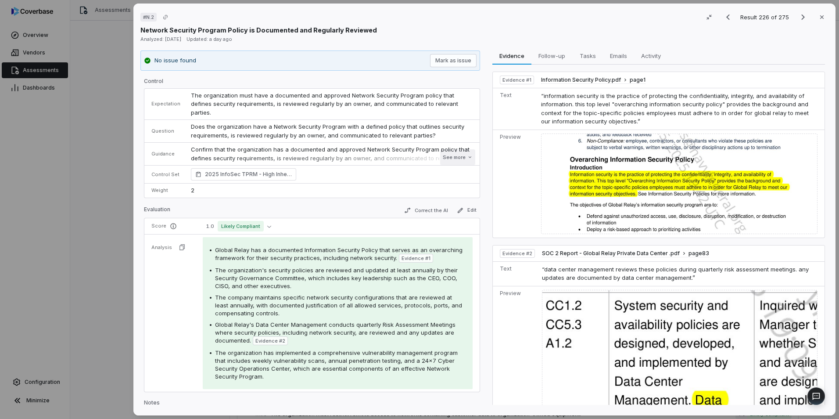
click at [453, 158] on button "See more" at bounding box center [457, 157] width 35 height 16
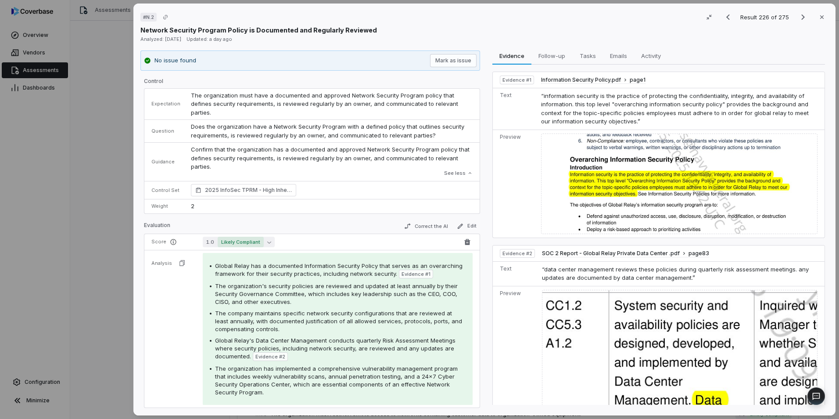
click at [238, 239] on span "Likely Compliant" at bounding box center [241, 242] width 46 height 11
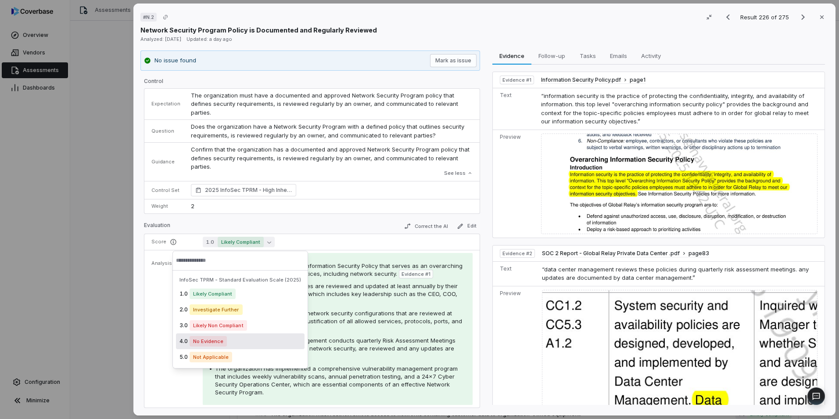
click at [245, 340] on div "4.0 No Evidence" at bounding box center [240, 341] width 129 height 16
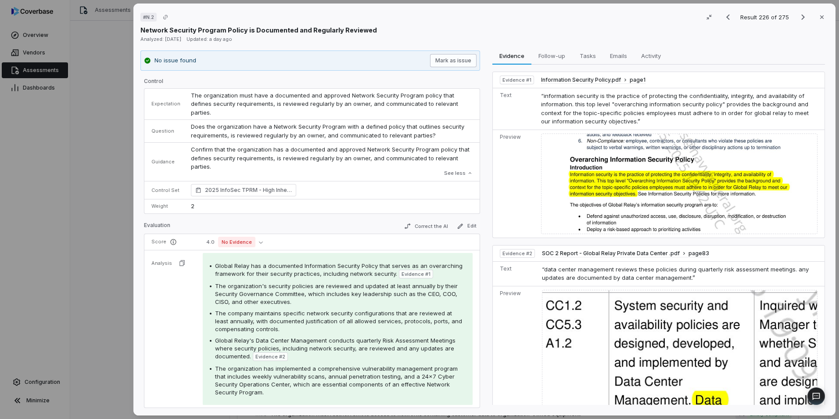
click at [462, 61] on button "Mark as issue" at bounding box center [453, 60] width 47 height 13
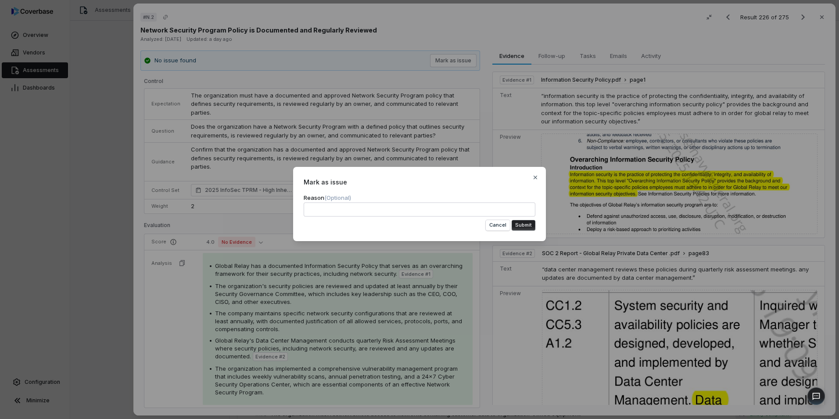
click at [525, 220] on button "Submit" at bounding box center [524, 225] width 24 height 11
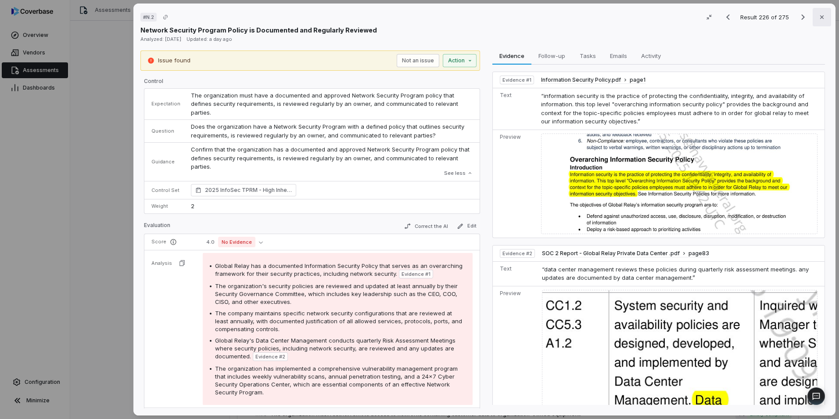
click at [818, 17] on icon "button" at bounding box center [821, 17] width 7 height 7
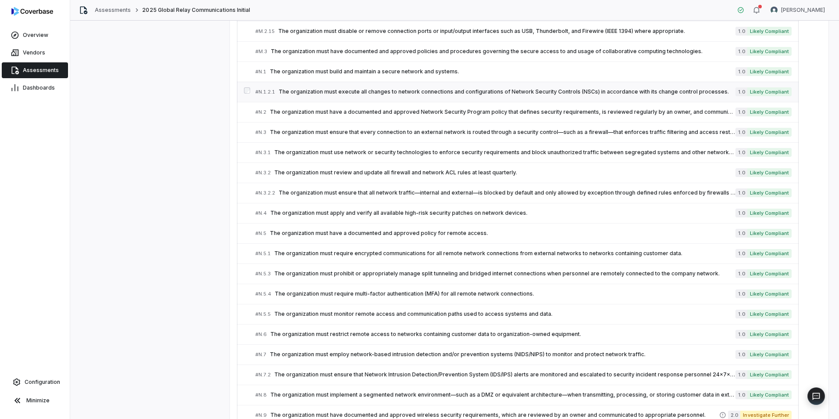
scroll to position [4683, 0]
click at [377, 138] on link "# N.3 The organization must ensure that every connection to an external network…" at bounding box center [523, 132] width 536 height 20
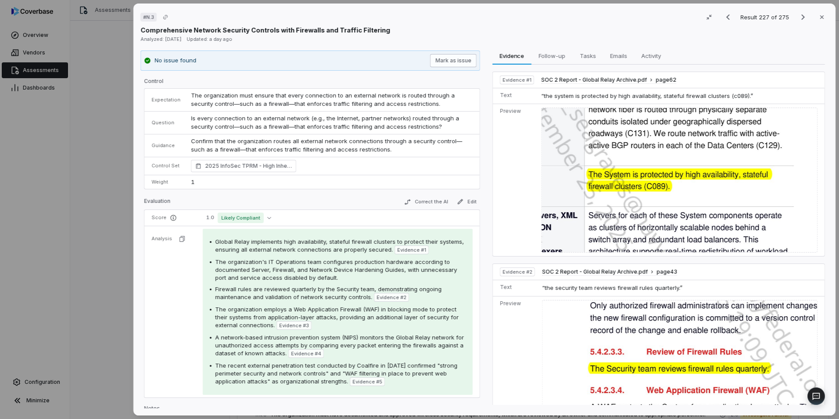
click at [456, 59] on button "Mark as issue" at bounding box center [453, 60] width 47 height 13
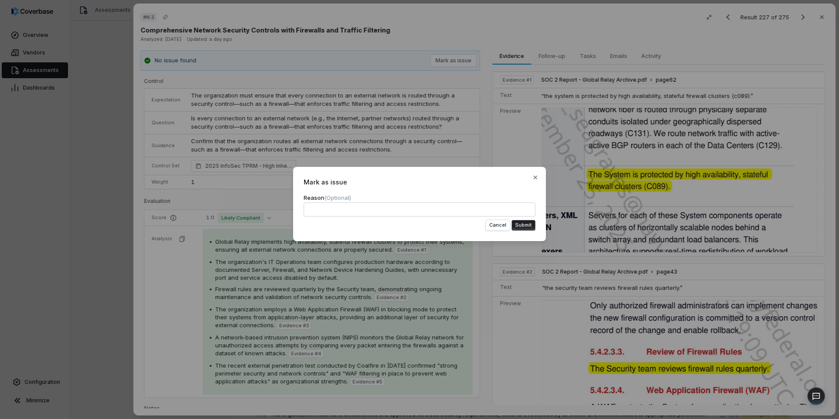
click at [524, 220] on button "Submit" at bounding box center [524, 225] width 24 height 11
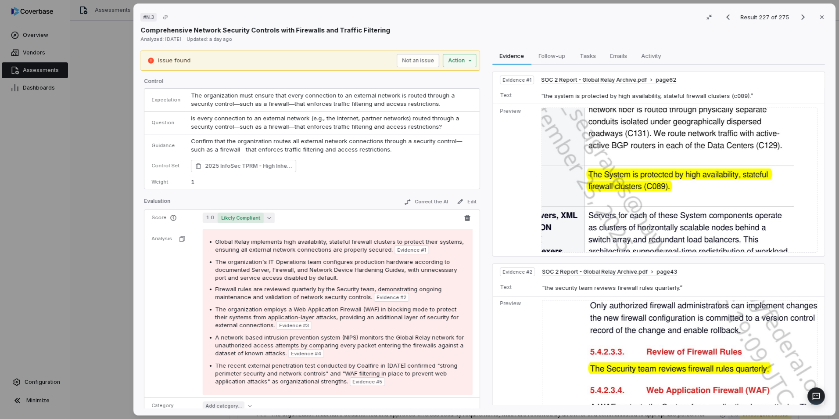
click at [267, 216] on icon "button" at bounding box center [269, 217] width 4 height 4
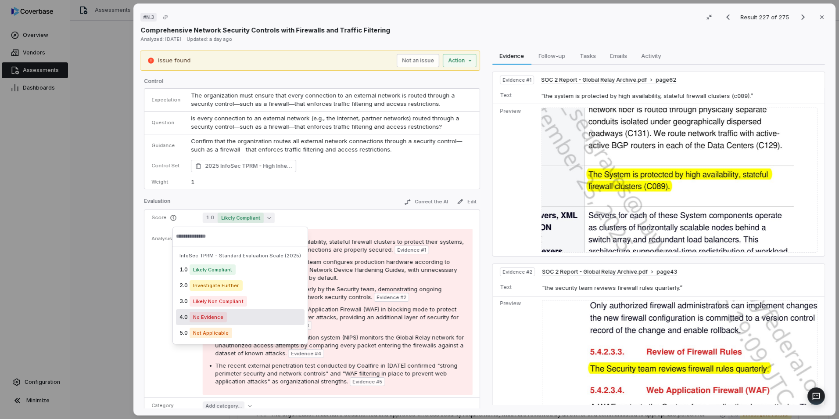
click at [238, 321] on div "4.0 No Evidence" at bounding box center [240, 317] width 129 height 16
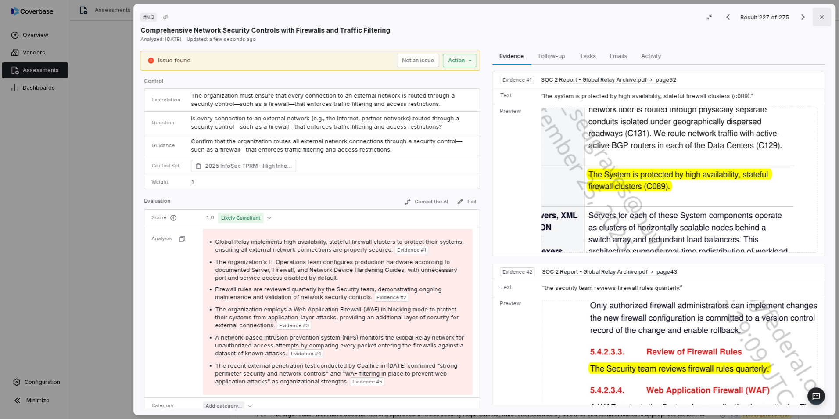
click at [818, 15] on icon "button" at bounding box center [821, 17] width 7 height 7
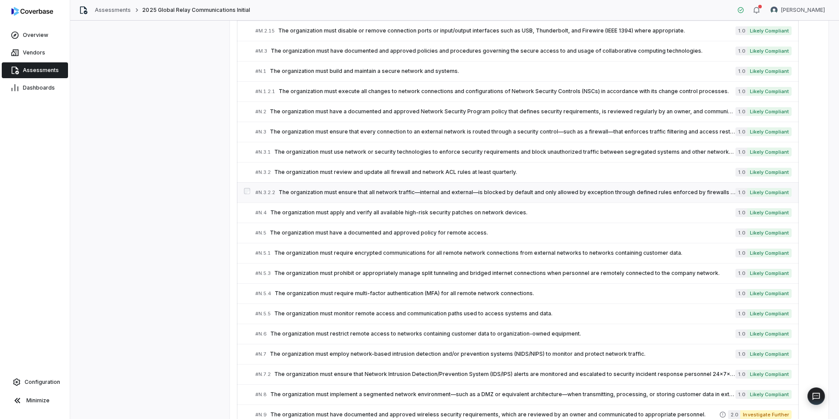
click at [400, 195] on span "The organization must ensure that all network traffic—internal and external—is …" at bounding box center [507, 192] width 457 height 7
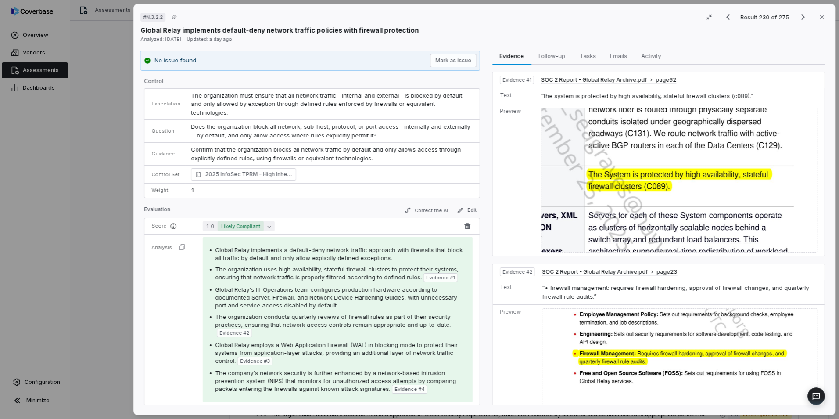
click at [268, 224] on icon "button" at bounding box center [269, 226] width 4 height 4
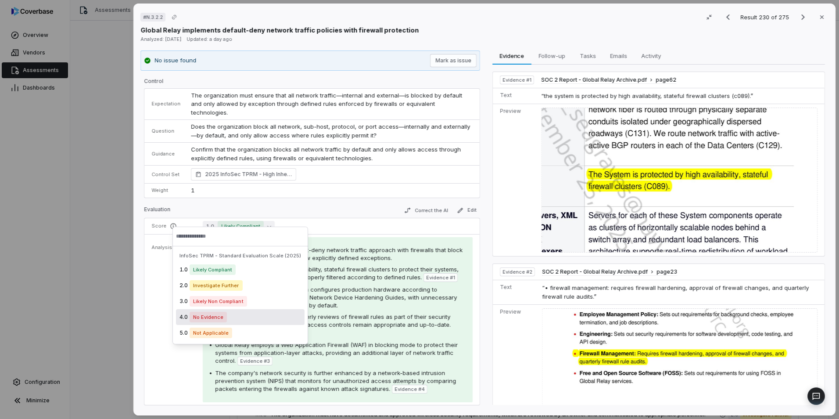
click at [230, 313] on div "4.0 No Evidence" at bounding box center [240, 317] width 129 height 16
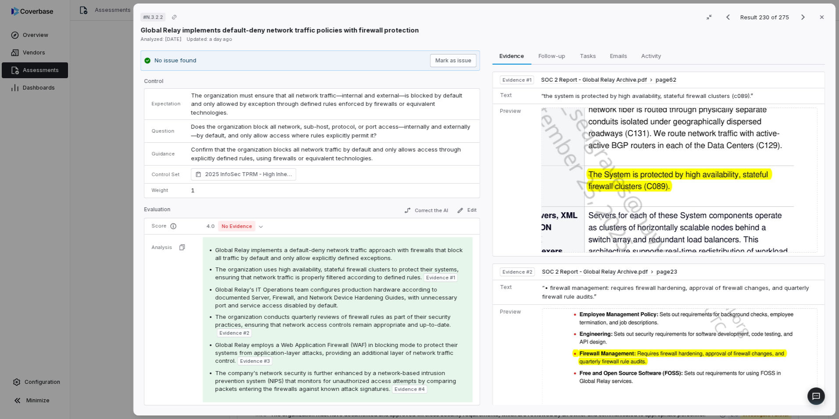
click at [455, 60] on button "Mark as issue" at bounding box center [453, 60] width 47 height 13
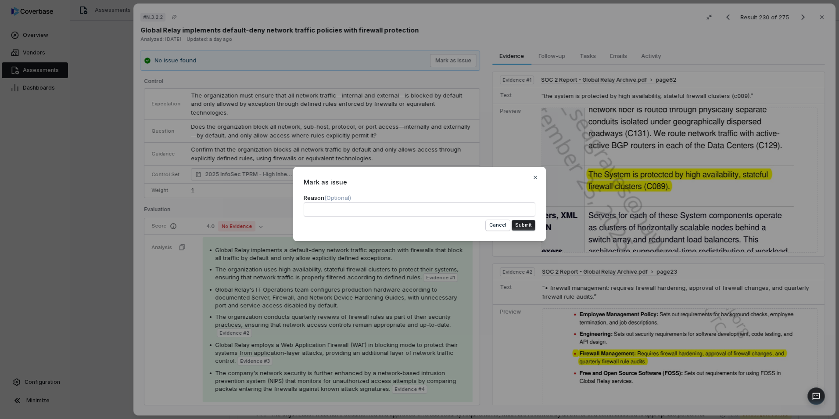
click at [524, 223] on button "Submit" at bounding box center [524, 225] width 24 height 11
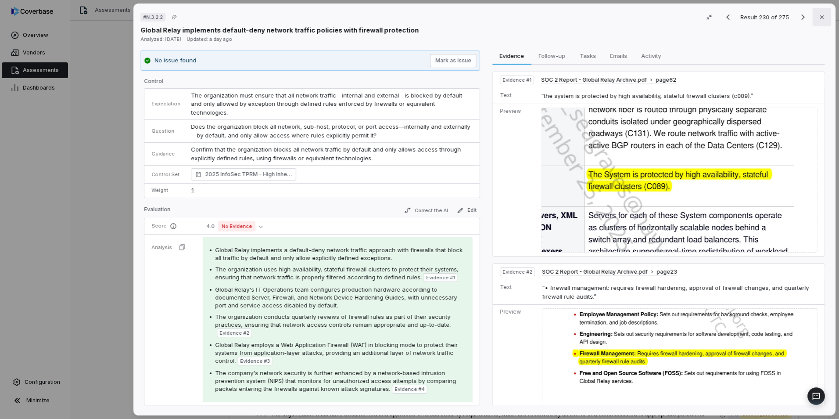
click at [818, 17] on icon "button" at bounding box center [821, 17] width 7 height 7
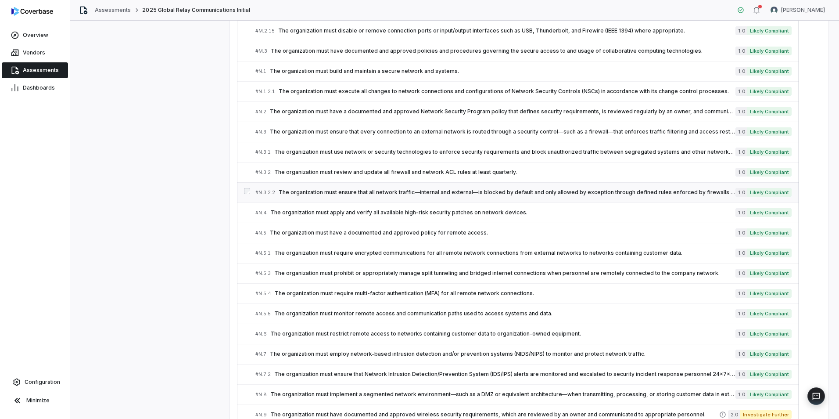
scroll to position [4694, 0]
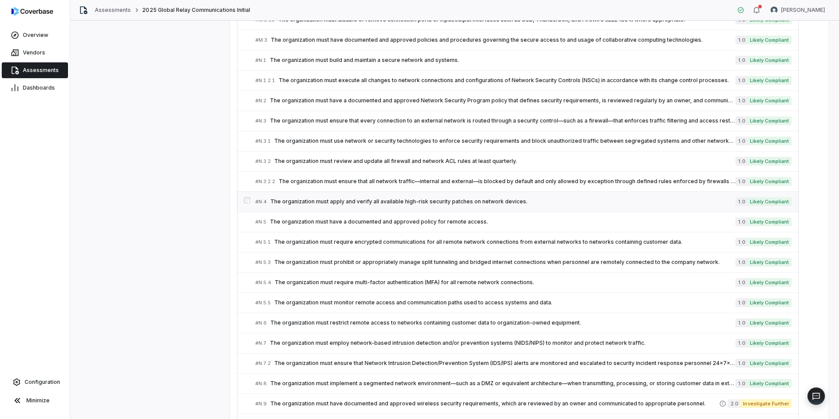
click at [399, 201] on span "The organization must apply and verify all available high-risk security patches…" at bounding box center [502, 201] width 465 height 7
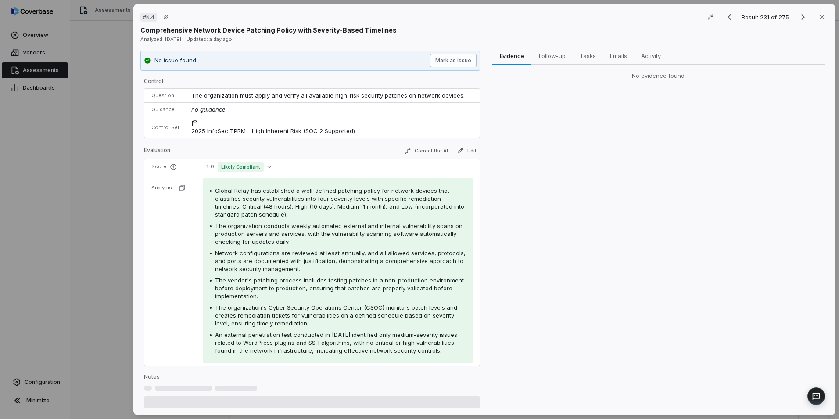
click at [450, 63] on button "Mark as issue" at bounding box center [453, 60] width 47 height 13
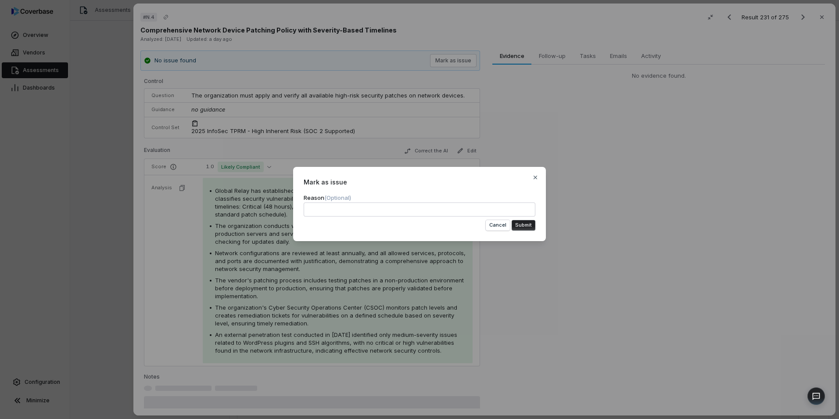
click at [517, 224] on button "Submit" at bounding box center [524, 225] width 24 height 11
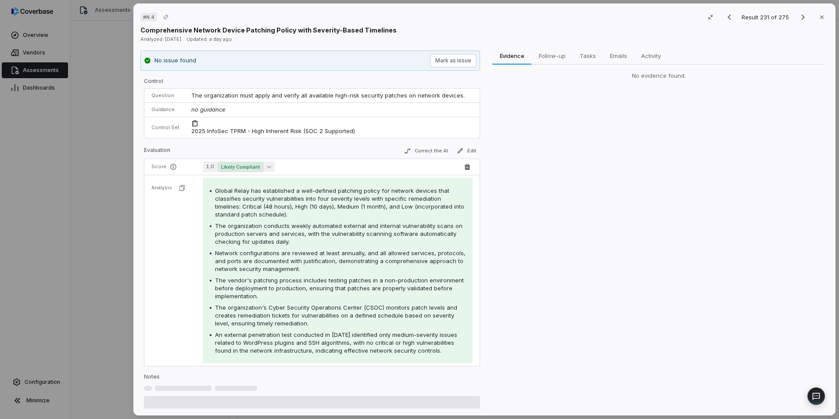
click at [268, 169] on button "1.0 Likely Compliant" at bounding box center [239, 166] width 72 height 11
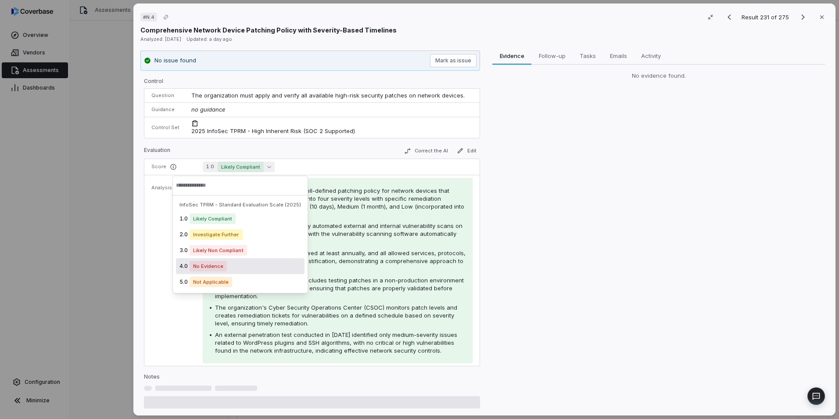
click at [242, 264] on div "4.0 No Evidence" at bounding box center [240, 266] width 129 height 16
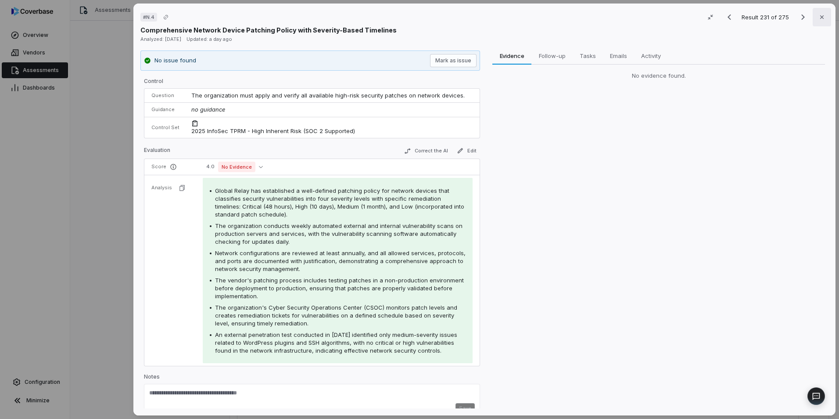
click at [814, 17] on button "Close" at bounding box center [822, 17] width 18 height 18
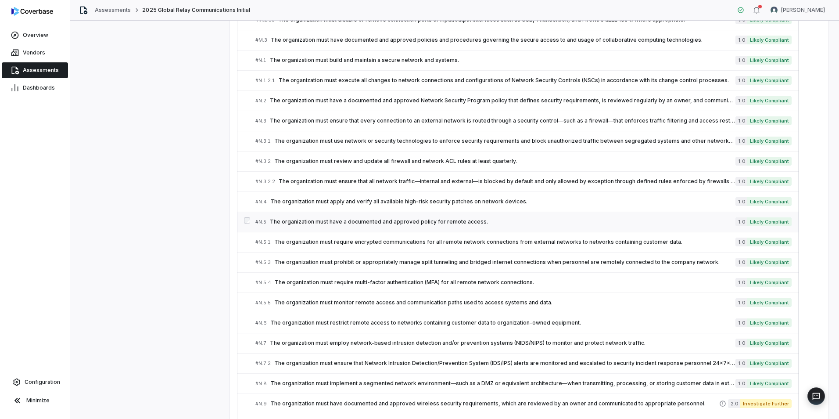
click at [311, 222] on span "The organization must have a documented and approved policy for remote access." at bounding box center [503, 221] width 466 height 7
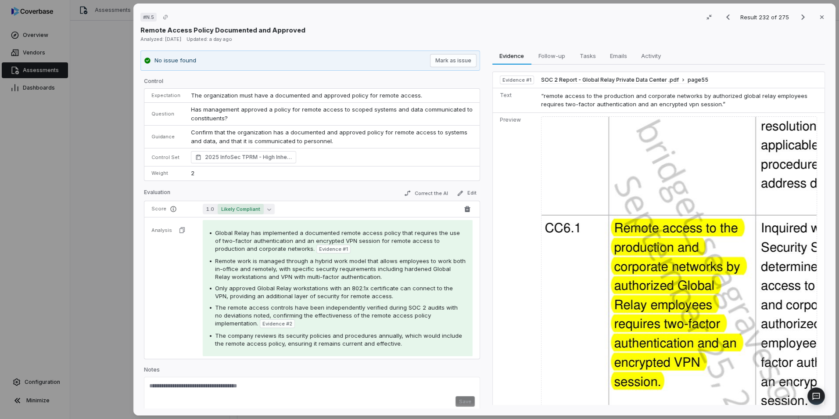
click at [264, 209] on button "1.0 Likely Compliant" at bounding box center [239, 209] width 72 height 11
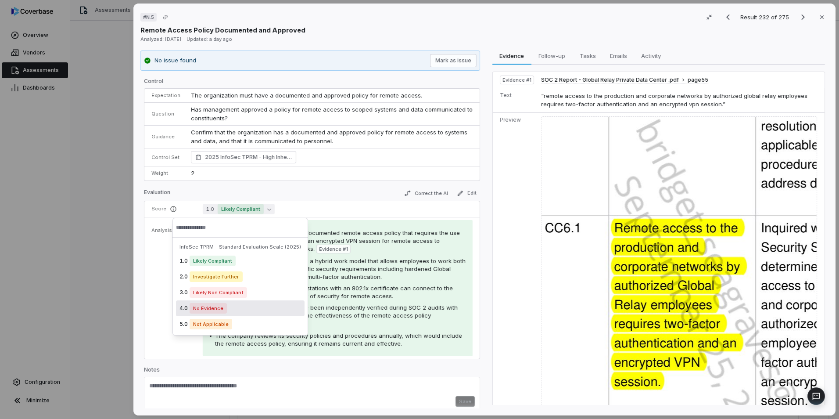
click at [230, 305] on div "4.0 No Evidence" at bounding box center [240, 308] width 129 height 16
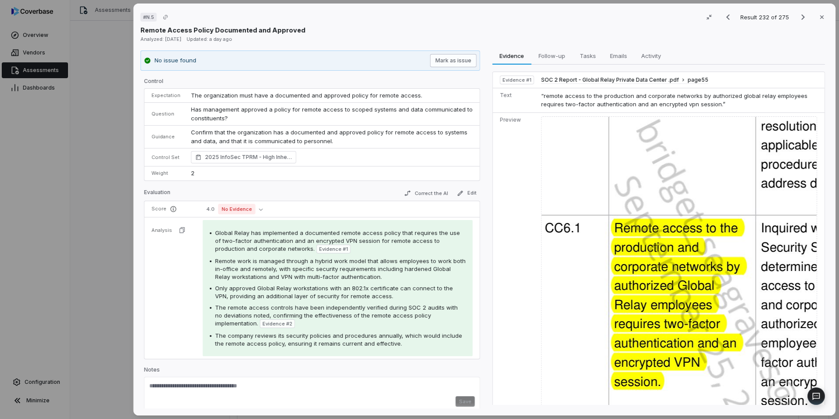
click at [448, 63] on button "Mark as issue" at bounding box center [453, 60] width 47 height 13
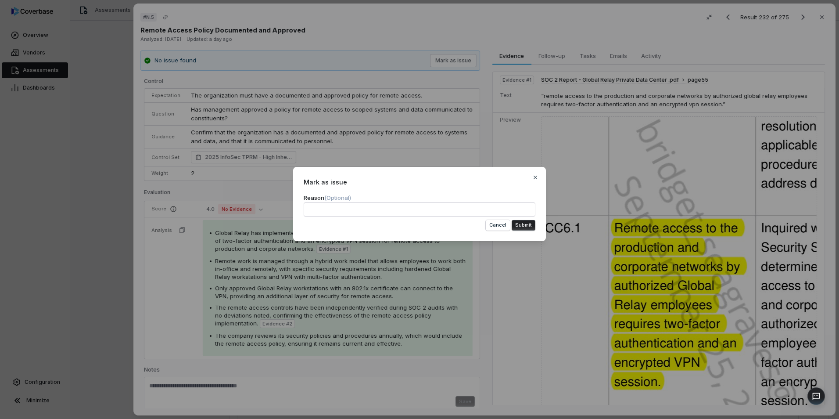
click at [521, 223] on button "Submit" at bounding box center [524, 225] width 24 height 11
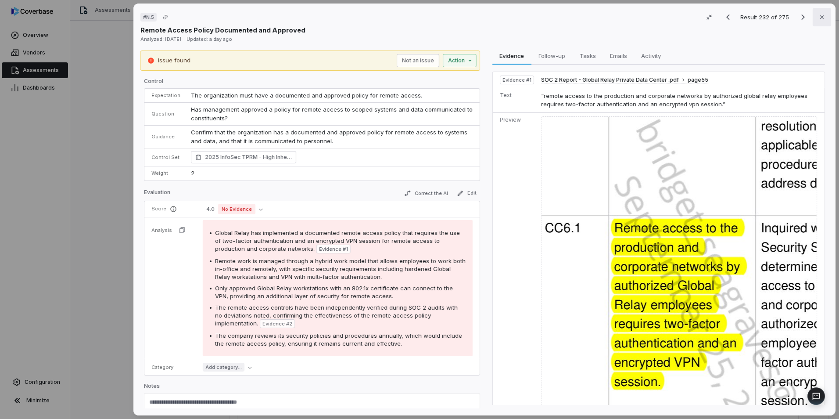
click at [820, 14] on icon "button" at bounding box center [821, 17] width 7 height 7
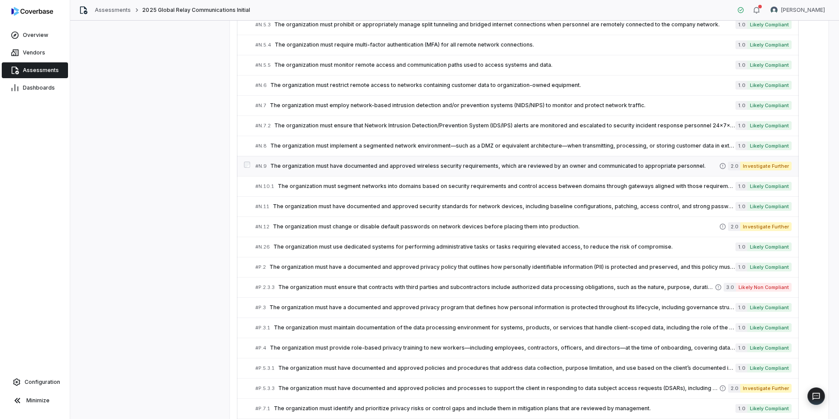
scroll to position [4976, 0]
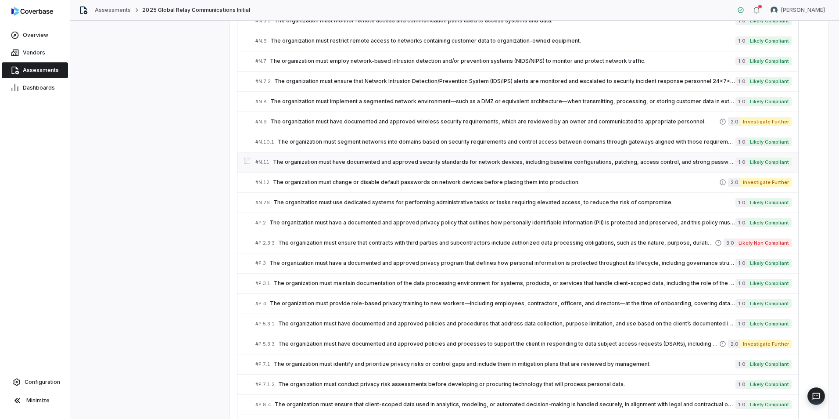
click at [301, 158] on div "# N.11 The organization must have documented and approved security standards fo…" at bounding box center [495, 162] width 480 height 9
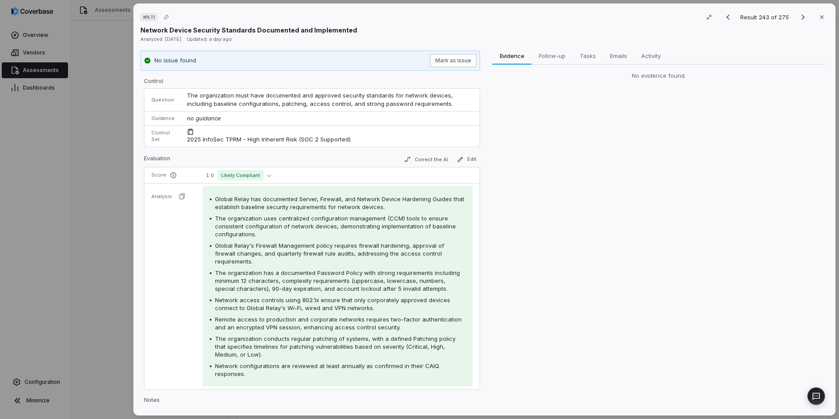
click at [445, 57] on button "Mark as issue" at bounding box center [453, 60] width 47 height 13
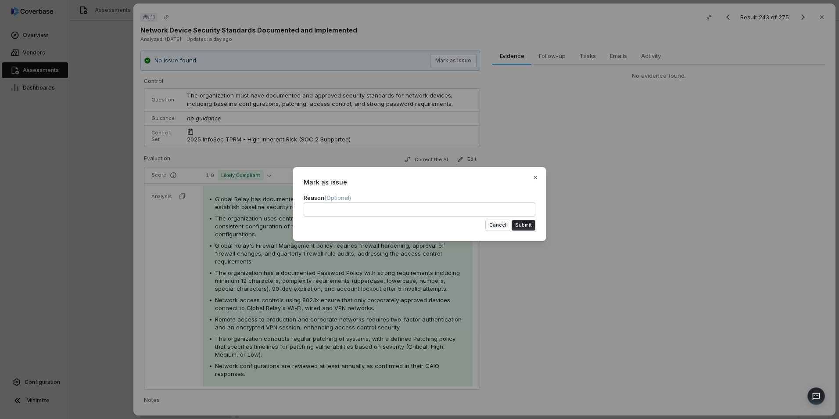
click at [527, 223] on button "Submit" at bounding box center [524, 225] width 24 height 11
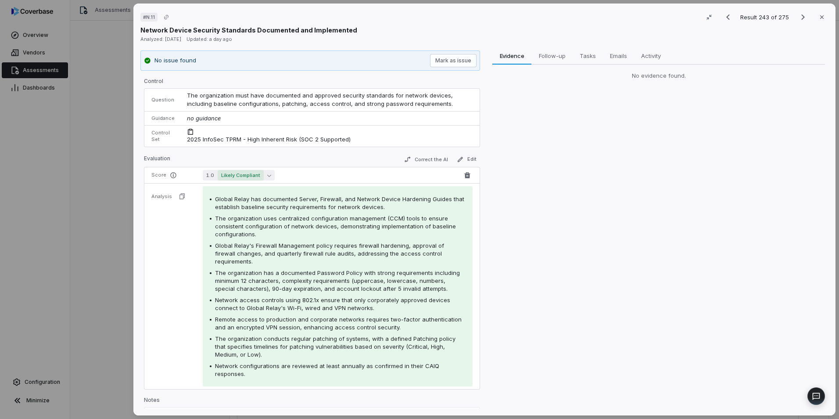
click at [265, 177] on button "1.0 Likely Compliant" at bounding box center [239, 175] width 72 height 11
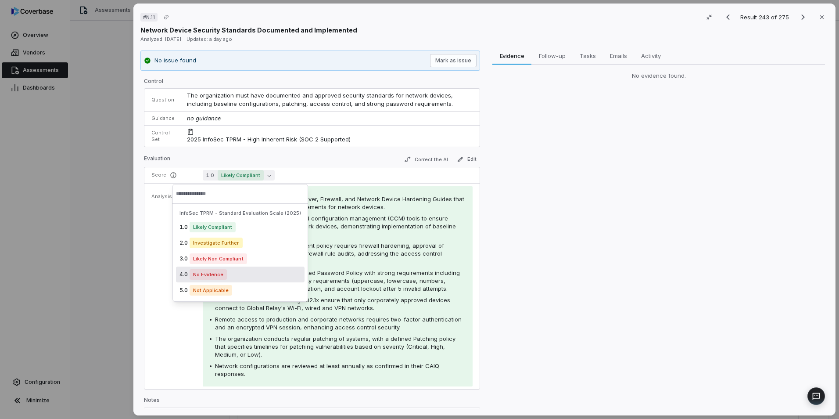
click at [262, 274] on div "4.0 No Evidence" at bounding box center [240, 274] width 129 height 16
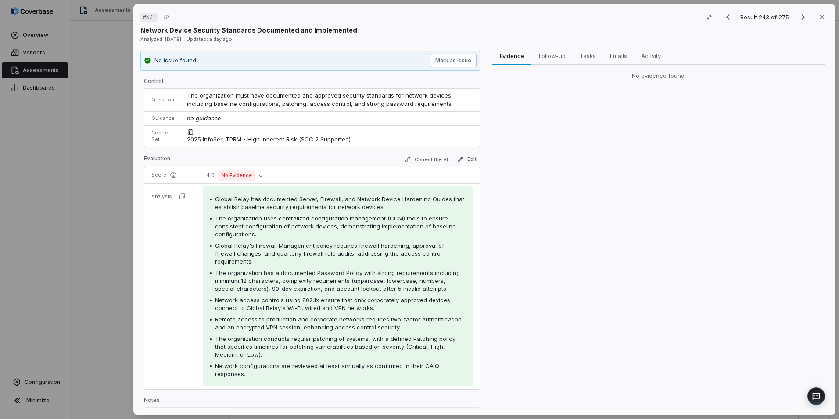
click at [459, 61] on button "Mark as issue" at bounding box center [453, 60] width 47 height 13
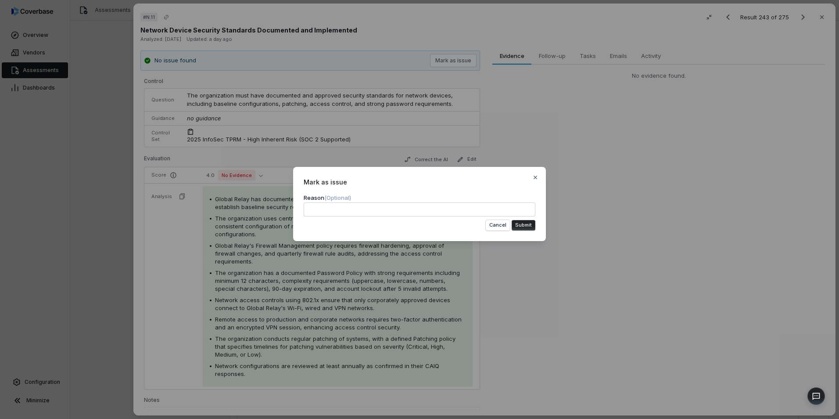
click at [524, 227] on button "Submit" at bounding box center [524, 225] width 24 height 11
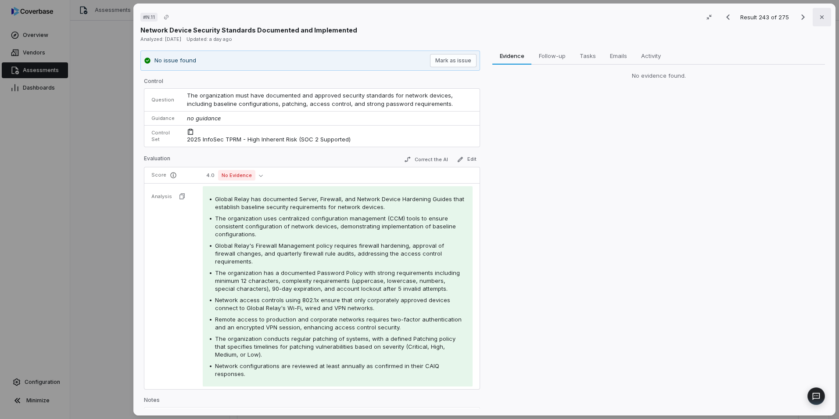
click at [821, 16] on button "Close" at bounding box center [822, 17] width 18 height 18
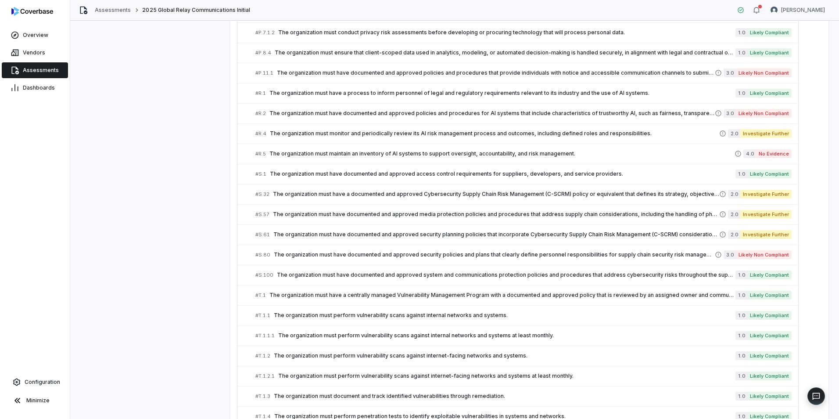
scroll to position [5328, 0]
click at [292, 97] on link "# R.1 The organization must have a process to inform personnel of legal and reg…" at bounding box center [523, 93] width 536 height 20
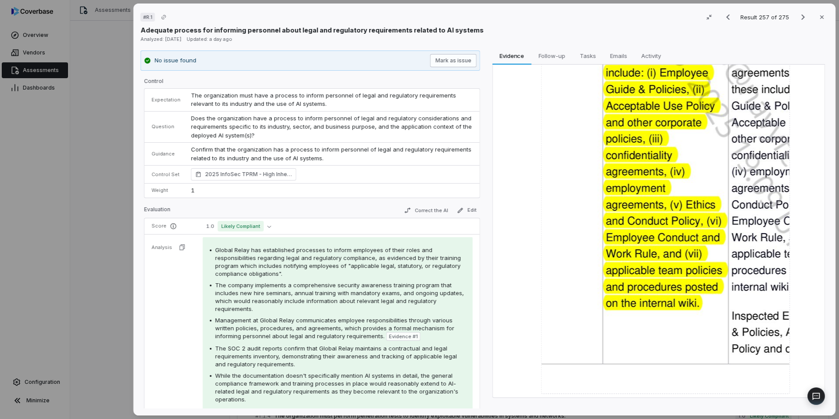
click at [445, 58] on button "Mark as issue" at bounding box center [453, 60] width 47 height 13
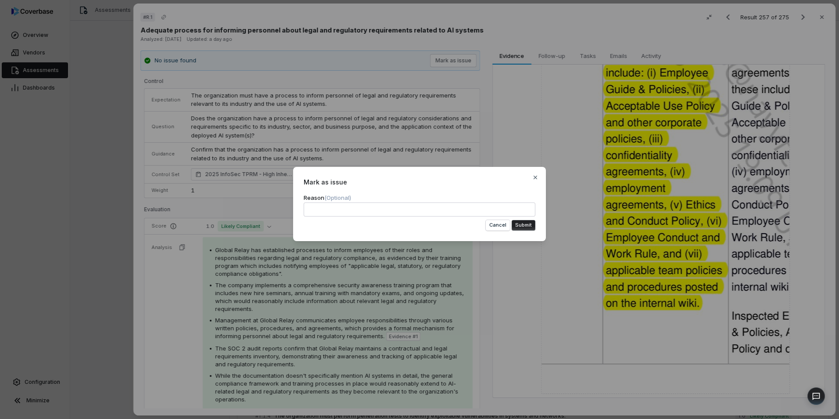
click at [519, 222] on button "Submit" at bounding box center [524, 225] width 24 height 11
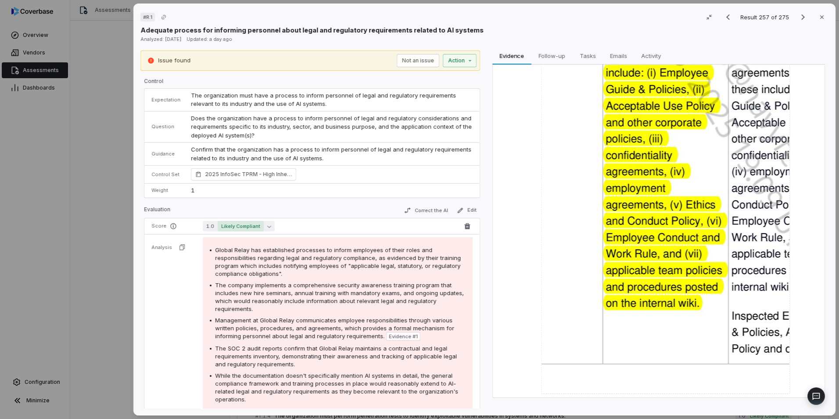
click at [267, 225] on icon "button" at bounding box center [269, 226] width 4 height 4
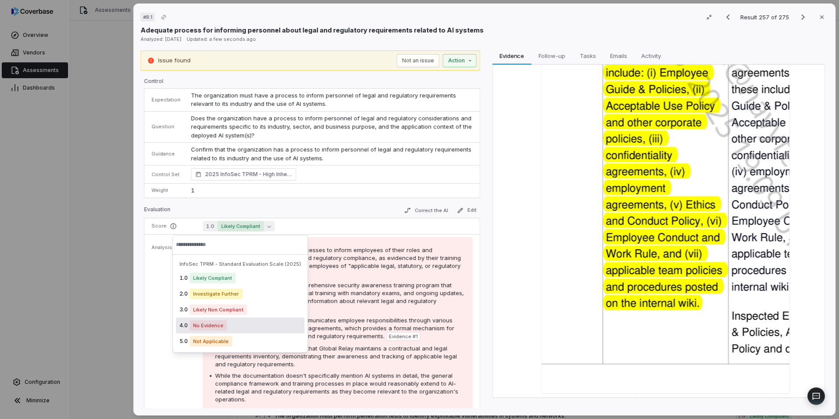
click at [237, 328] on div "4.0 No Evidence" at bounding box center [240, 325] width 129 height 16
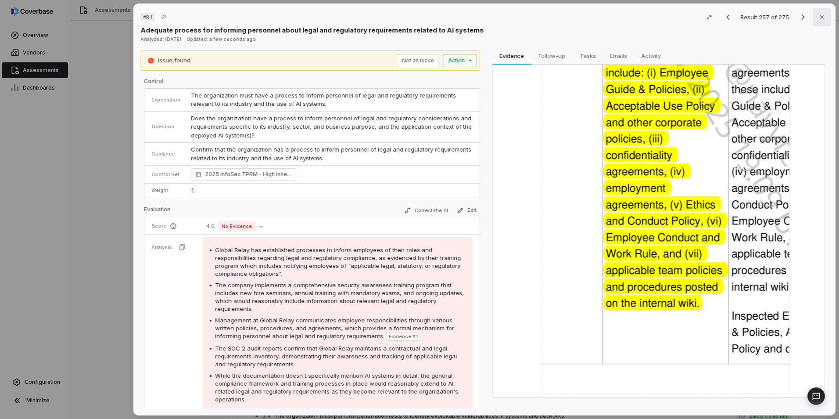
click at [818, 18] on icon "button" at bounding box center [821, 17] width 7 height 7
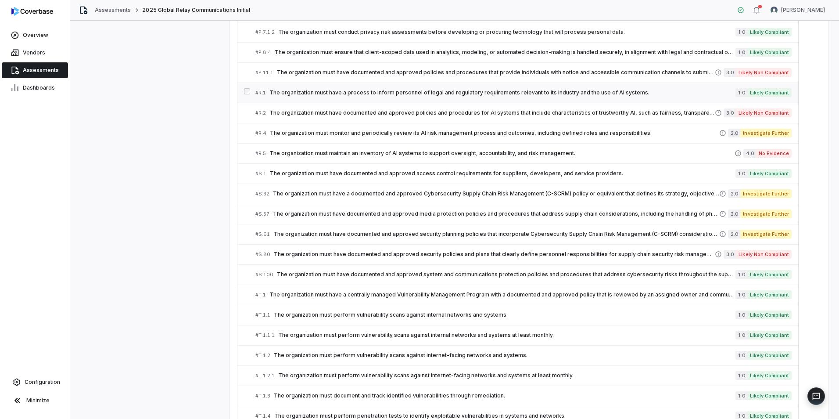
click at [344, 87] on link "# R.1 The organization must have a process to inform personnel of legal and reg…" at bounding box center [523, 93] width 536 height 20
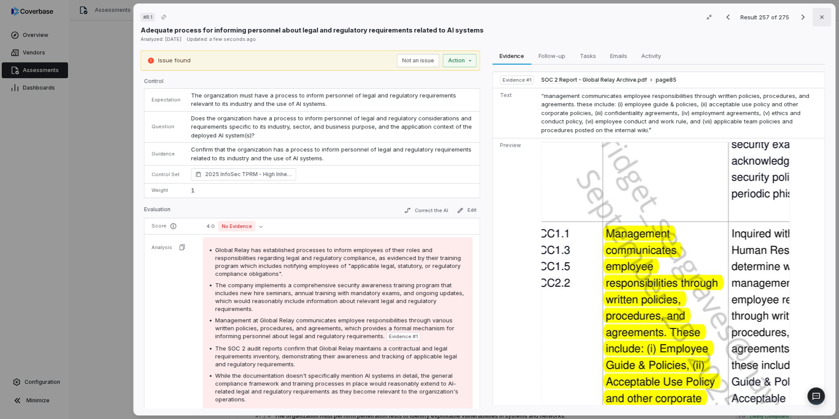
click at [813, 19] on button "Close" at bounding box center [822, 17] width 18 height 18
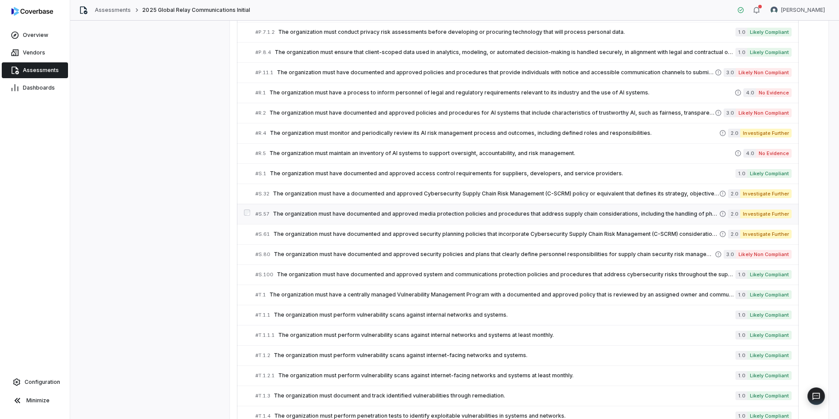
scroll to position [5374, 0]
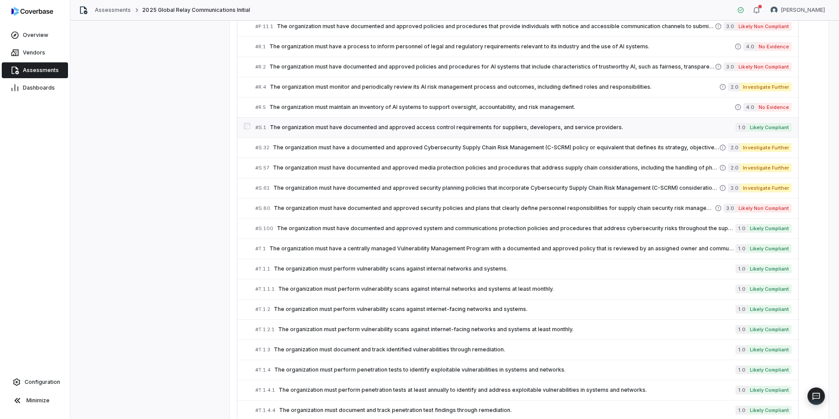
click at [369, 127] on span "The organization must have documented and approved access control requirements …" at bounding box center [503, 127] width 466 height 7
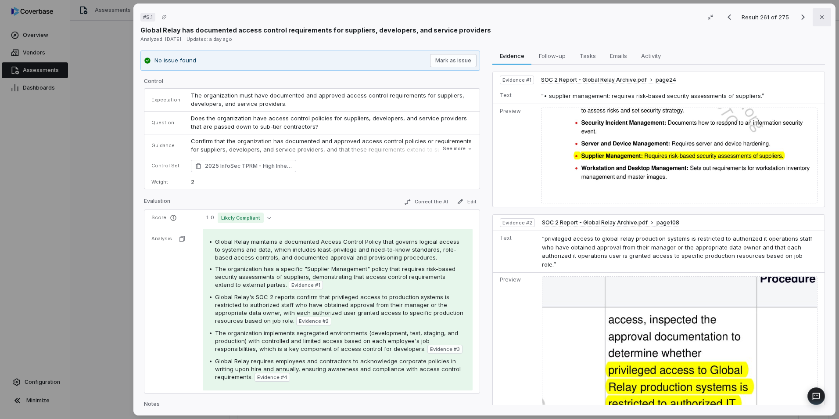
click at [821, 20] on button "Close" at bounding box center [822, 17] width 18 height 18
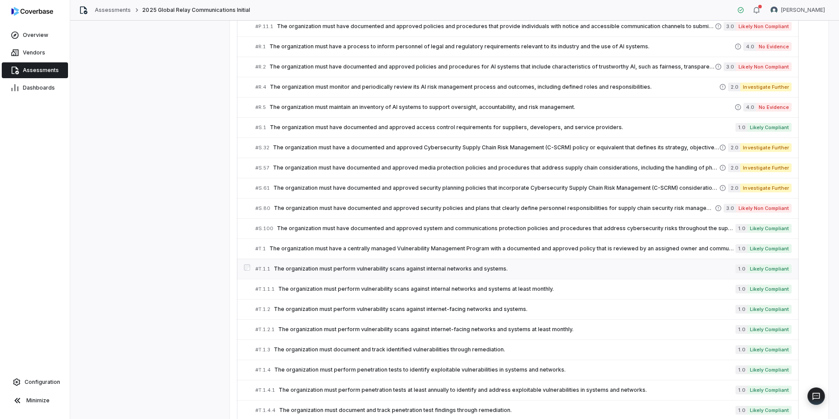
scroll to position [5439, 0]
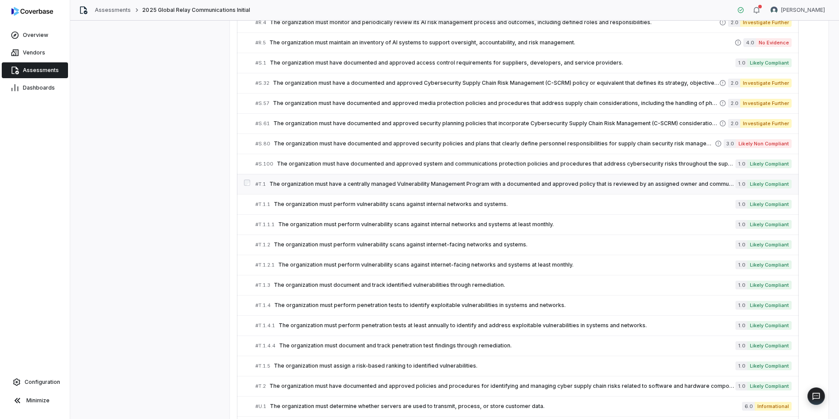
click at [339, 182] on span "The organization must have a centrally managed Vulnerability Management Program…" at bounding box center [502, 183] width 466 height 7
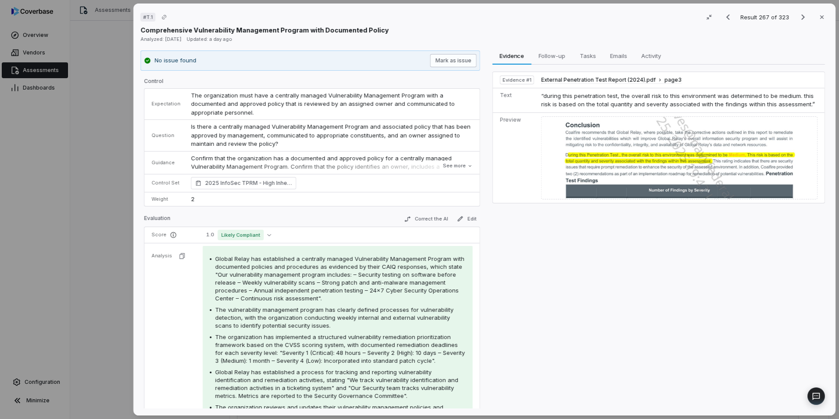
click at [449, 65] on button "Mark as issue" at bounding box center [453, 60] width 47 height 13
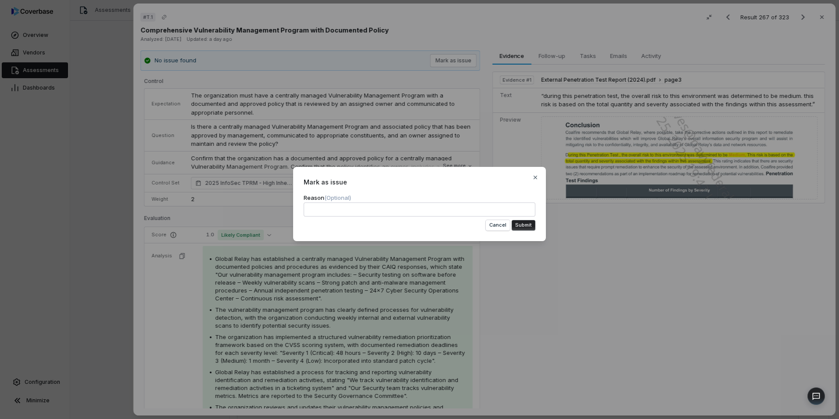
click at [518, 224] on button "Submit" at bounding box center [524, 225] width 24 height 11
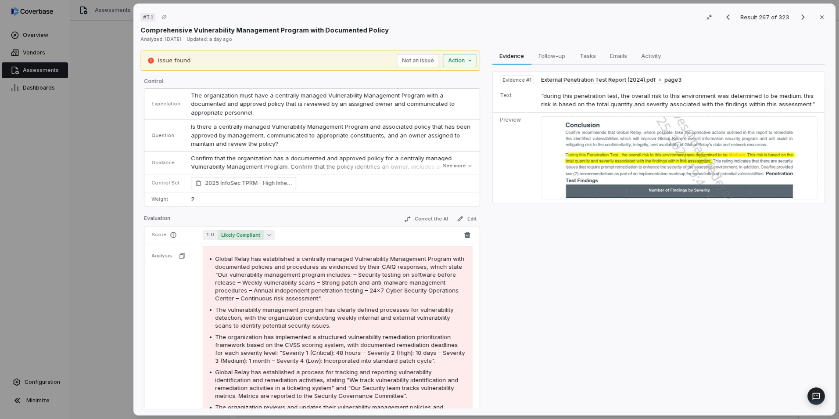
click at [261, 231] on span "Likely Compliant" at bounding box center [241, 235] width 46 height 11
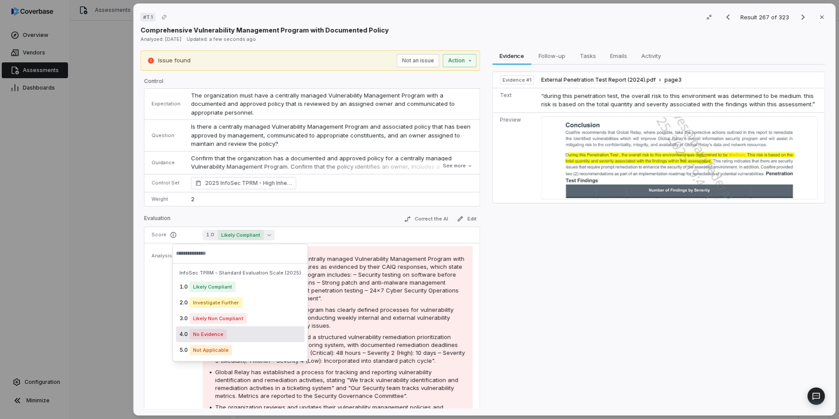
click at [231, 331] on div "4.0 No Evidence" at bounding box center [240, 334] width 129 height 16
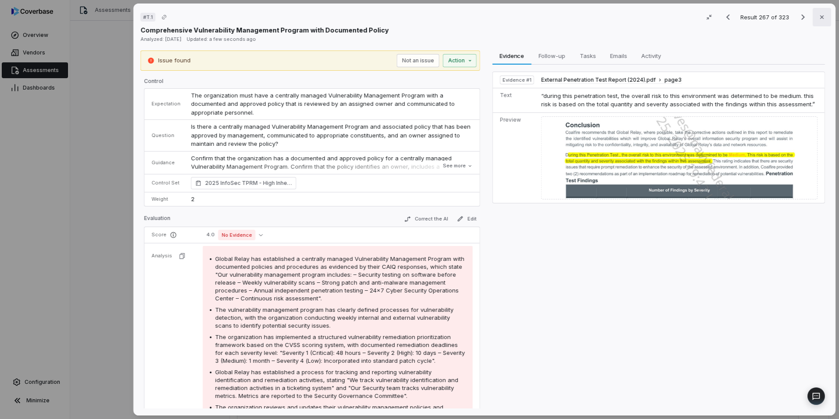
click at [819, 16] on icon "button" at bounding box center [821, 17] width 7 height 7
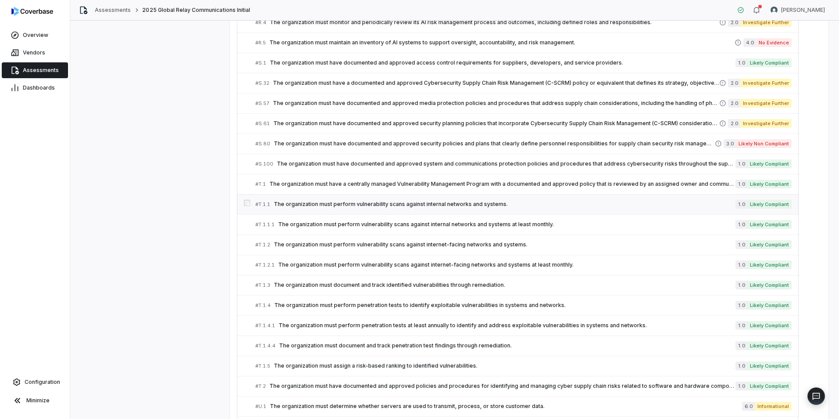
click at [338, 206] on span "The organization must perform vulnerability scans against internal networks and…" at bounding box center [505, 204] width 462 height 7
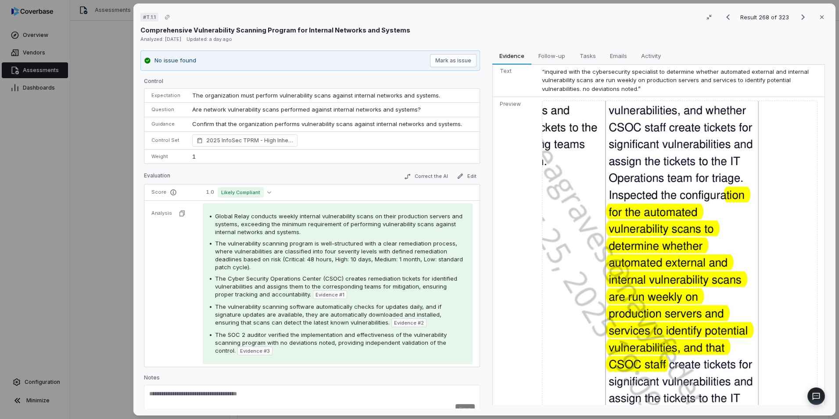
scroll to position [572, 0]
click at [813, 16] on button "Close" at bounding box center [822, 17] width 18 height 18
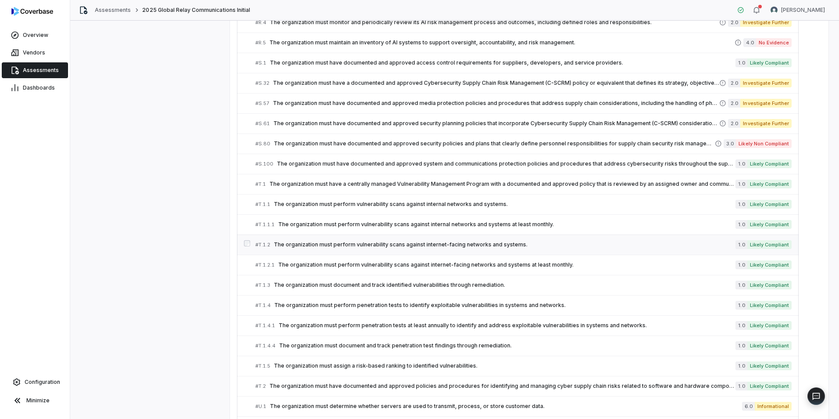
click at [311, 245] on span "The organization must perform vulnerability scans against internet-facing netwo…" at bounding box center [505, 244] width 462 height 7
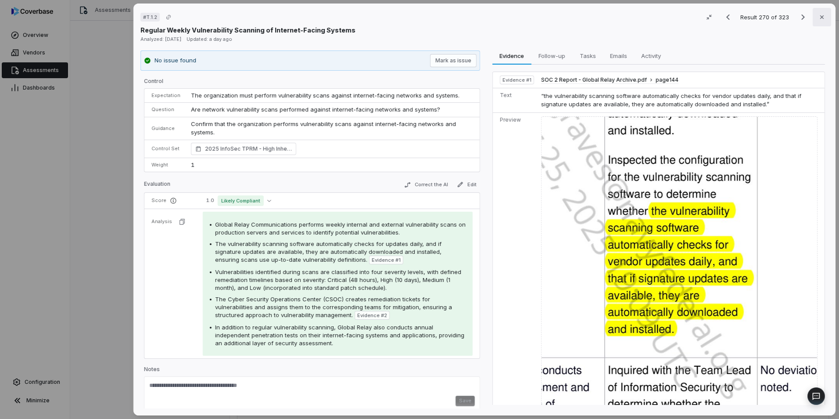
click at [818, 14] on icon "button" at bounding box center [821, 17] width 7 height 7
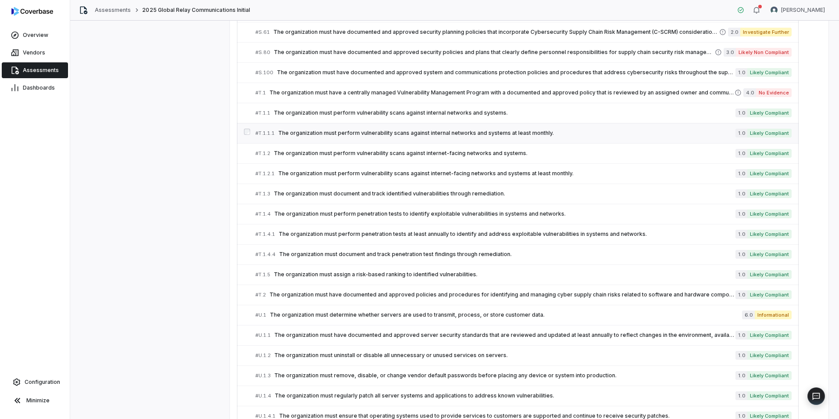
scroll to position [5532, 0]
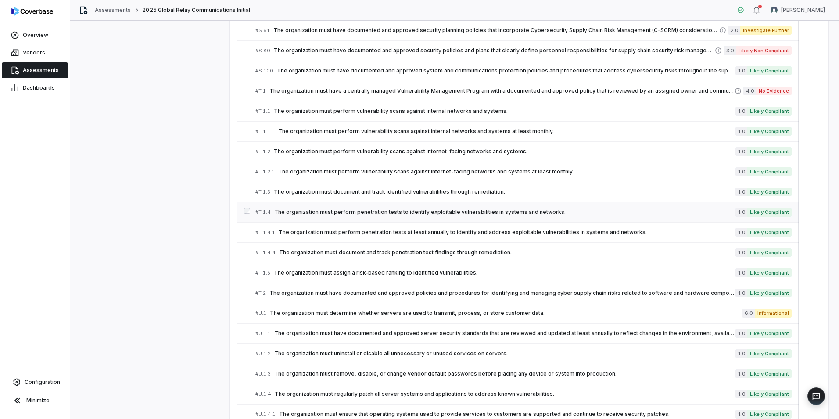
click at [343, 213] on span "The organization must perform penetration tests to identify exploitable vulnera…" at bounding box center [504, 211] width 461 height 7
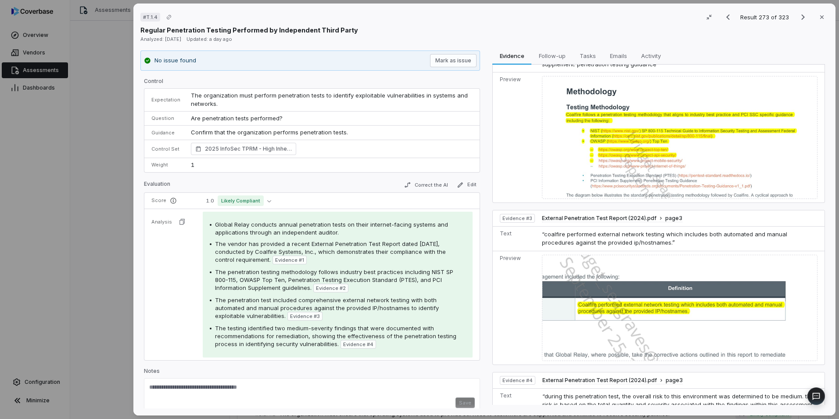
scroll to position [440, 0]
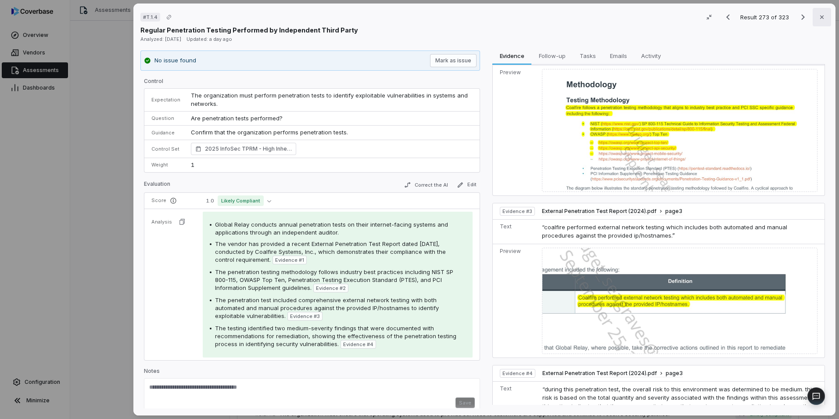
click at [820, 16] on icon "button" at bounding box center [822, 17] width 4 height 4
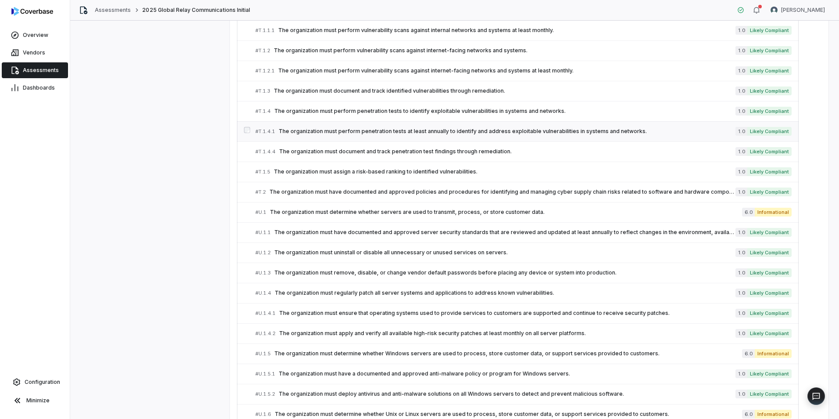
scroll to position [5634, 0]
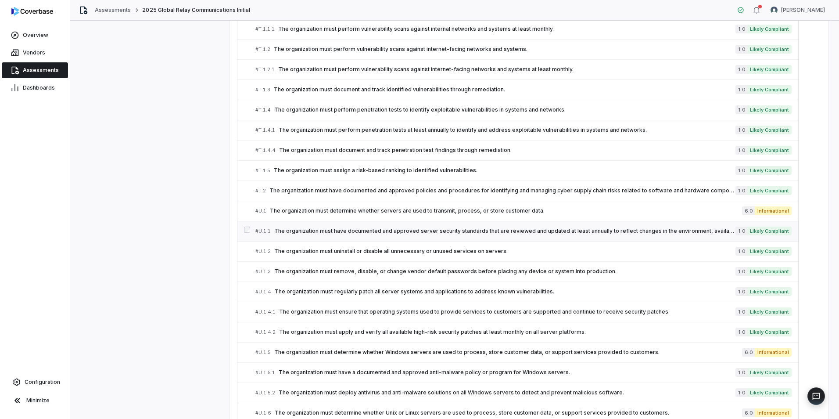
click at [360, 234] on span "The organization must have documented and approved server security standards th…" at bounding box center [504, 230] width 461 height 7
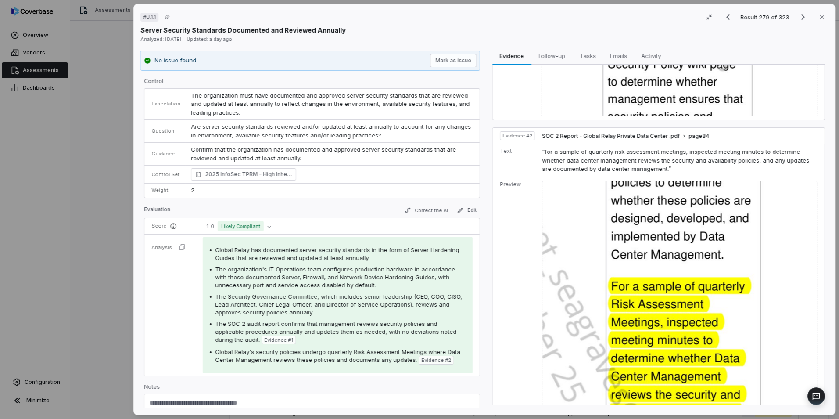
scroll to position [588, 0]
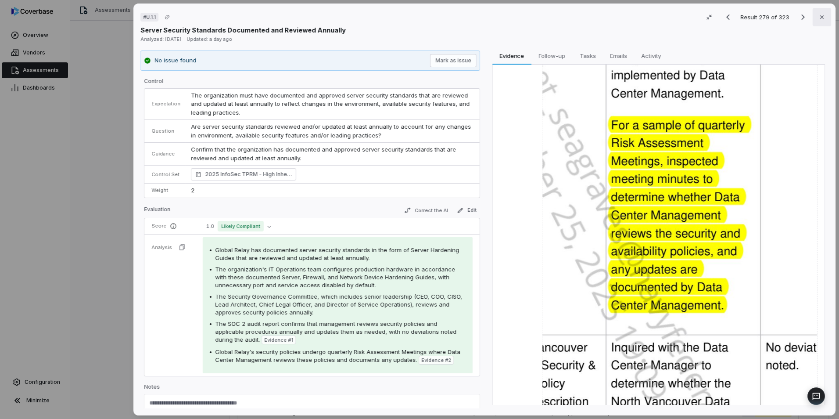
click at [818, 18] on icon "button" at bounding box center [821, 17] width 7 height 7
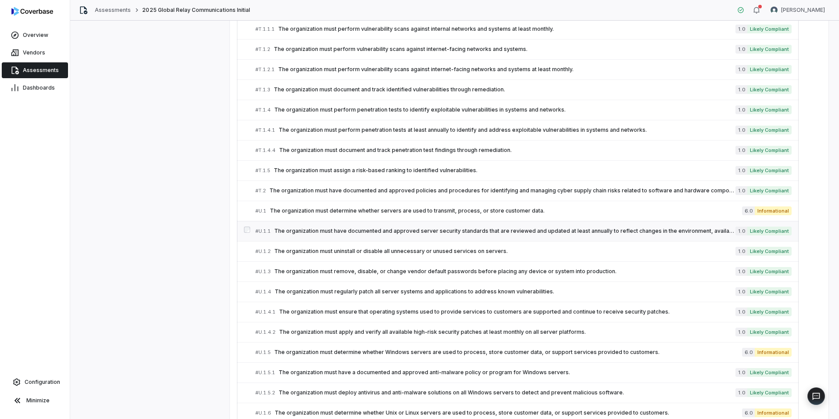
click at [414, 227] on span "The organization must have documented and approved server security standards th…" at bounding box center [504, 230] width 461 height 7
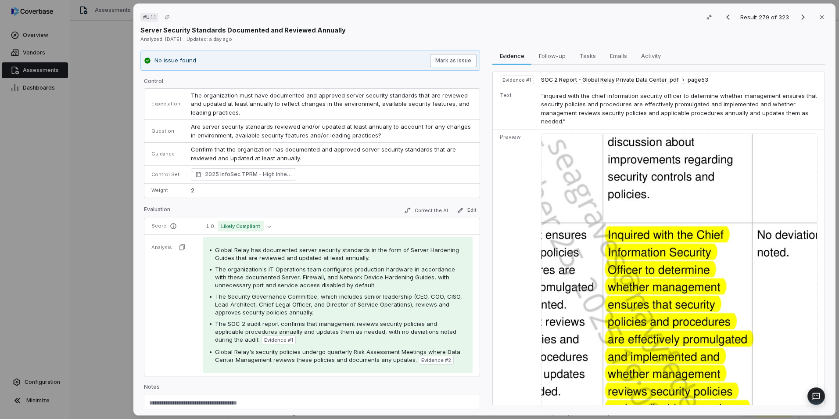
click at [459, 65] on button "Mark as issue" at bounding box center [453, 60] width 47 height 13
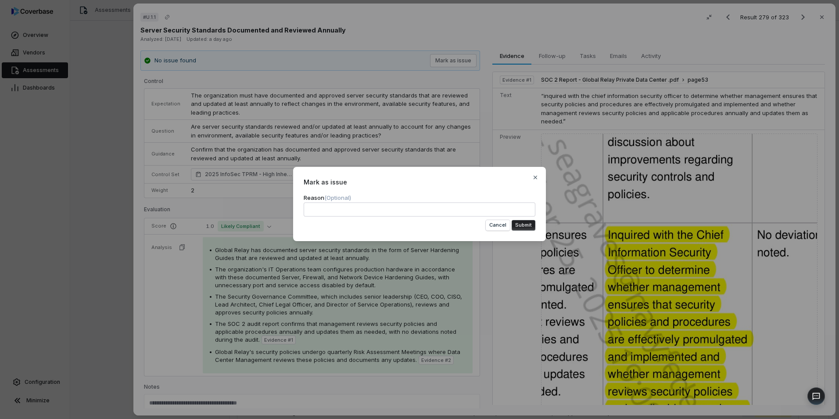
click at [527, 228] on button "Submit" at bounding box center [524, 225] width 24 height 11
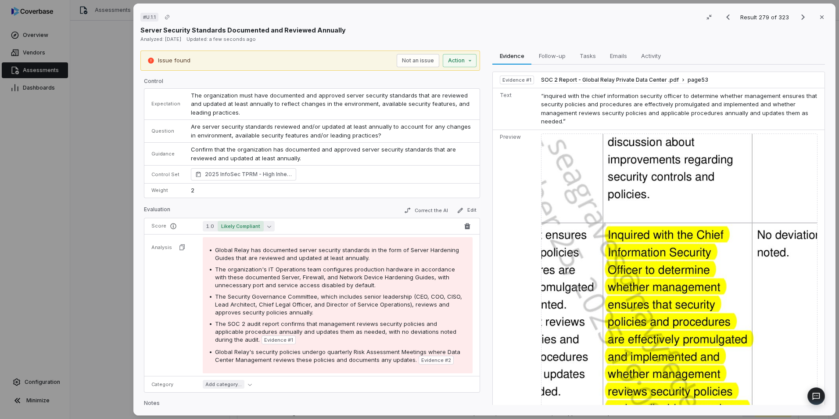
click at [261, 225] on span "Likely Compliant" at bounding box center [241, 226] width 46 height 11
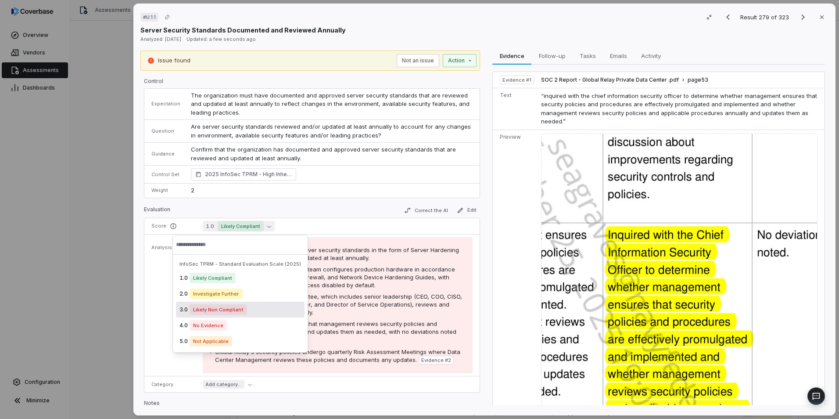
click at [230, 322] on div "4.0 No Evidence" at bounding box center [240, 325] width 129 height 16
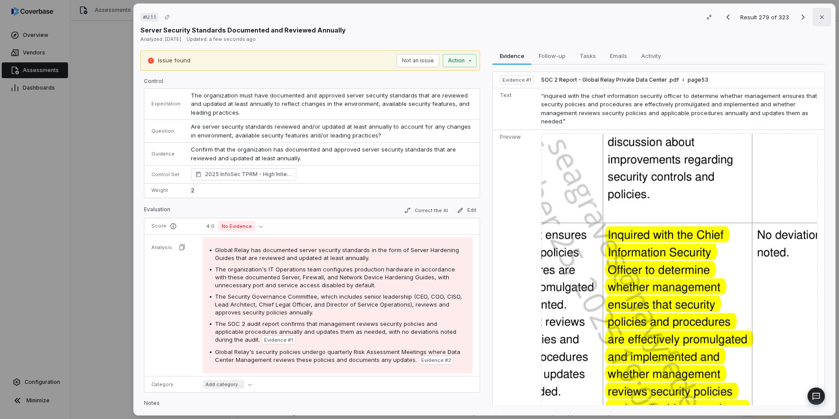
click at [822, 15] on button "Close" at bounding box center [822, 17] width 18 height 18
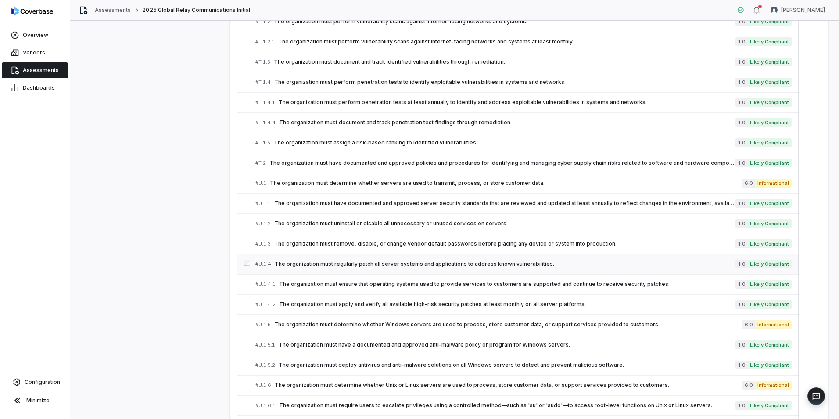
scroll to position [5663, 0]
click at [315, 259] on span "The organization must regularly patch all server systems and applications to ad…" at bounding box center [505, 262] width 461 height 7
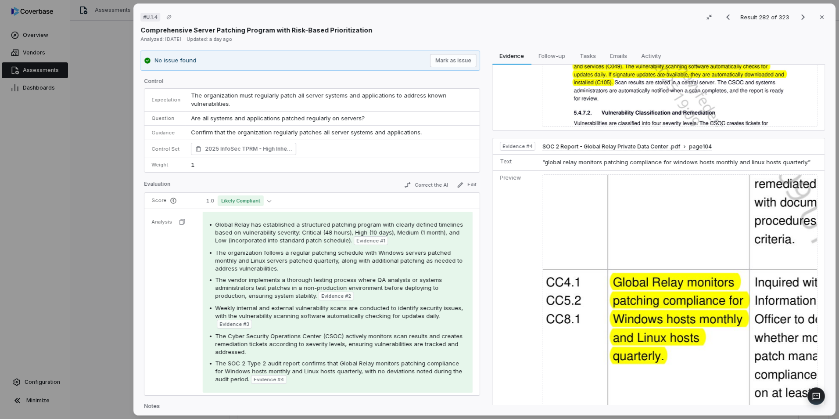
scroll to position [556, 0]
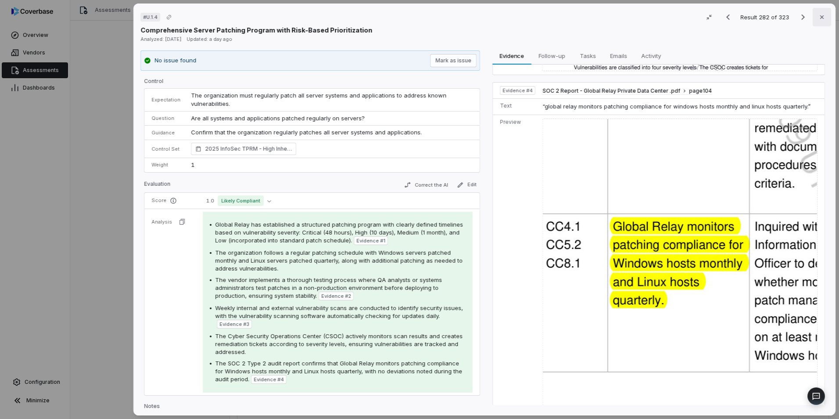
click at [817, 11] on button "Close" at bounding box center [822, 17] width 18 height 18
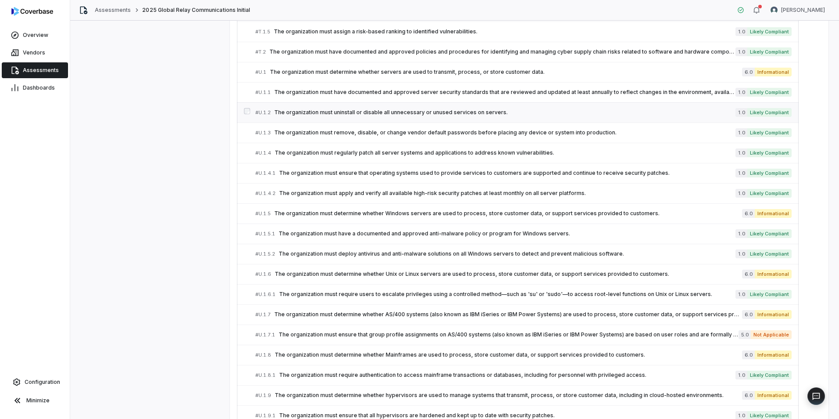
scroll to position [5787, 0]
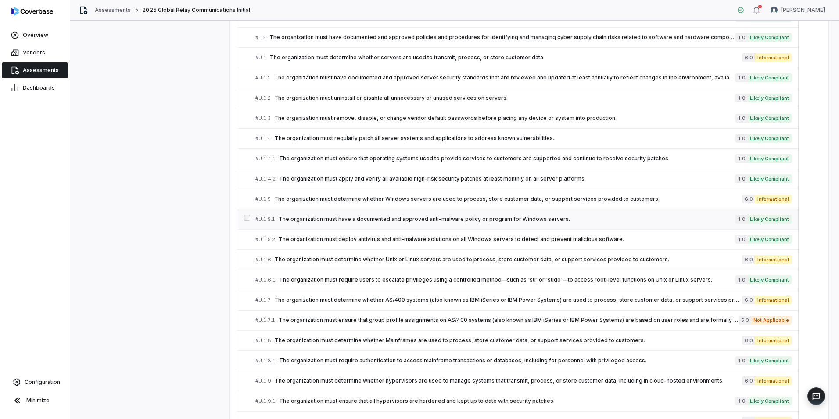
click at [387, 224] on link "# U.1.5.1 The organization must have a documented and approved anti-malware pol…" at bounding box center [523, 219] width 536 height 20
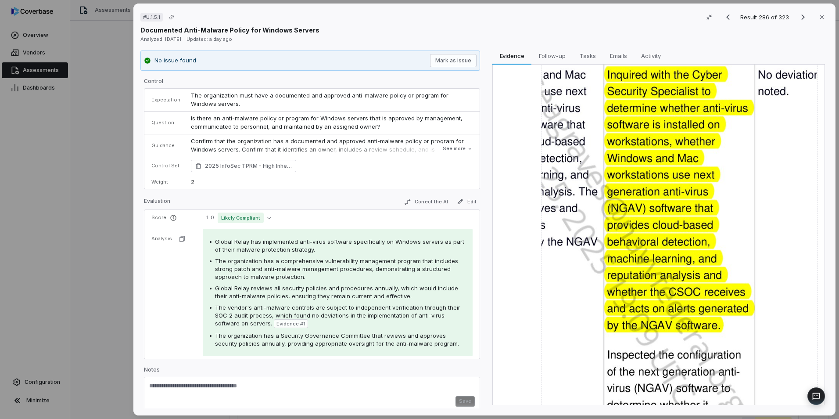
scroll to position [167, 0]
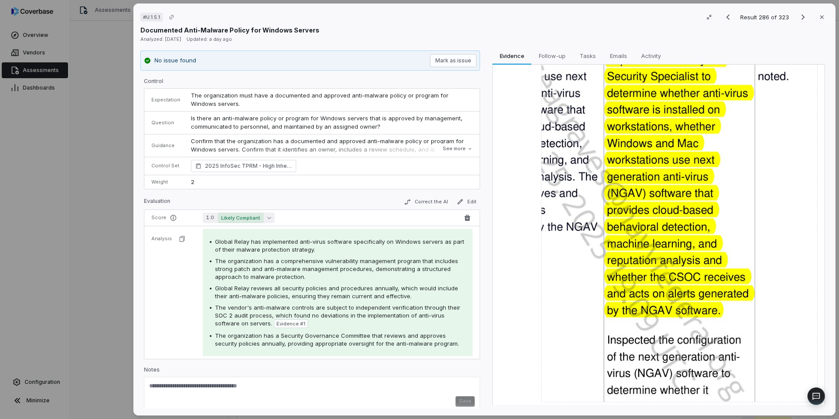
click at [266, 219] on button "1.0 Likely Compliant" at bounding box center [239, 217] width 72 height 11
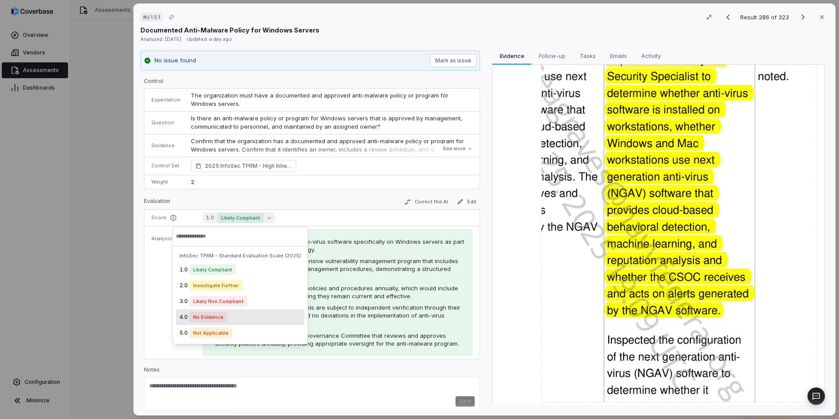
click at [229, 317] on div "4.0 No Evidence" at bounding box center [240, 317] width 129 height 16
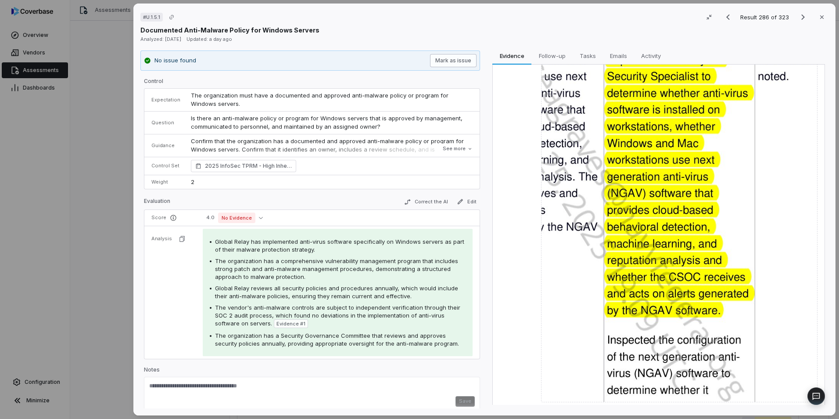
click at [450, 65] on button "Mark as issue" at bounding box center [453, 60] width 47 height 13
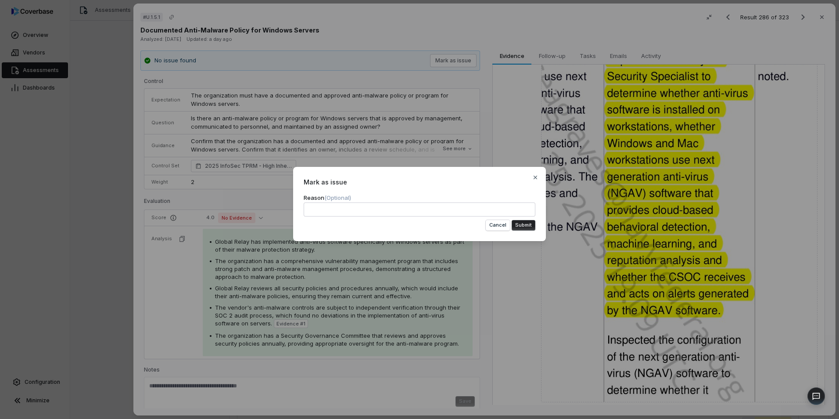
click at [526, 223] on button "Submit" at bounding box center [524, 225] width 24 height 11
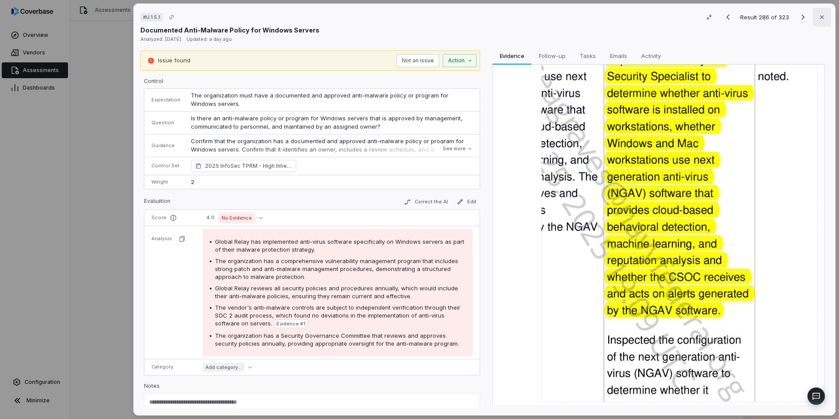
click at [819, 15] on icon "button" at bounding box center [821, 17] width 7 height 7
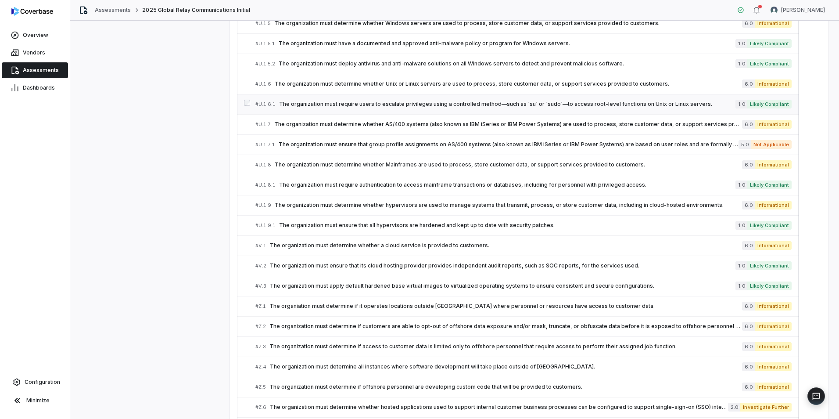
scroll to position [5963, 0]
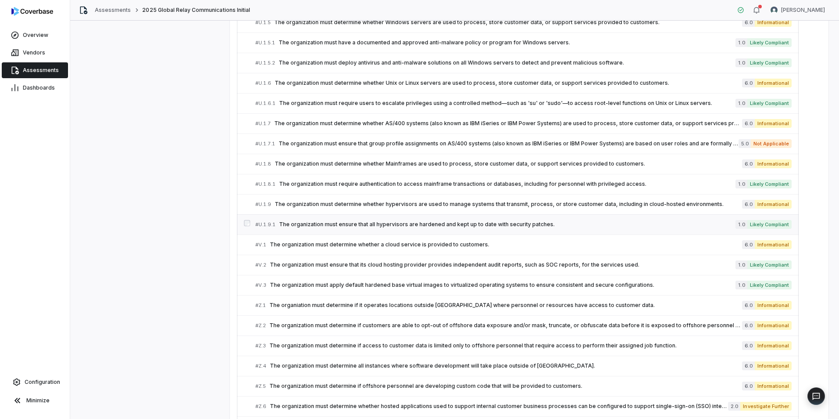
click at [399, 227] on span "The organization must ensure that all hypervisors are hardened and kept up to d…" at bounding box center [507, 224] width 456 height 7
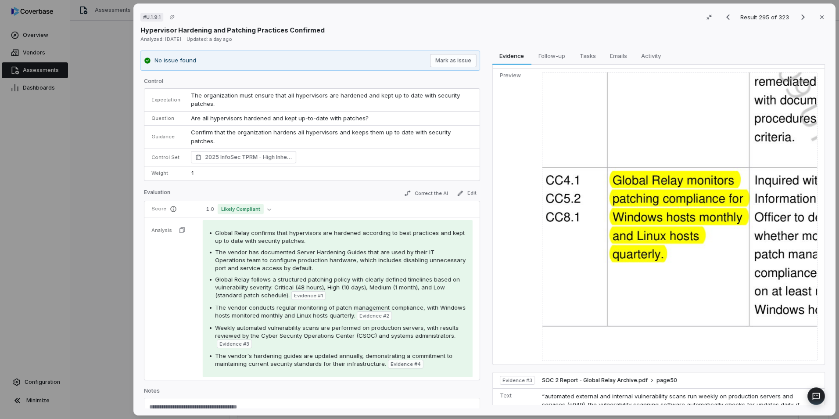
scroll to position [305, 0]
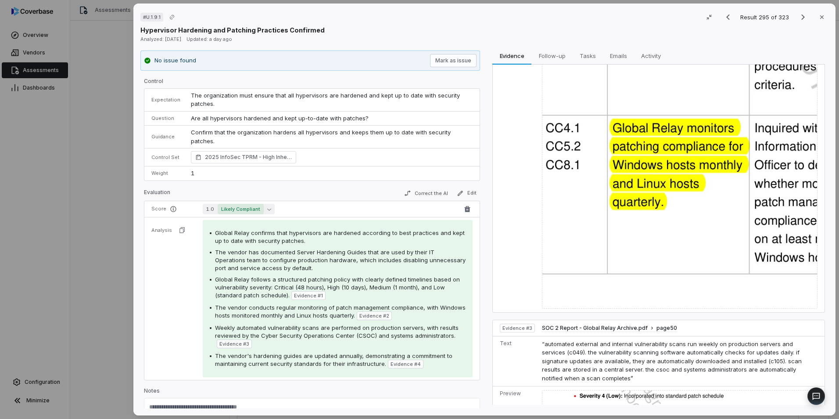
click at [257, 210] on span "Likely Compliant" at bounding box center [241, 209] width 46 height 11
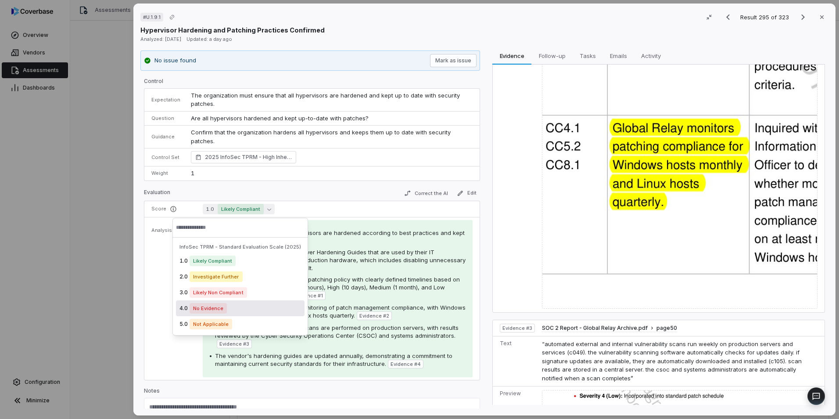
click at [237, 311] on div "4.0 No Evidence" at bounding box center [240, 308] width 129 height 16
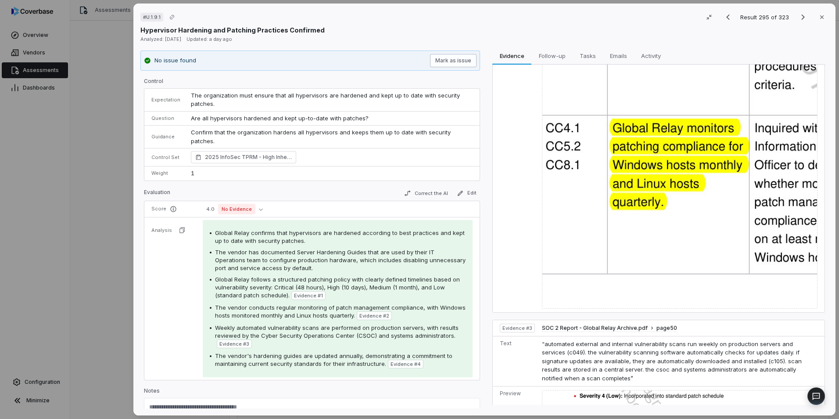
click at [453, 65] on button "Mark as issue" at bounding box center [453, 60] width 47 height 13
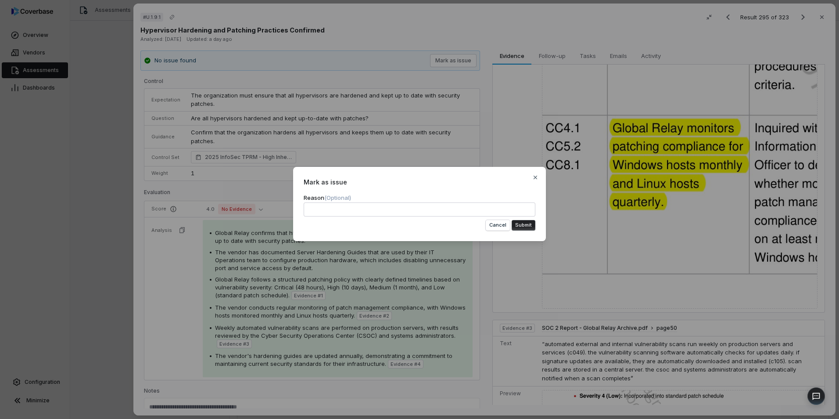
click at [522, 228] on button "Submit" at bounding box center [524, 225] width 24 height 11
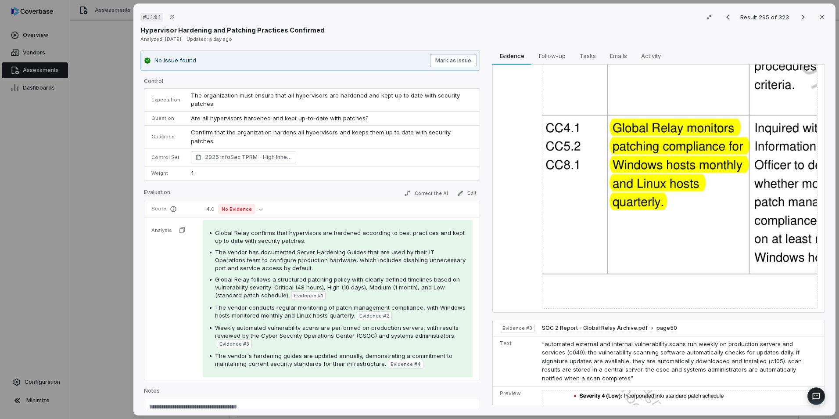
click at [466, 61] on button "Mark as issue" at bounding box center [453, 60] width 47 height 13
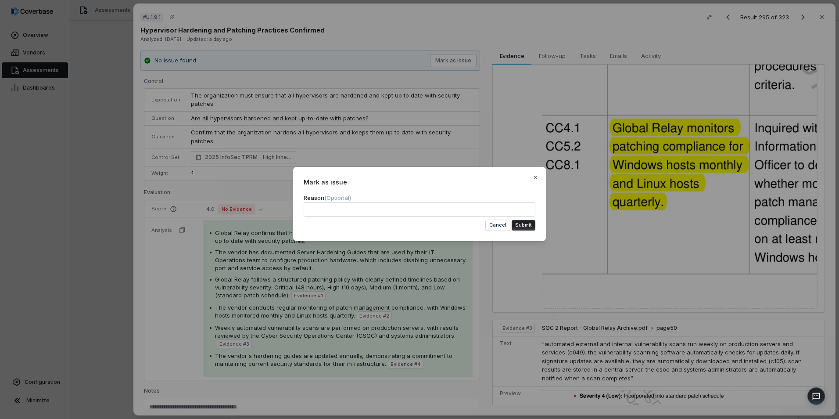
click at [528, 221] on button "Submit" at bounding box center [524, 225] width 24 height 11
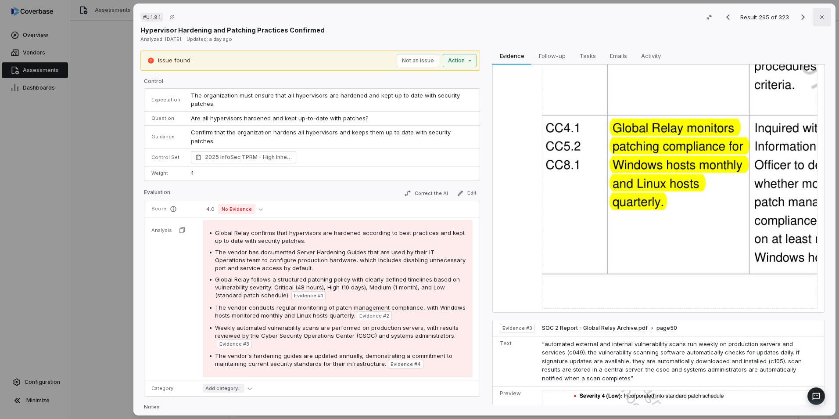
click at [819, 13] on button "Close" at bounding box center [822, 17] width 18 height 18
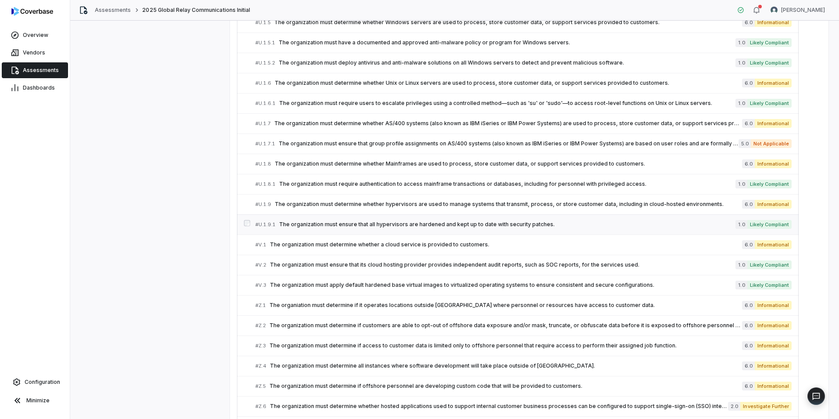
click at [398, 219] on link "# U.1.9.1 The organization must ensure that all hypervisors are hardened and ke…" at bounding box center [523, 225] width 536 height 20
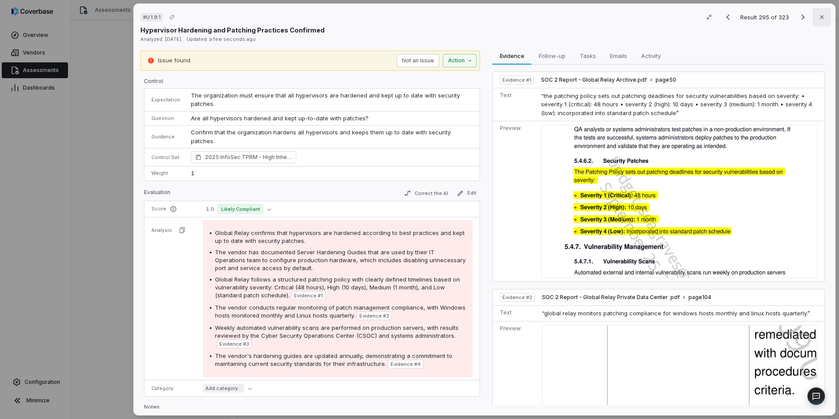
click at [819, 14] on icon "button" at bounding box center [821, 17] width 7 height 7
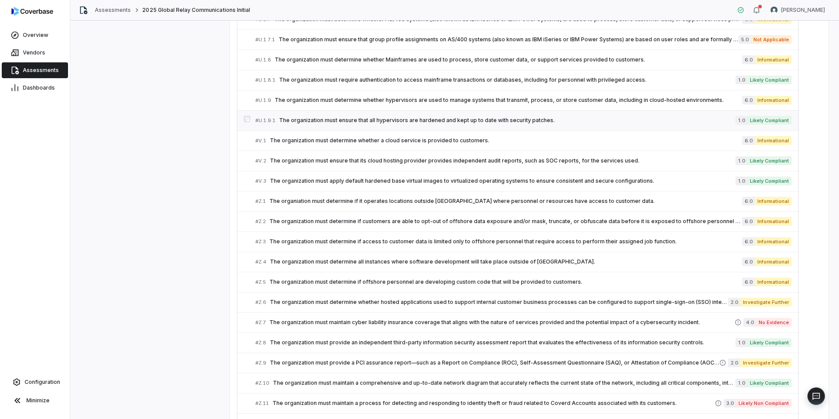
scroll to position [6068, 0]
click at [408, 207] on link "# Z.1 The organiation must determine if it operates locations outside [GEOGRAPH…" at bounding box center [523, 201] width 536 height 20
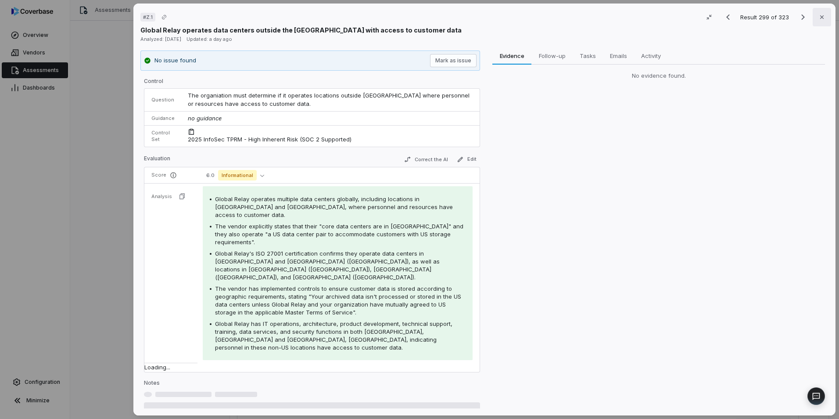
click at [820, 16] on icon "button" at bounding box center [822, 17] width 4 height 4
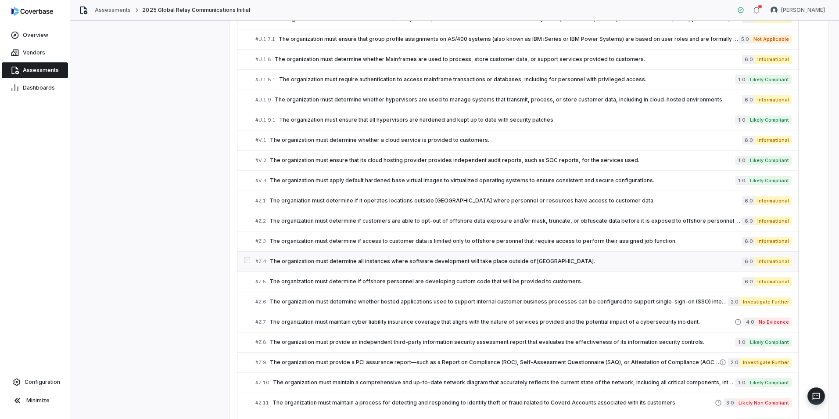
click at [477, 263] on span "The organization must determine all instances where software development will t…" at bounding box center [506, 261] width 472 height 7
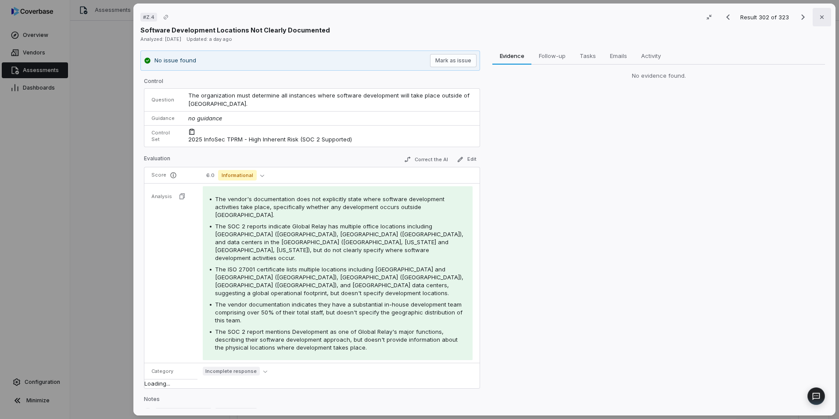
click at [818, 14] on icon "button" at bounding box center [821, 17] width 7 height 7
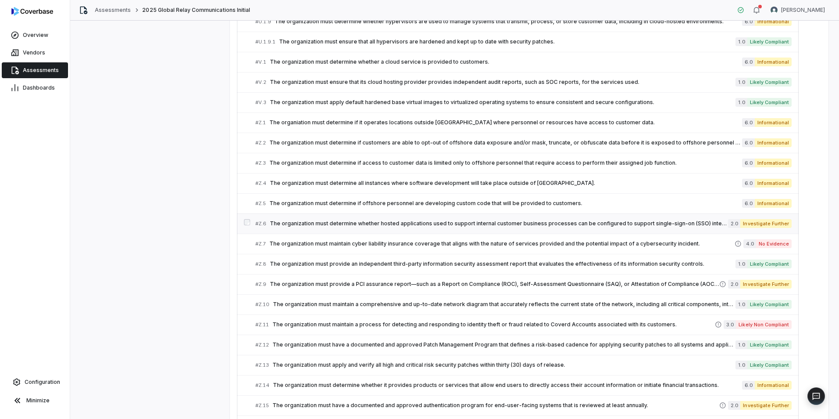
scroll to position [6146, 0]
click at [363, 265] on span "The organization must provide an independent third-party information security a…" at bounding box center [503, 263] width 466 height 7
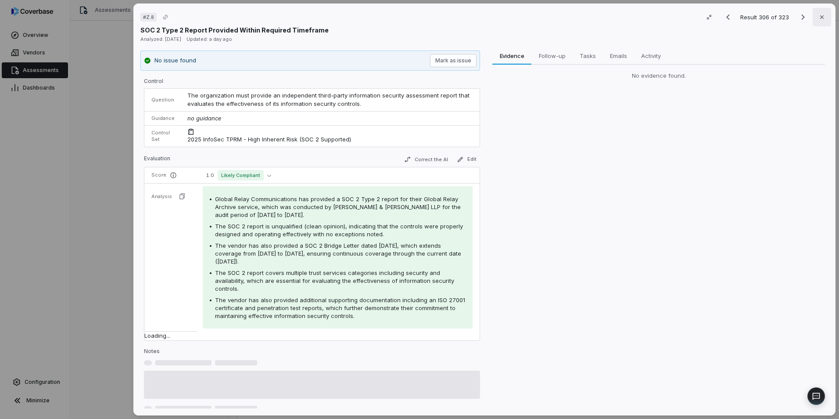
click at [818, 14] on icon "button" at bounding box center [821, 17] width 7 height 7
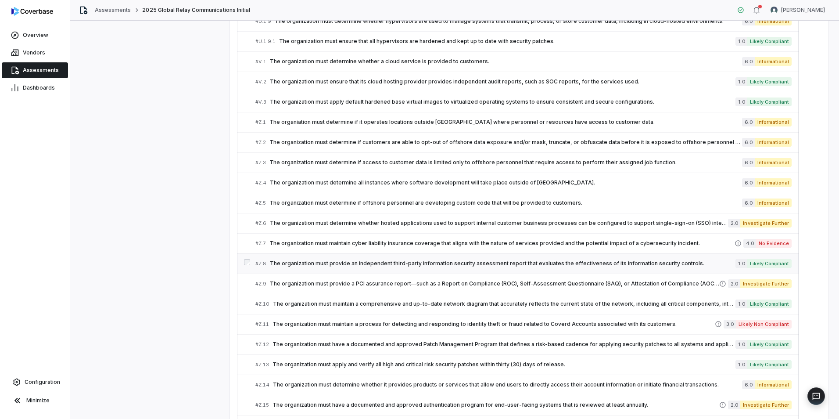
click at [481, 263] on span "The organization must provide an independent third-party information security a…" at bounding box center [503, 263] width 466 height 7
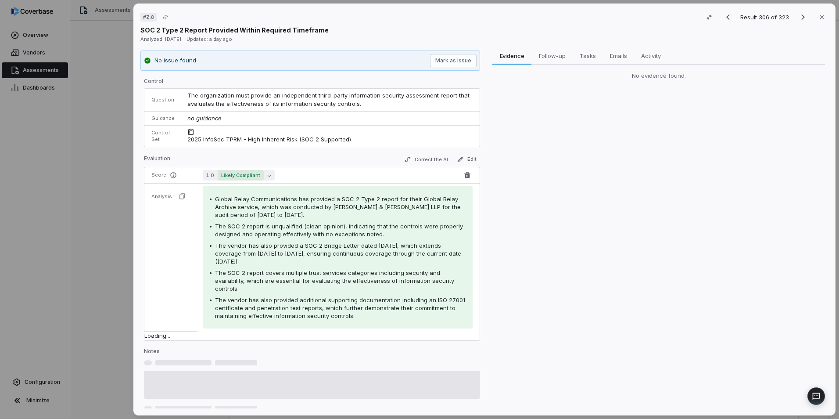
click at [251, 174] on span "Likely Compliant" at bounding box center [241, 175] width 46 height 11
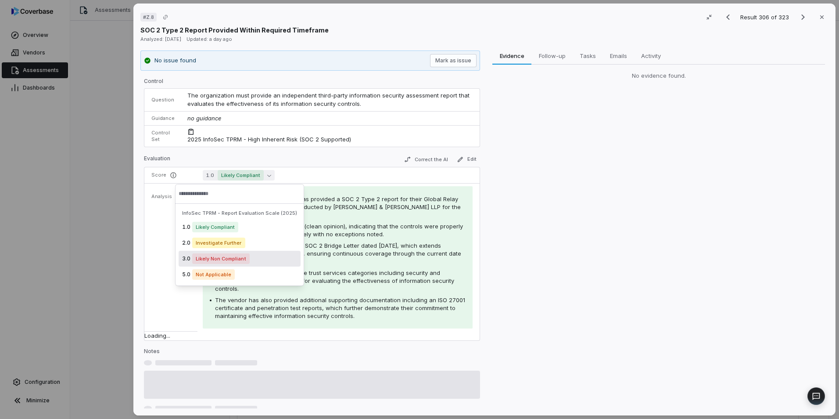
click at [238, 258] on span "Likely Non Compliant" at bounding box center [220, 258] width 57 height 11
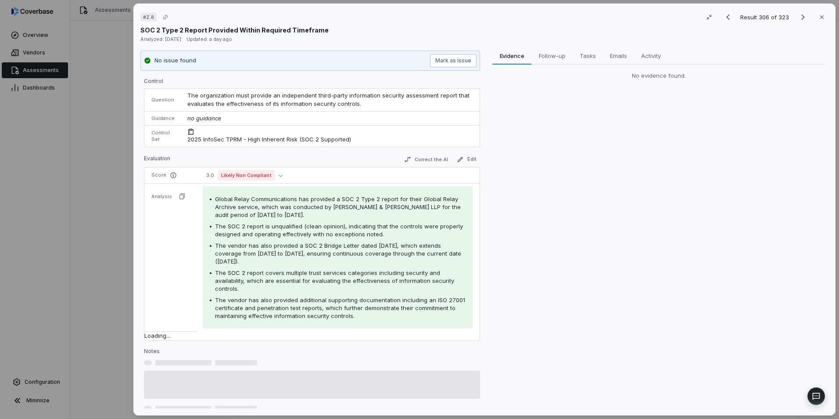
click at [459, 60] on button "Mark as issue" at bounding box center [453, 60] width 47 height 13
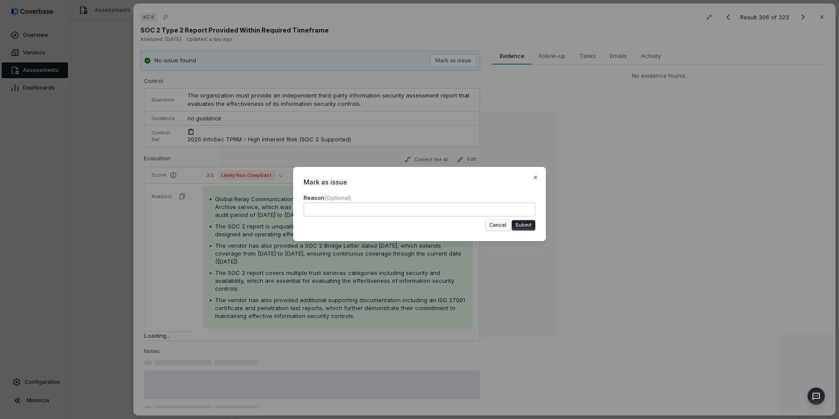
click at [531, 226] on button "Submit" at bounding box center [524, 225] width 24 height 11
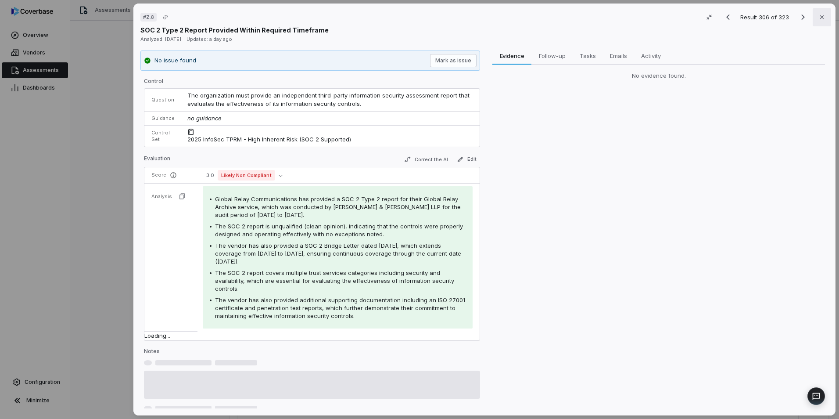
click at [820, 18] on icon "button" at bounding box center [821, 17] width 7 height 7
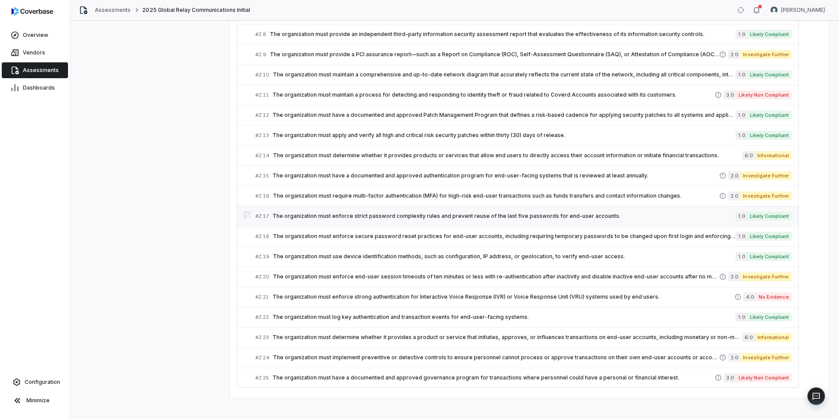
scroll to position [6383, 0]
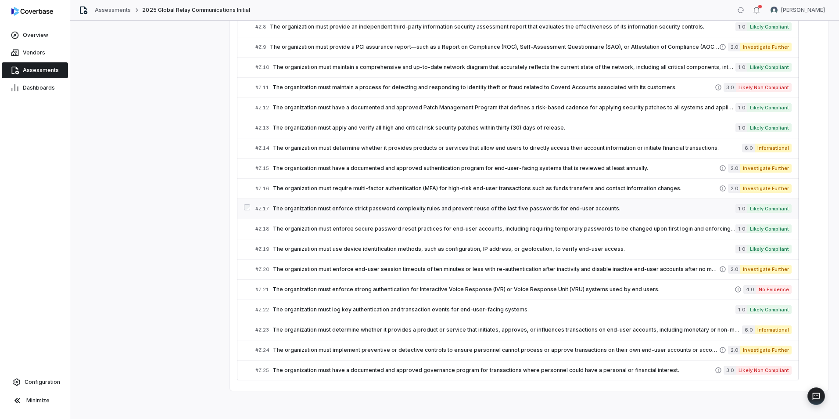
click at [373, 212] on div "# Z.17 The organization must enforce strict password complexity rules and preve…" at bounding box center [495, 208] width 480 height 9
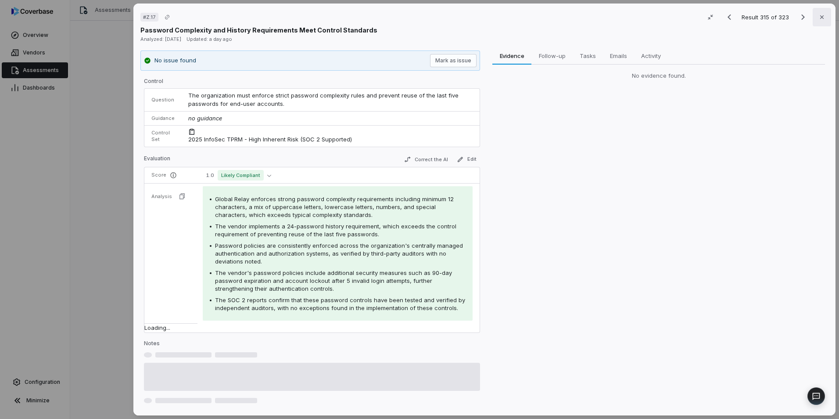
click at [819, 15] on icon "button" at bounding box center [821, 17] width 7 height 7
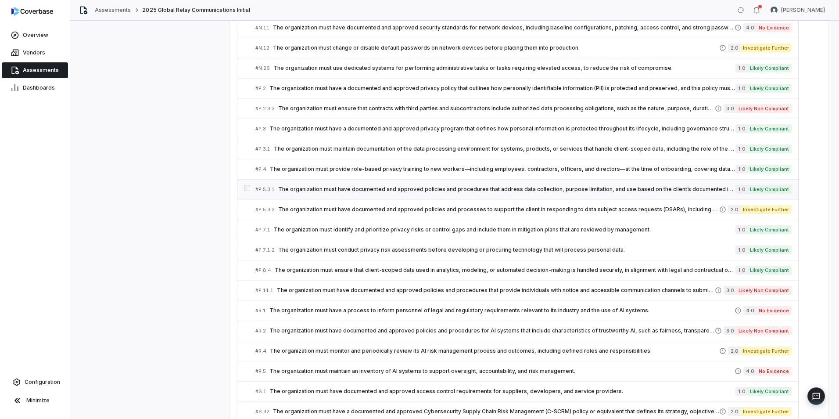
scroll to position [5084, 0]
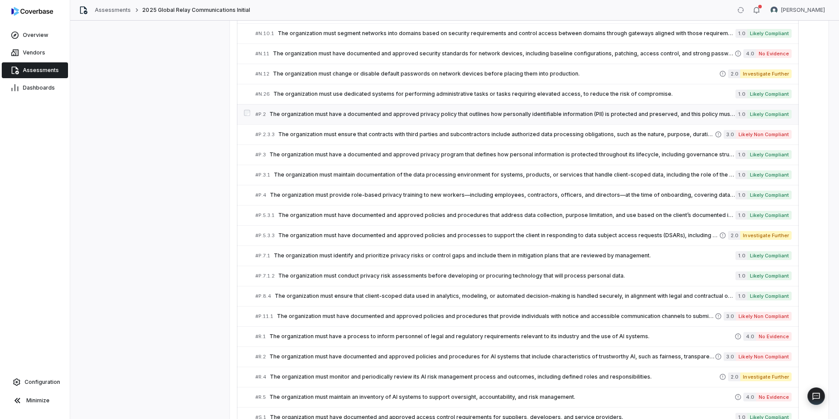
click at [379, 115] on span "The organization must have a documented and approved privacy policy that outlin…" at bounding box center [502, 114] width 466 height 7
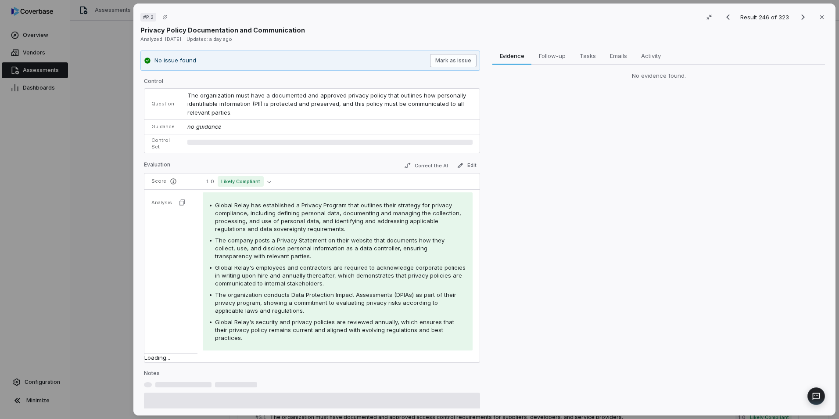
click at [443, 61] on button "Mark as issue" at bounding box center [453, 60] width 47 height 13
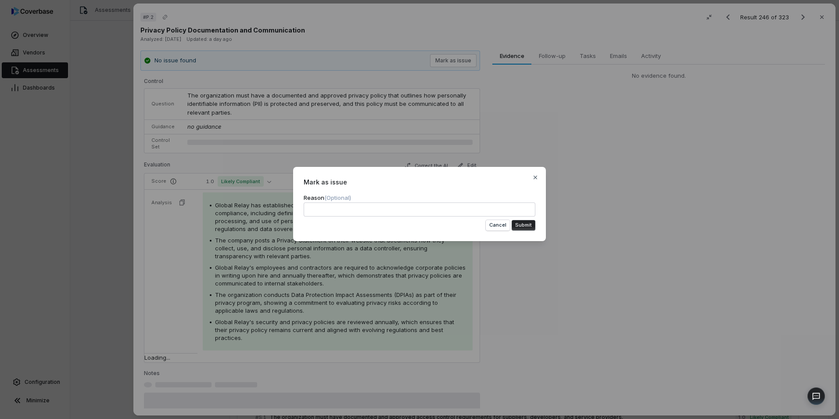
click at [525, 222] on button "Submit" at bounding box center [524, 225] width 24 height 11
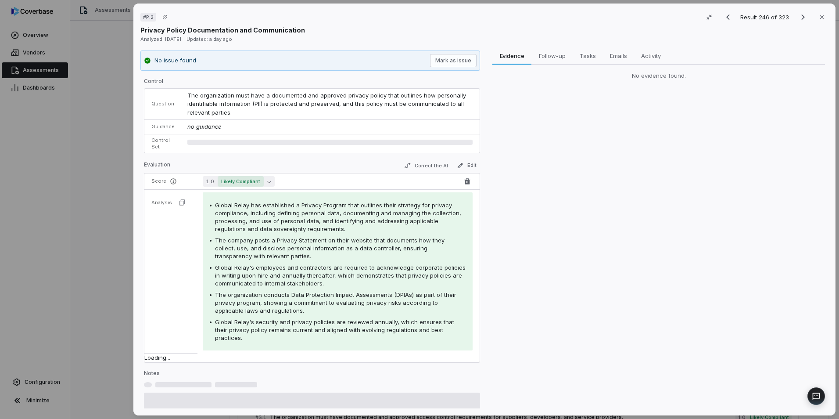
click at [256, 182] on span "Likely Compliant" at bounding box center [241, 181] width 46 height 11
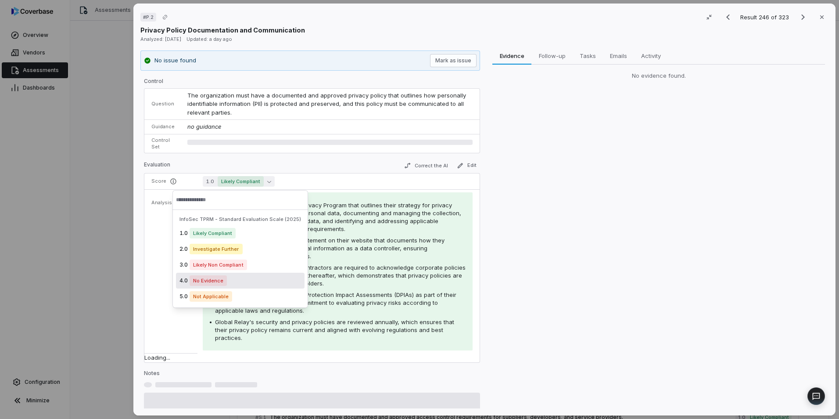
click at [261, 280] on div "4.0 No Evidence" at bounding box center [240, 281] width 129 height 16
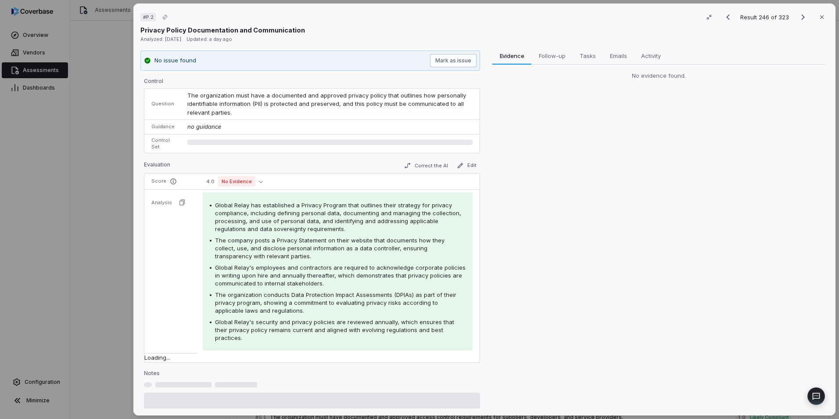
click at [438, 55] on button "Mark as issue" at bounding box center [453, 60] width 47 height 13
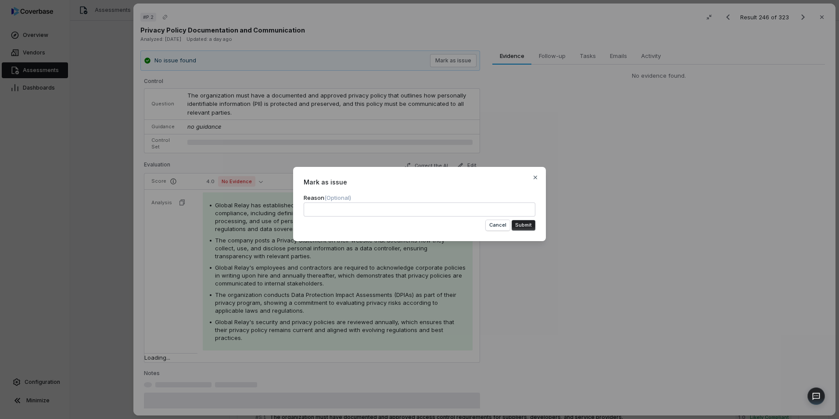
click at [516, 222] on button "Submit" at bounding box center [524, 225] width 24 height 11
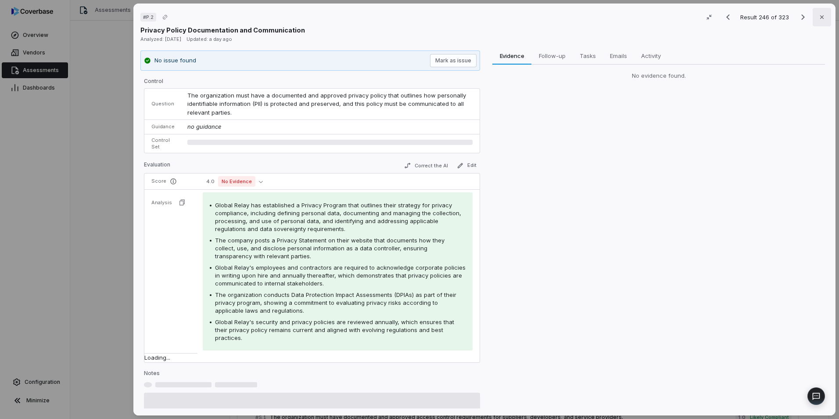
click at [818, 16] on icon "button" at bounding box center [821, 17] width 7 height 7
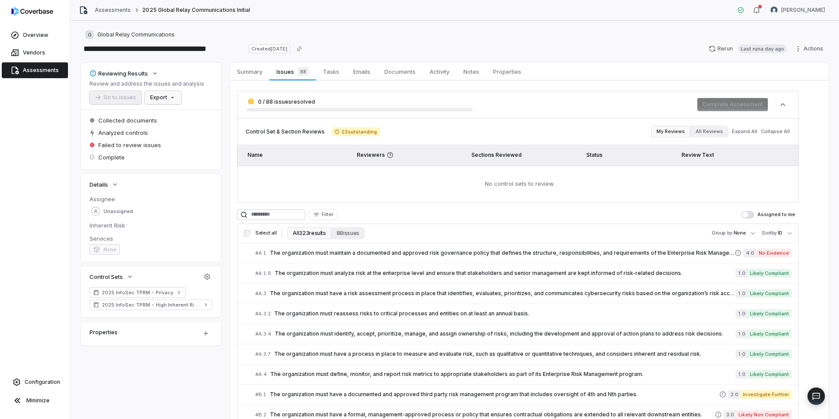
click at [167, 98] on html "**********" at bounding box center [419, 209] width 839 height 419
click at [181, 128] on div "Export as Excel" at bounding box center [178, 130] width 62 height 14
